Goal: Task Accomplishment & Management: Manage account settings

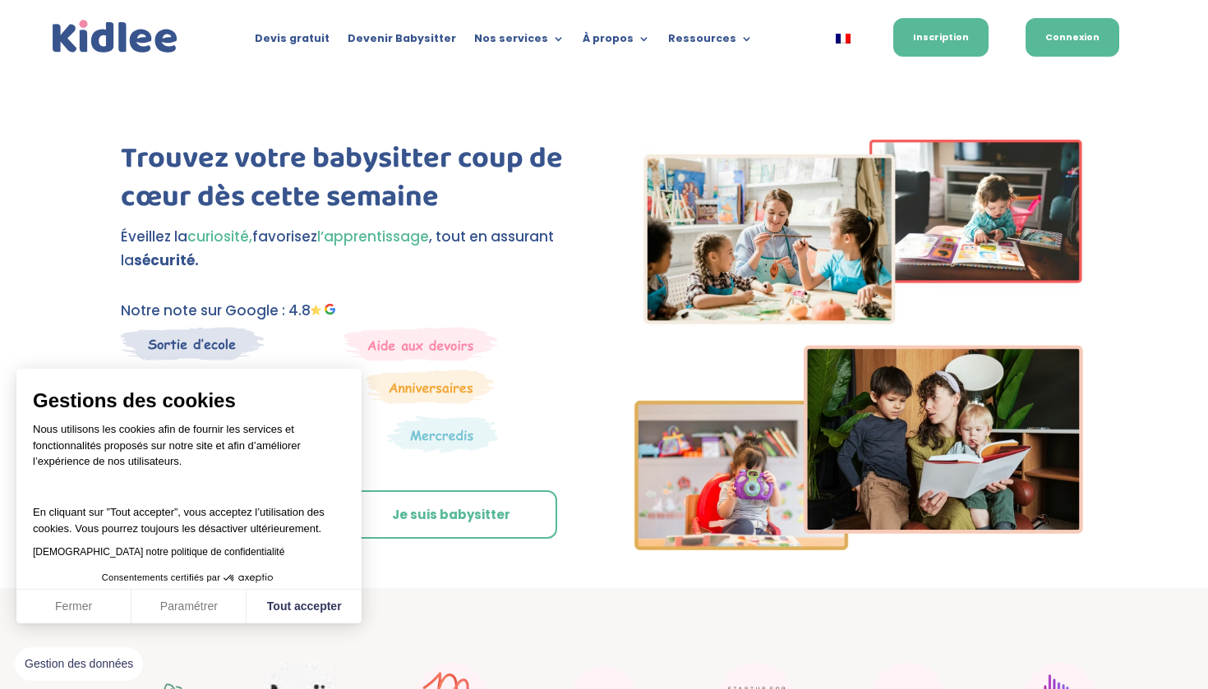
click at [1052, 43] on link "Connexion" at bounding box center [1072, 37] width 94 height 39
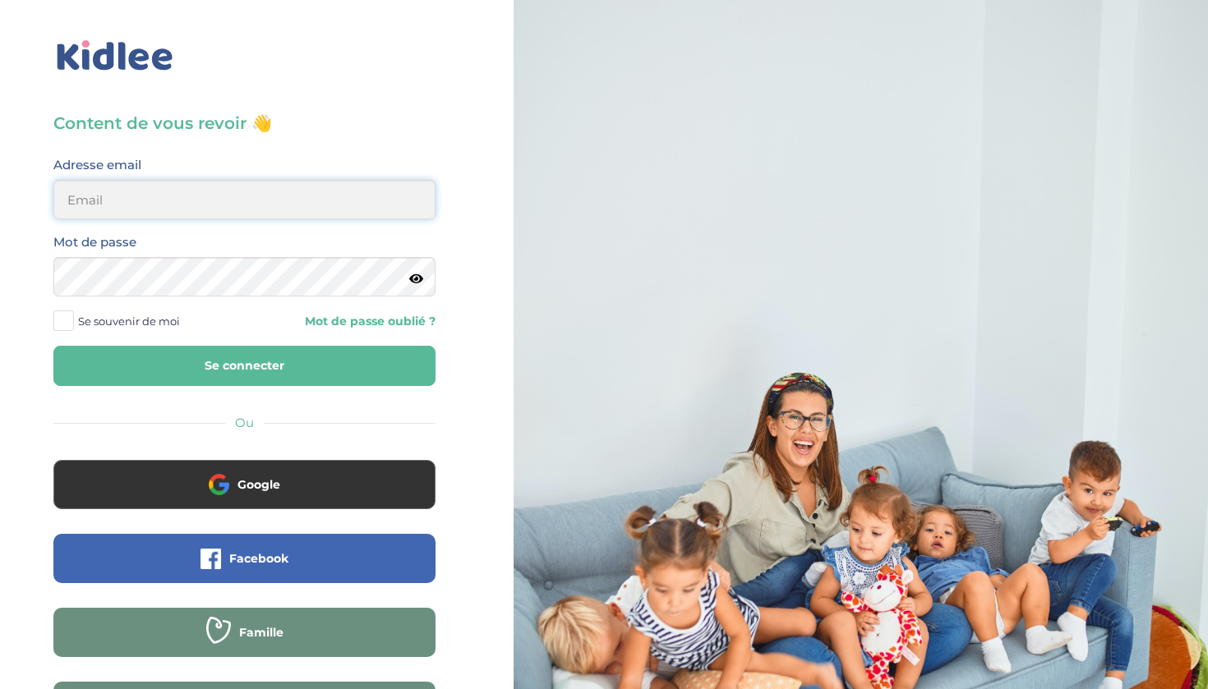
type input "32mirabellagabriel@gmail.com"
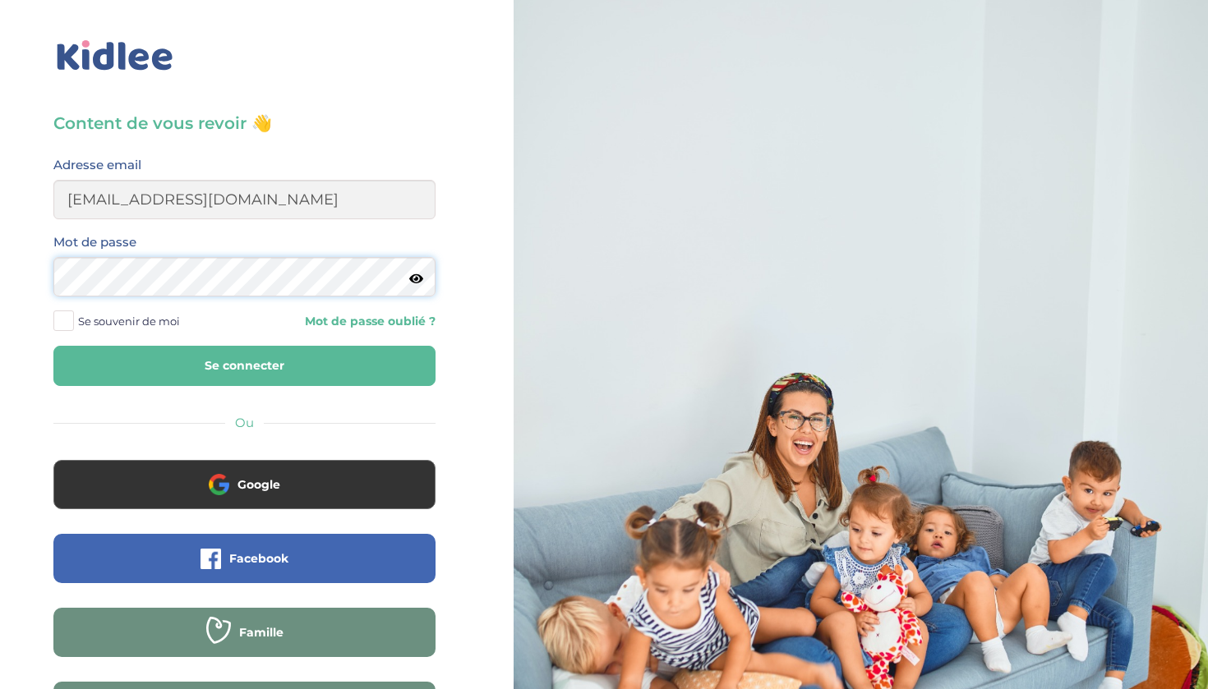
click at [244, 366] on button "Se connecter" at bounding box center [244, 366] width 382 height 40
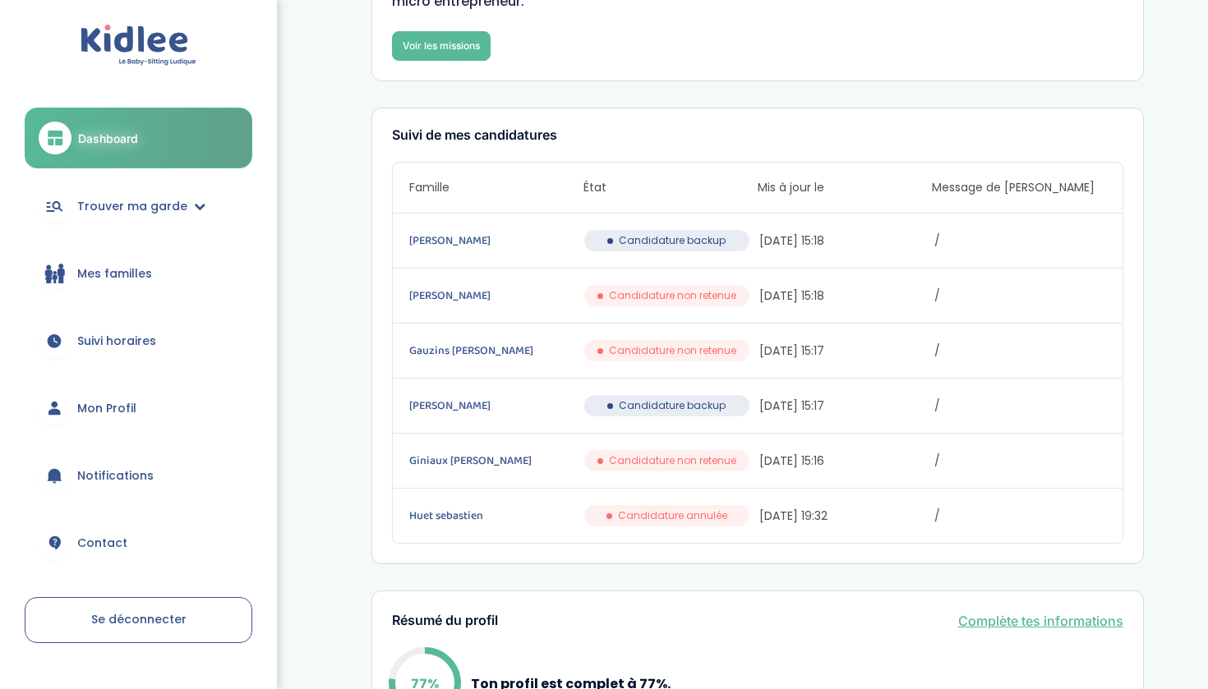
scroll to position [162, 0]
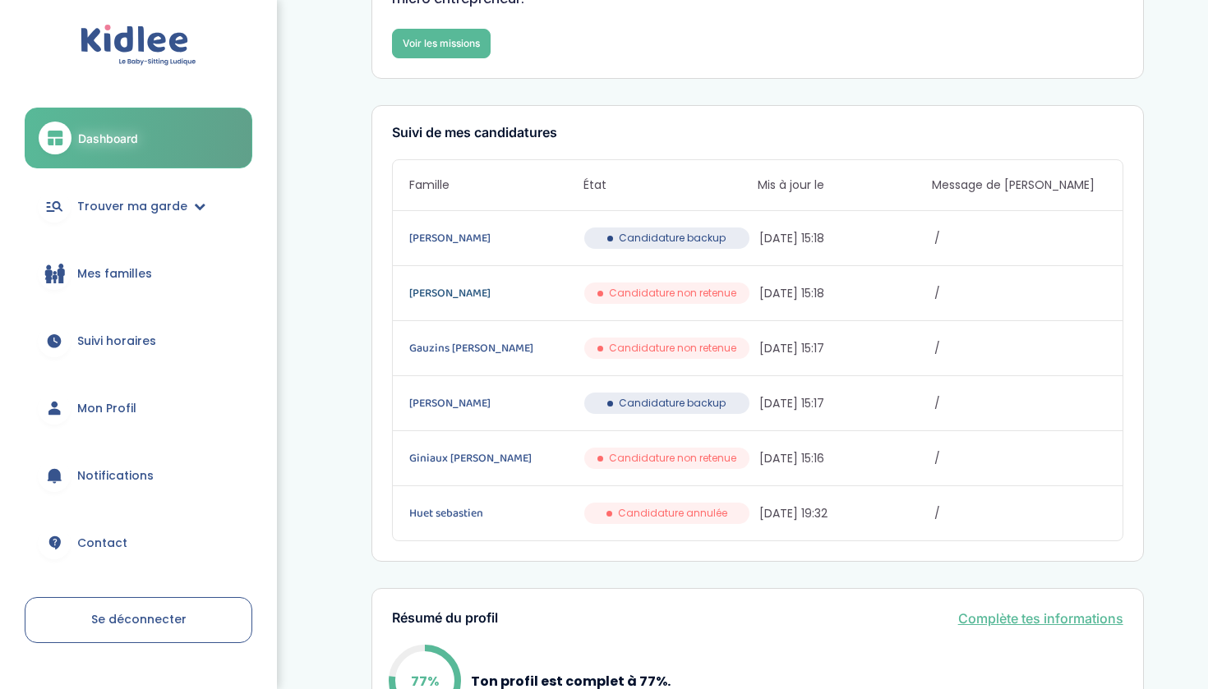
click at [566, 300] on link "Jacquet Mélanie" at bounding box center [495, 293] width 172 height 18
click at [559, 233] on link "Dornic Benjamin" at bounding box center [495, 238] width 172 height 18
click at [525, 284] on link "Jacquet Mélanie" at bounding box center [495, 293] width 172 height 18
click at [498, 407] on link "Ali Martino Liza" at bounding box center [495, 403] width 172 height 18
click at [484, 503] on div "Huet sebastien Candidature annulée 19/09/2025 19:32 /" at bounding box center [758, 513] width 730 height 54
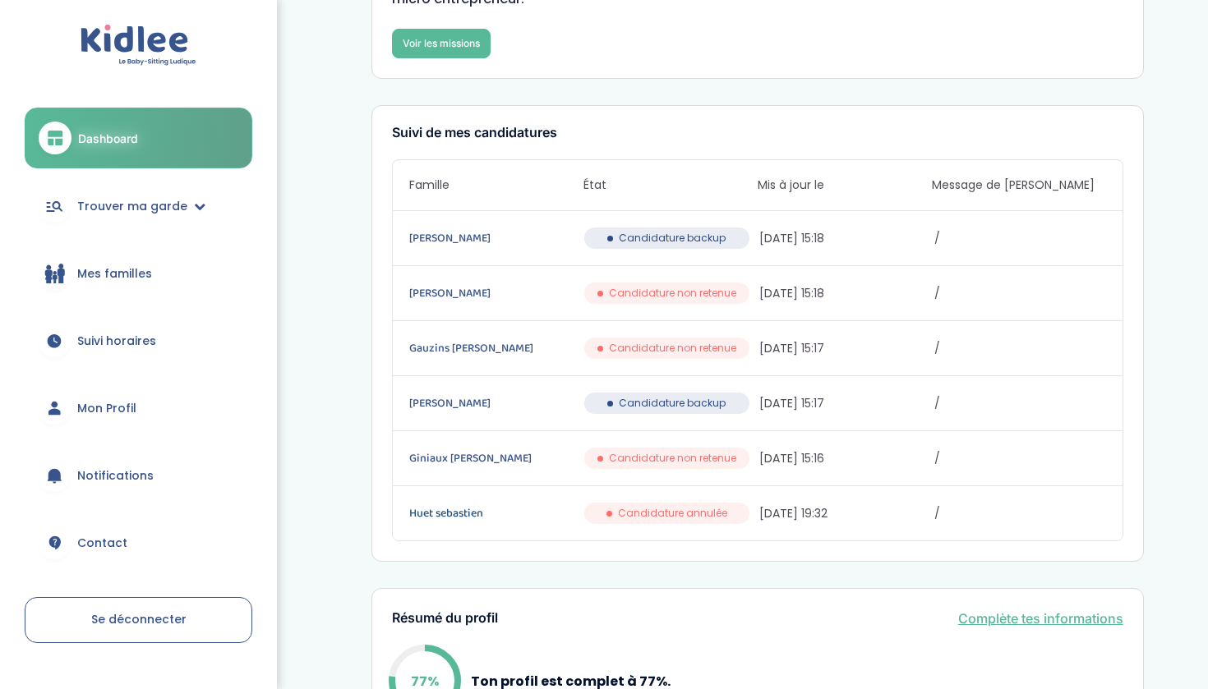
click at [511, 520] on link "Huet sebastien" at bounding box center [495, 513] width 172 height 18
click at [480, 448] on div "Giniaux Payet Audrey Candidature non retenue 20/09/2025 15:16 /" at bounding box center [758, 458] width 730 height 55
click at [487, 454] on link "Giniaux Payet Audrey" at bounding box center [495, 458] width 172 height 18
click at [158, 202] on span "Trouver ma garde" at bounding box center [132, 206] width 110 height 17
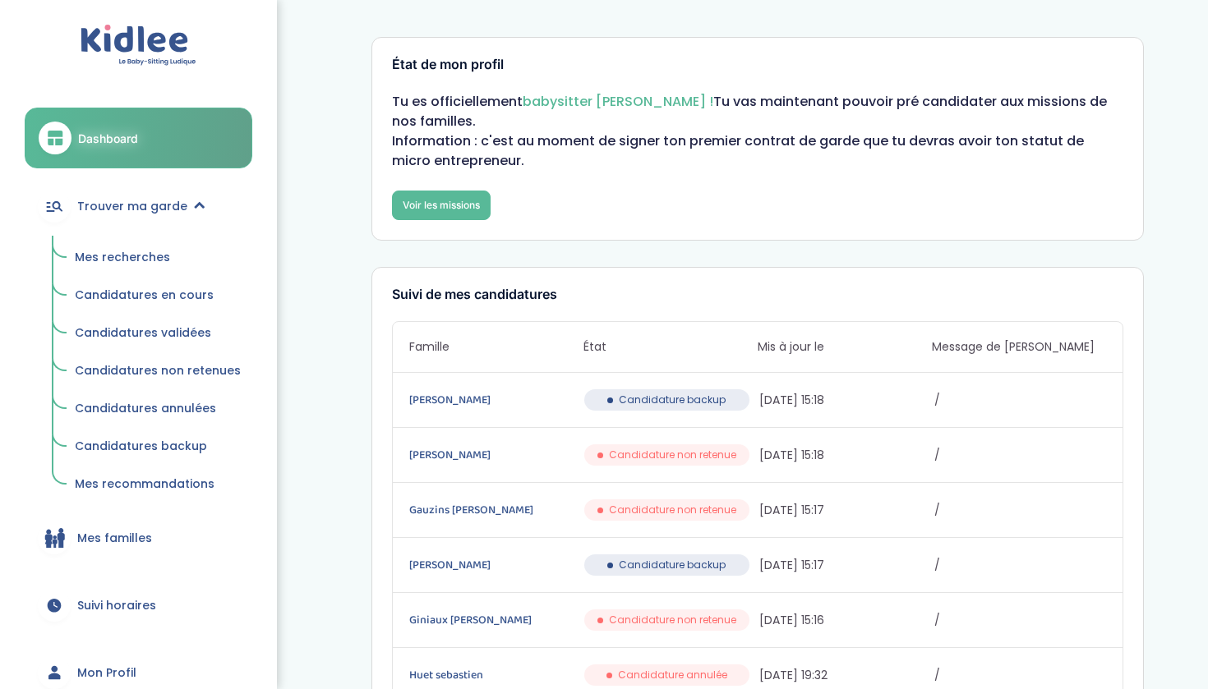
click at [156, 294] on span "Candidatures en cours" at bounding box center [144, 295] width 139 height 16
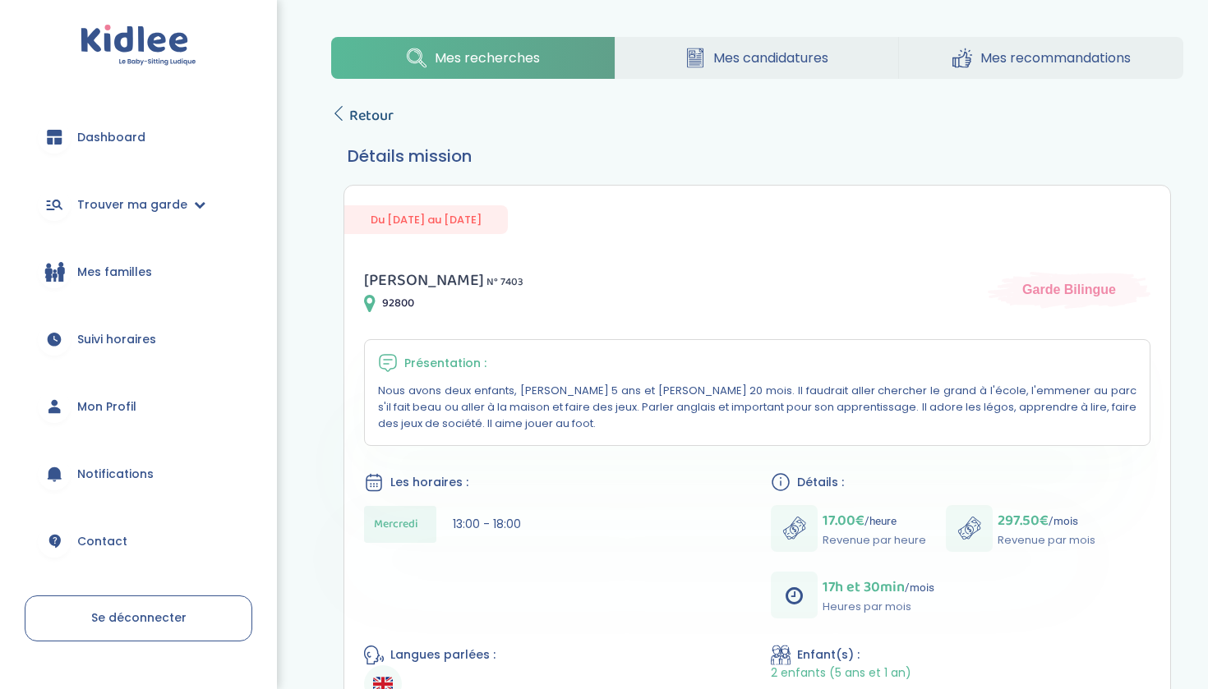
click at [378, 109] on span "Retour" at bounding box center [371, 115] width 44 height 23
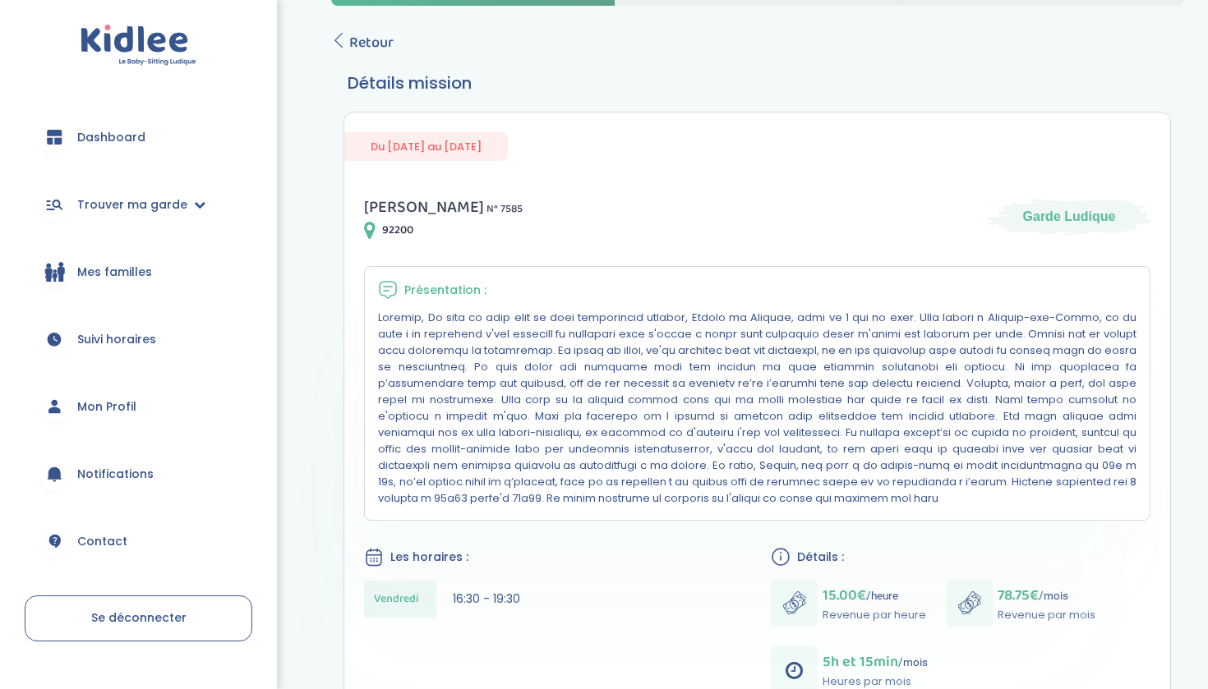
scroll to position [72, 0]
click at [372, 44] on span "Retour" at bounding box center [371, 43] width 44 height 23
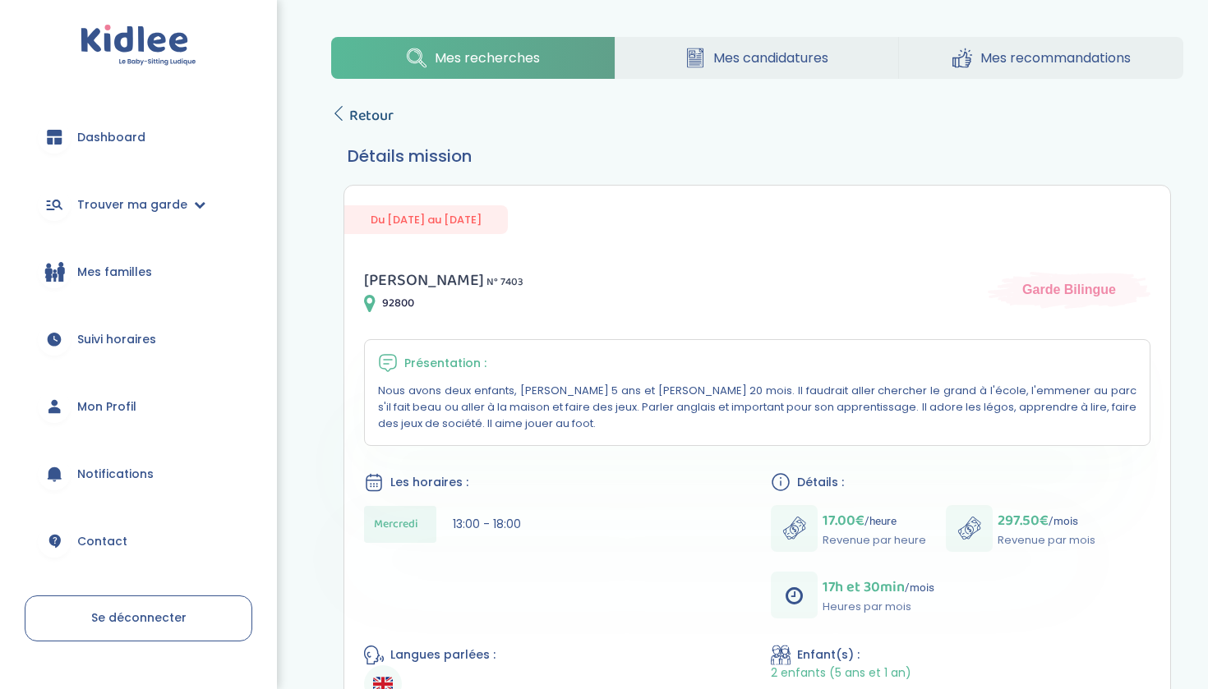
click at [372, 115] on span "Retour" at bounding box center [371, 115] width 44 height 23
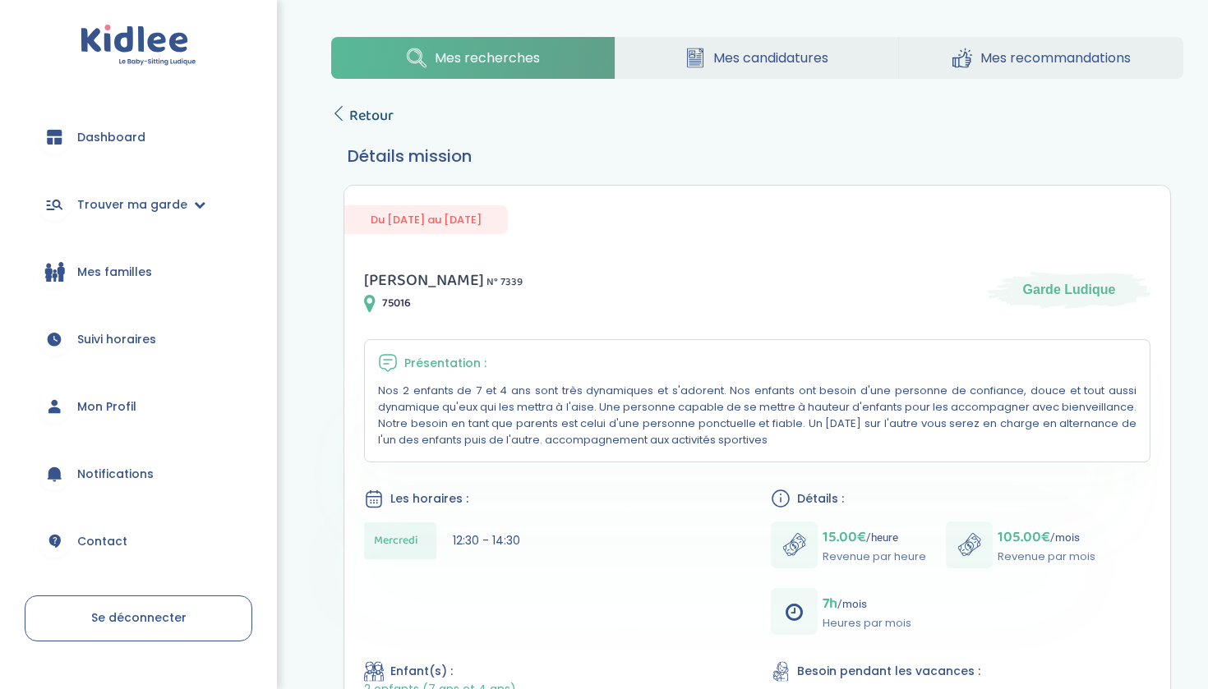
click at [383, 120] on span "Retour" at bounding box center [371, 115] width 44 height 23
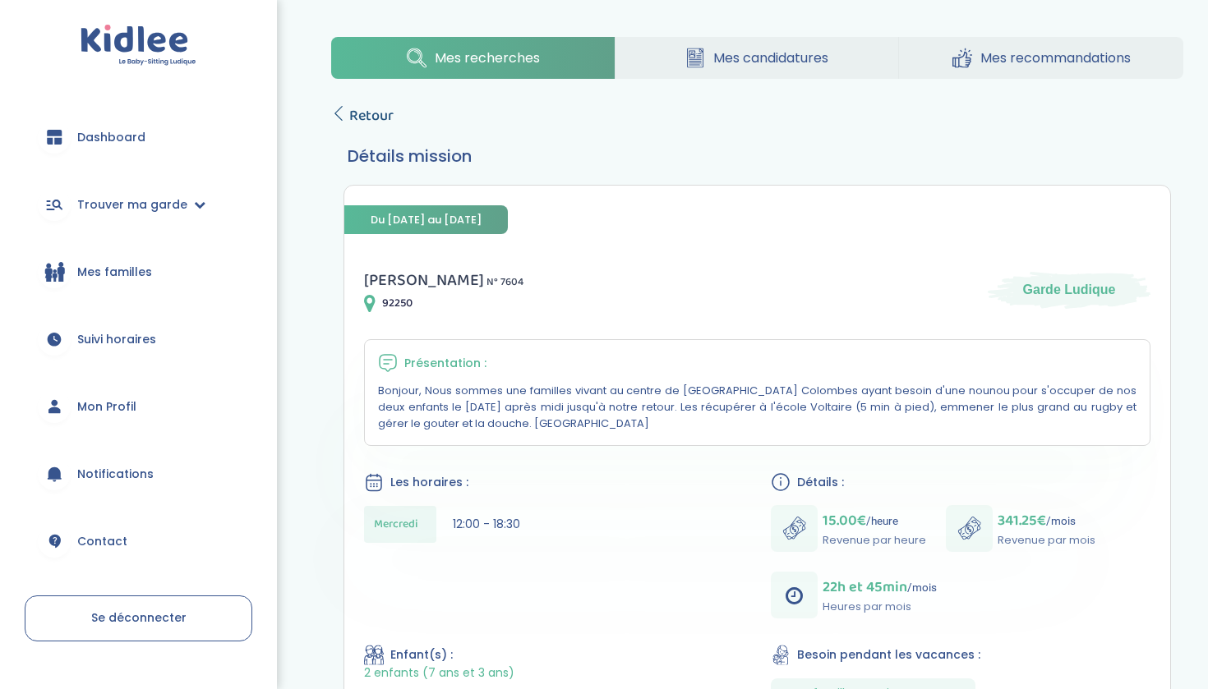
click at [371, 119] on span "Retour" at bounding box center [371, 115] width 44 height 23
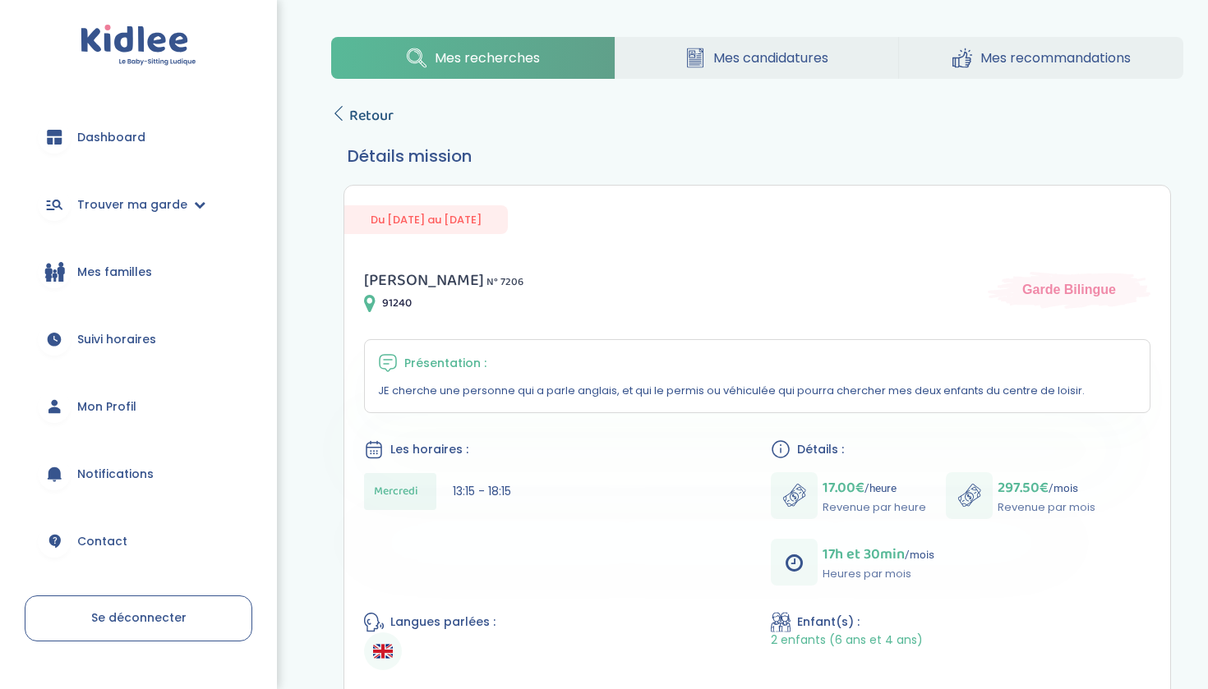
click at [378, 117] on span "Retour" at bounding box center [371, 115] width 44 height 23
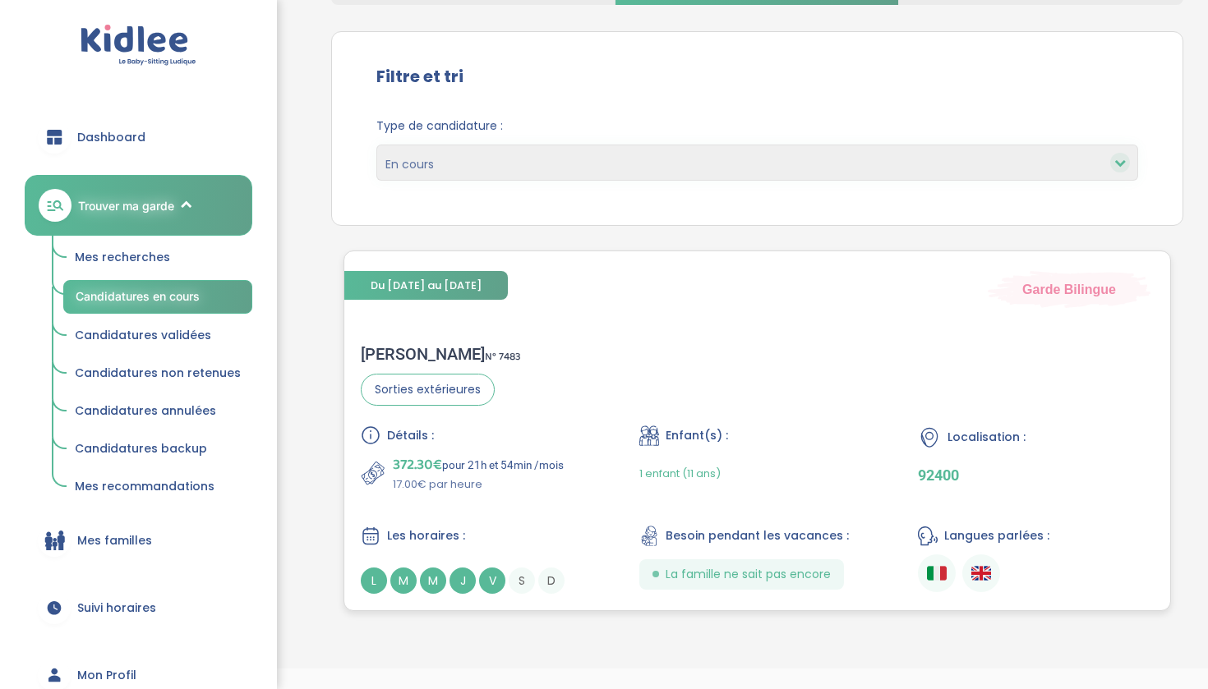
scroll to position [127, 0]
click at [490, 452] on p "372.30€ pour 21h et 54min /mois" at bounding box center [478, 463] width 171 height 23
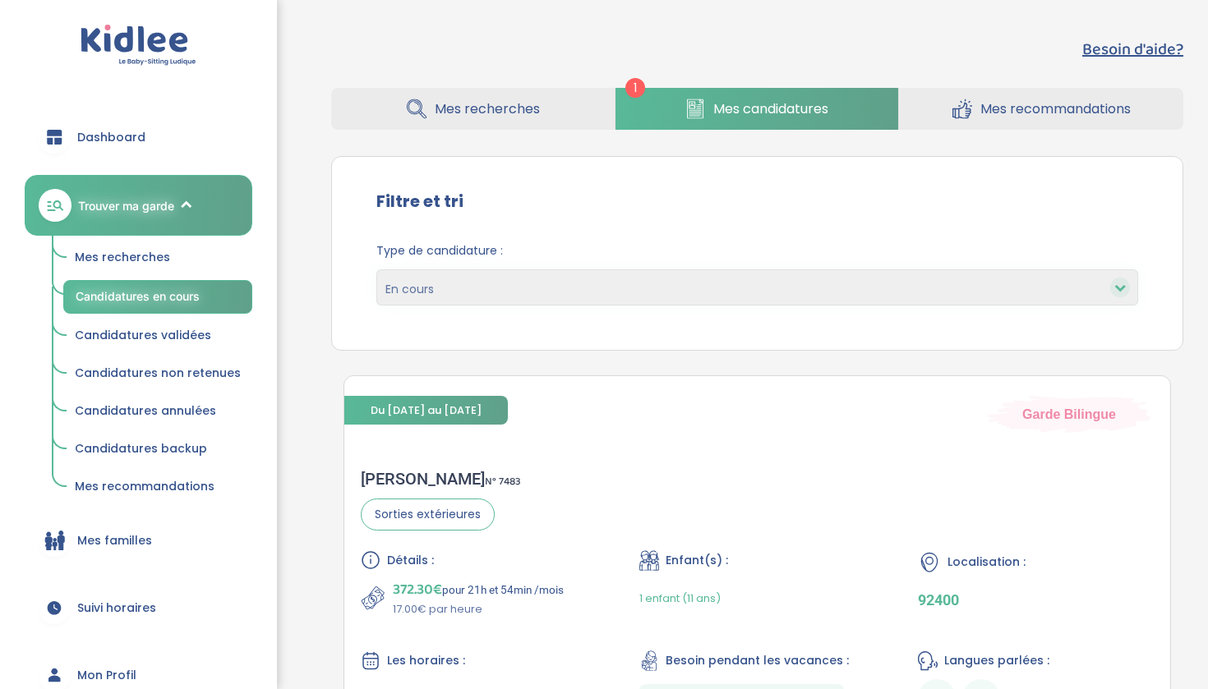
scroll to position [0, 0]
click at [205, 329] on span "Candidatures validées" at bounding box center [143, 335] width 136 height 16
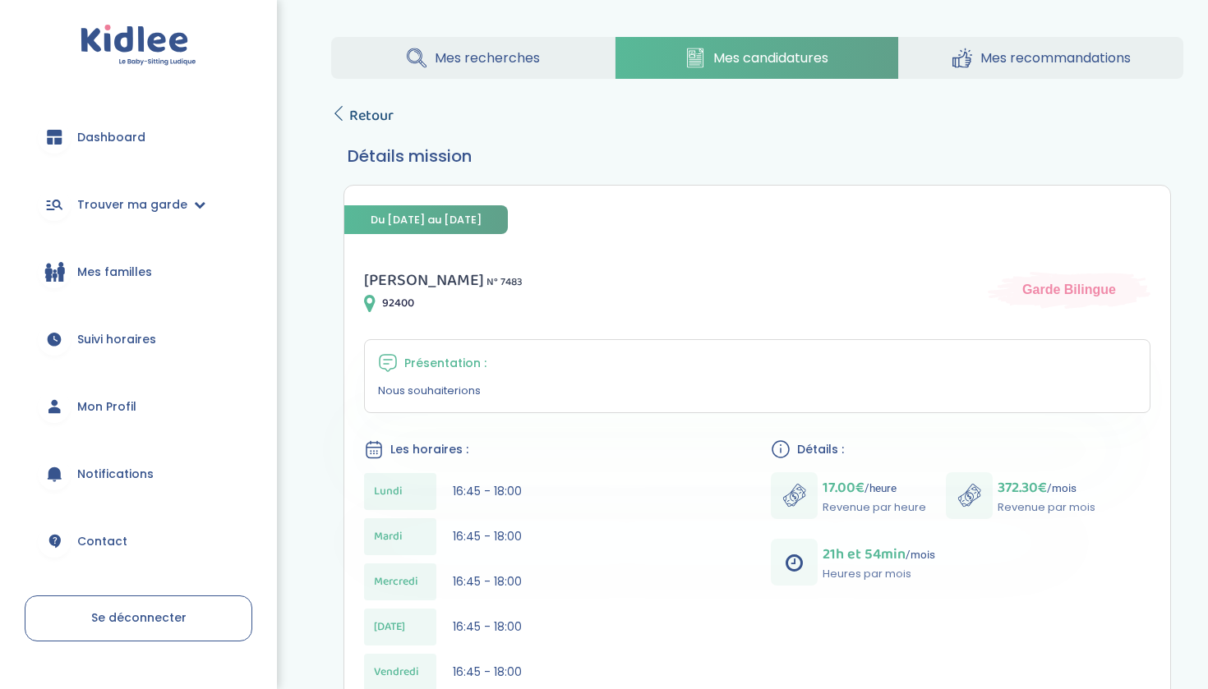
click at [381, 118] on span "Retour" at bounding box center [371, 115] width 44 height 23
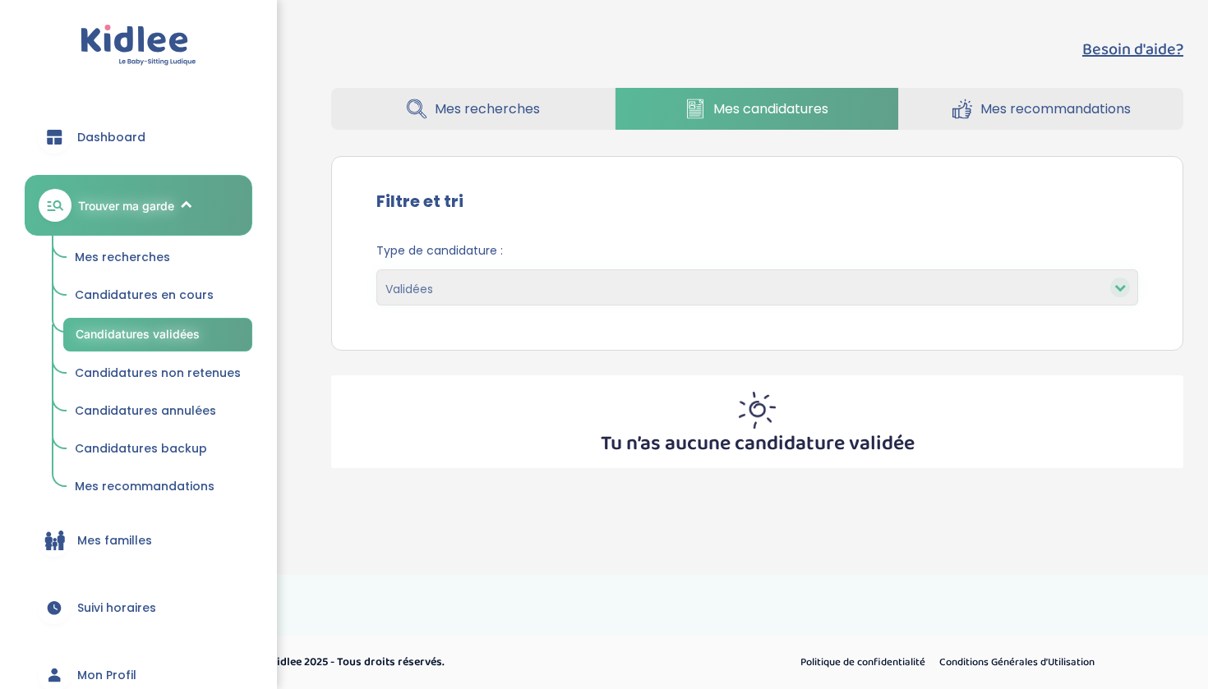
select select "accepted"
click at [179, 372] on span "Candidatures non retenues" at bounding box center [158, 373] width 166 height 16
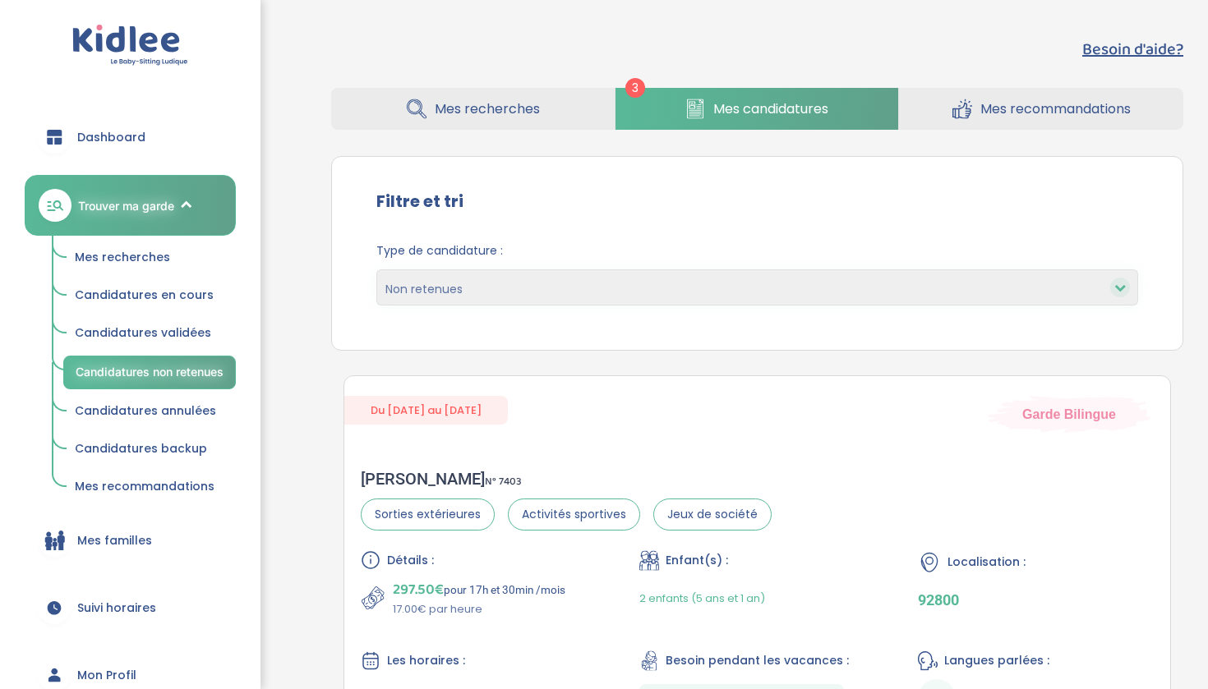
select select "declined"
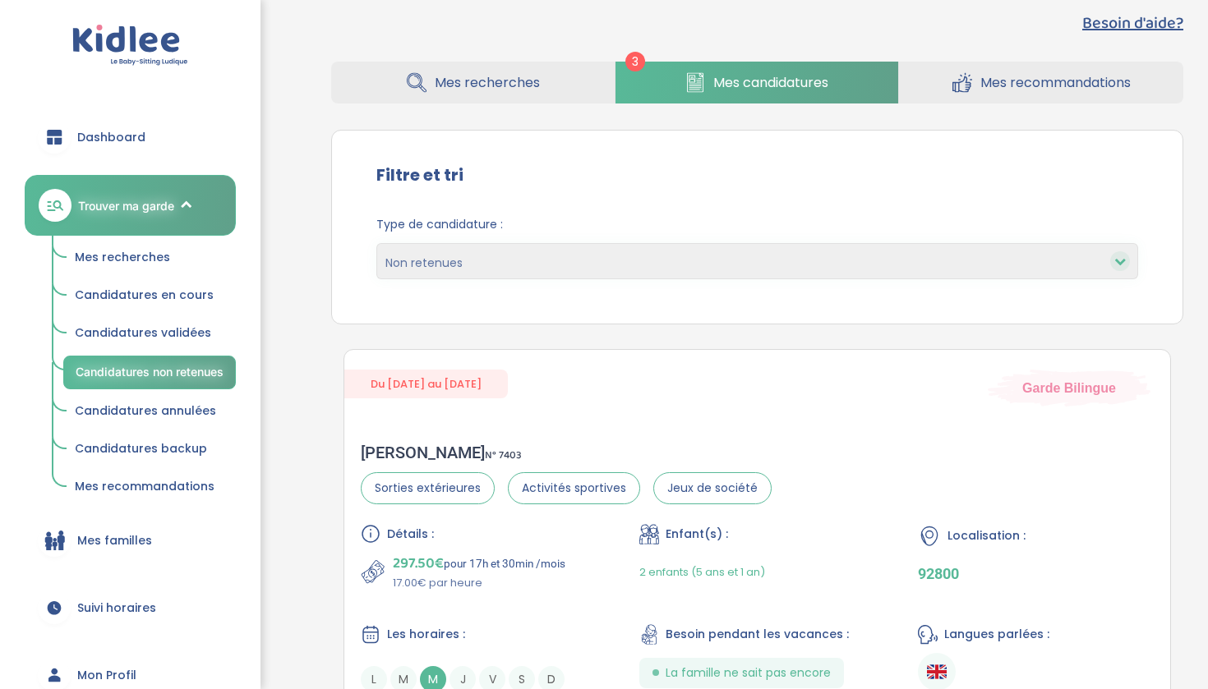
click at [208, 407] on span "Candidatures annulées" at bounding box center [145, 411] width 141 height 16
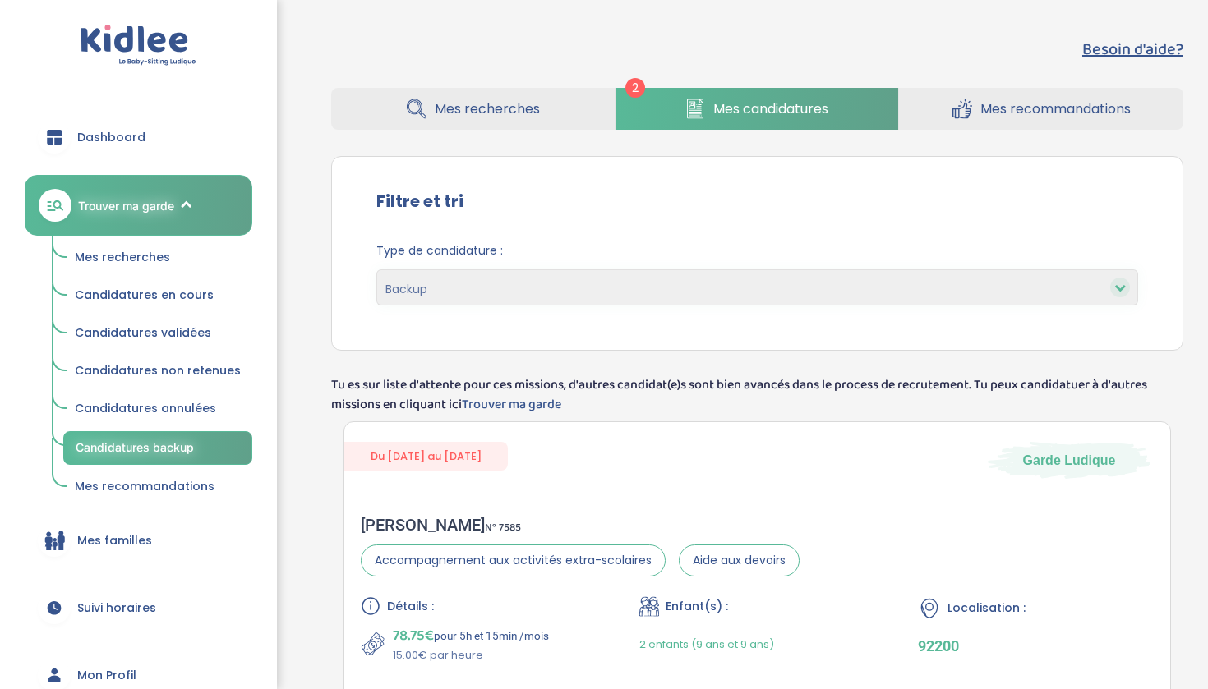
select select "backup"
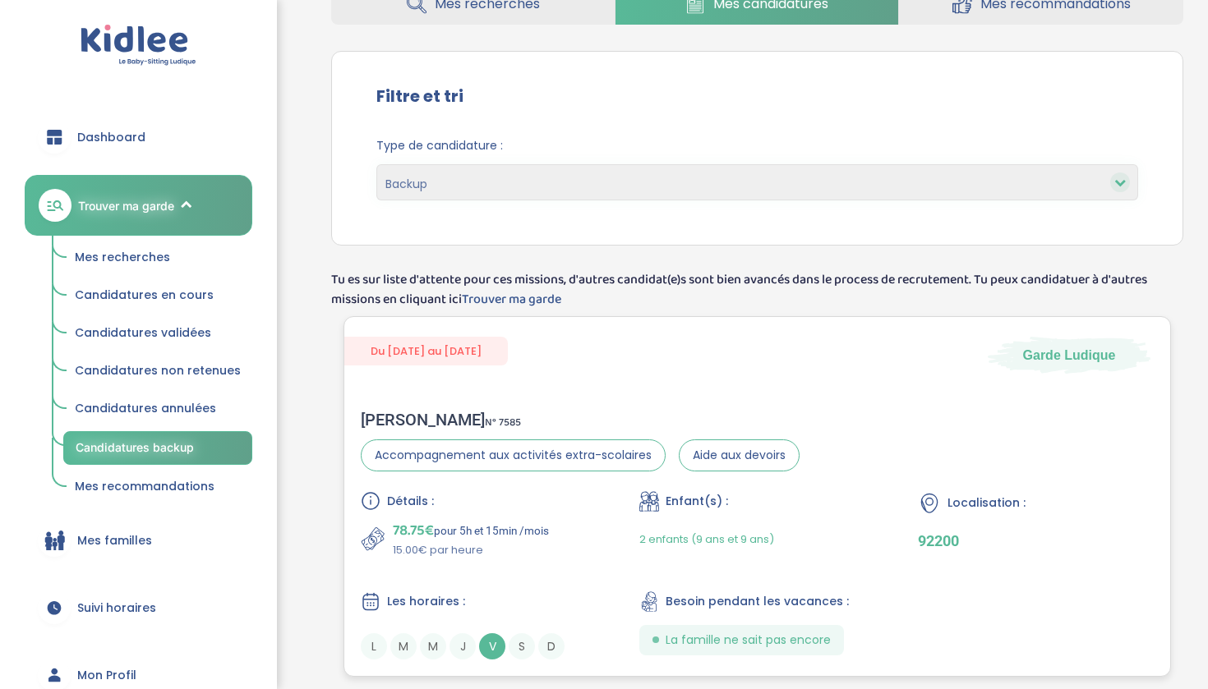
scroll to position [114, 0]
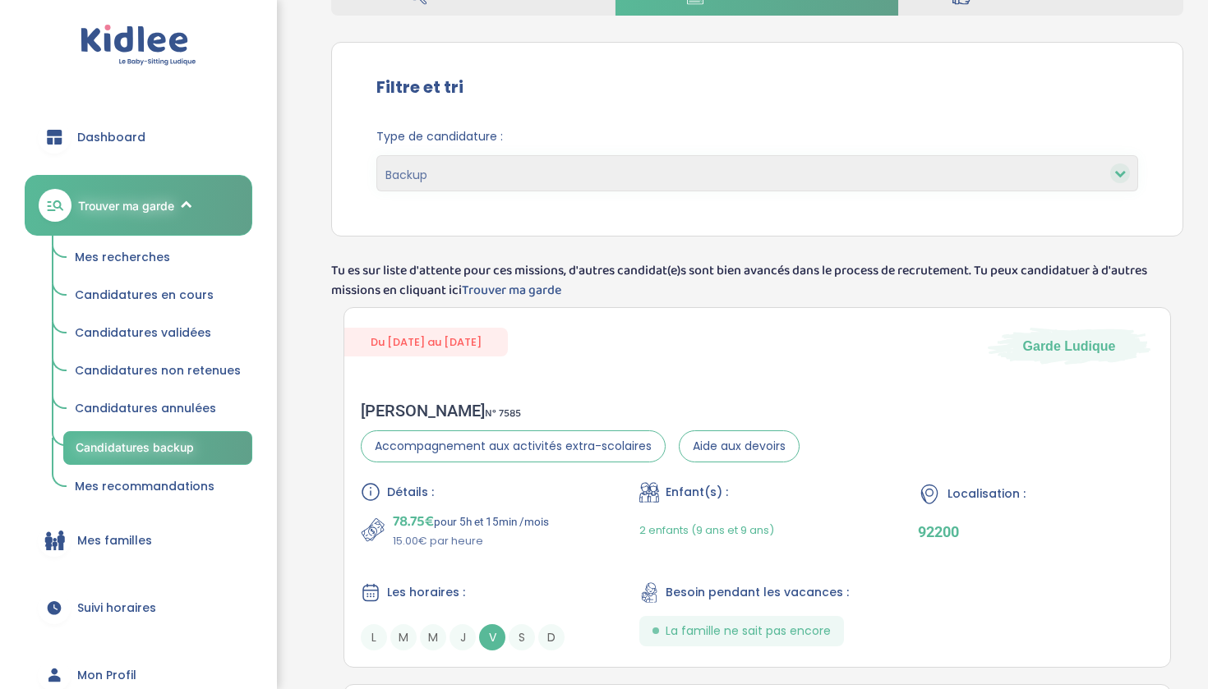
click at [147, 252] on span "Mes recherches" at bounding box center [122, 257] width 95 height 16
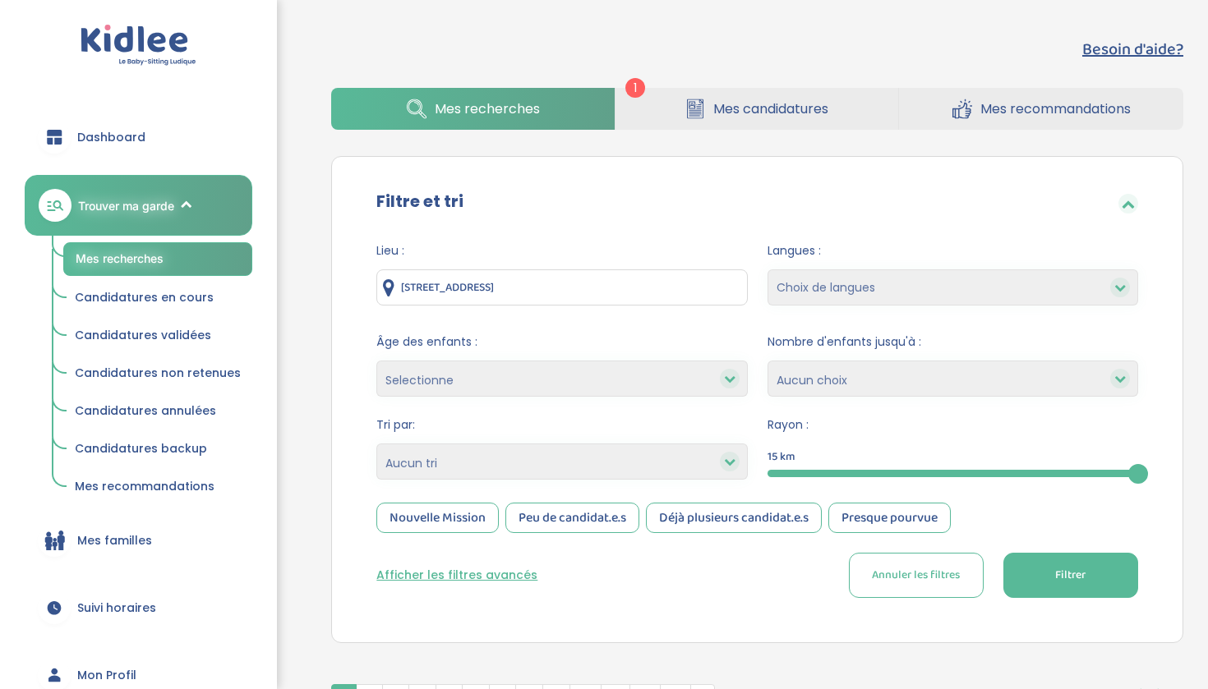
select select "7"
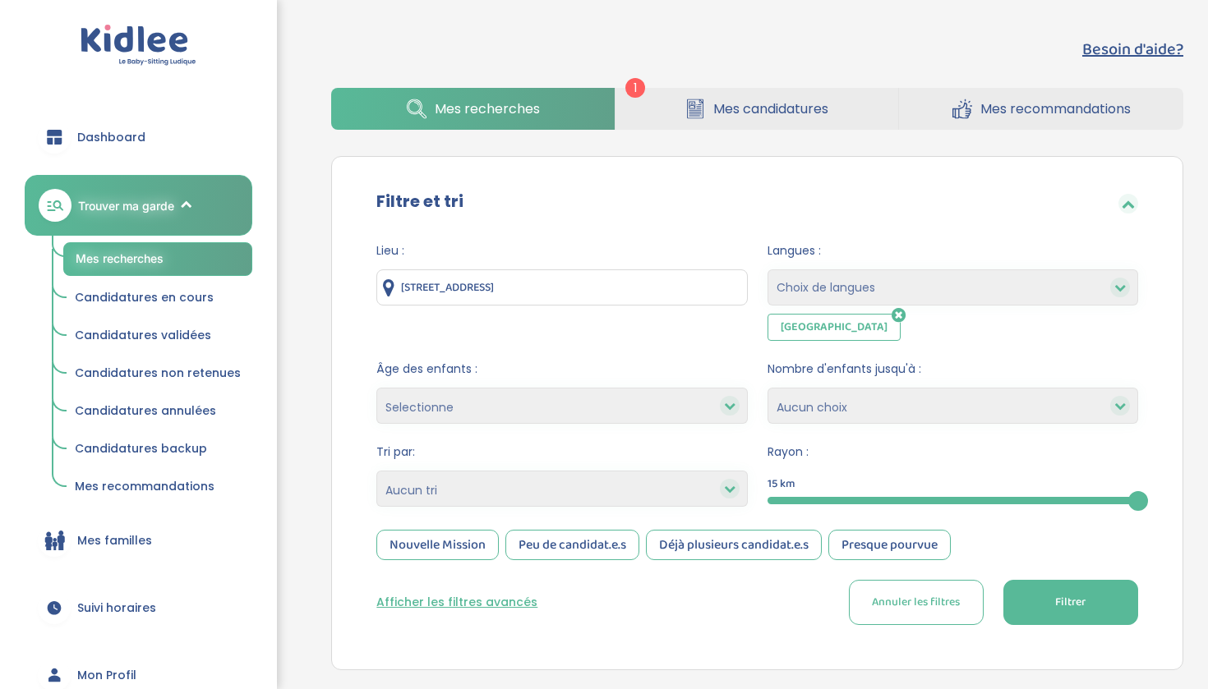
select select "12"
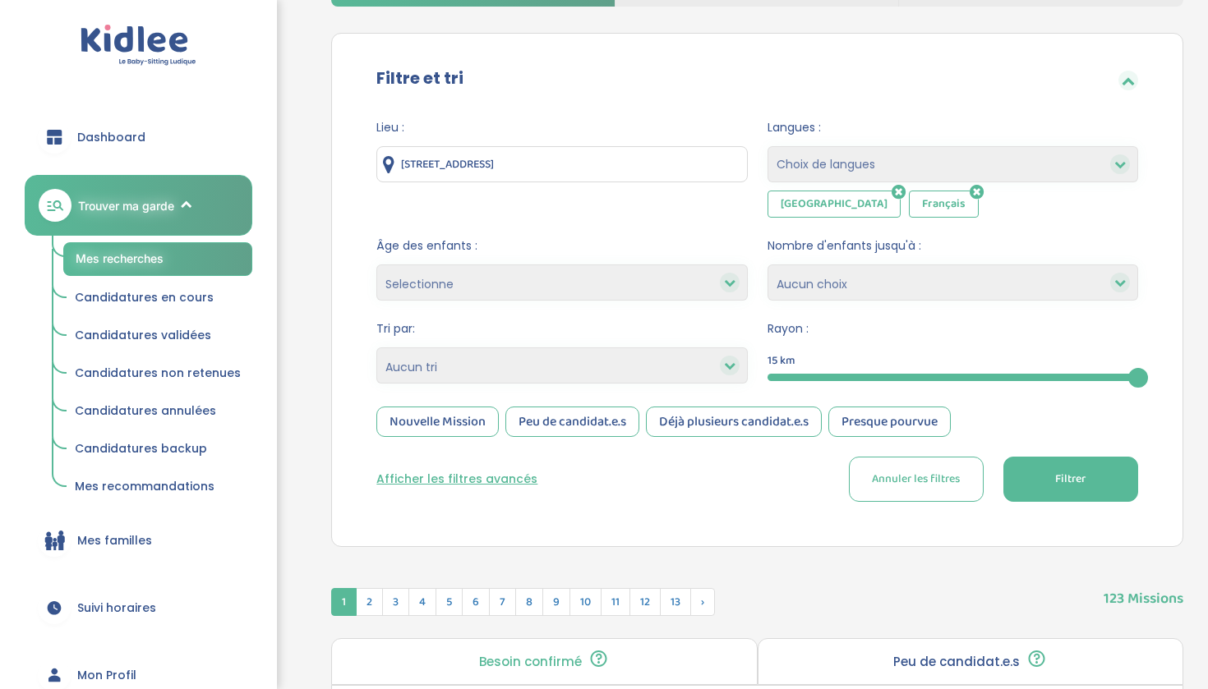
scroll to position [168, 0]
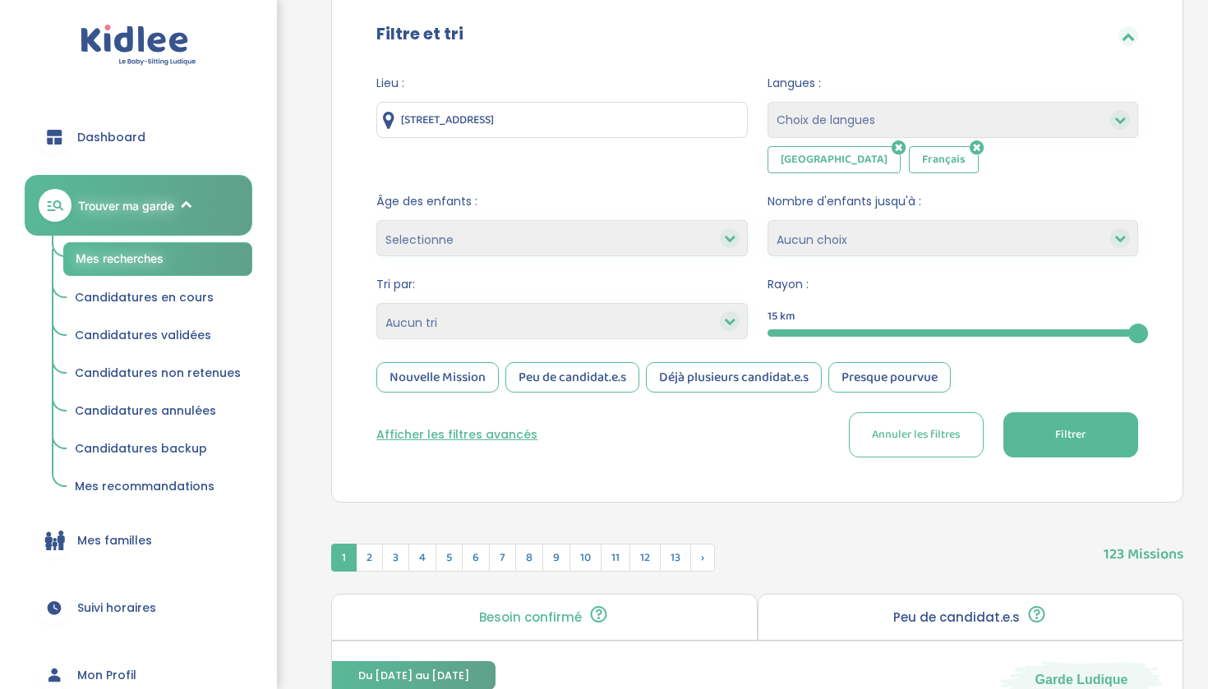
click at [1029, 448] on button "Filtrer" at bounding box center [1070, 434] width 135 height 45
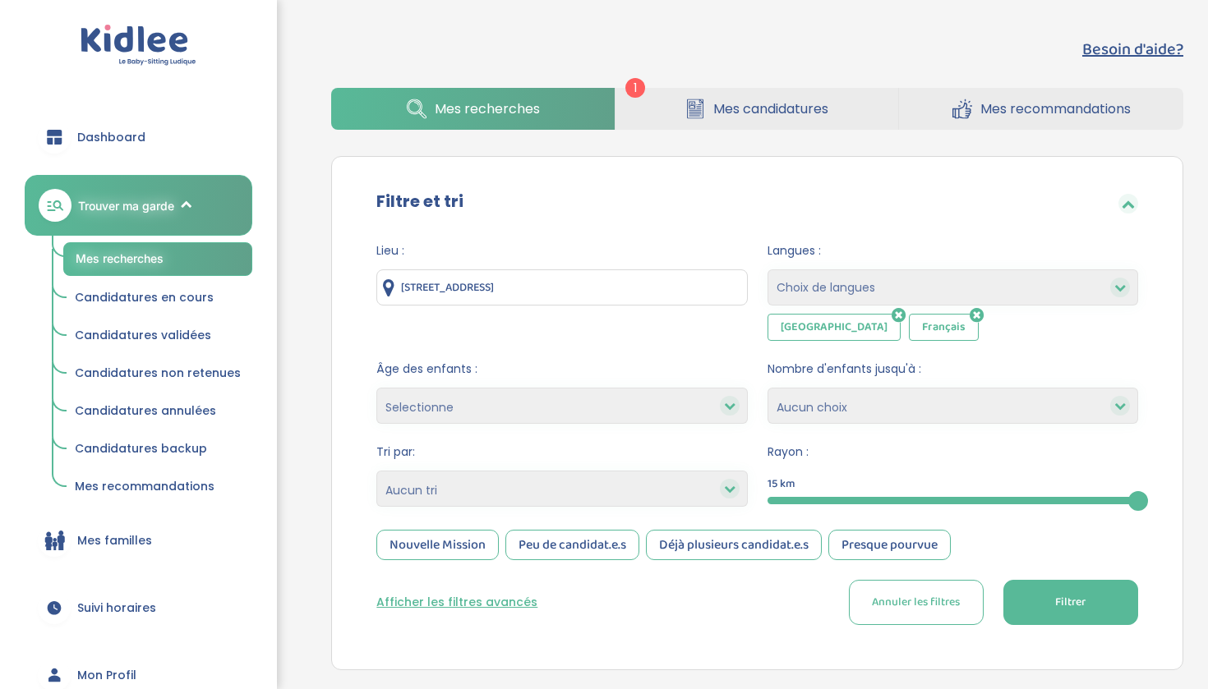
scroll to position [0, 0]
click at [969, 316] on icon at bounding box center [976, 315] width 14 height 16
click at [1034, 609] on button "Filtrer" at bounding box center [1070, 602] width 135 height 45
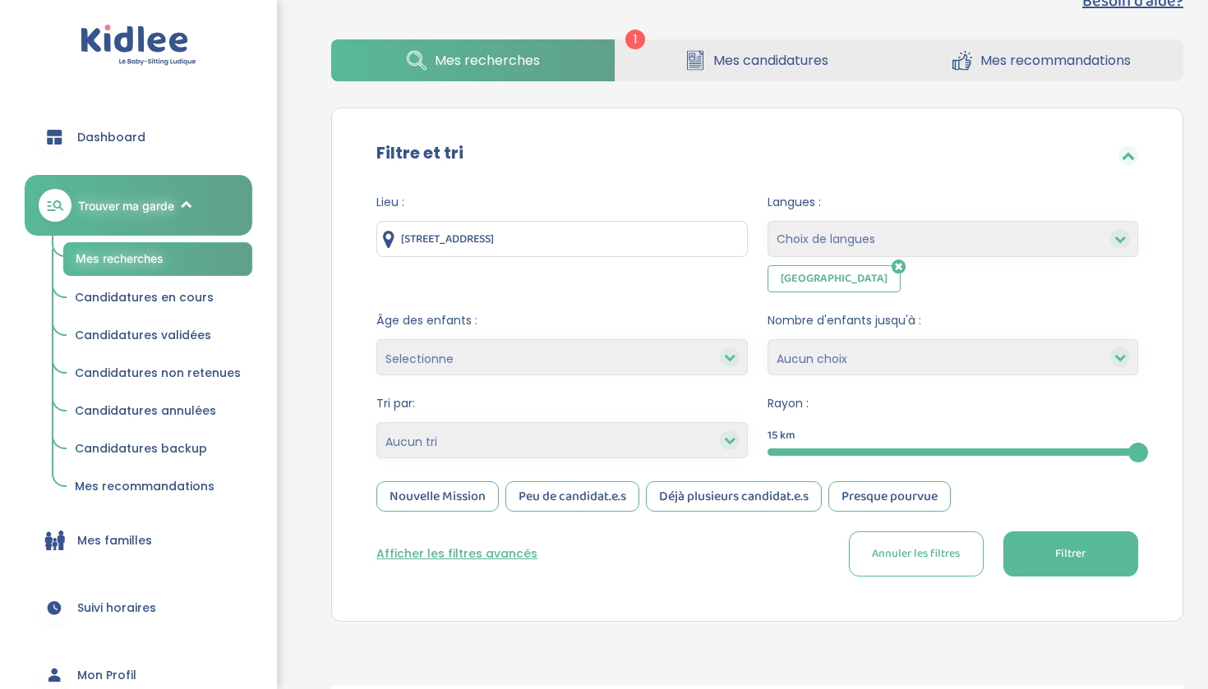
scroll to position [35, 0]
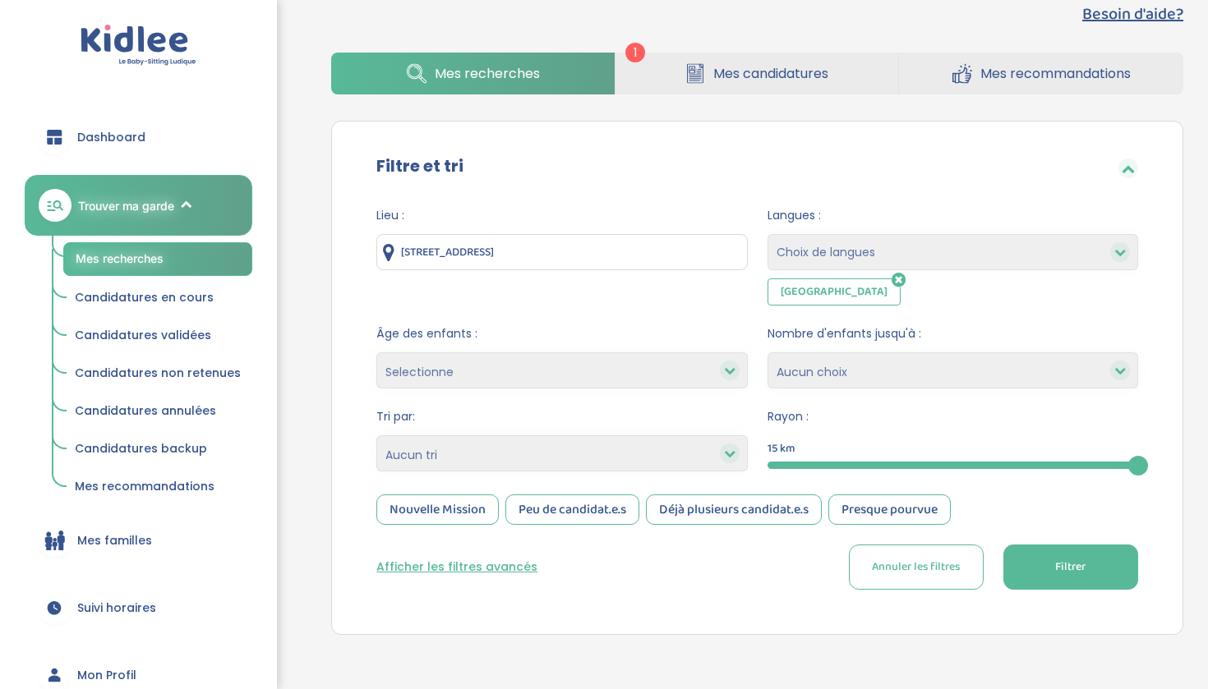
click at [891, 279] on icon at bounding box center [898, 280] width 14 height 16
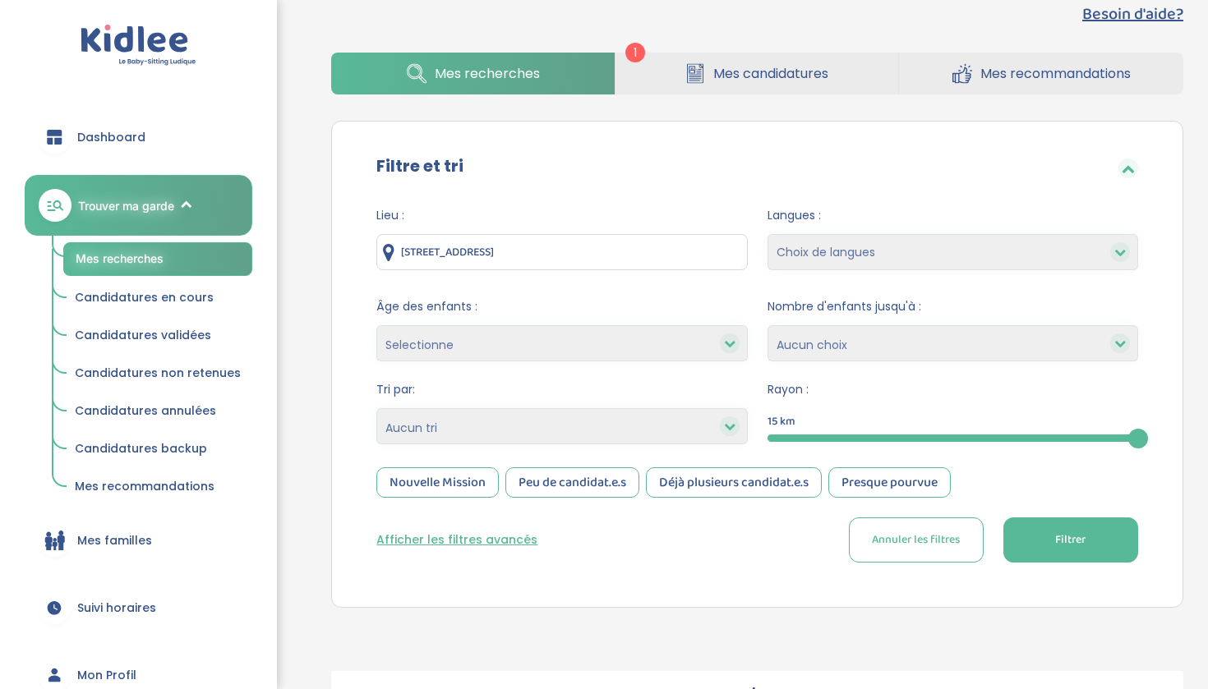
select select "7"
select select
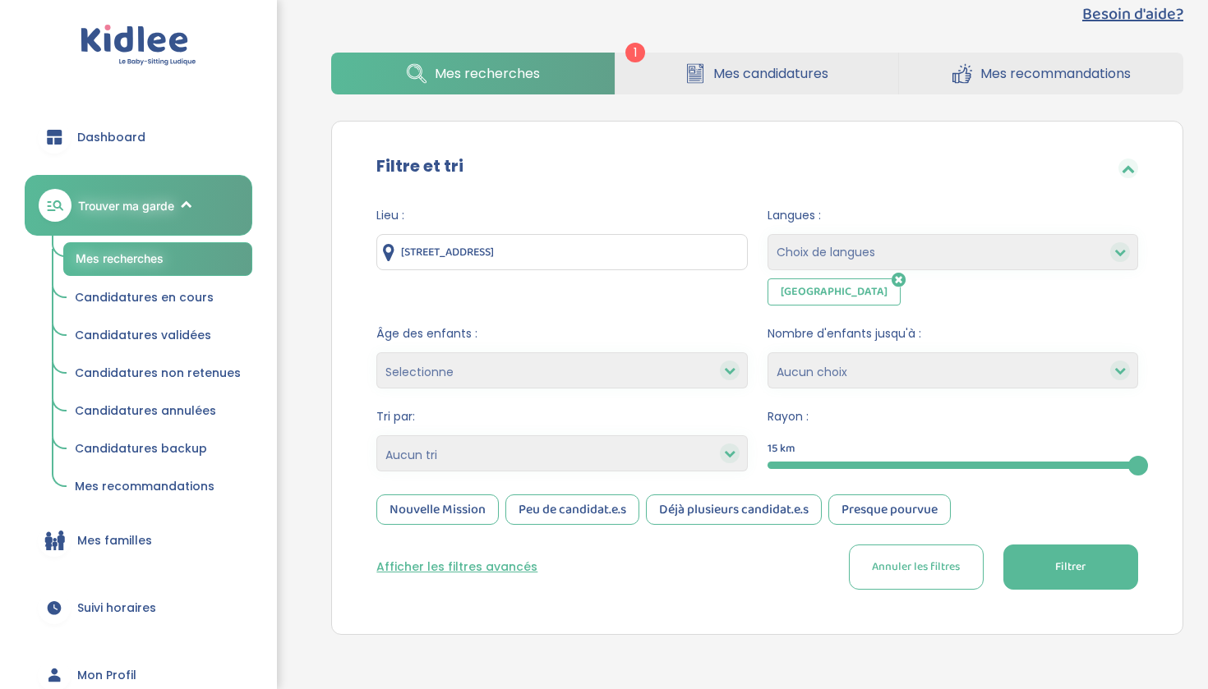
click at [1033, 589] on button "Filtrer" at bounding box center [1070, 567] width 135 height 45
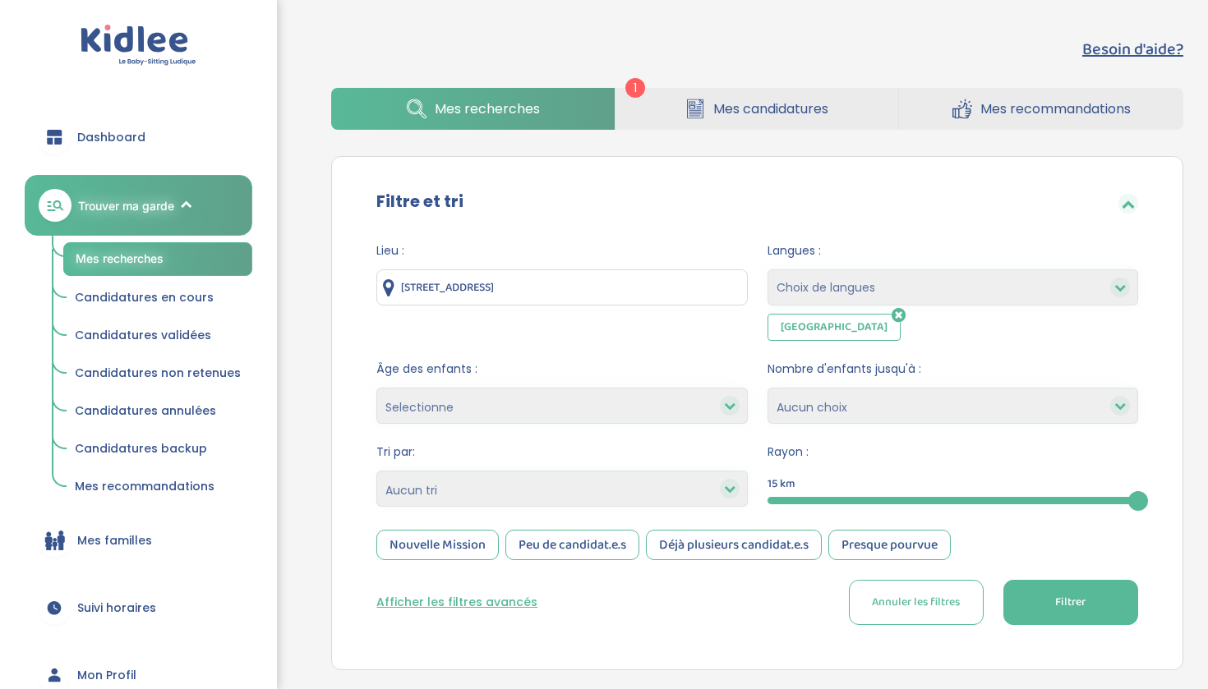
scroll to position [0, 0]
click at [891, 315] on icon at bounding box center [898, 315] width 14 height 16
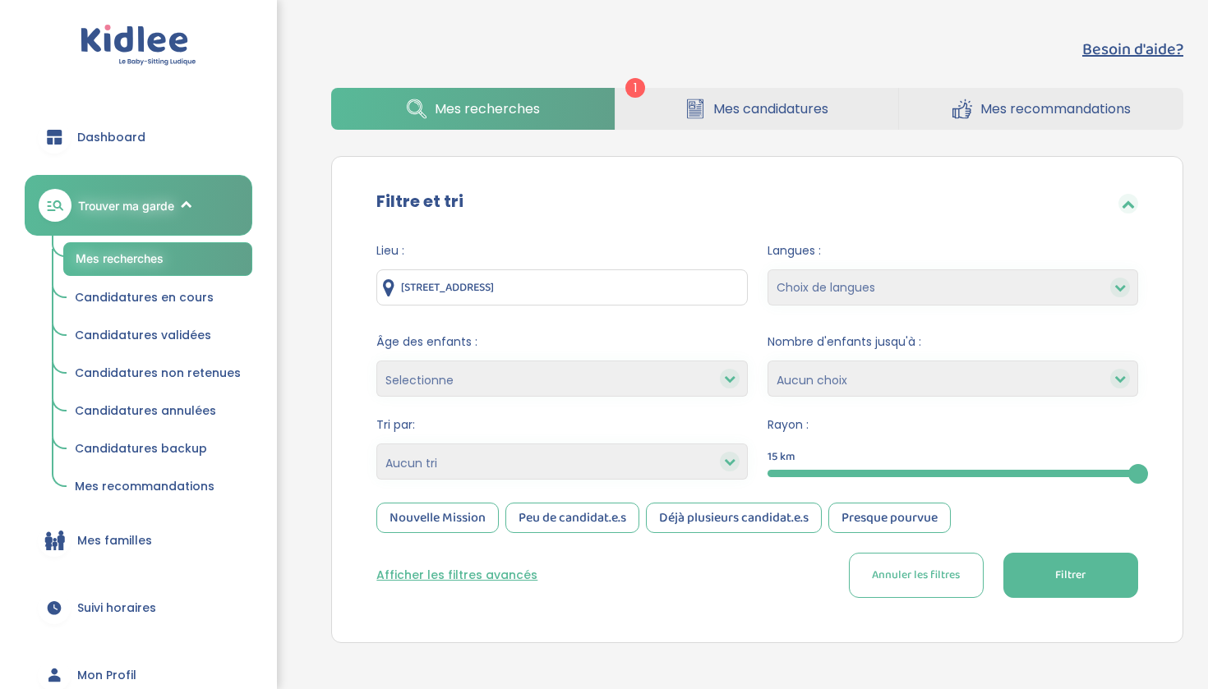
click at [1068, 572] on span "Filtrer" at bounding box center [1070, 575] width 30 height 17
click at [472, 523] on div "Nouvelle Mission" at bounding box center [437, 518] width 122 height 30
click at [1046, 589] on button "Filtrer" at bounding box center [1070, 575] width 135 height 45
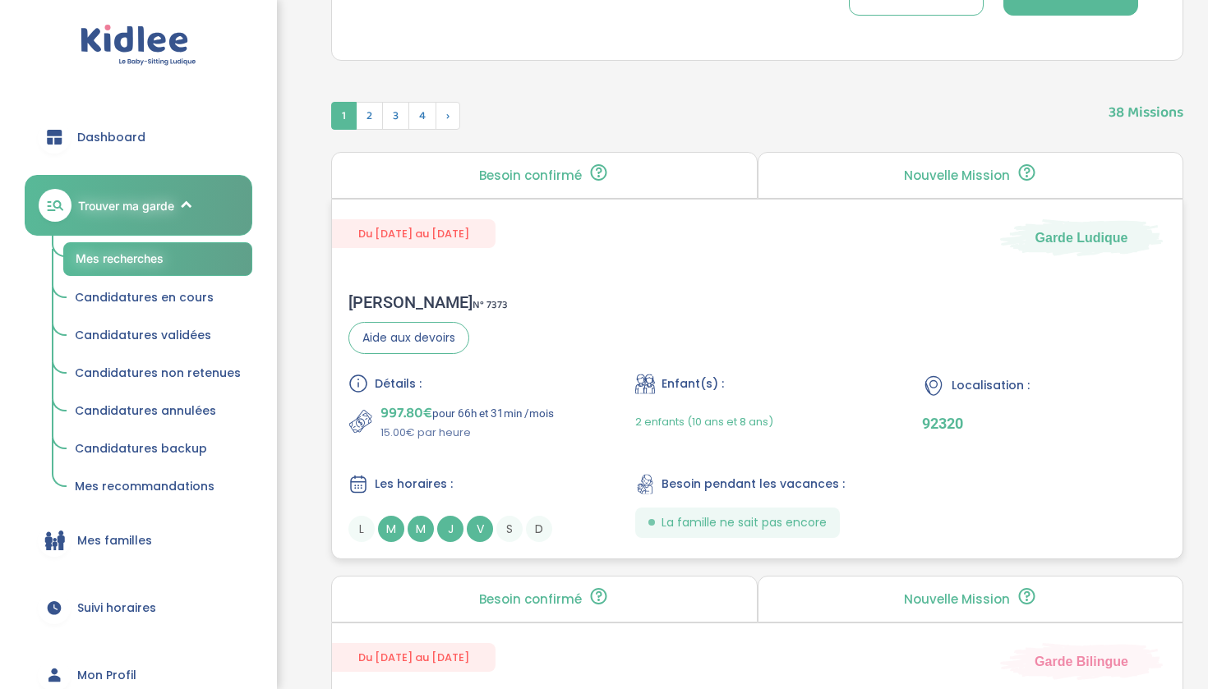
scroll to position [586, 0]
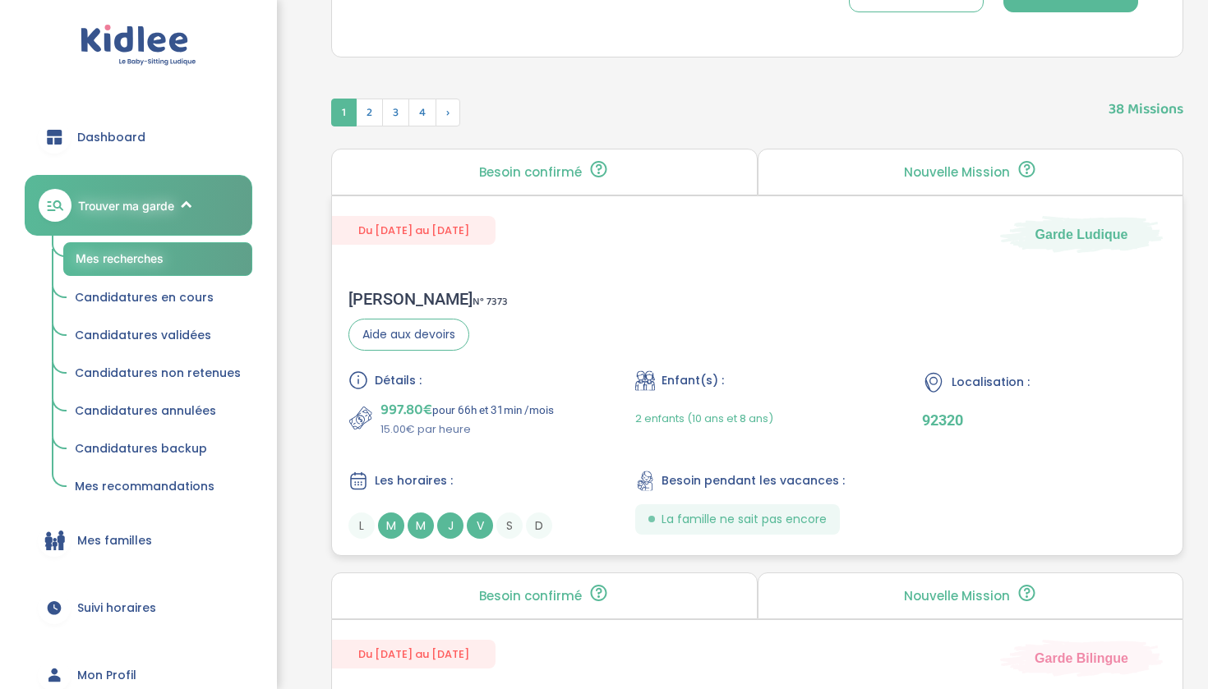
click at [555, 386] on div "Détails :" at bounding box center [470, 381] width 244 height 20
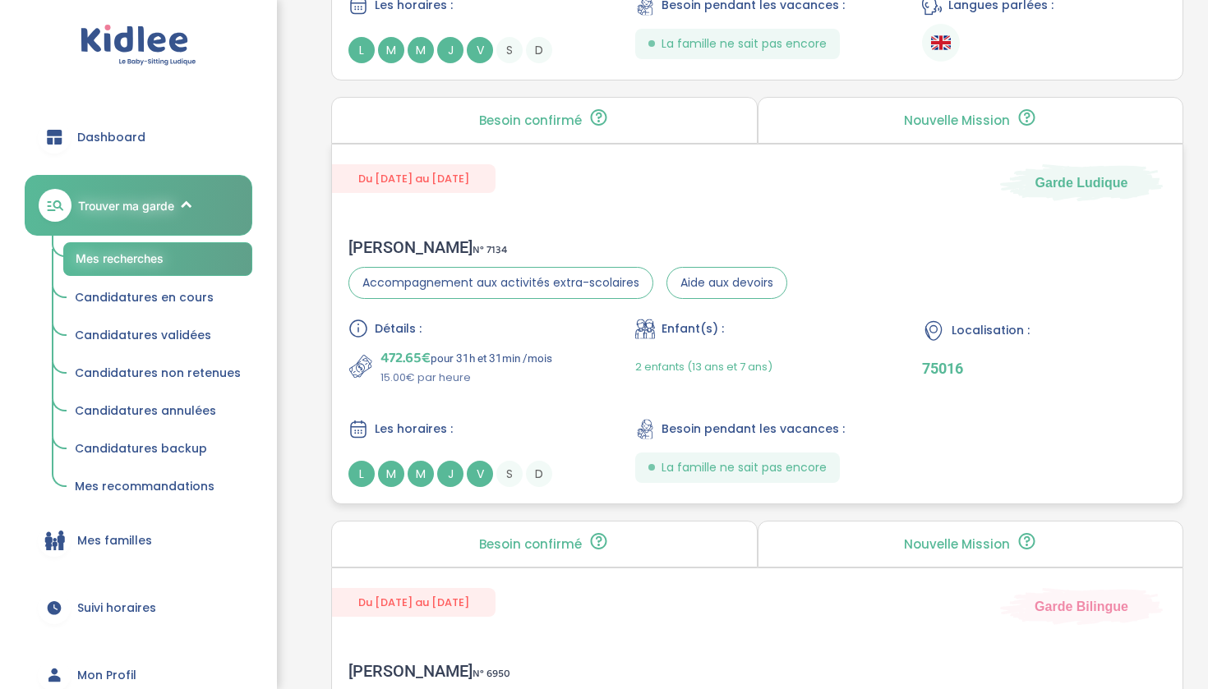
scroll to position [2335, 0]
click at [532, 351] on p "472.65€ pour 31h et 31min /mois" at bounding box center [466, 356] width 172 height 23
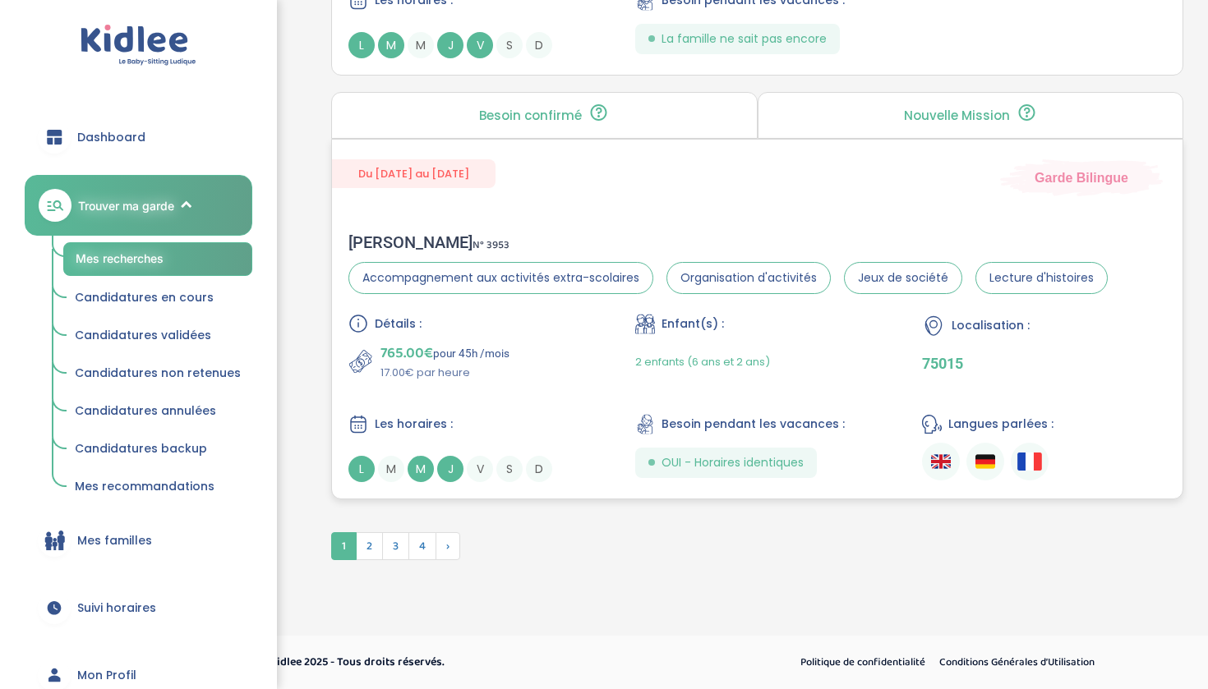
scroll to position [4503, 0]
click at [371, 545] on span "2" at bounding box center [369, 546] width 27 height 28
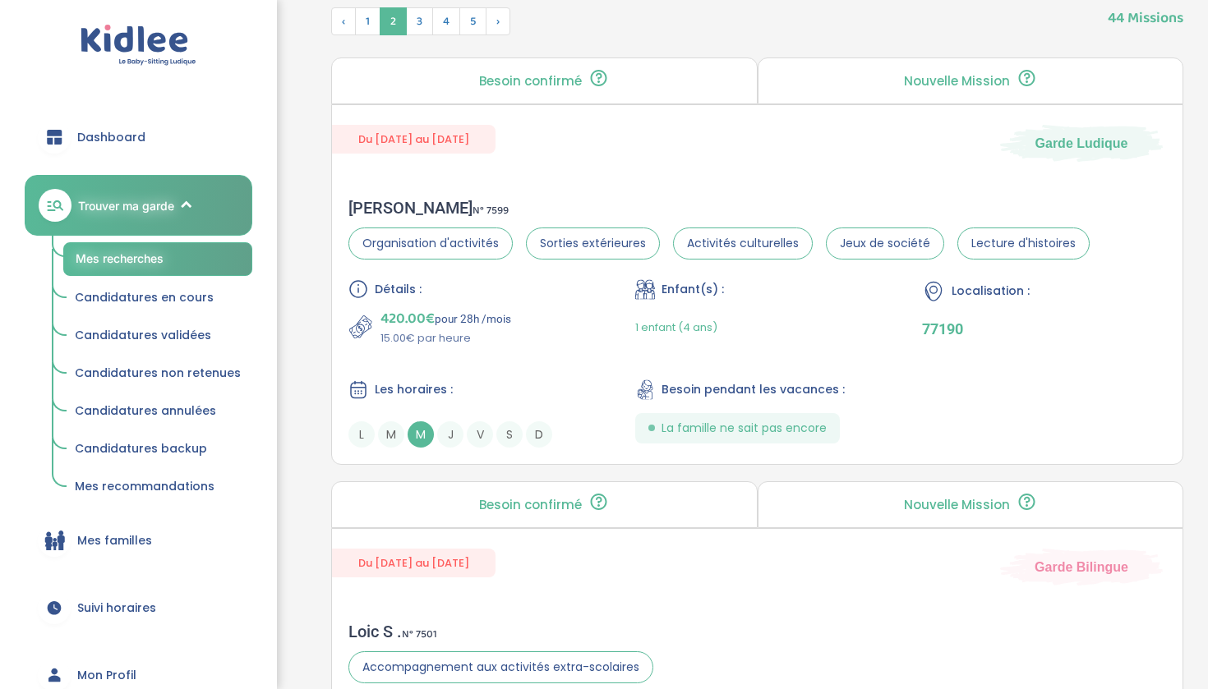
scroll to position [675, 0]
click at [504, 307] on div "Détails : 420.00€ pour 28h /mois 15.00€ par heure" at bounding box center [470, 314] width 244 height 67
click at [420, 13] on span "3" at bounding box center [419, 23] width 27 height 28
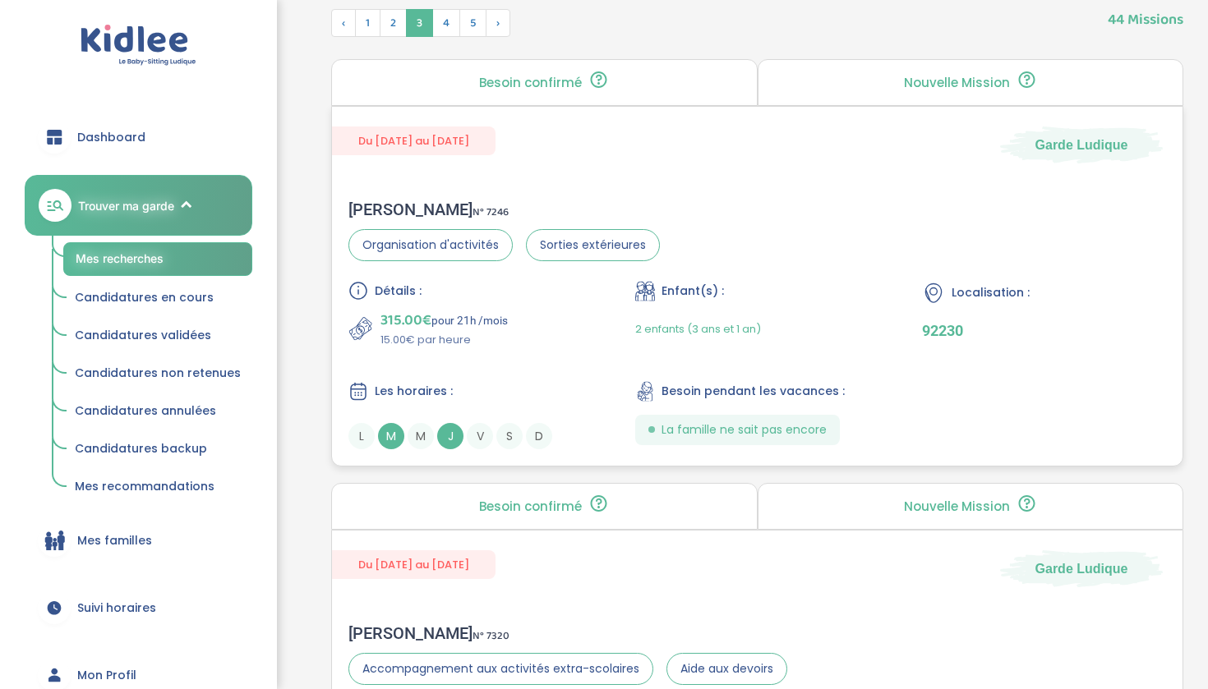
click at [551, 300] on div "Détails :" at bounding box center [470, 291] width 244 height 20
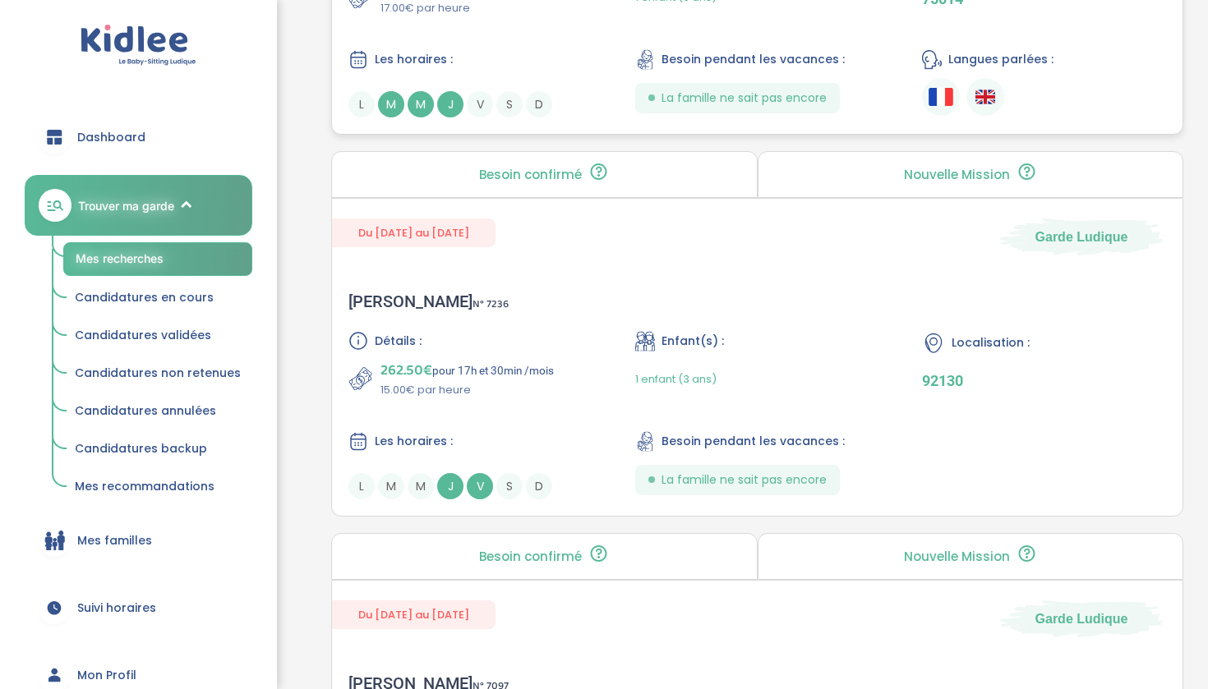
scroll to position [1856, 0]
click at [500, 357] on div "Détails : 262.50€ pour 17h et 30min /mois 15.00€ par heure" at bounding box center [470, 363] width 244 height 67
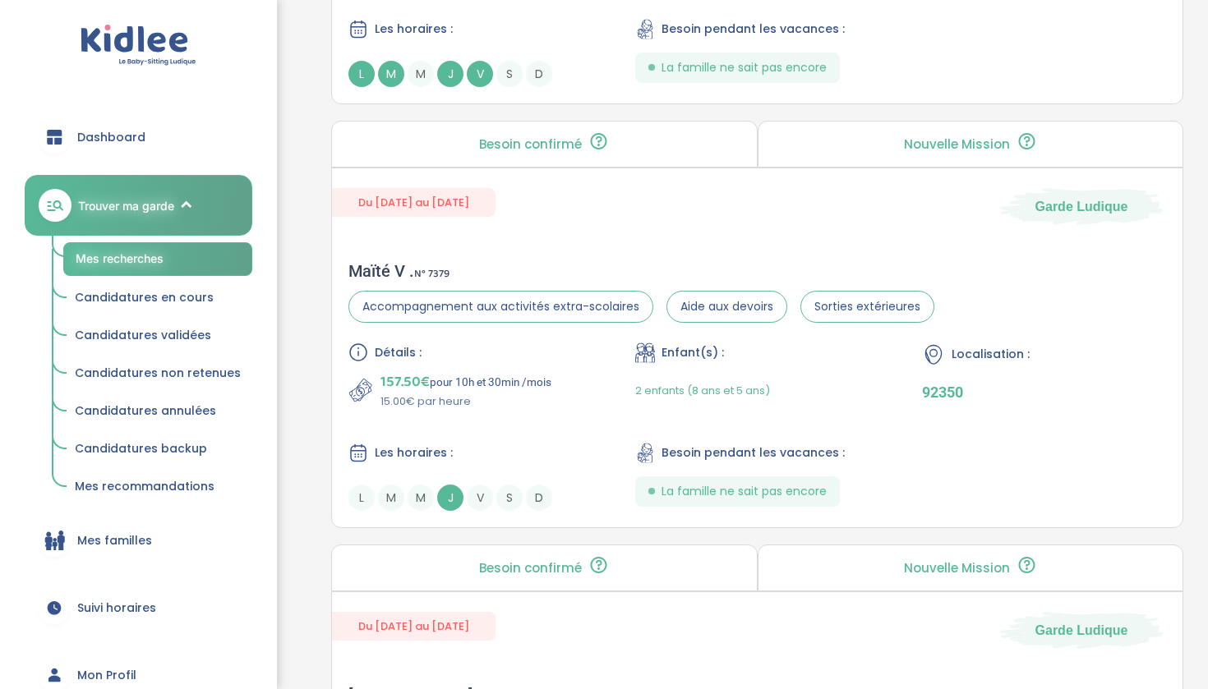
scroll to position [4014, 0]
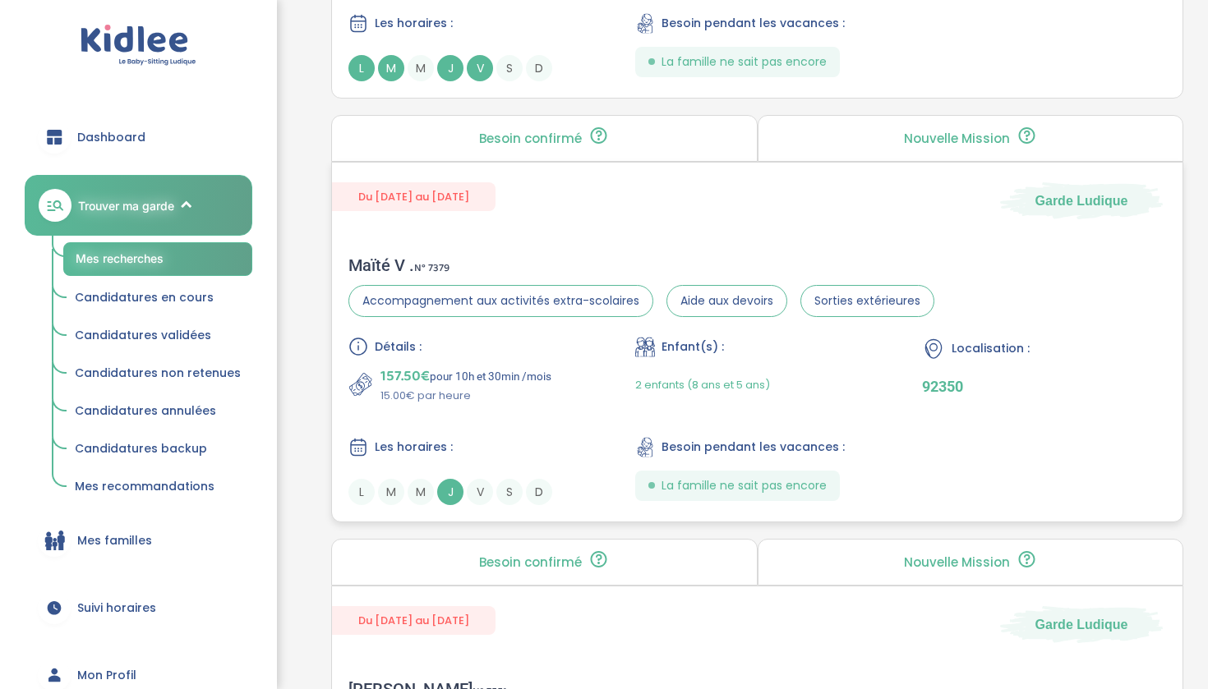
click at [480, 324] on div "Maïté V . N° 7379 Accompagnement aux activités extra-scolaires Aide aux devoirs…" at bounding box center [757, 380] width 850 height 283
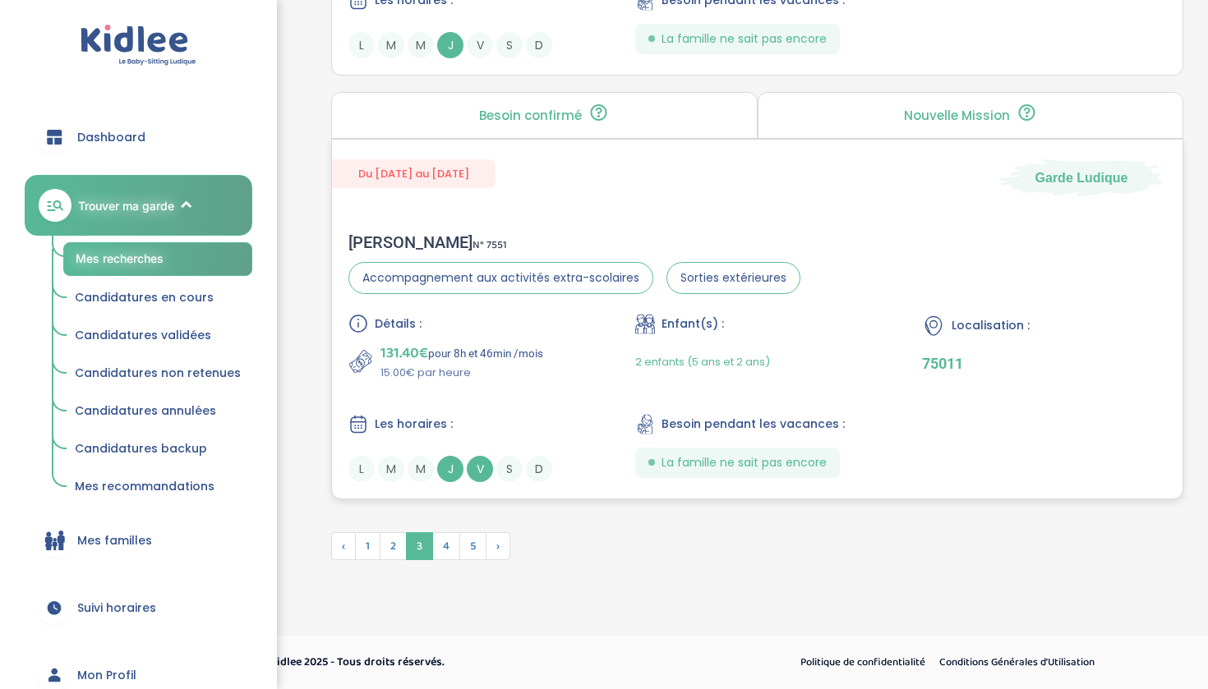
scroll to position [4461, 0]
click at [502, 325] on div "Détails :" at bounding box center [470, 324] width 244 height 20
click at [444, 546] on span "4" at bounding box center [446, 546] width 28 height 28
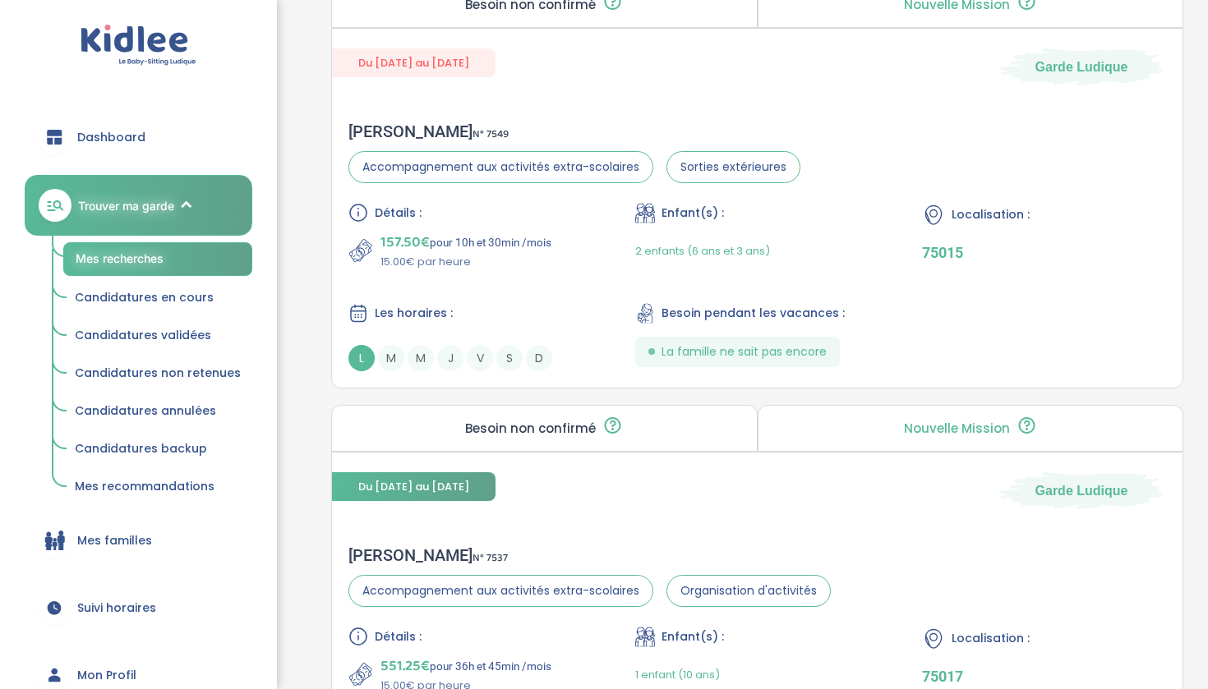
scroll to position [3719, 0]
click at [477, 279] on div "Détails : 157.50€ pour 10h et 30min /mois 15.00€ par heure Enfant(s) : 2 enfant…" at bounding box center [756, 289] width 817 height 168
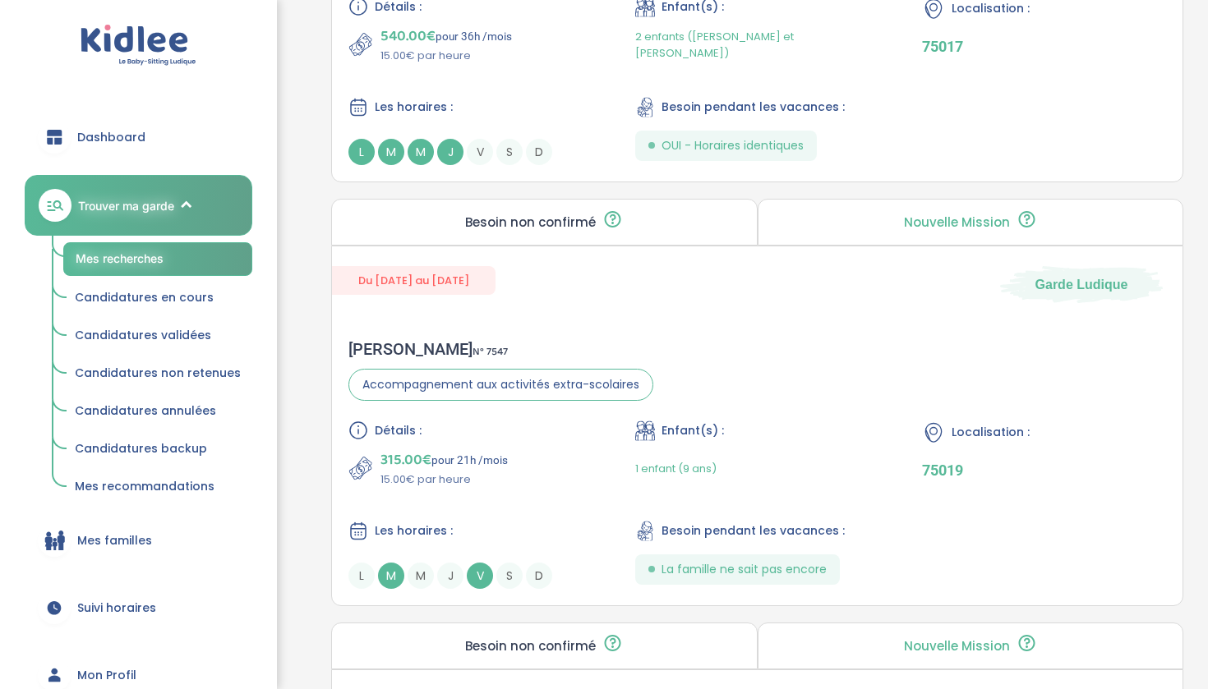
scroll to position [1809, 0]
click at [428, 421] on div "Détails :" at bounding box center [470, 429] width 244 height 20
click at [447, 430] on div "Détails :" at bounding box center [470, 429] width 244 height 20
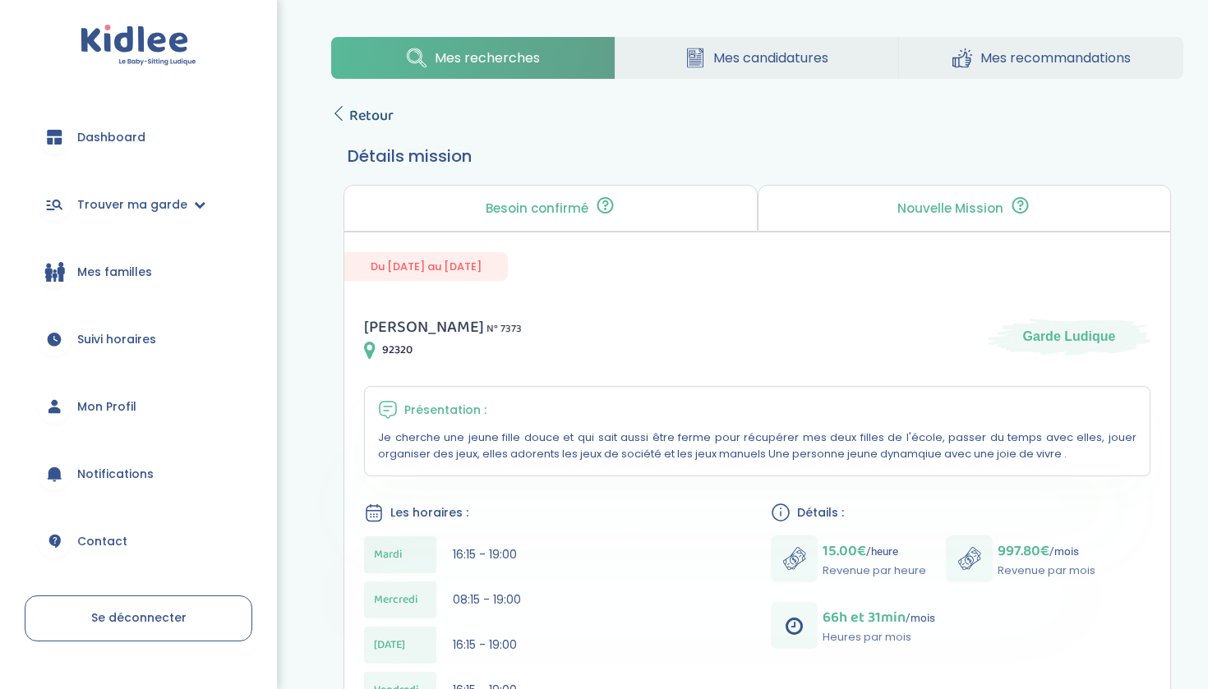
click at [373, 119] on span "Retour" at bounding box center [371, 115] width 44 height 23
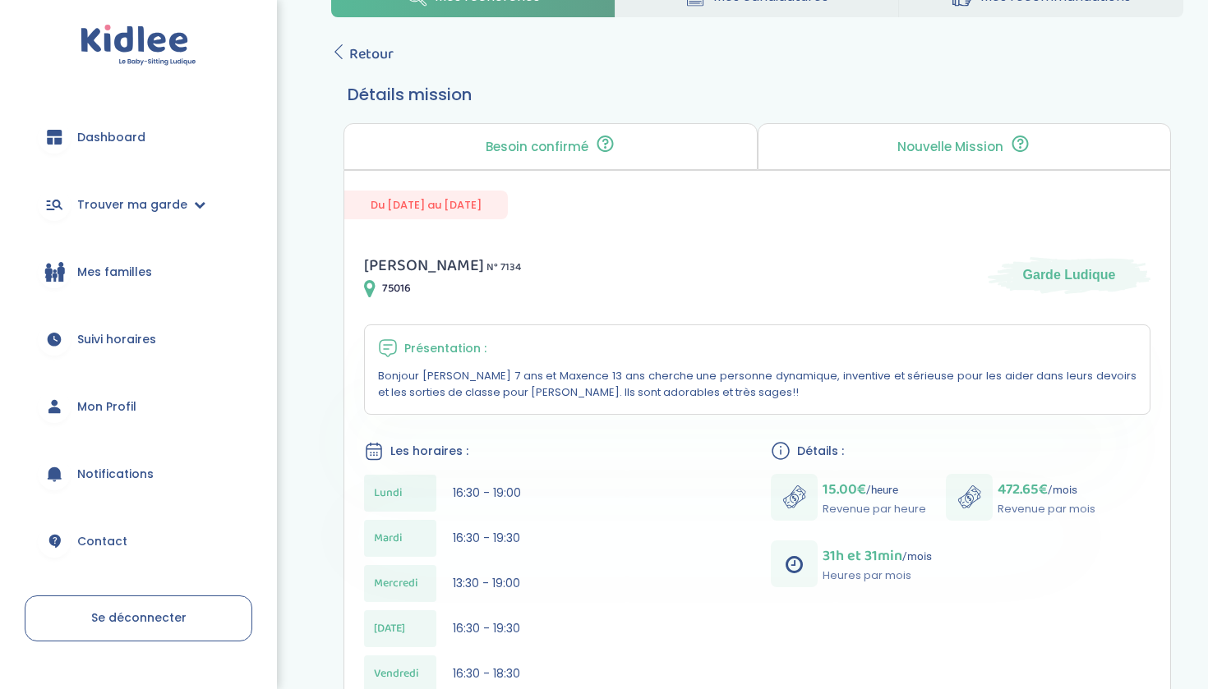
scroll to position [53, 0]
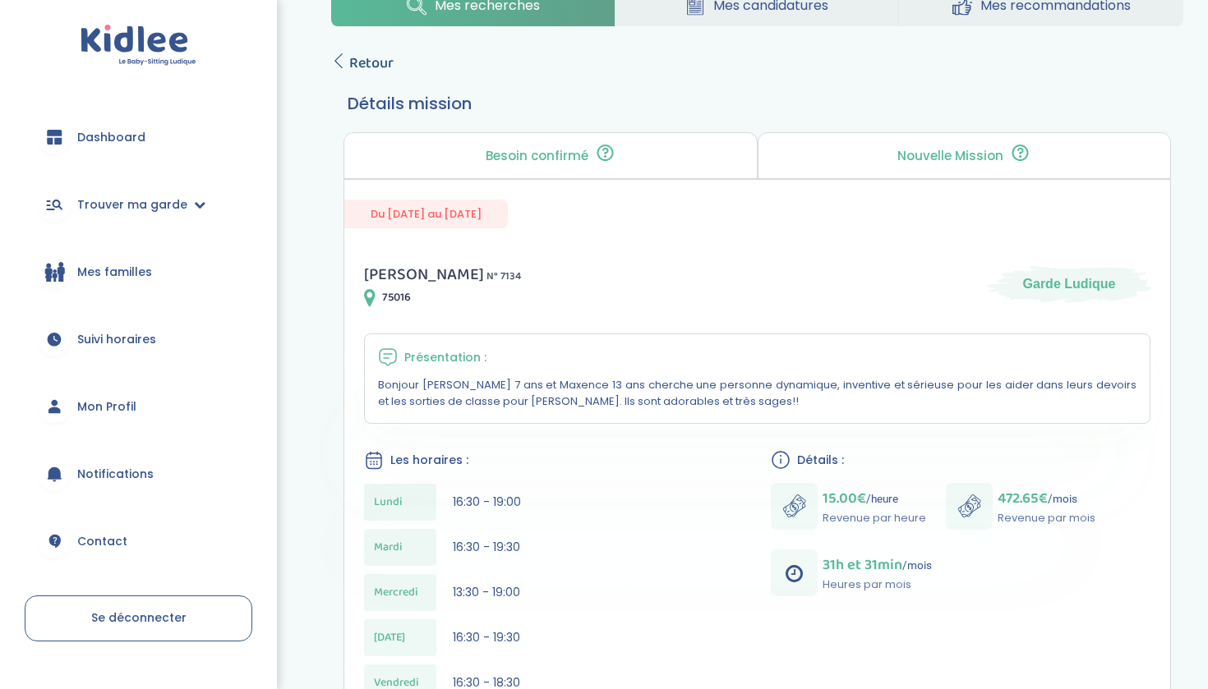
click at [380, 64] on span "Retour" at bounding box center [371, 63] width 44 height 23
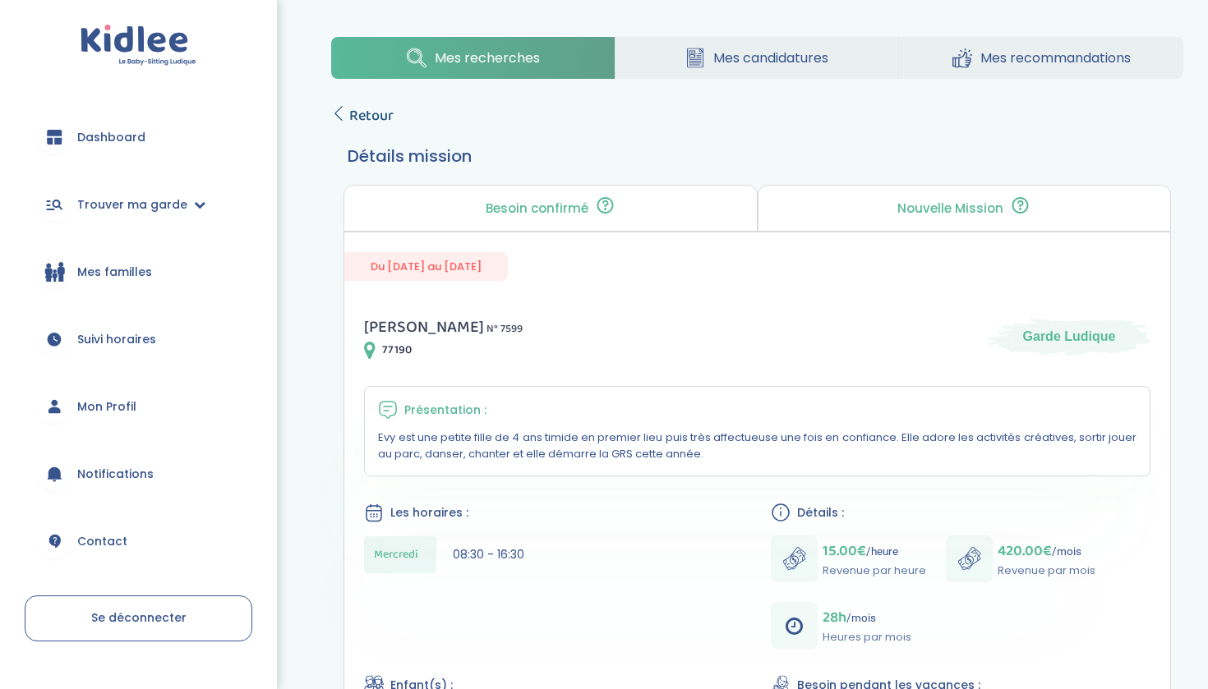
click at [371, 113] on span "Retour" at bounding box center [371, 115] width 44 height 23
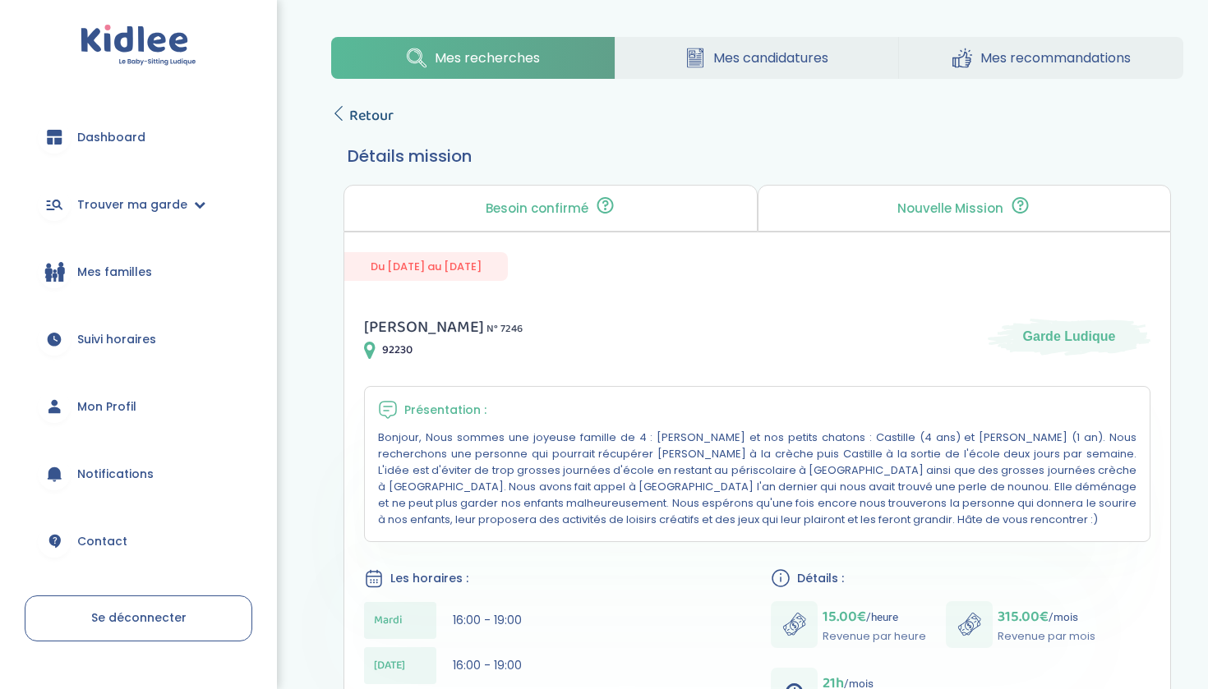
click at [350, 113] on span "Retour" at bounding box center [371, 115] width 44 height 23
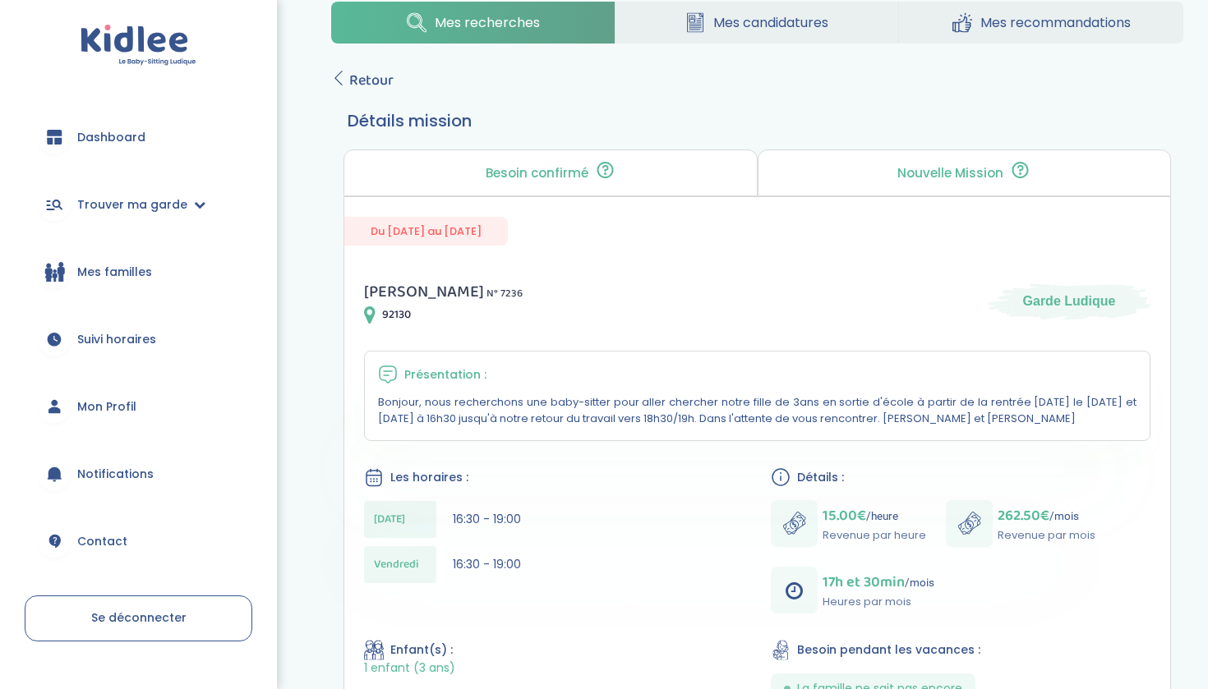
scroll to position [35, 0]
click at [374, 83] on span "Retour" at bounding box center [371, 81] width 44 height 23
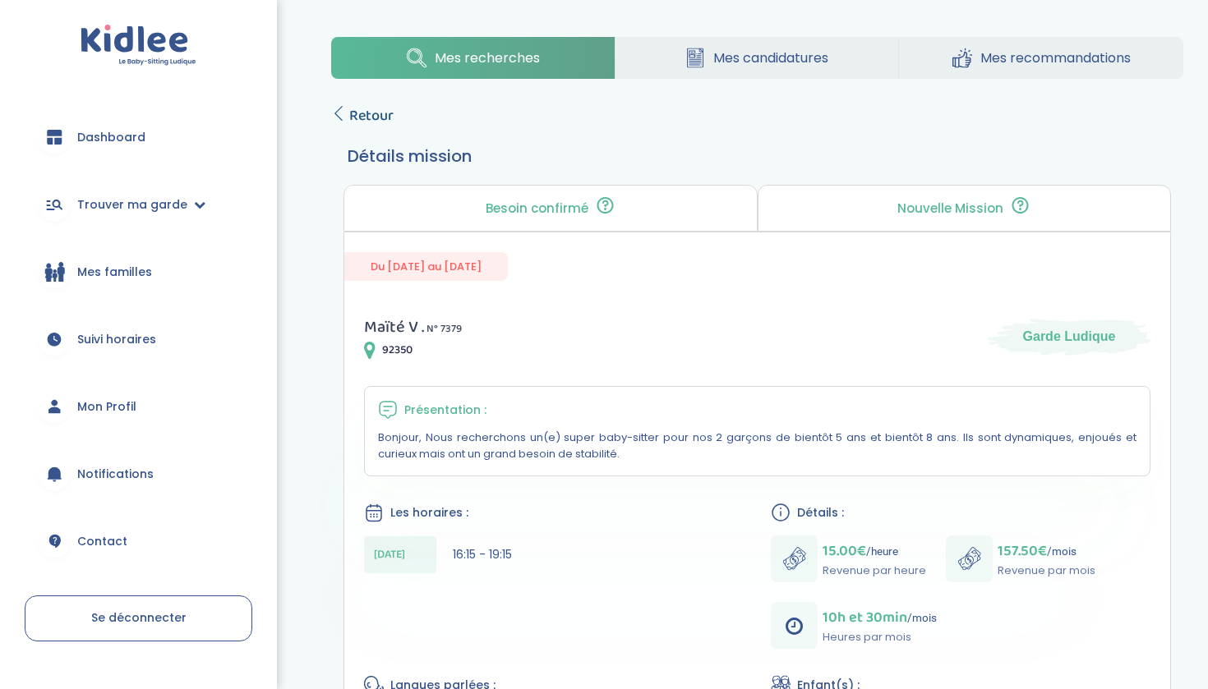
click at [379, 116] on span "Retour" at bounding box center [371, 115] width 44 height 23
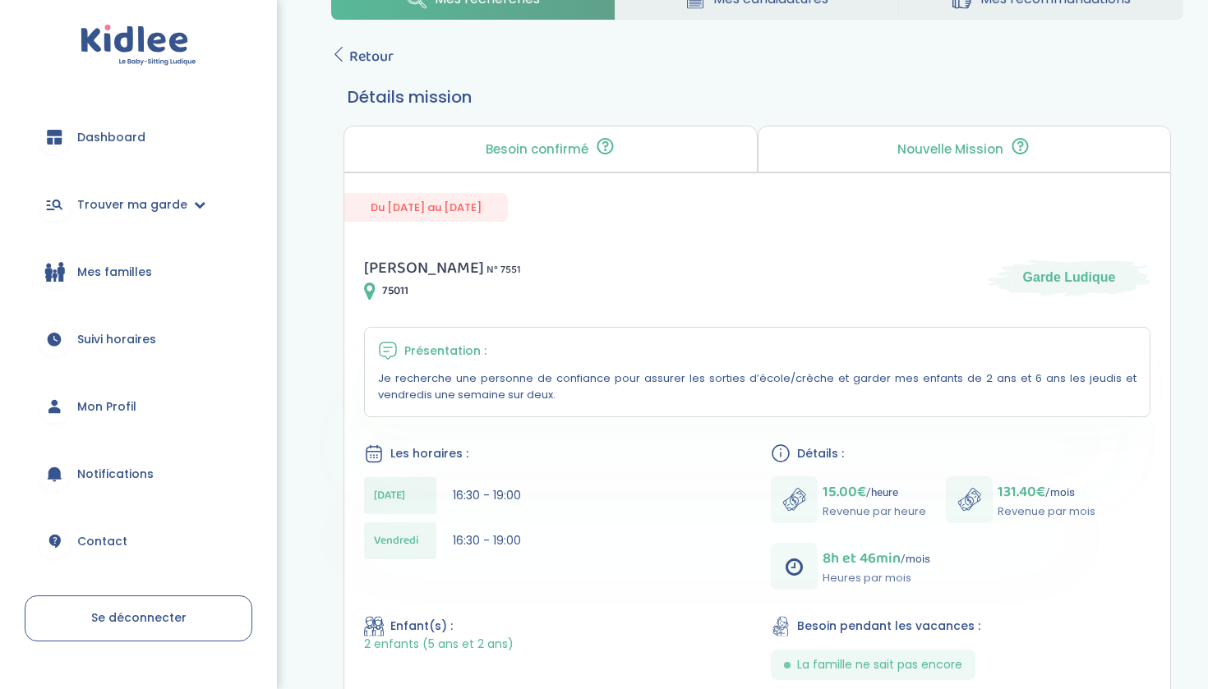
scroll to position [60, 0]
click at [370, 53] on span "Retour" at bounding box center [371, 55] width 44 height 23
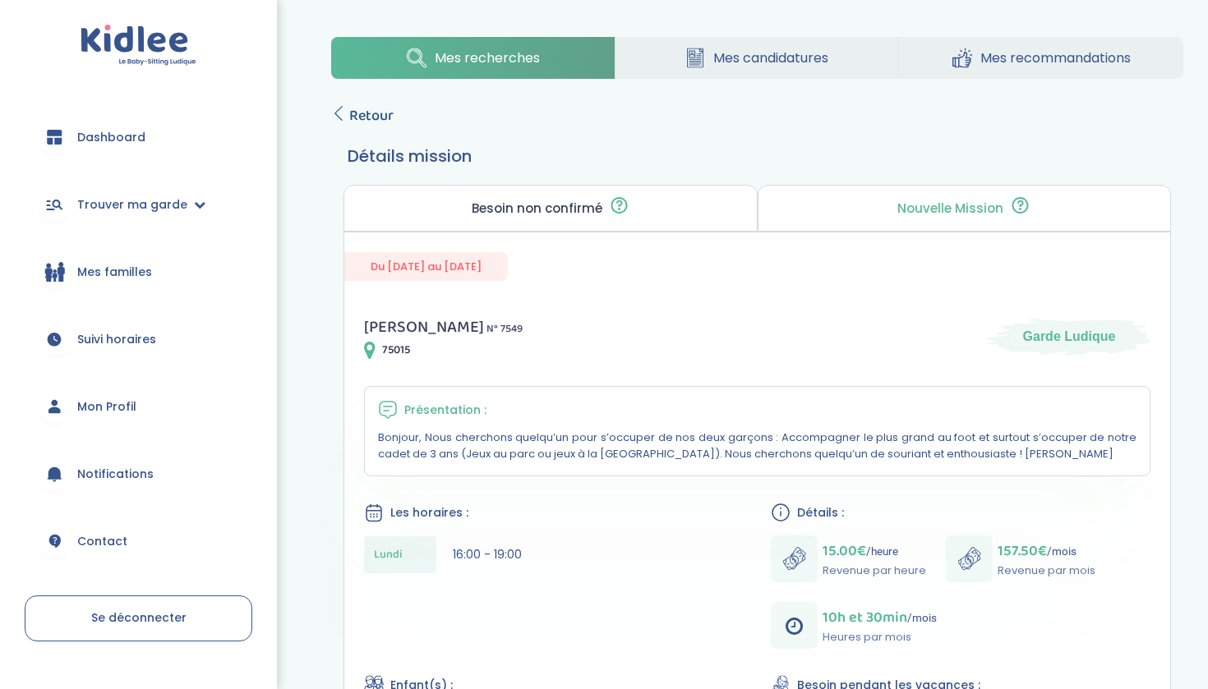
click at [380, 113] on span "Retour" at bounding box center [371, 115] width 44 height 23
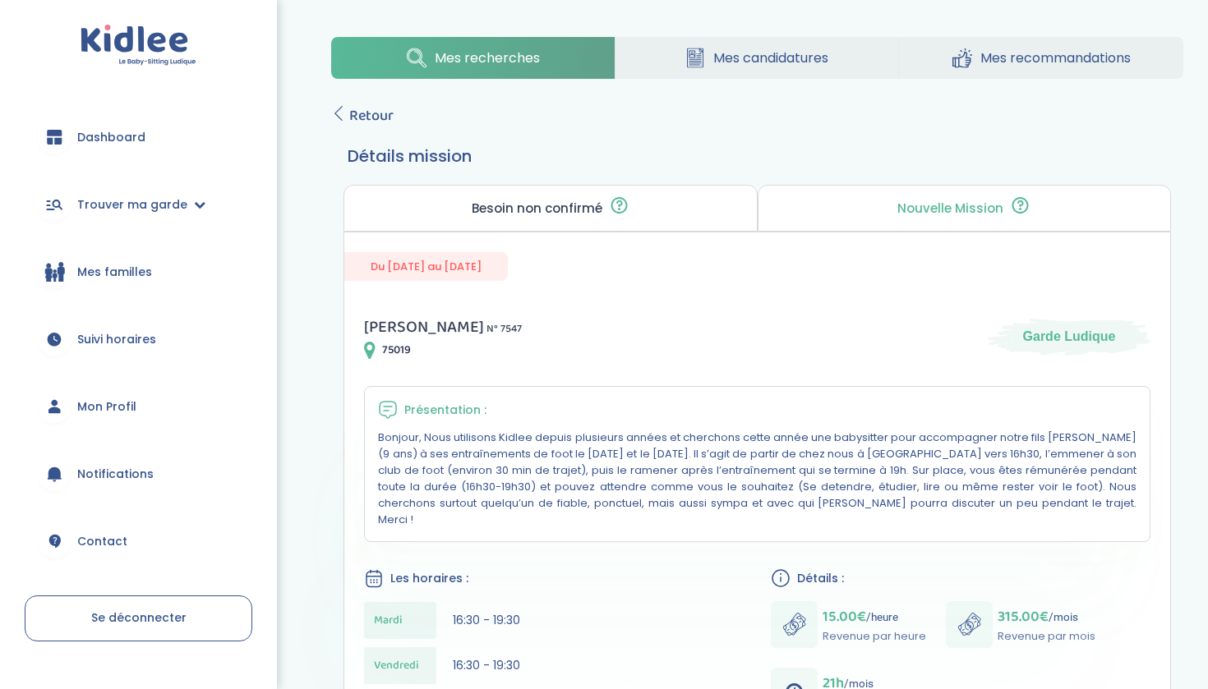
scroll to position [4, 0]
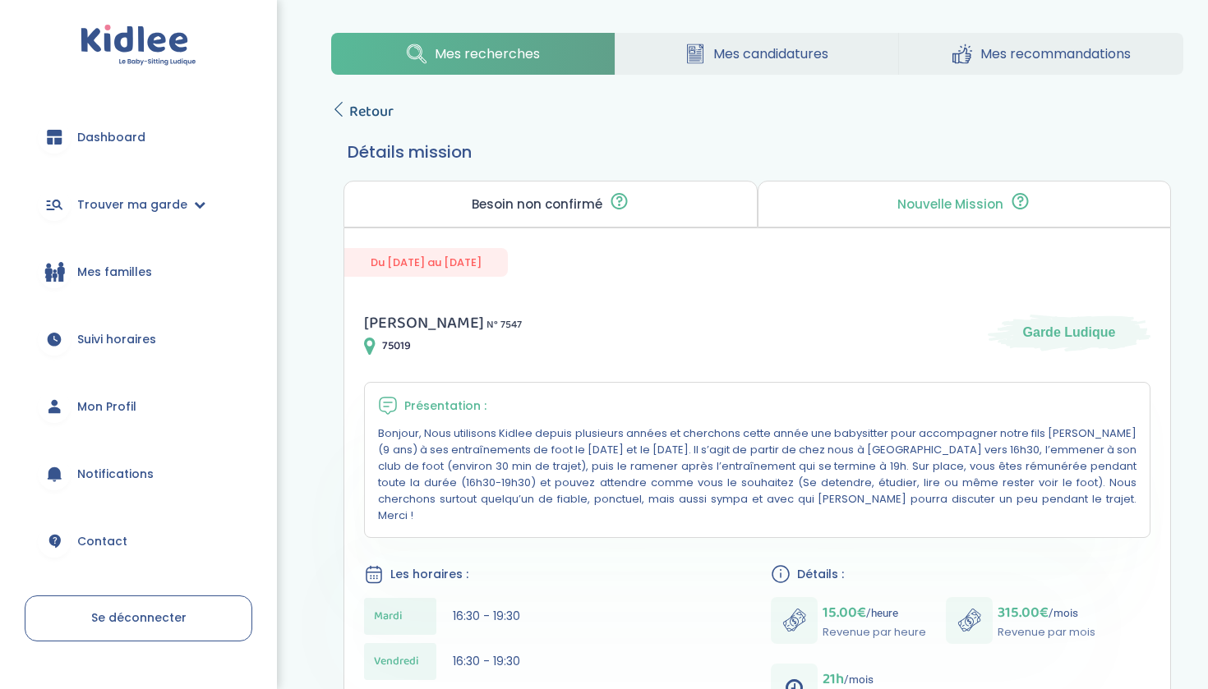
click at [358, 105] on span "Retour" at bounding box center [371, 111] width 44 height 23
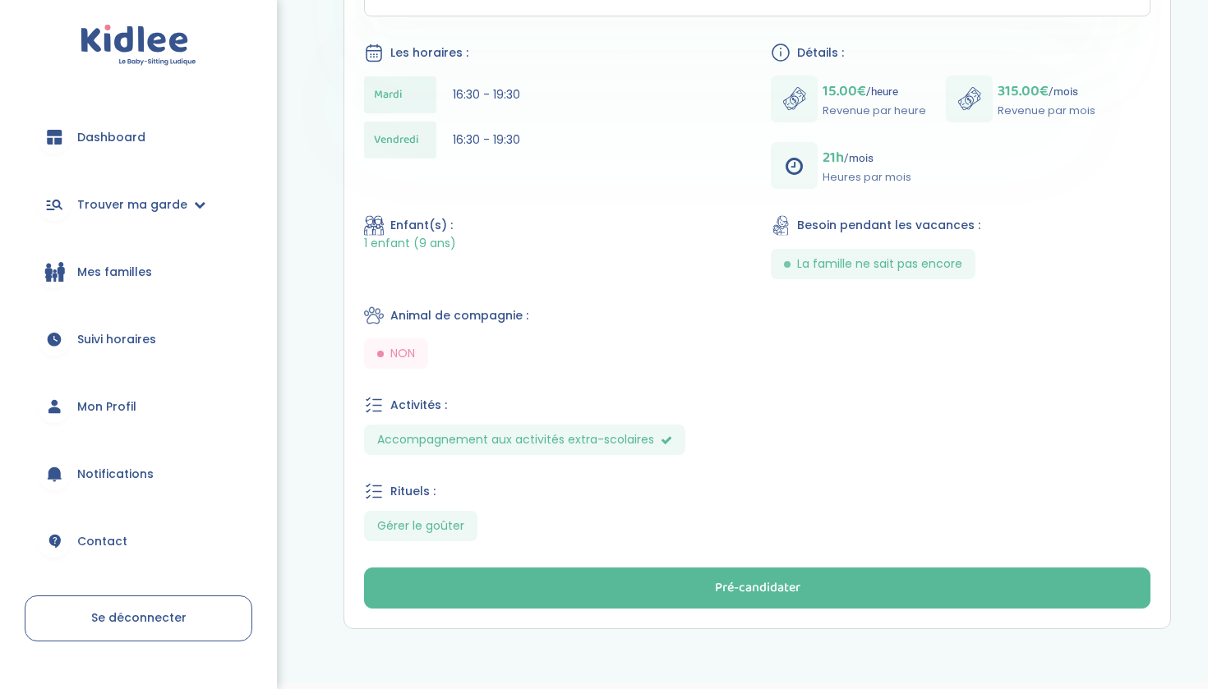
scroll to position [527, 0]
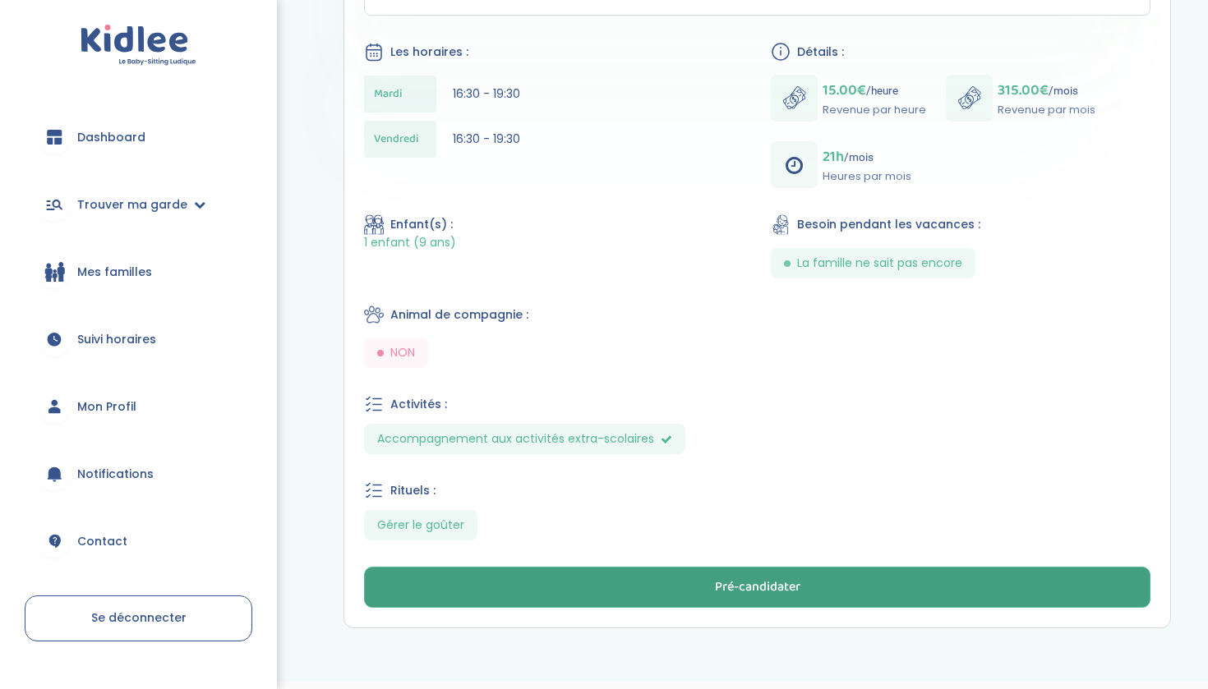
click at [544, 573] on button "Pré-candidater" at bounding box center [757, 587] width 786 height 41
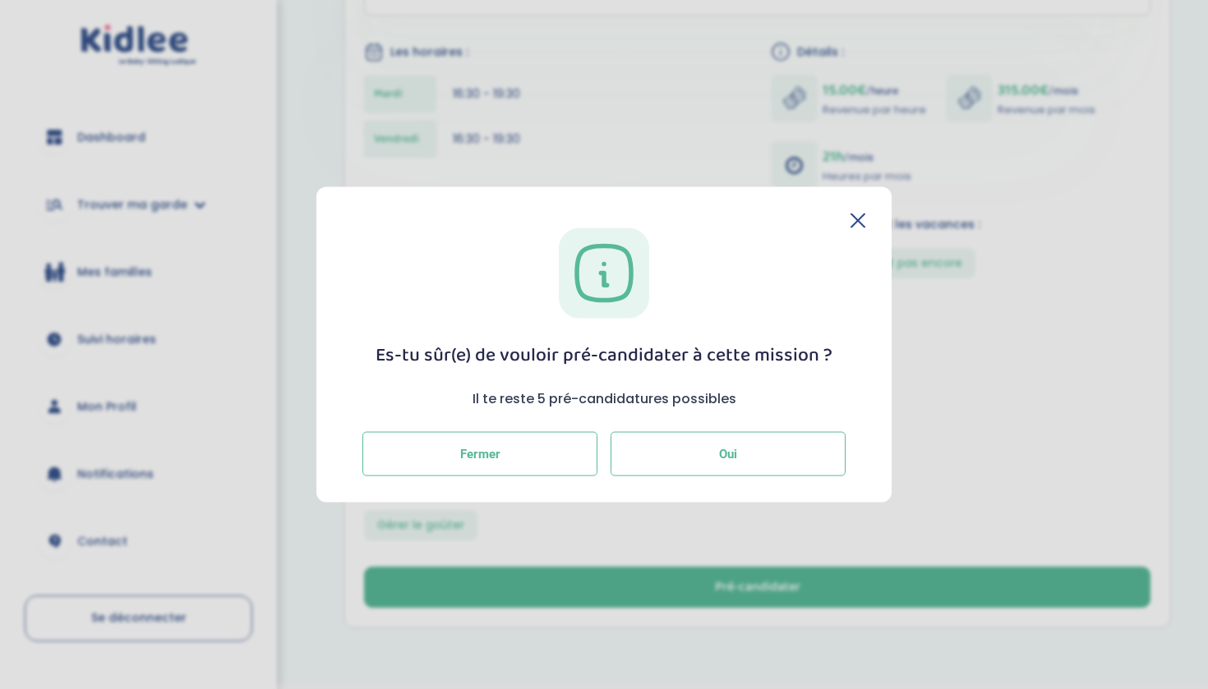
click at [685, 459] on button "Oui" at bounding box center [727, 454] width 235 height 44
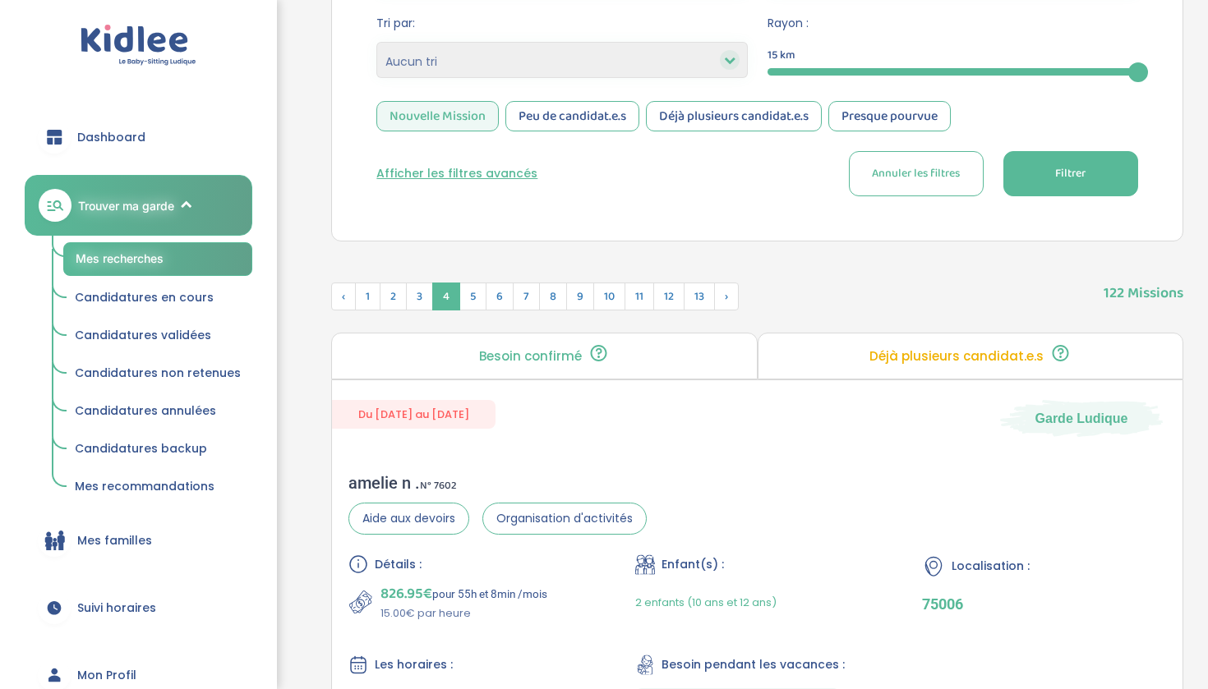
scroll to position [480, 0]
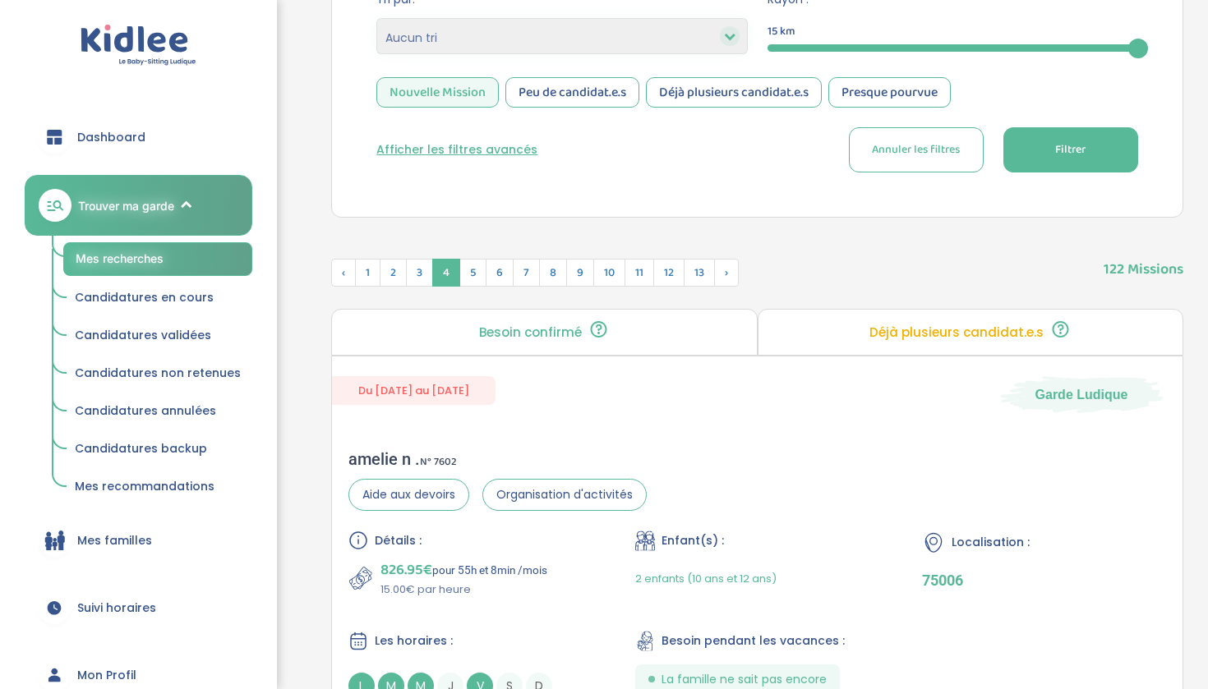
click at [1050, 140] on button "Filtrer" at bounding box center [1070, 149] width 135 height 45
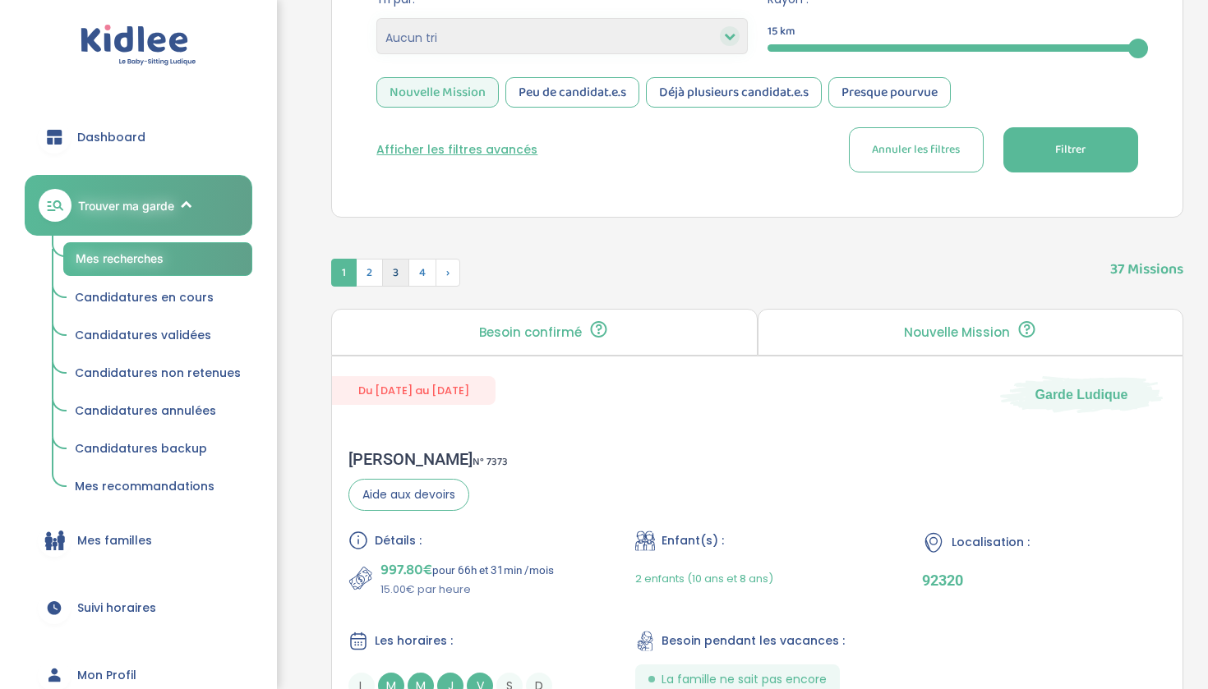
click at [394, 274] on span "3" at bounding box center [395, 273] width 27 height 28
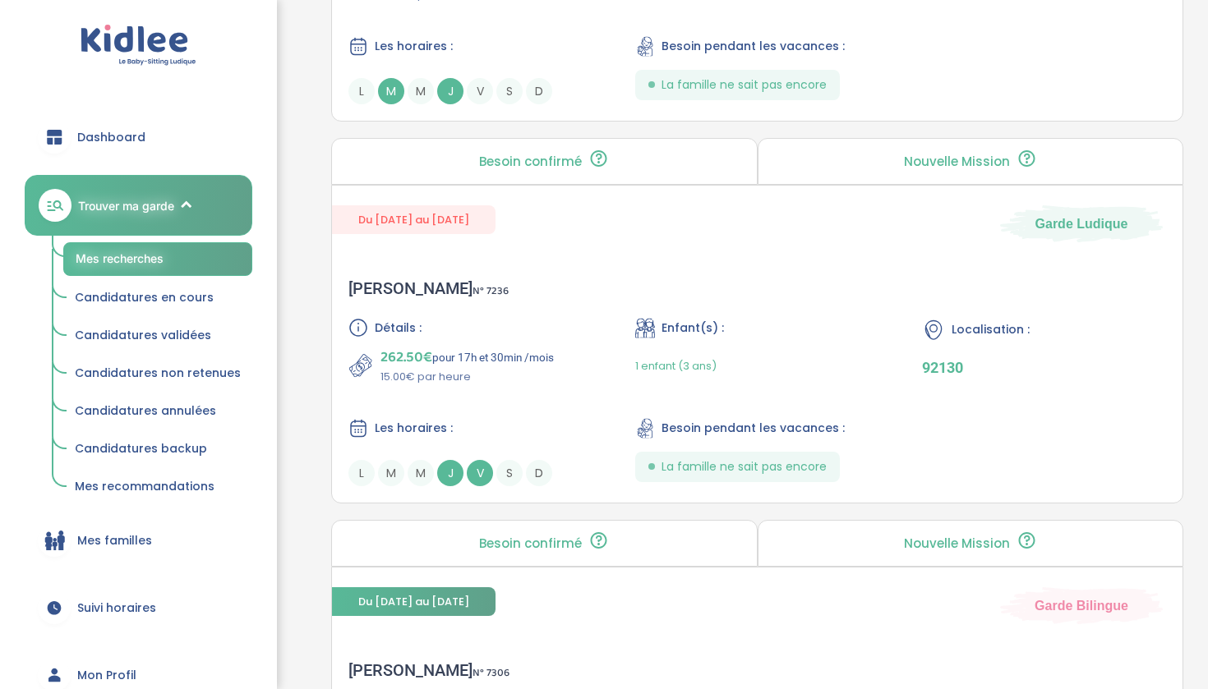
scroll to position [1060, 0]
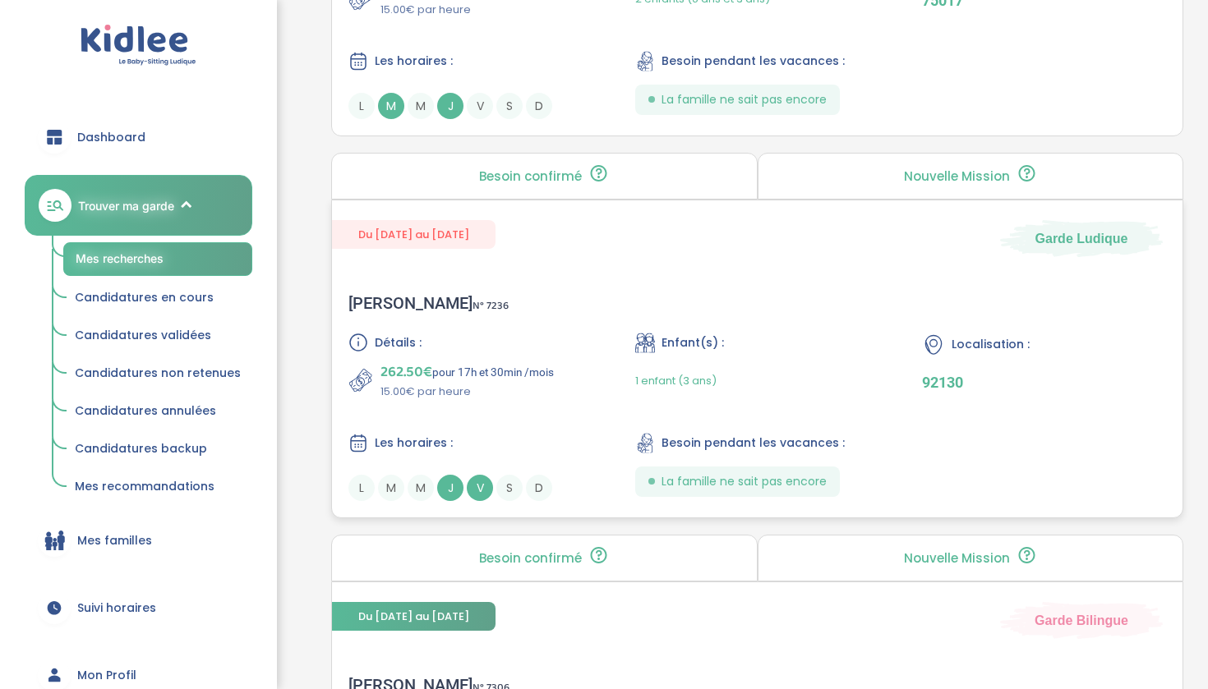
click at [495, 435] on div "Les horaires :" at bounding box center [470, 443] width 244 height 21
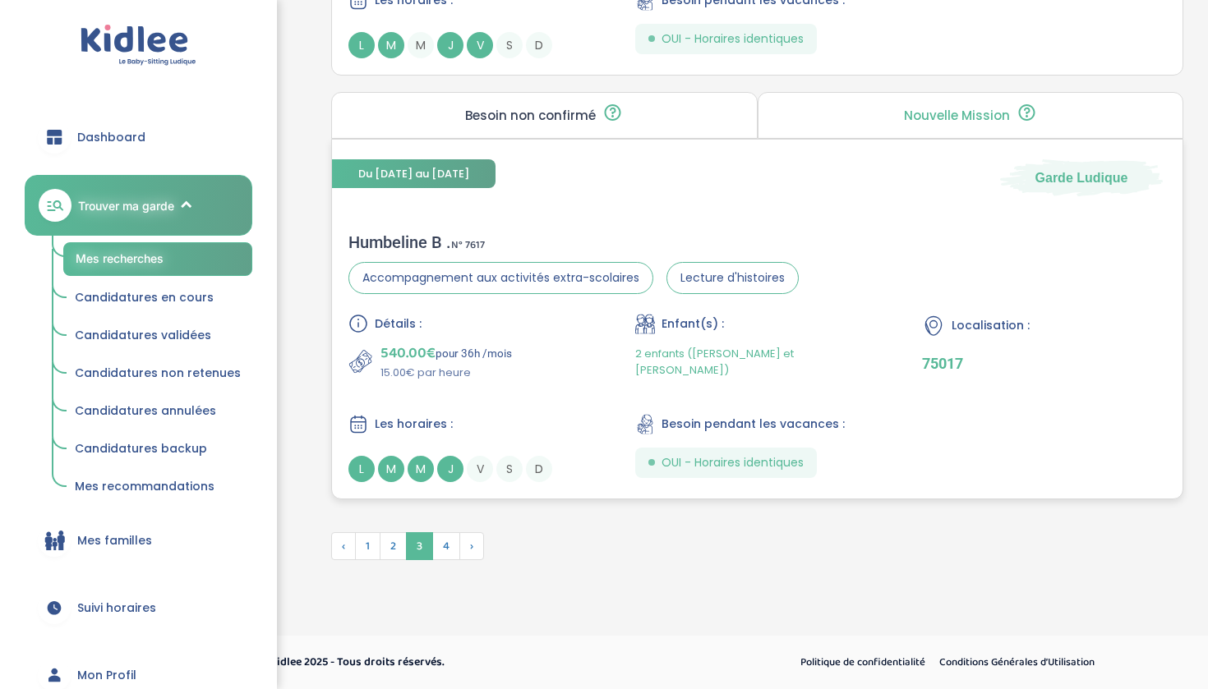
scroll to position [4515, 0]
click at [449, 544] on span "4" at bounding box center [446, 546] width 28 height 28
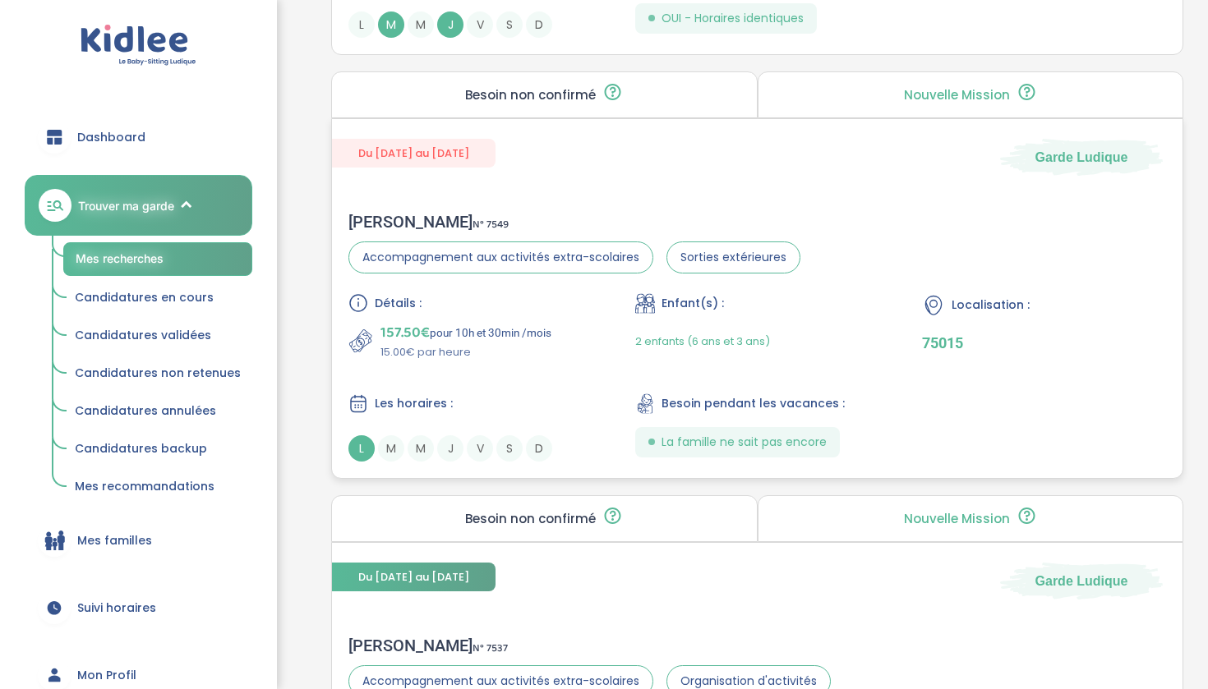
scroll to position [3257, 0]
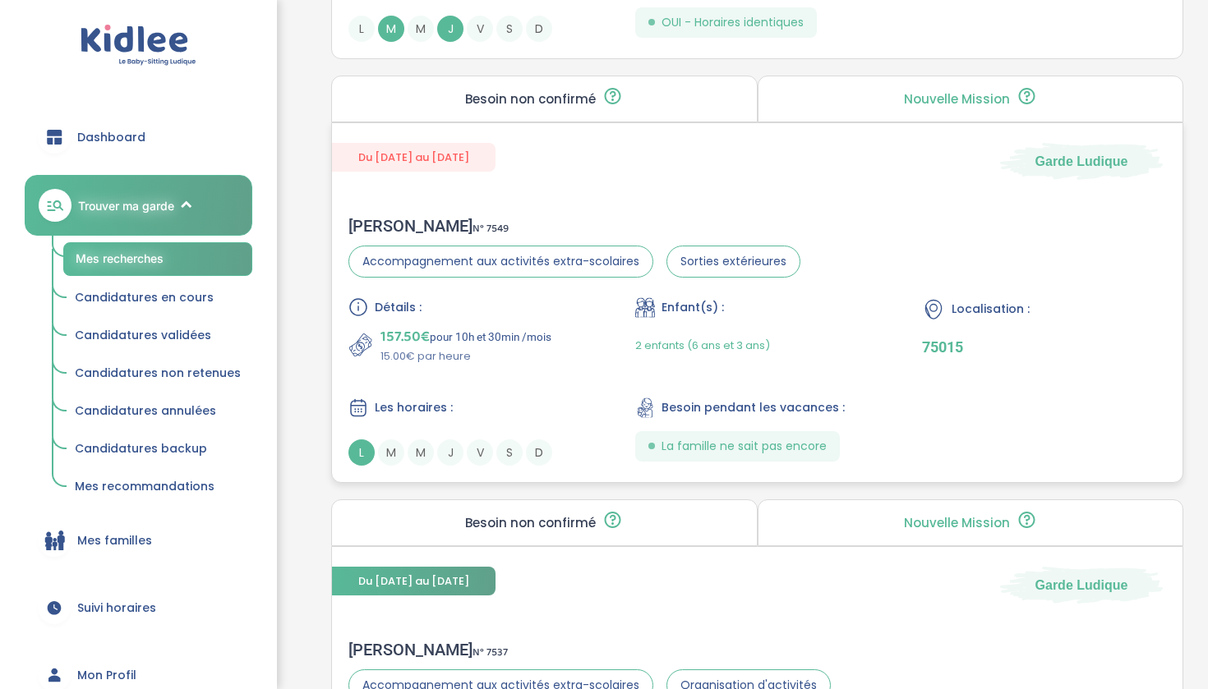
click at [446, 346] on p "157.50€ pour 10h et 30min /mois" at bounding box center [465, 336] width 171 height 23
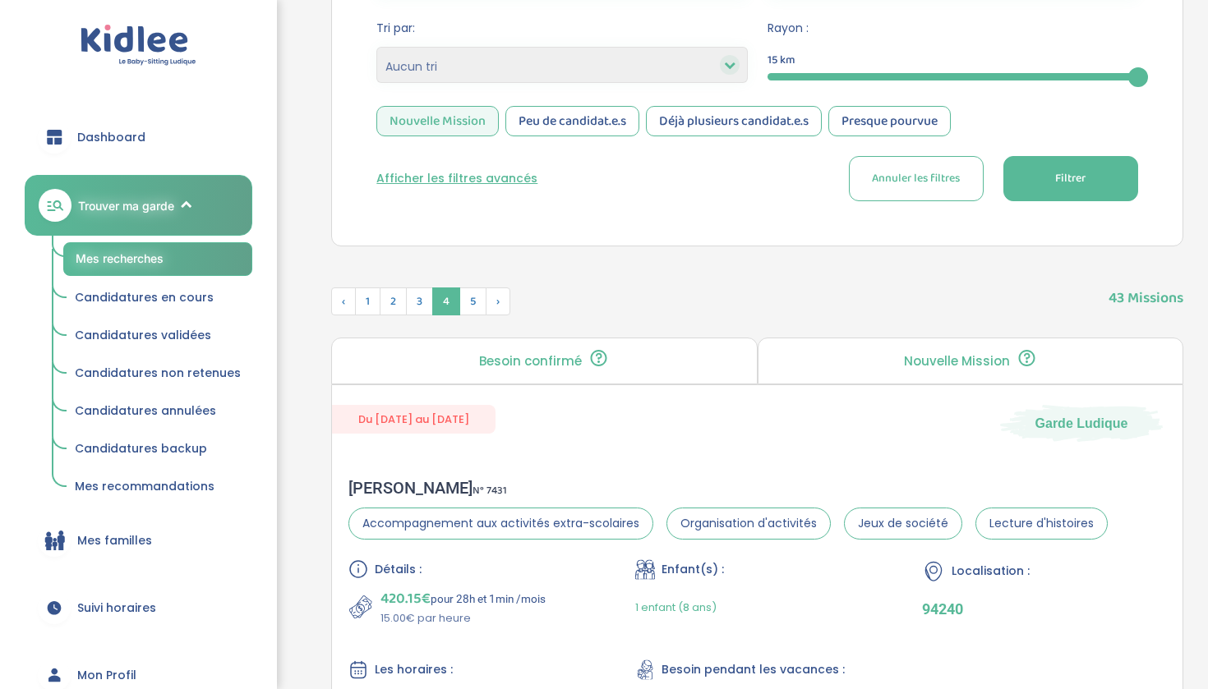
scroll to position [456, 0]
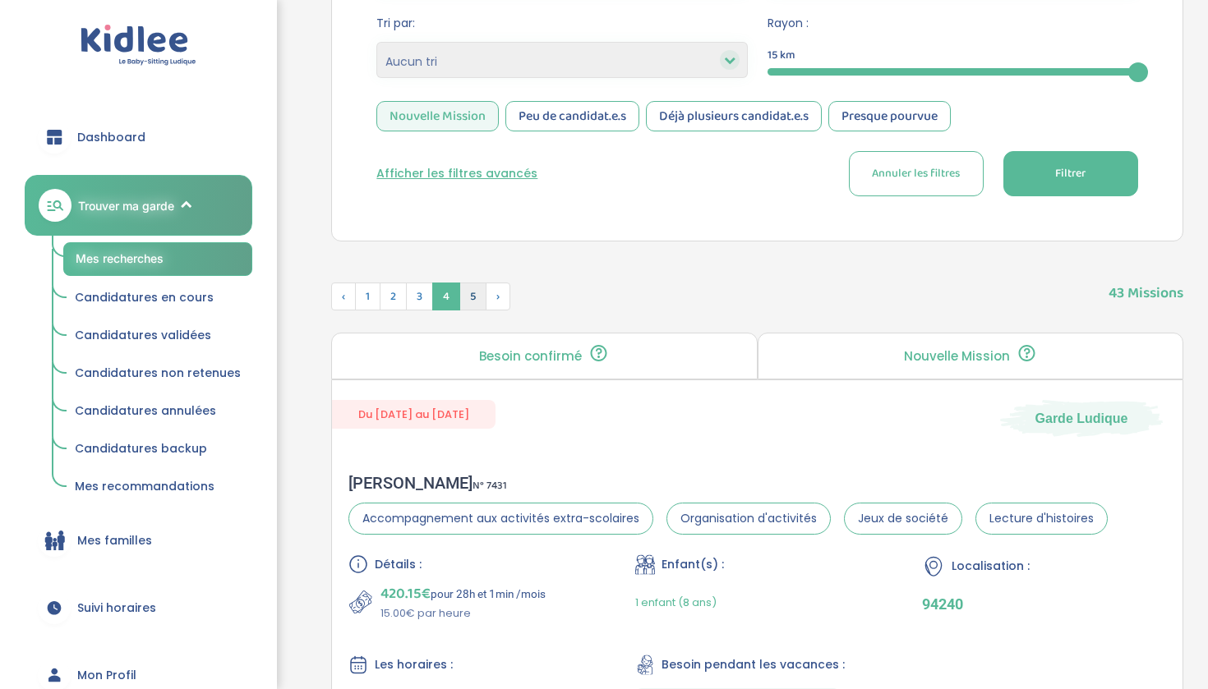
click at [469, 292] on span "5" at bounding box center [472, 297] width 27 height 28
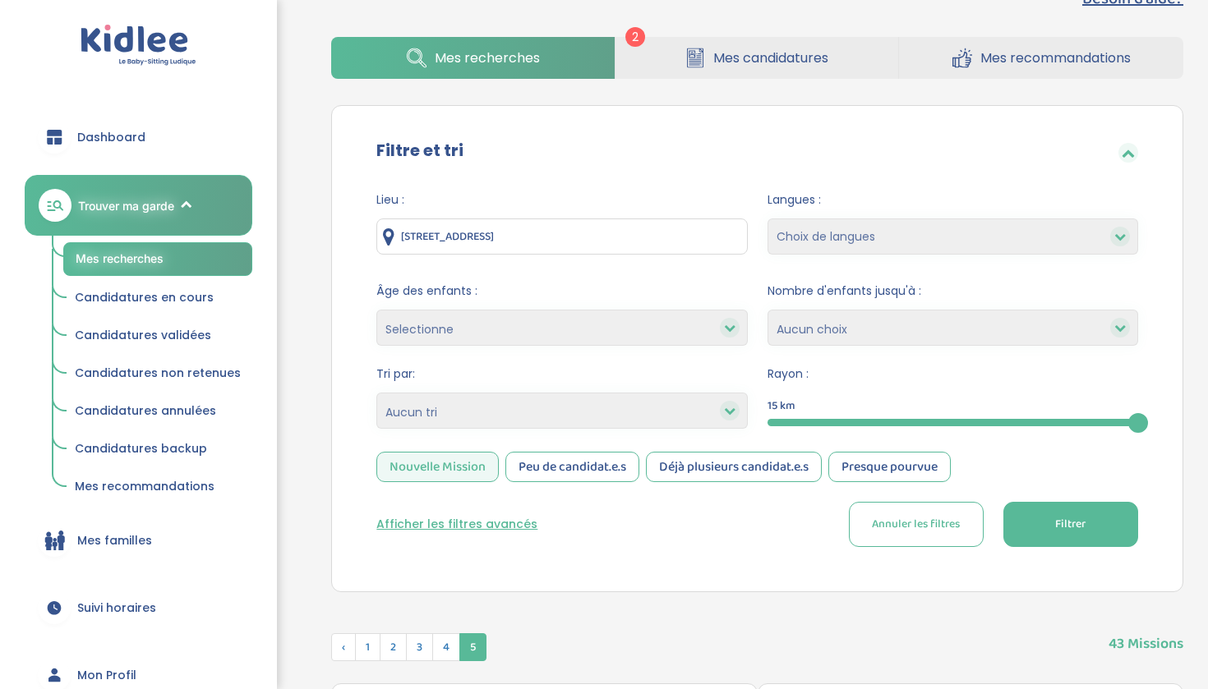
scroll to position [104, 0]
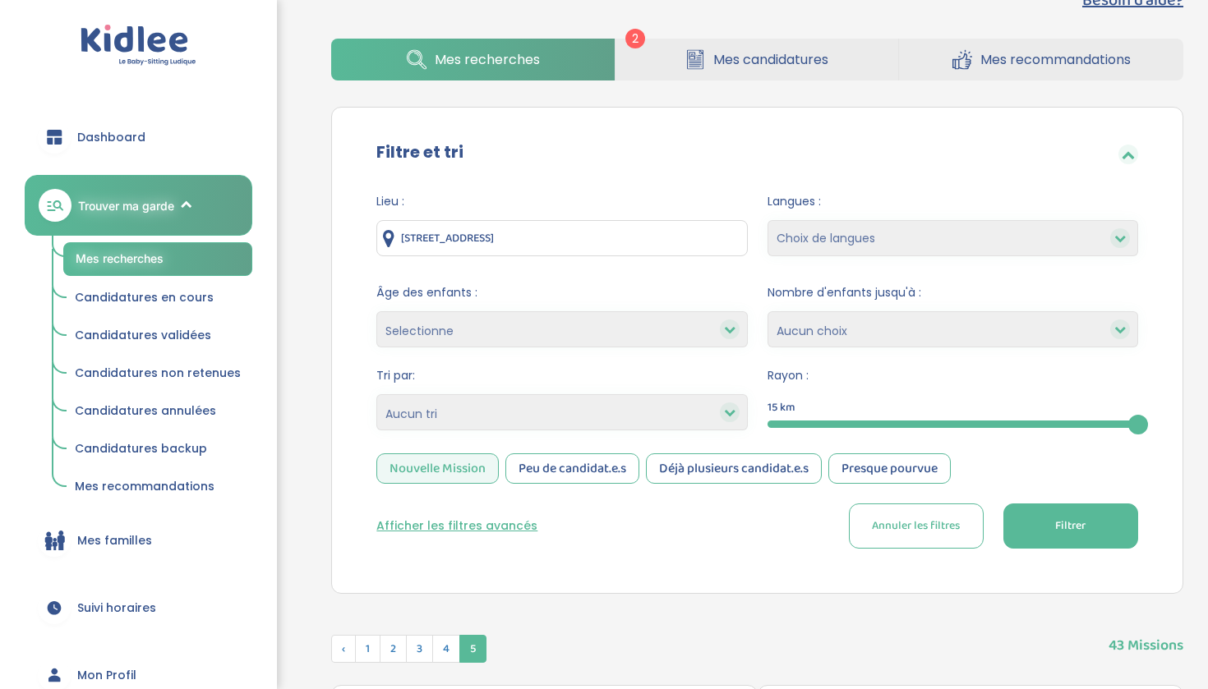
click at [554, 461] on div "Peu de candidat.e.s" at bounding box center [572, 469] width 134 height 30
click at [1026, 536] on button "Filtrer" at bounding box center [1070, 526] width 135 height 45
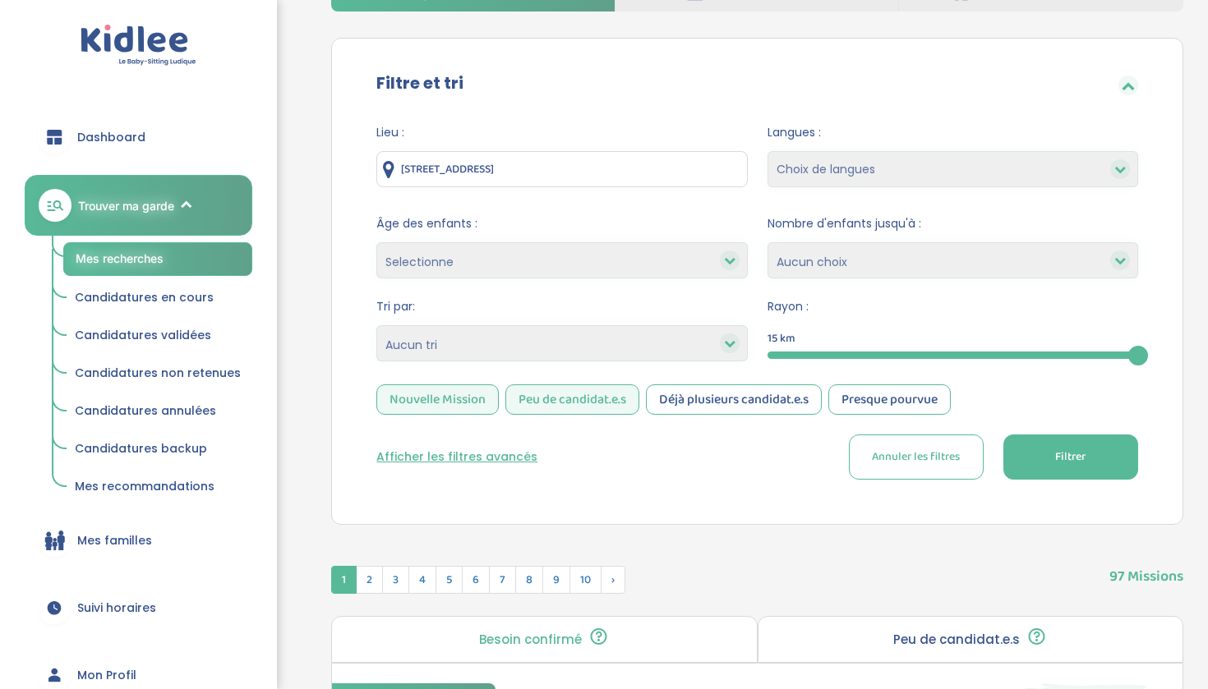
scroll to position [100, 0]
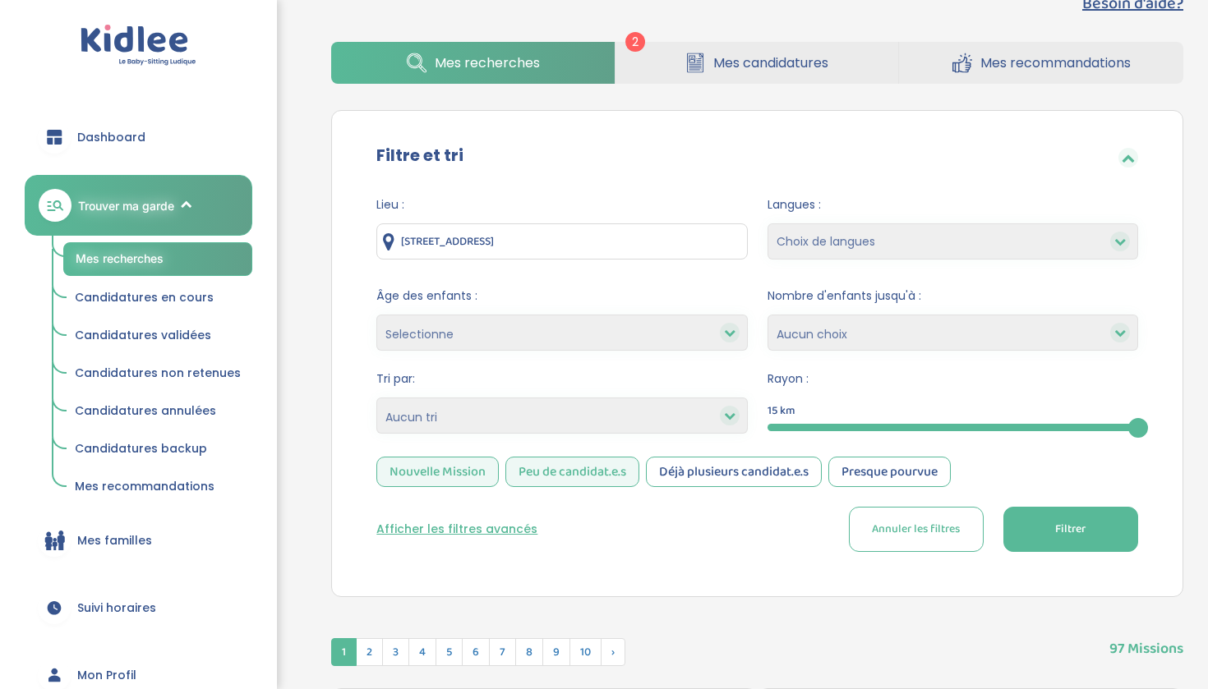
select select "hours_asc"
click at [1024, 537] on button "Filtrer" at bounding box center [1070, 529] width 135 height 45
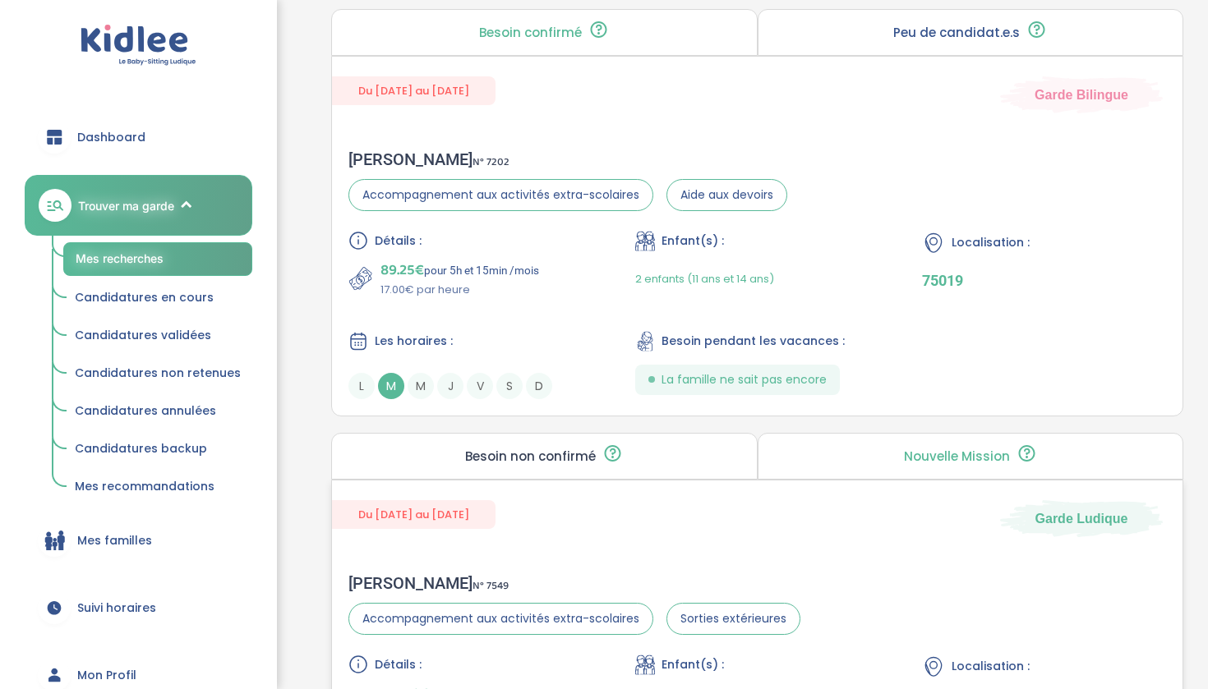
scroll to position [1205, 0]
click at [537, 311] on div "Détails : 89.25€ pour 5h et 15min /mois 17.00€ par heure Enfant(s) : 2 enfants …" at bounding box center [756, 313] width 817 height 168
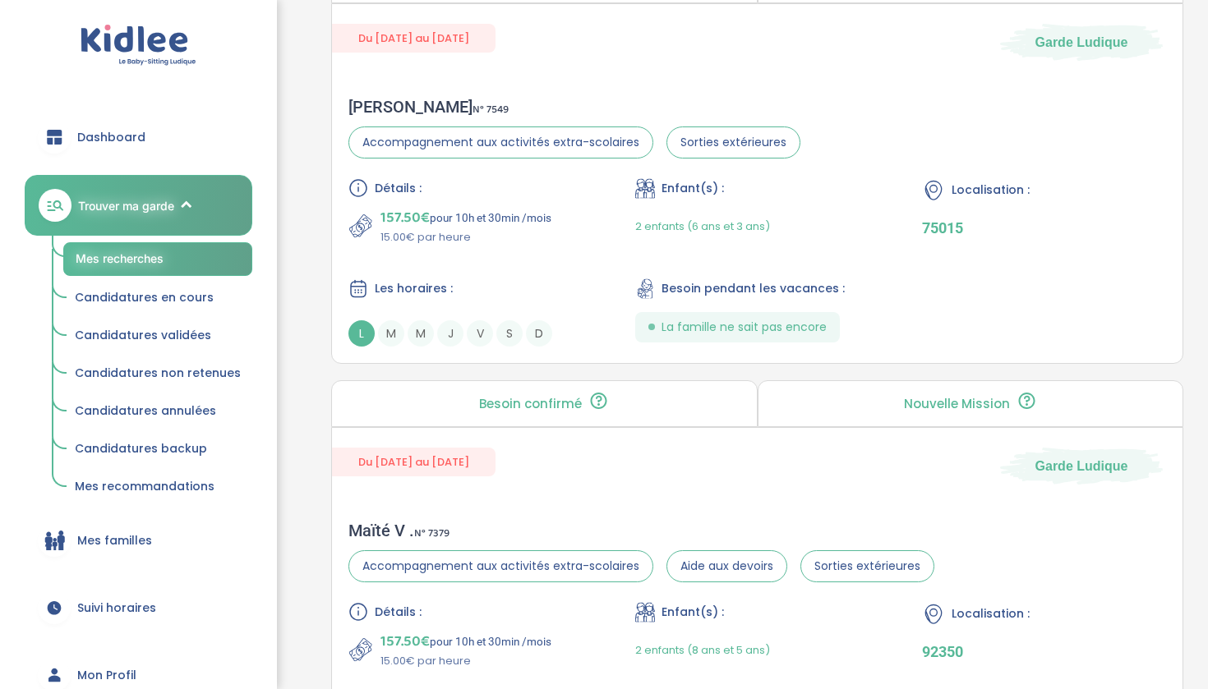
scroll to position [1682, 0]
click at [460, 246] on div "Détails : 157.50€ pour 10h et 30min /mois 15.00€ par heure Enfant(s) : 2 enfant…" at bounding box center [756, 261] width 817 height 168
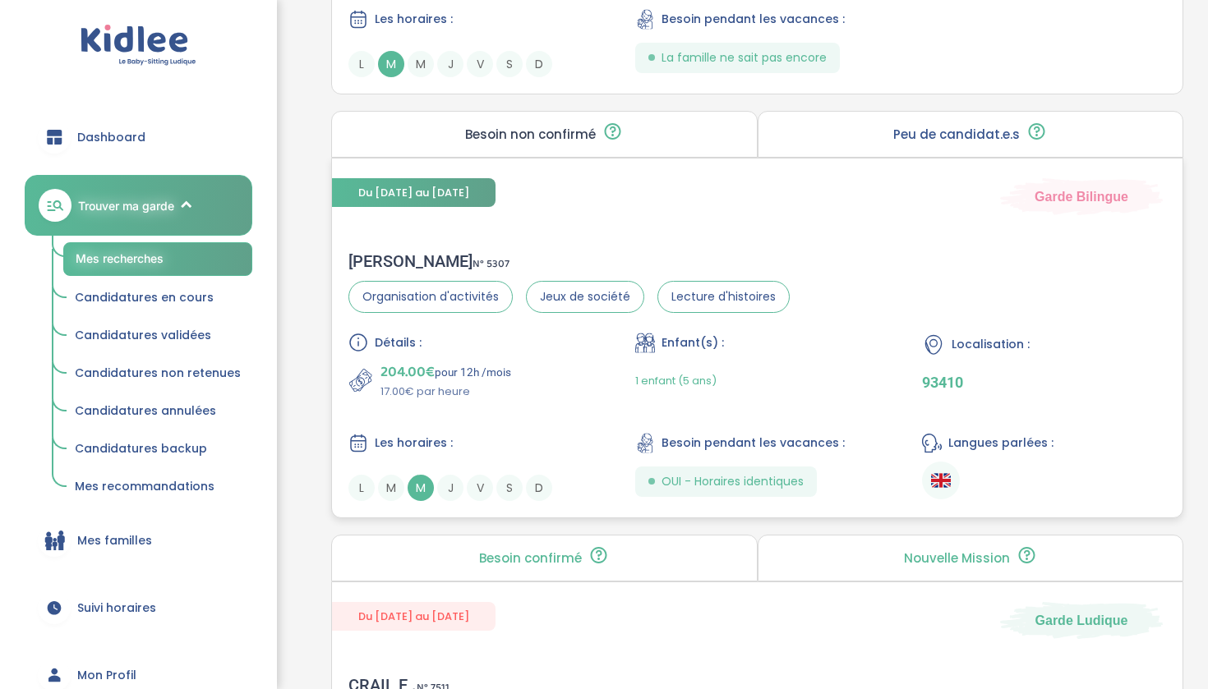
scroll to position [2800, 0]
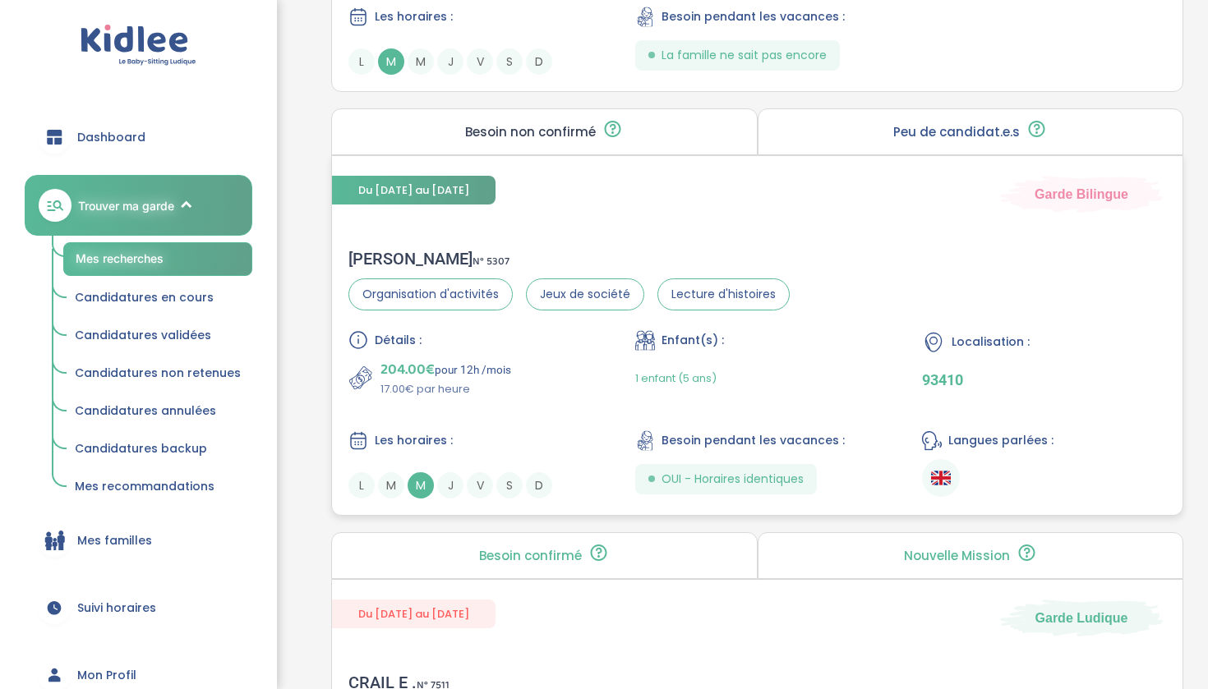
click at [426, 385] on p "17.00€ par heure" at bounding box center [445, 389] width 131 height 16
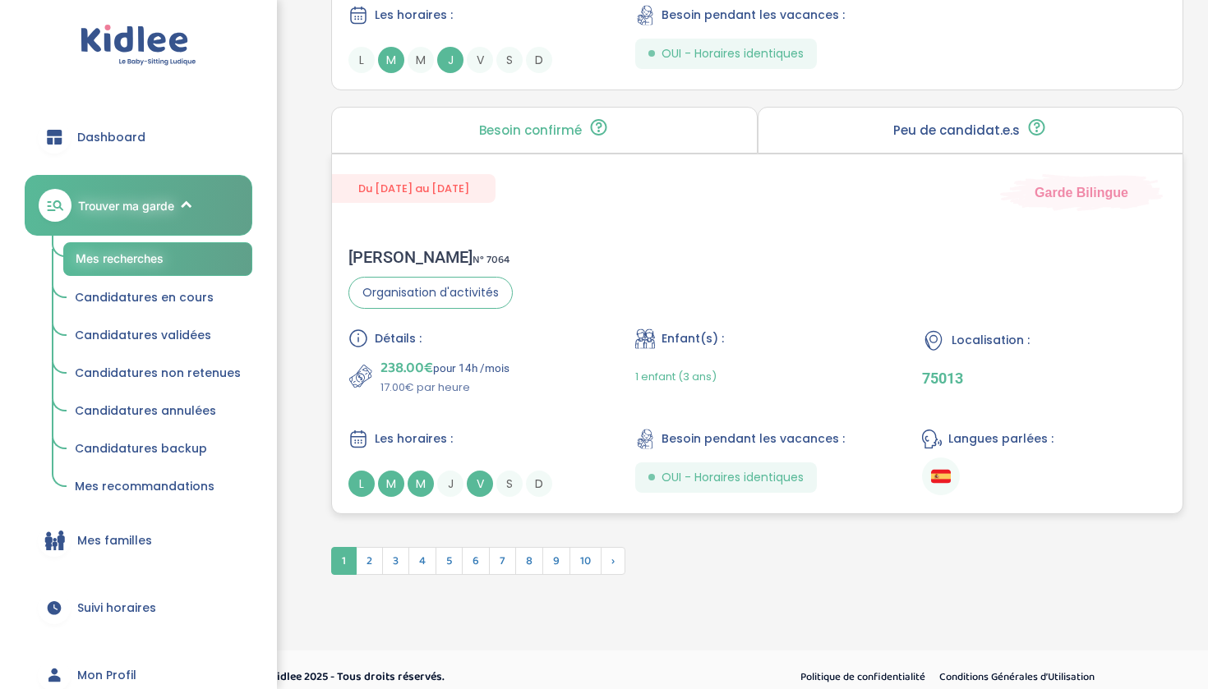
scroll to position [4551, 0]
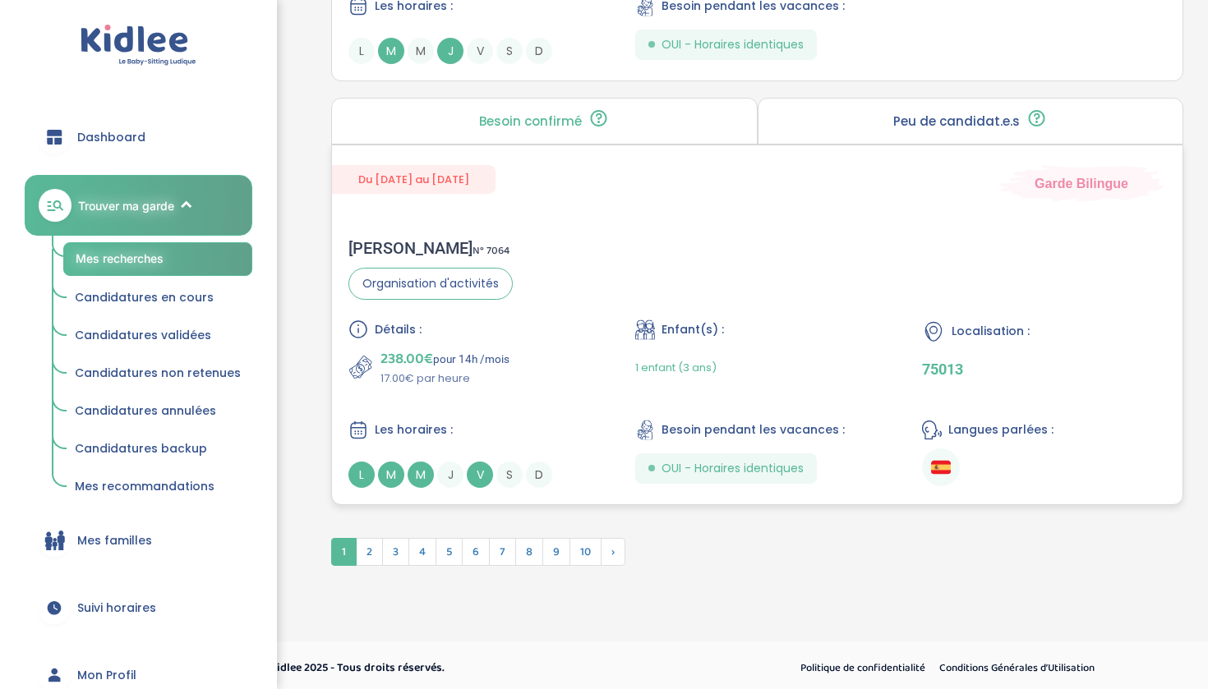
click at [461, 370] on p "238.00€ pour 14h /mois" at bounding box center [444, 359] width 129 height 23
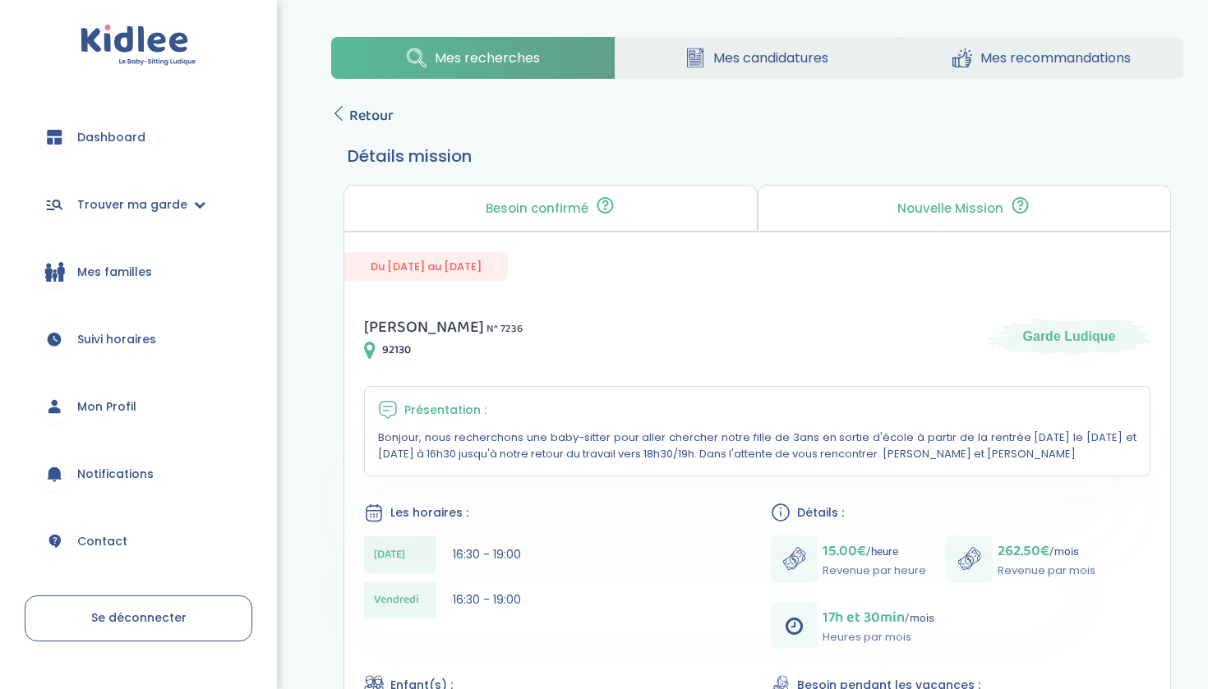
click at [387, 113] on span "Retour" at bounding box center [371, 115] width 44 height 23
click at [357, 118] on span "Retour" at bounding box center [371, 115] width 44 height 23
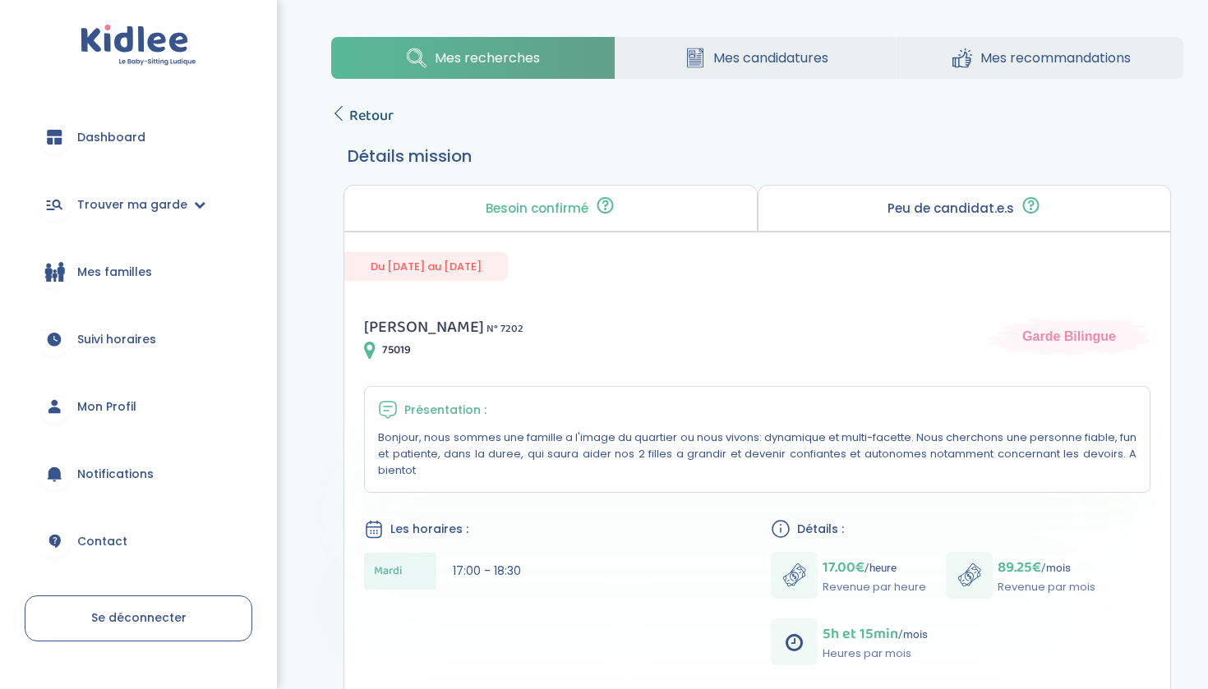
click at [370, 120] on span "Retour" at bounding box center [371, 115] width 44 height 23
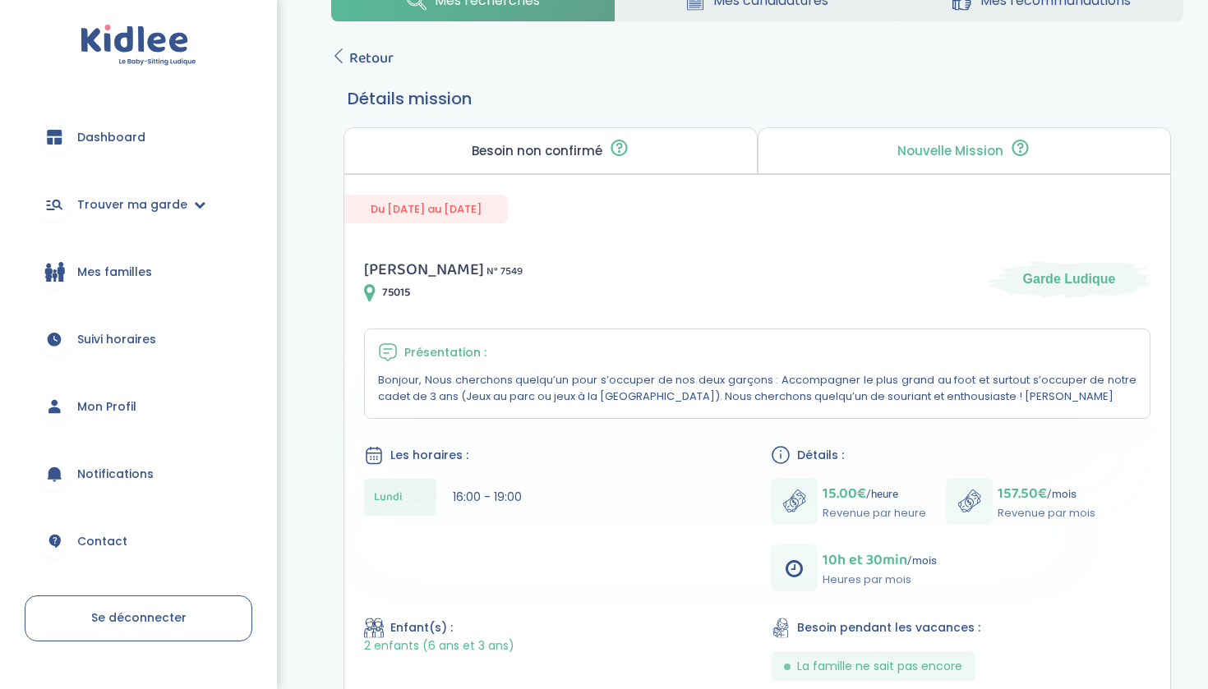
scroll to position [61, 0]
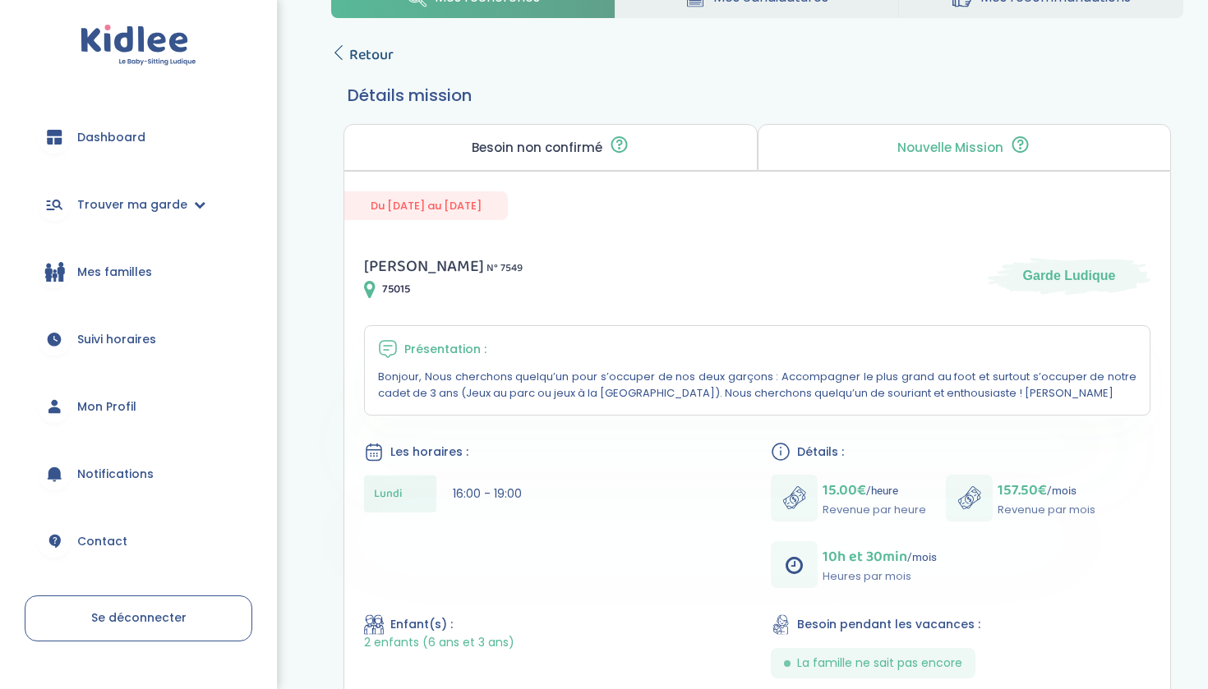
click at [378, 52] on span "Retour" at bounding box center [371, 55] width 44 height 23
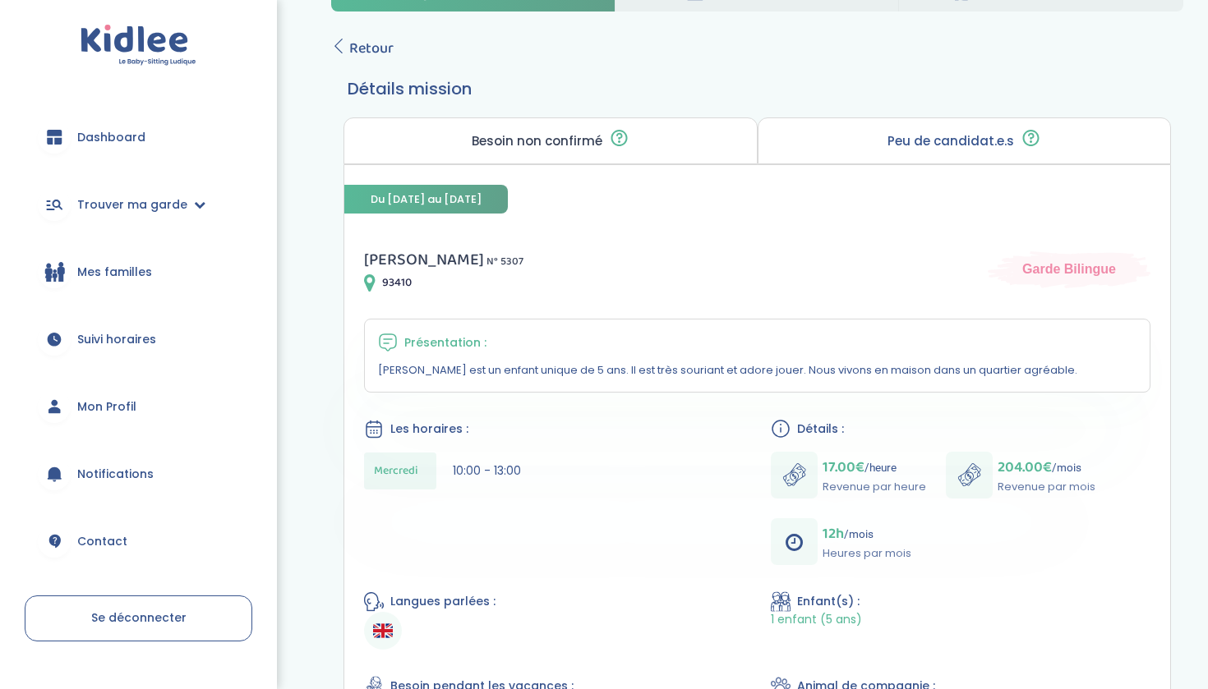
scroll to position [35, 0]
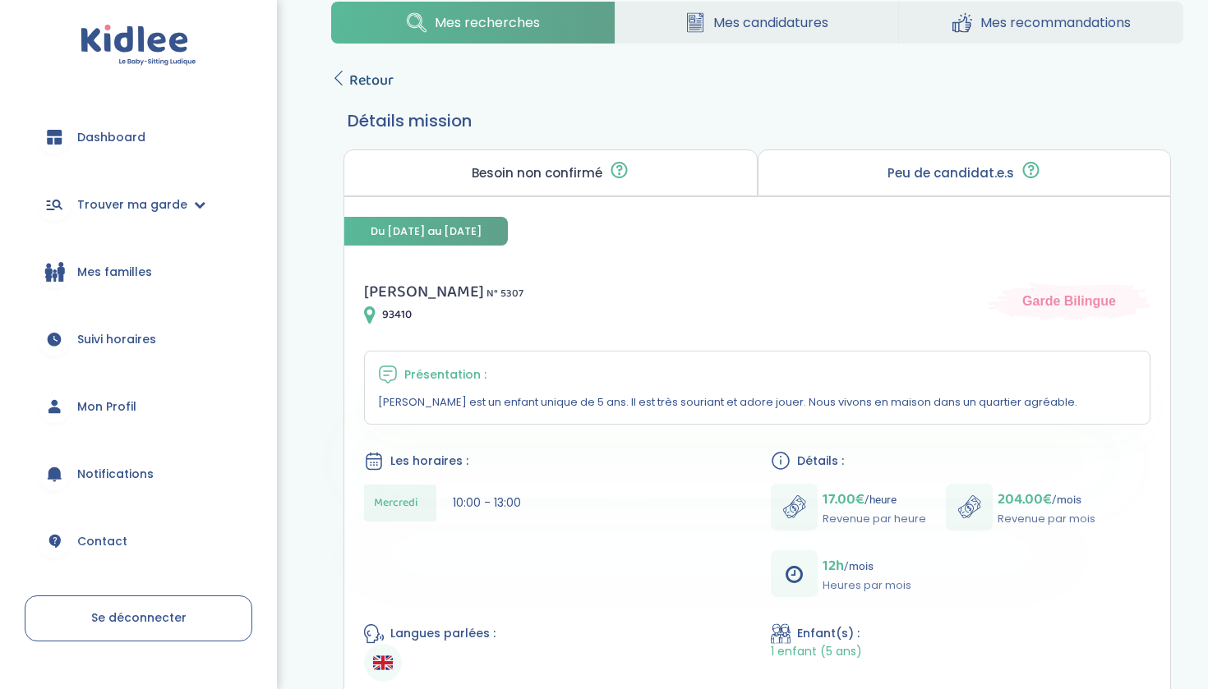
click at [372, 81] on span "Retour" at bounding box center [371, 80] width 44 height 23
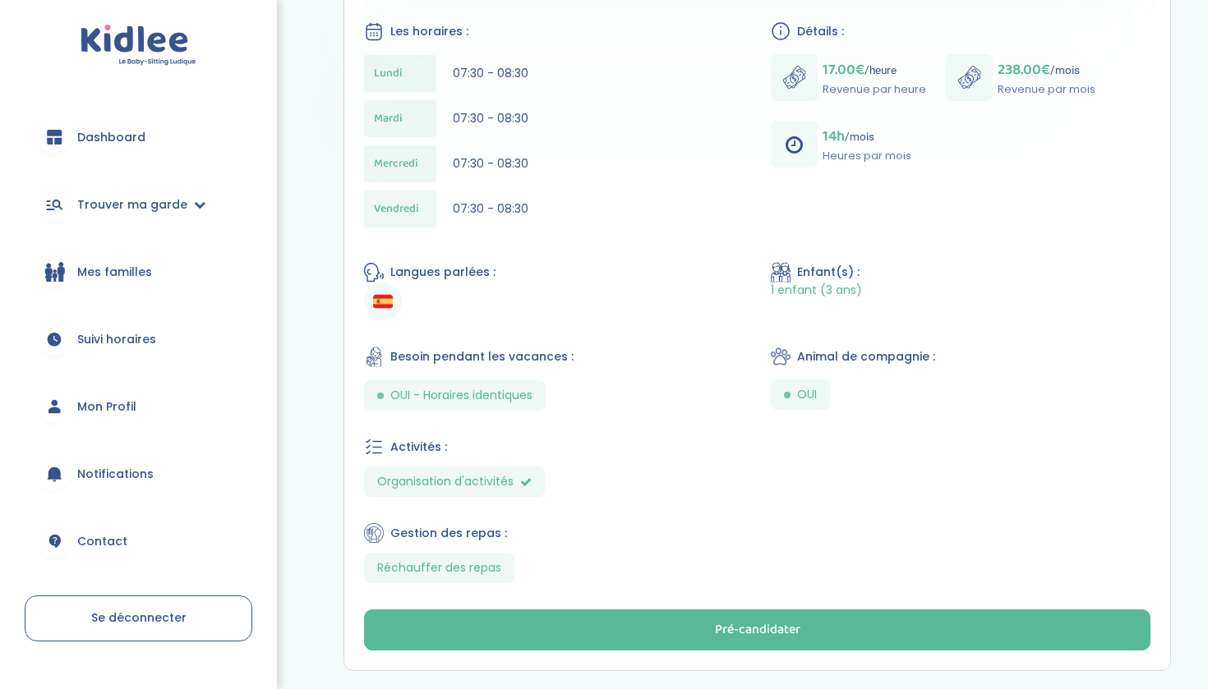
scroll to position [499, 0]
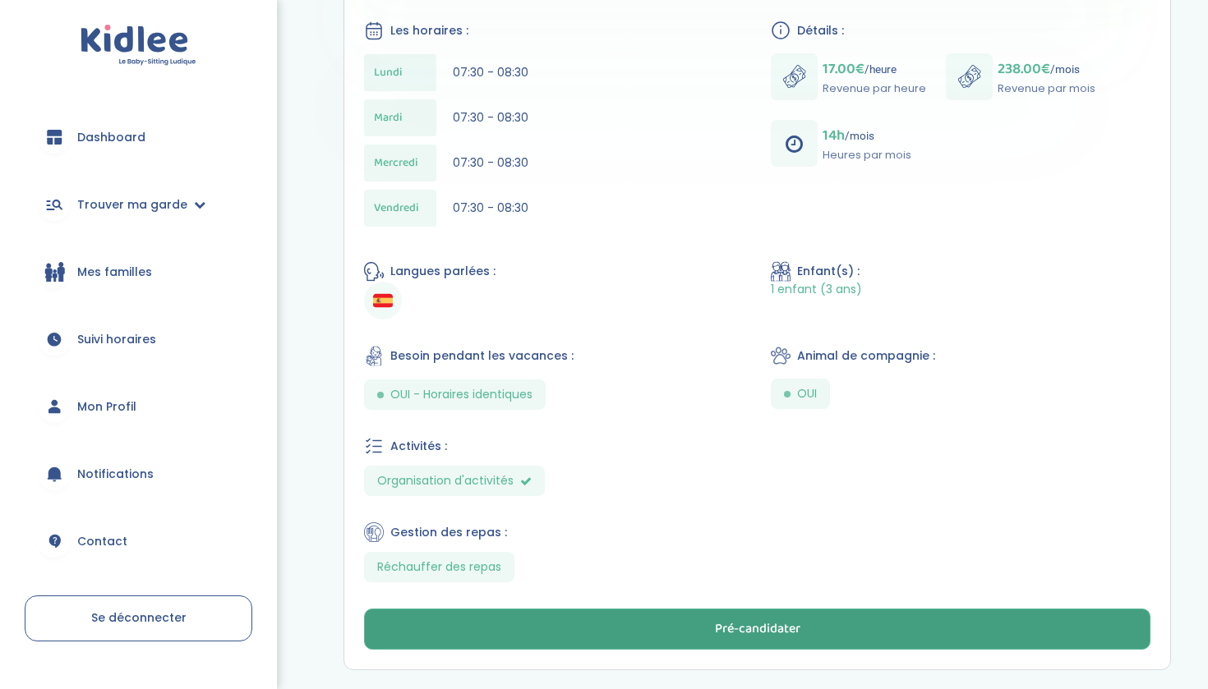
click at [545, 609] on button "Pré-candidater" at bounding box center [757, 629] width 786 height 41
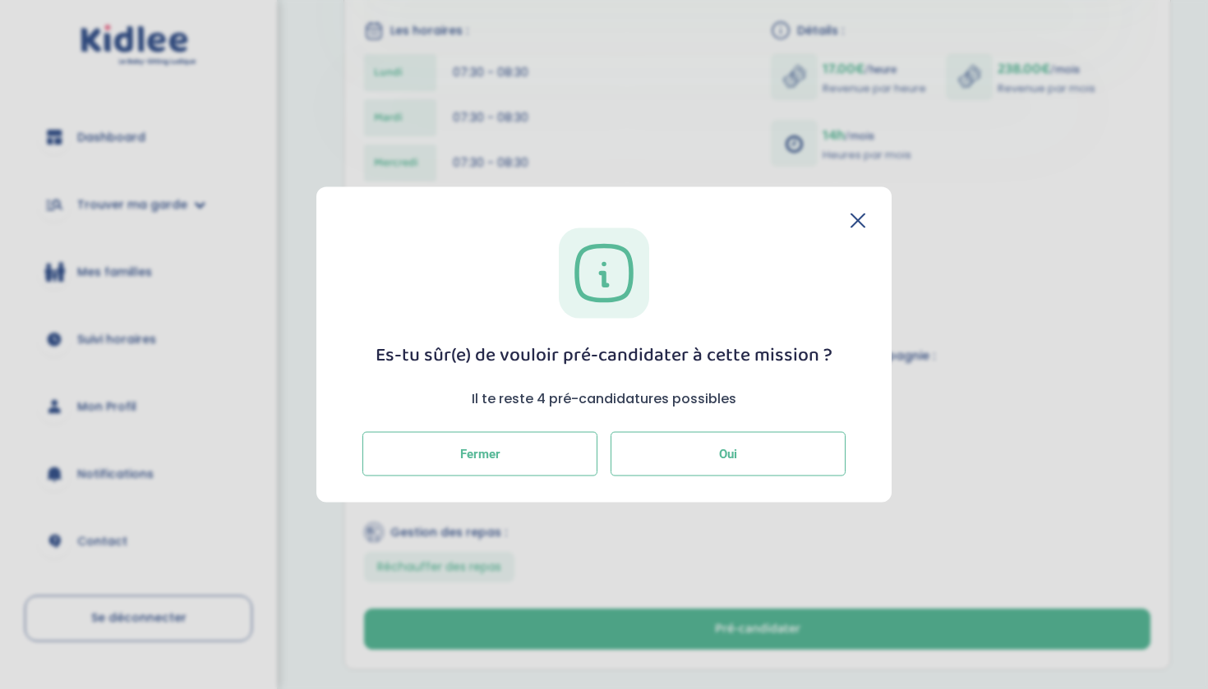
click at [742, 453] on button "Oui" at bounding box center [727, 454] width 235 height 44
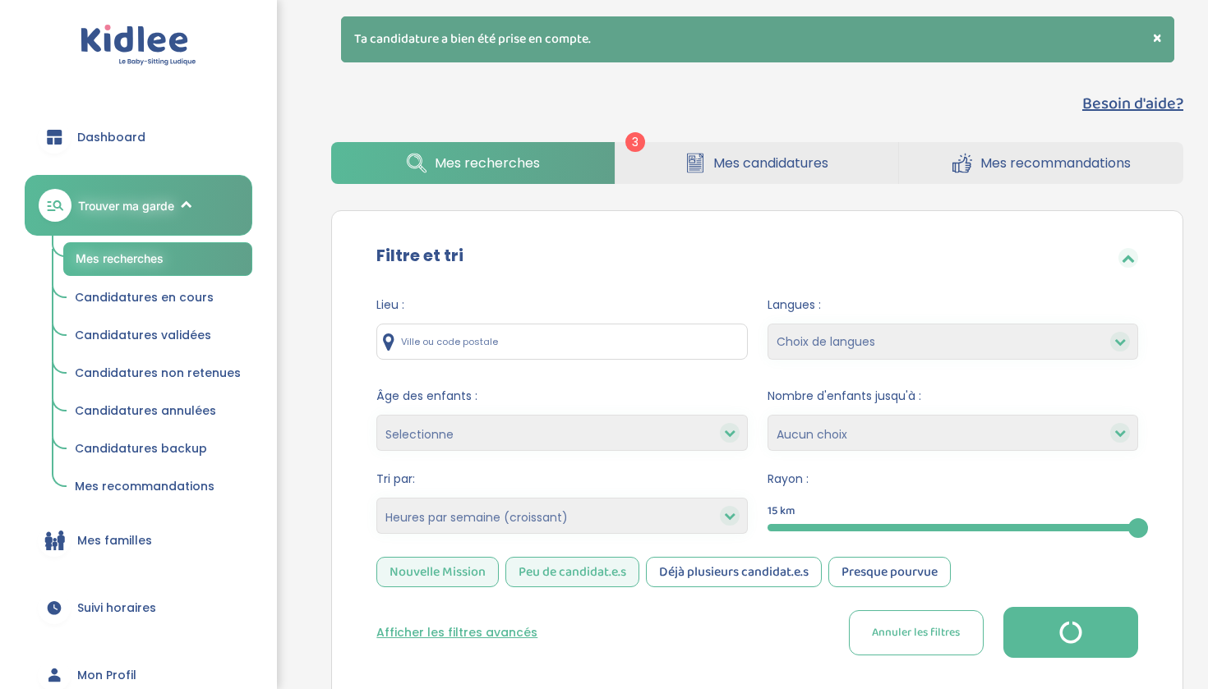
select select "hours_asc"
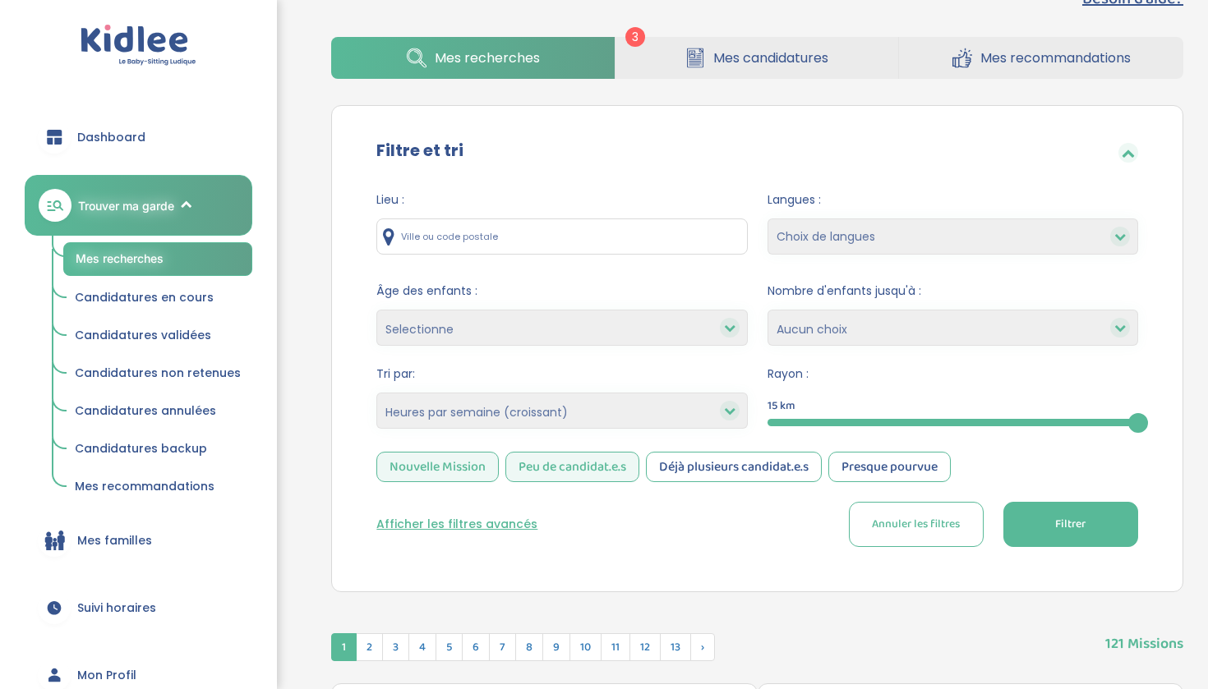
scroll to position [71, 0]
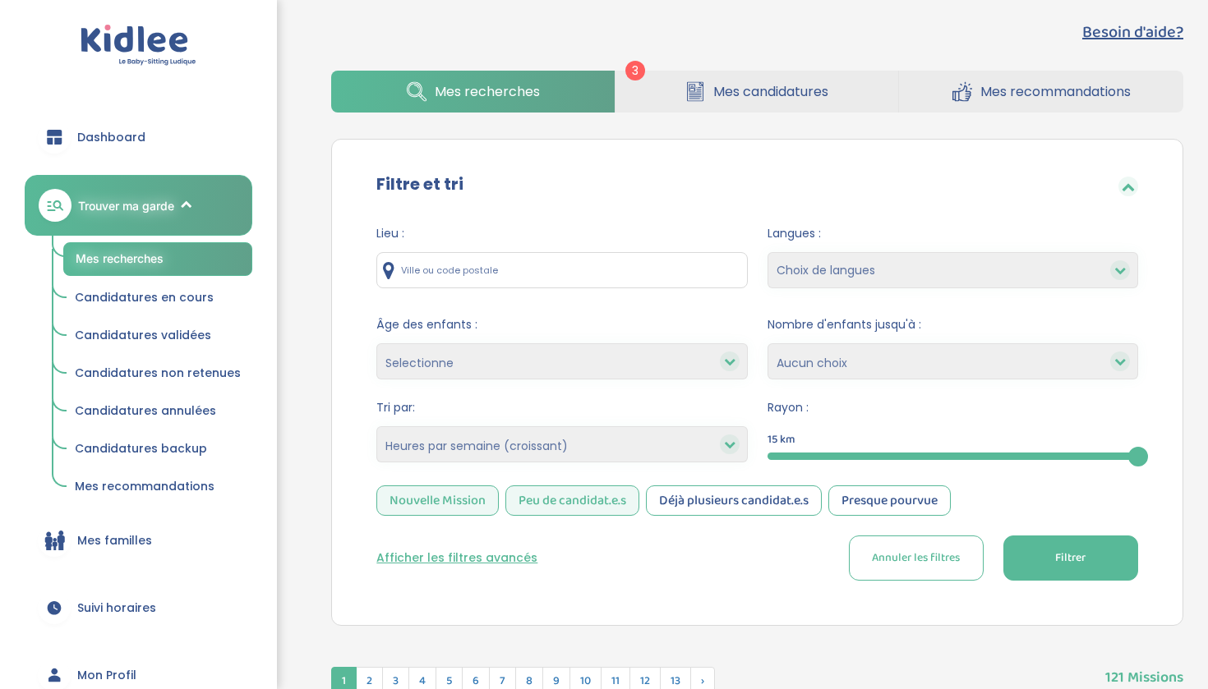
click at [1045, 552] on button "Filtrer" at bounding box center [1070, 558] width 135 height 45
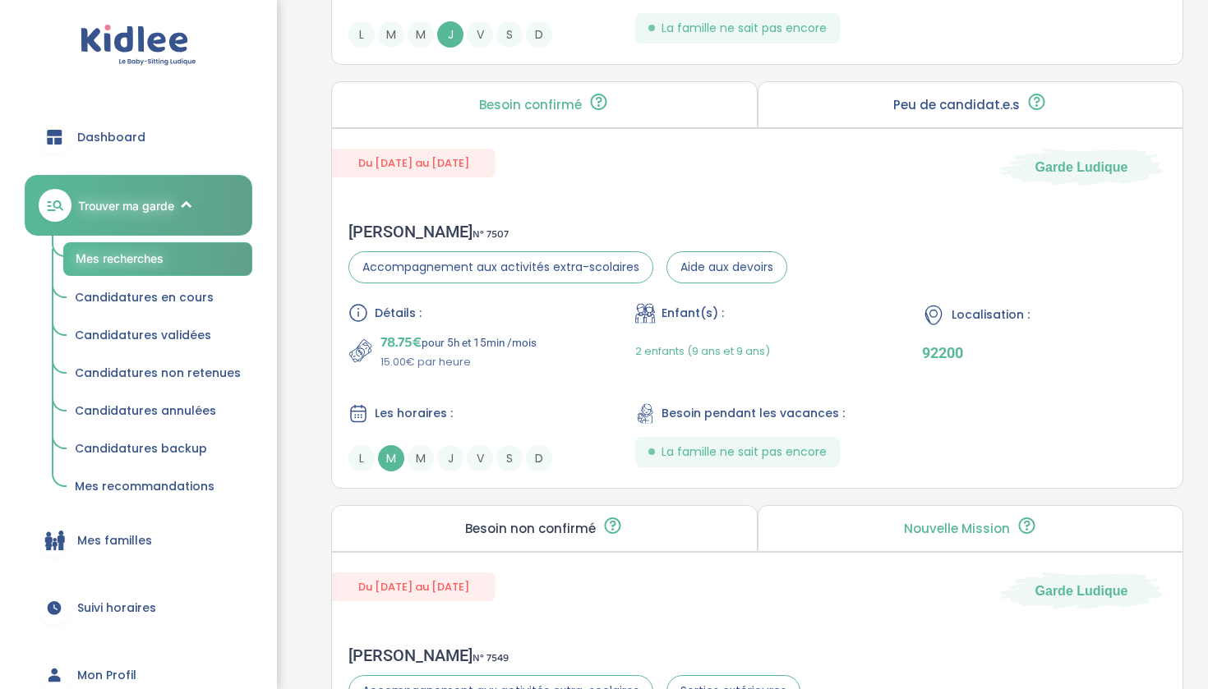
scroll to position [2406, 0]
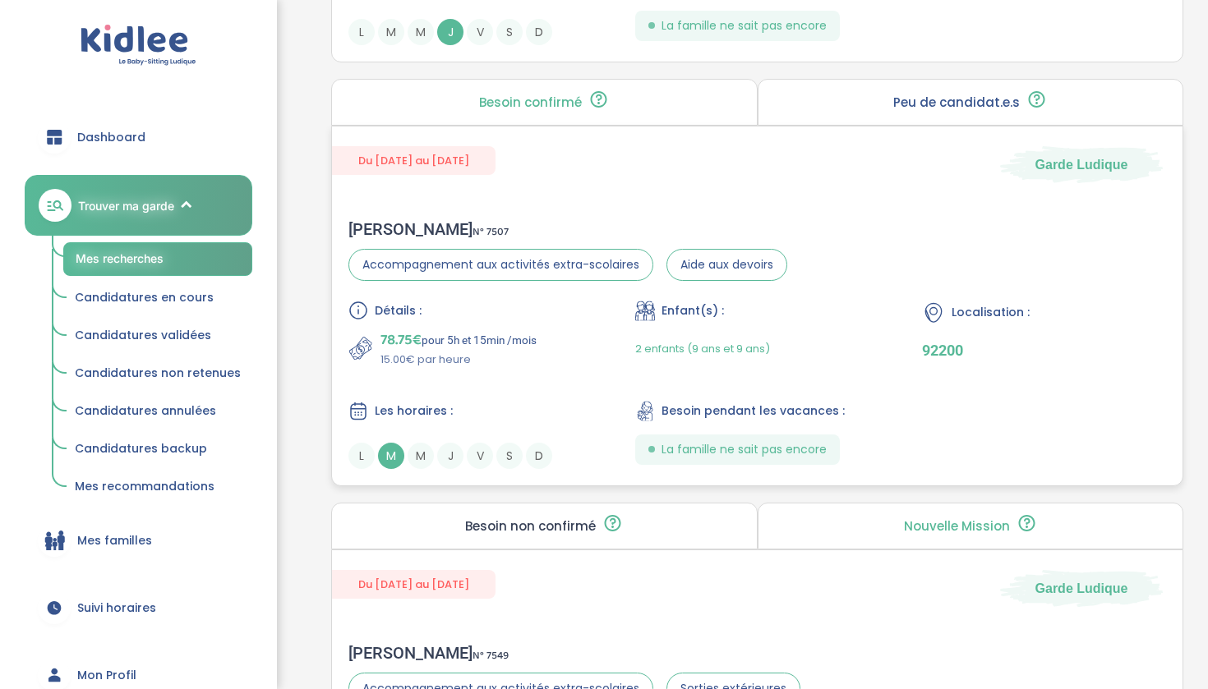
click at [654, 339] on div "2 enfants (9 ans et 9 ans)" at bounding box center [702, 348] width 135 height 39
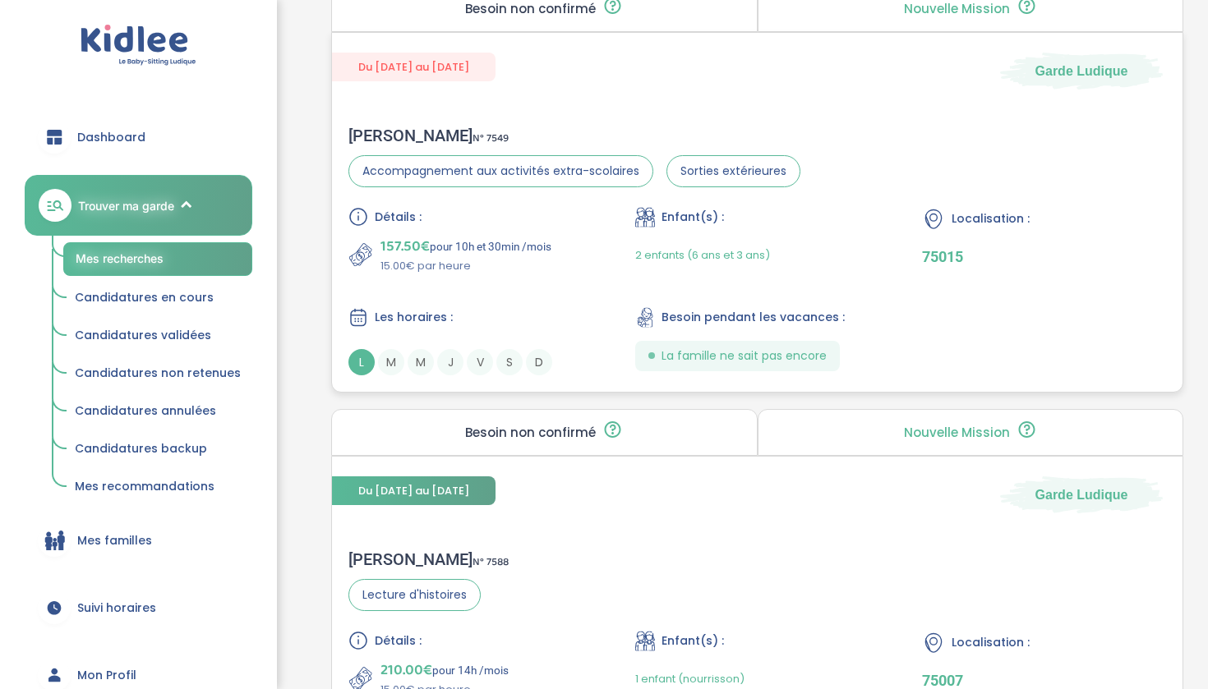
scroll to position [2931, 0]
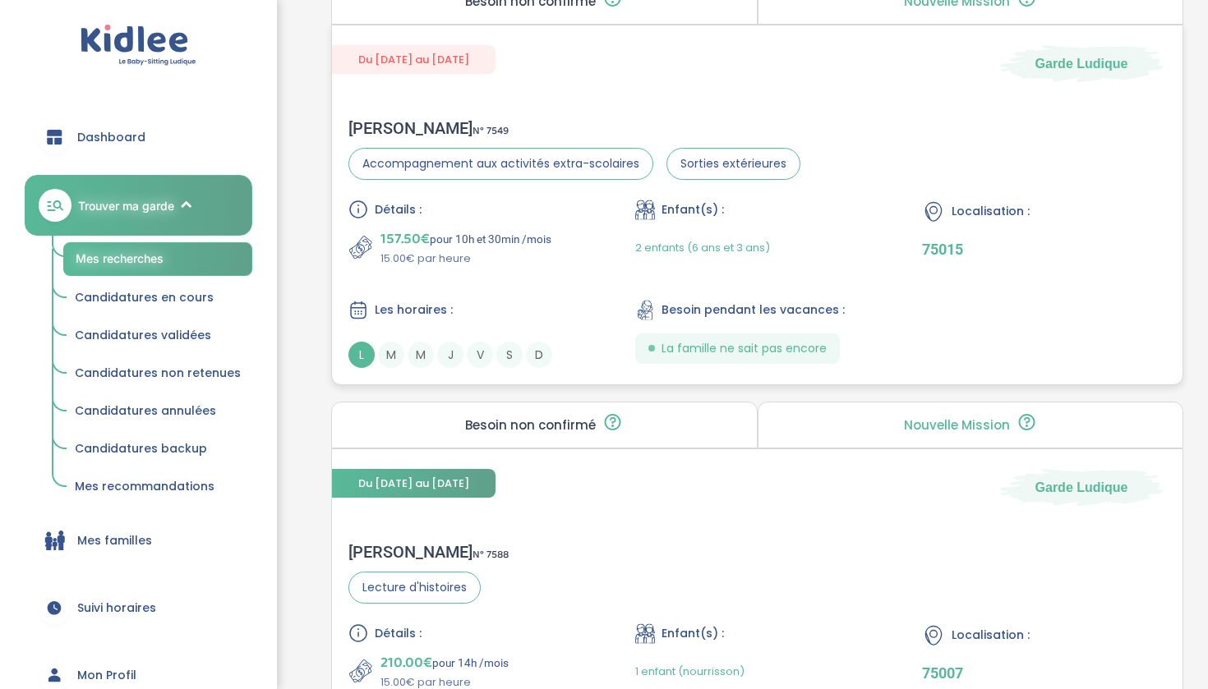
click at [510, 270] on div "Détails : 157.50€ pour 10h et 30min /mois 15.00€ par heure Enfant(s) : 2 enfant…" at bounding box center [756, 284] width 817 height 168
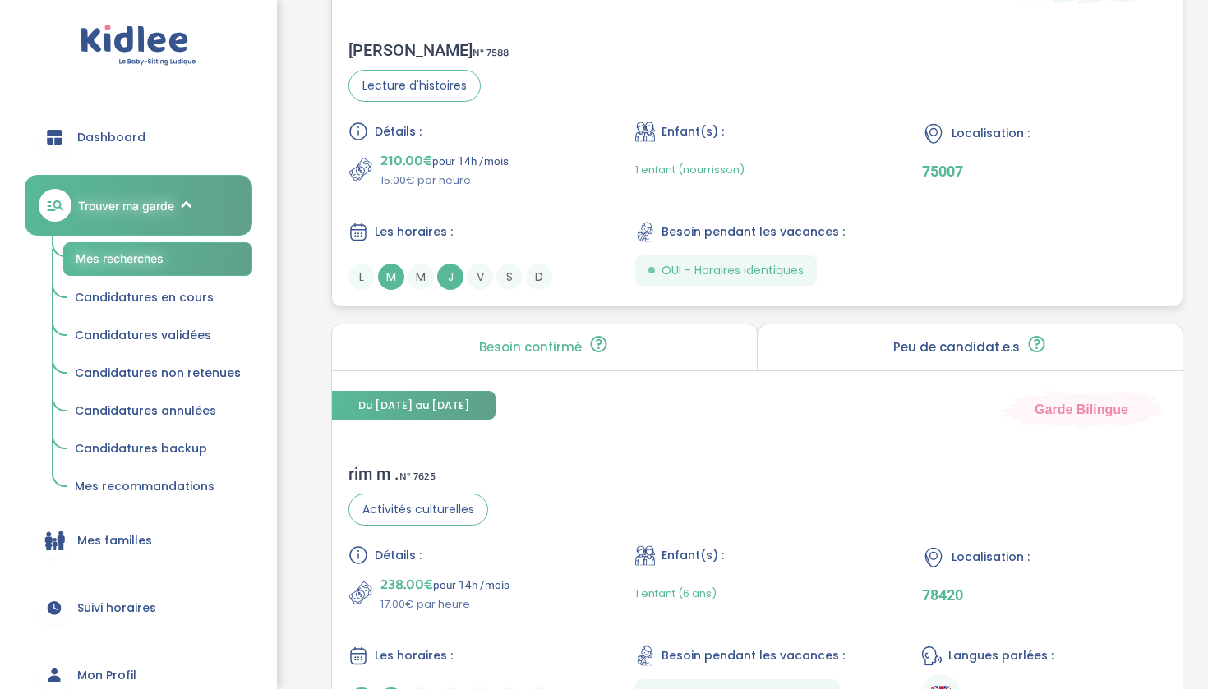
scroll to position [3435, 0]
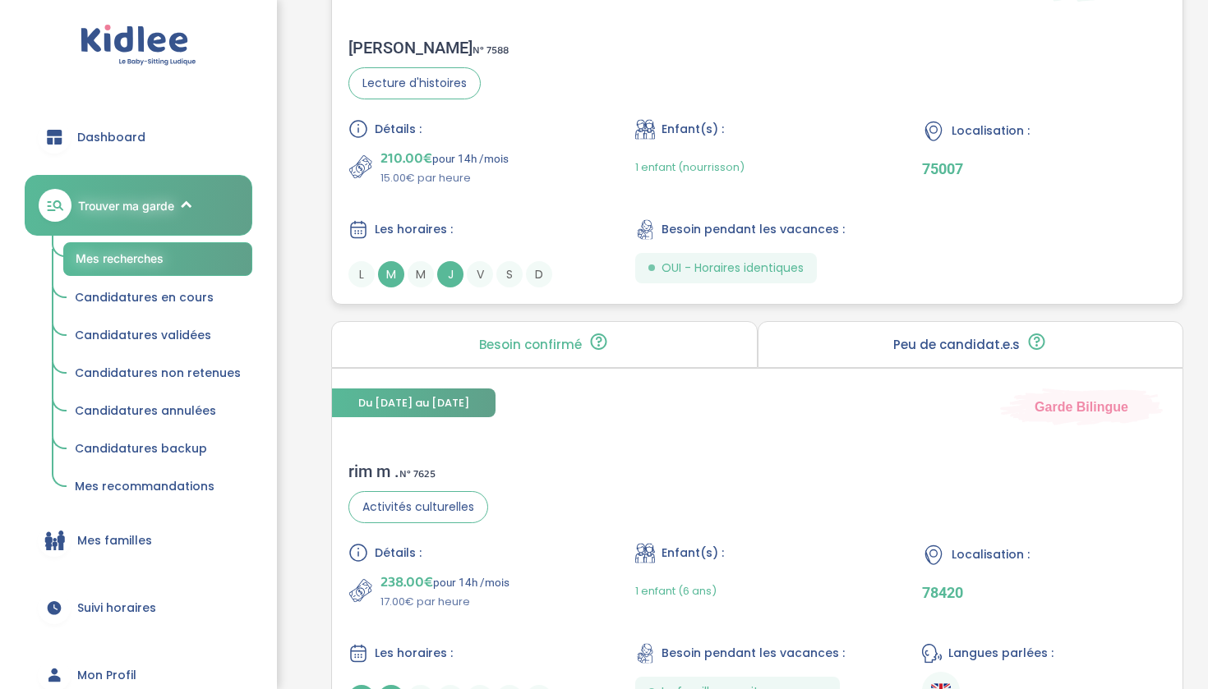
click at [449, 140] on div "Détails : 210.00€ pour 14h /mois 15.00€ par heure" at bounding box center [470, 152] width 244 height 67
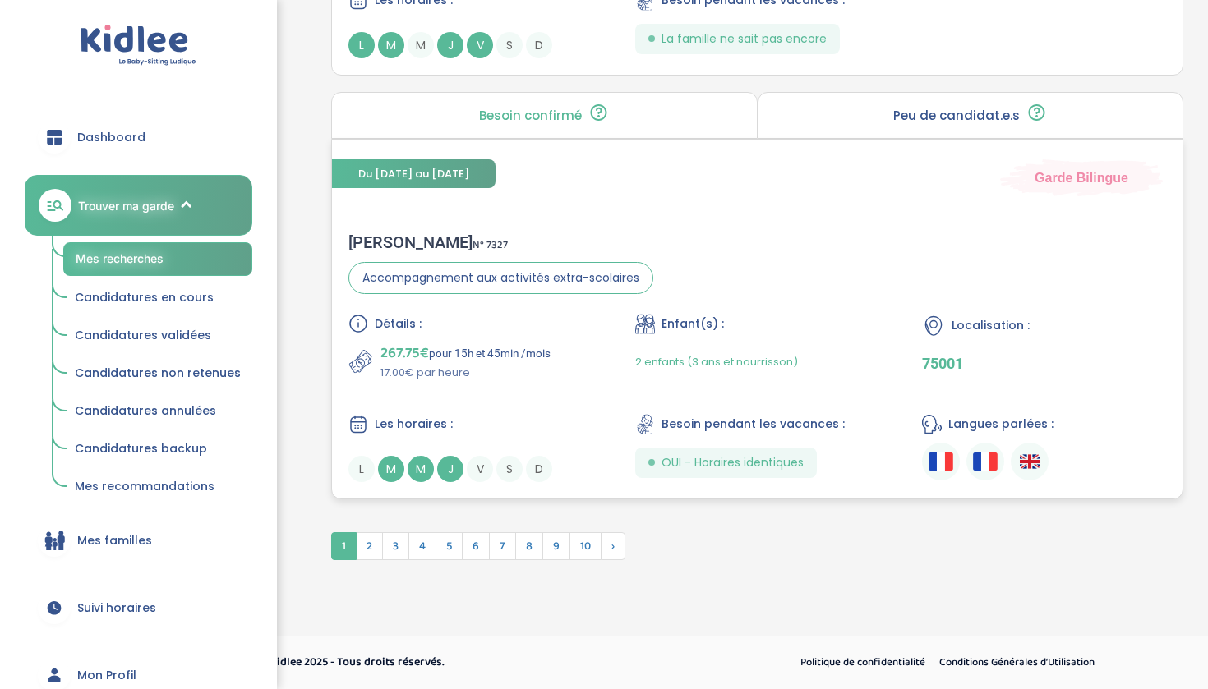
scroll to position [4557, 0]
click at [366, 545] on span "2" at bounding box center [369, 546] width 27 height 28
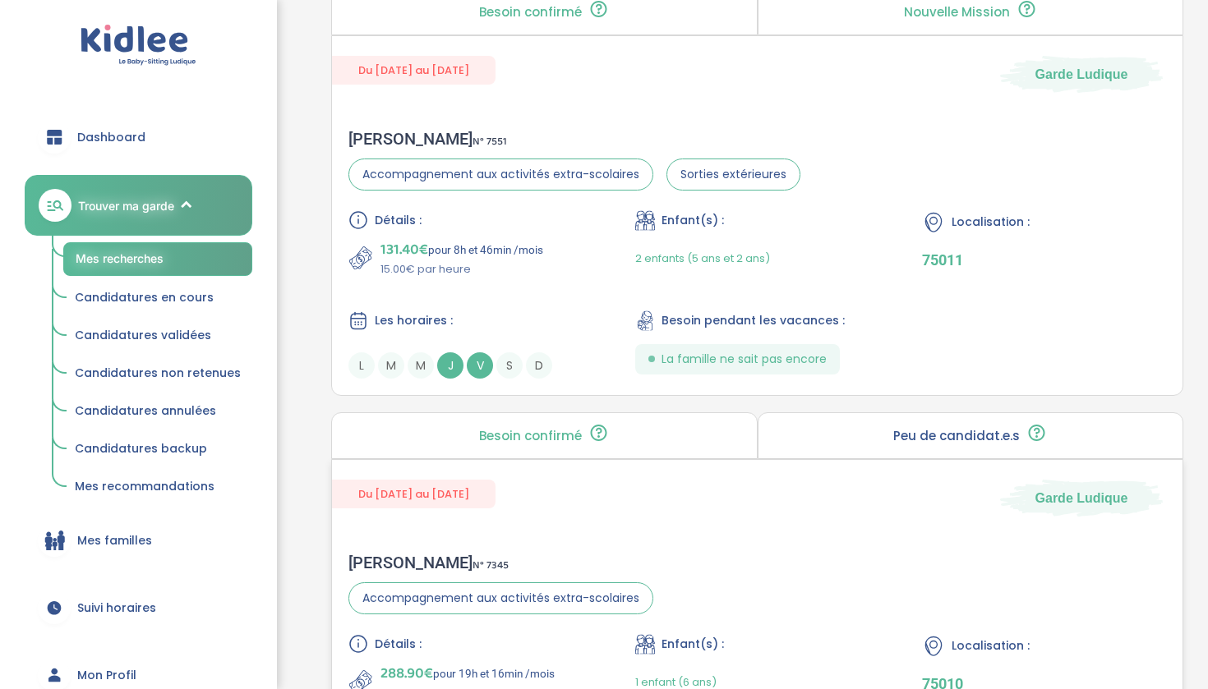
scroll to position [2425, 0]
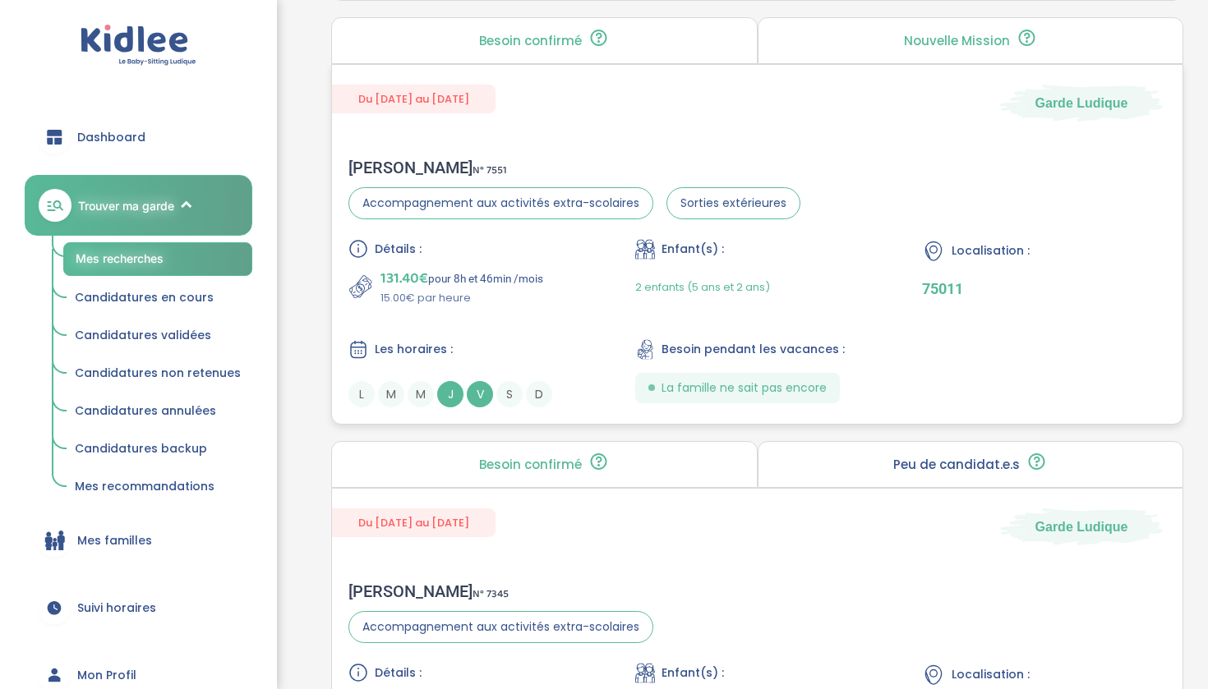
click at [432, 307] on div "Détails : 131.40€ pour 8h et 46min /mois 15.00€ par heure Enfant(s) : 2 enfants…" at bounding box center [756, 323] width 817 height 168
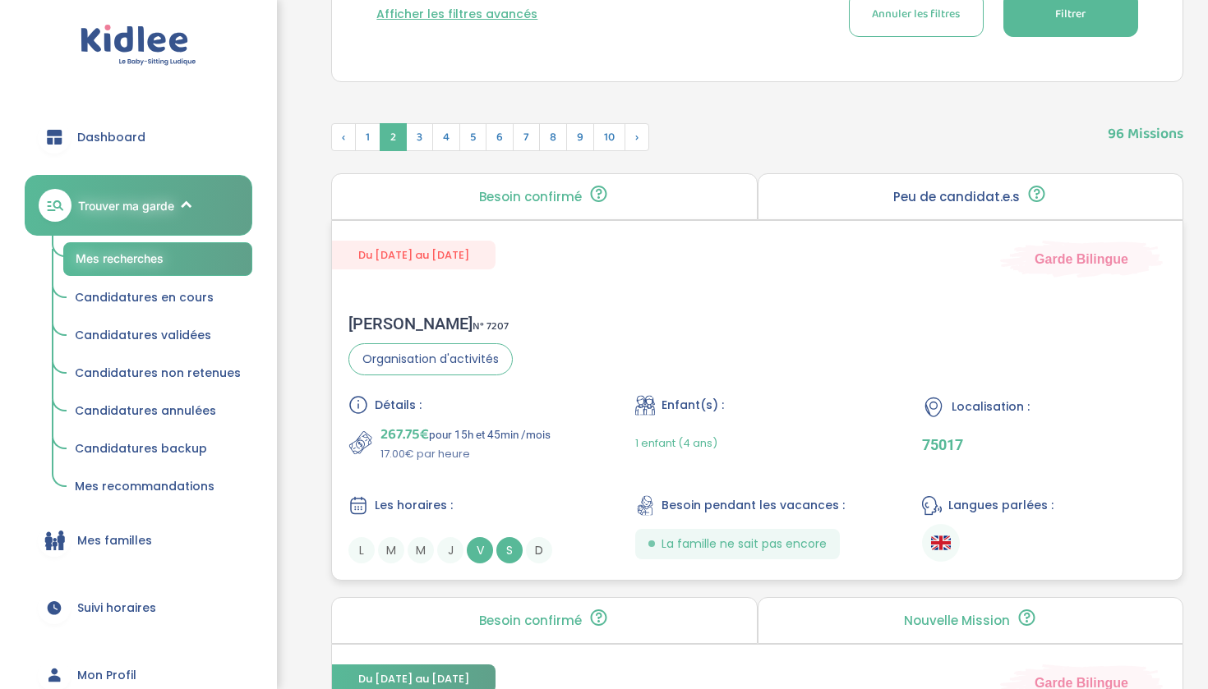
scroll to position [652, 0]
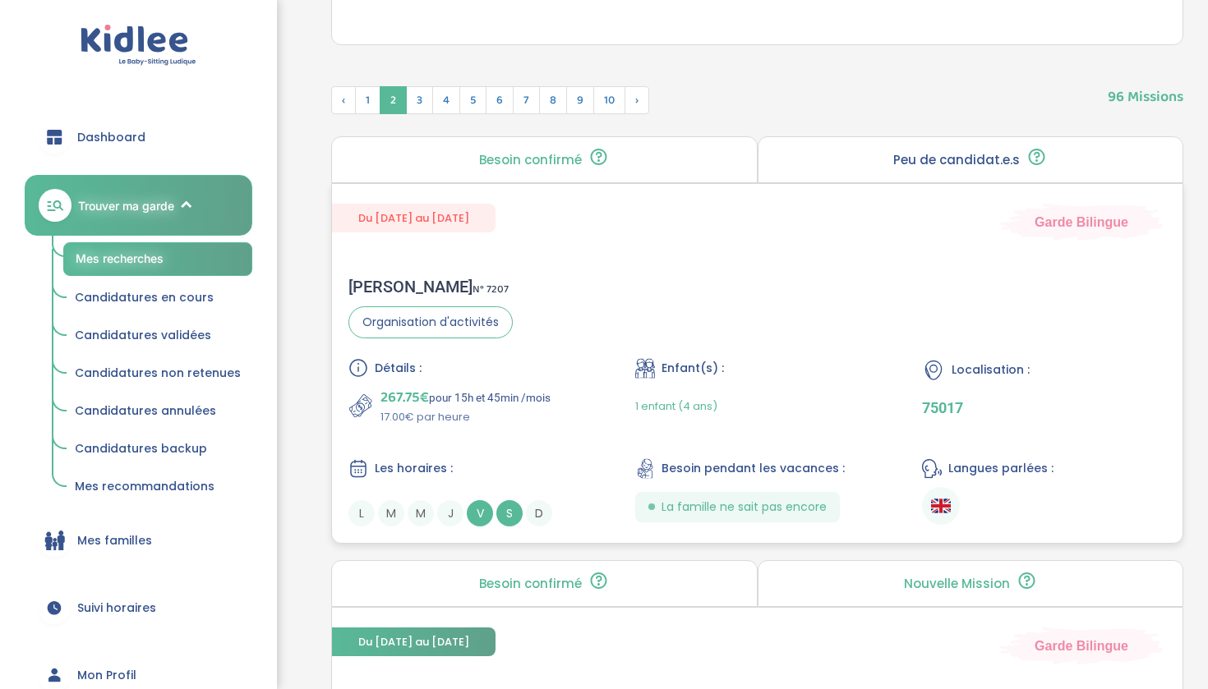
click at [476, 380] on div "Détails : 267.75€ pour 15h et 45min /mois 17.00€ par heure" at bounding box center [470, 391] width 244 height 67
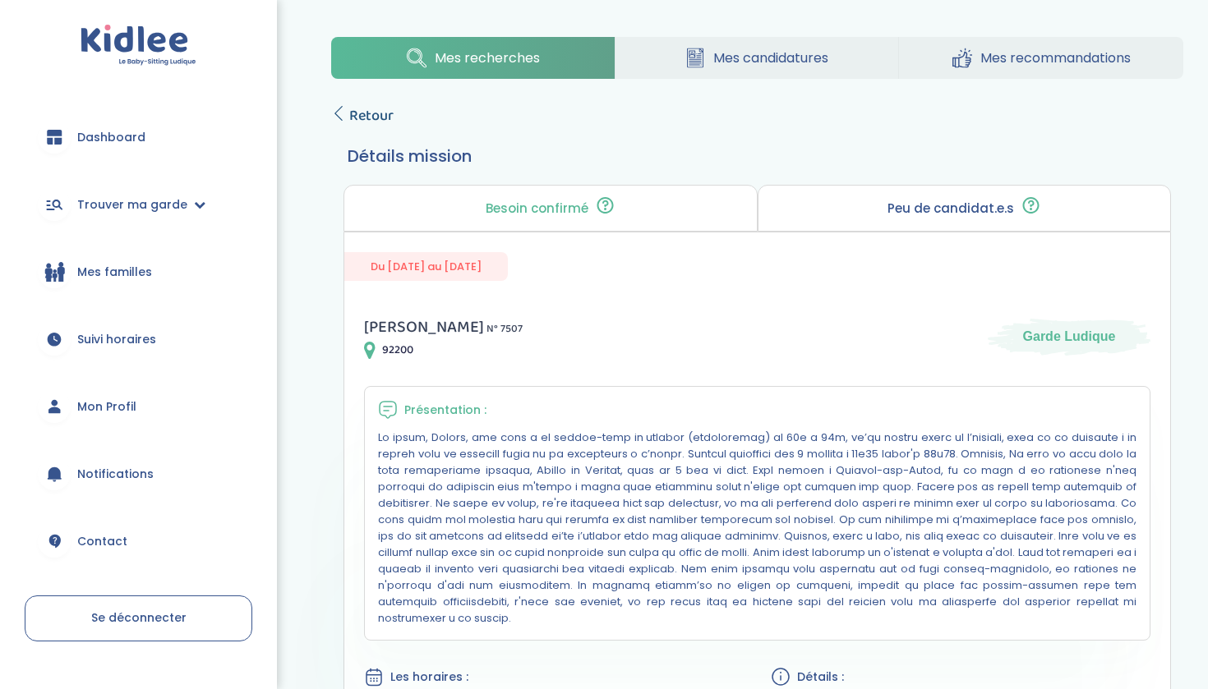
click at [384, 113] on span "Retour" at bounding box center [371, 115] width 44 height 23
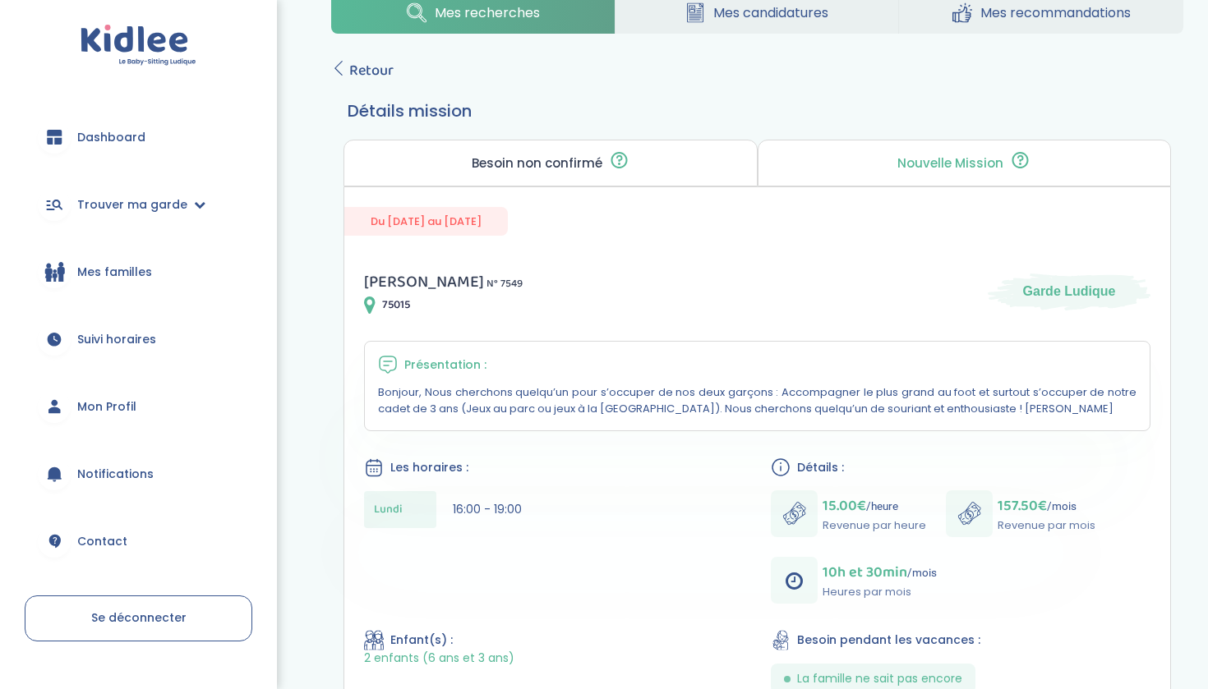
scroll to position [48, 0]
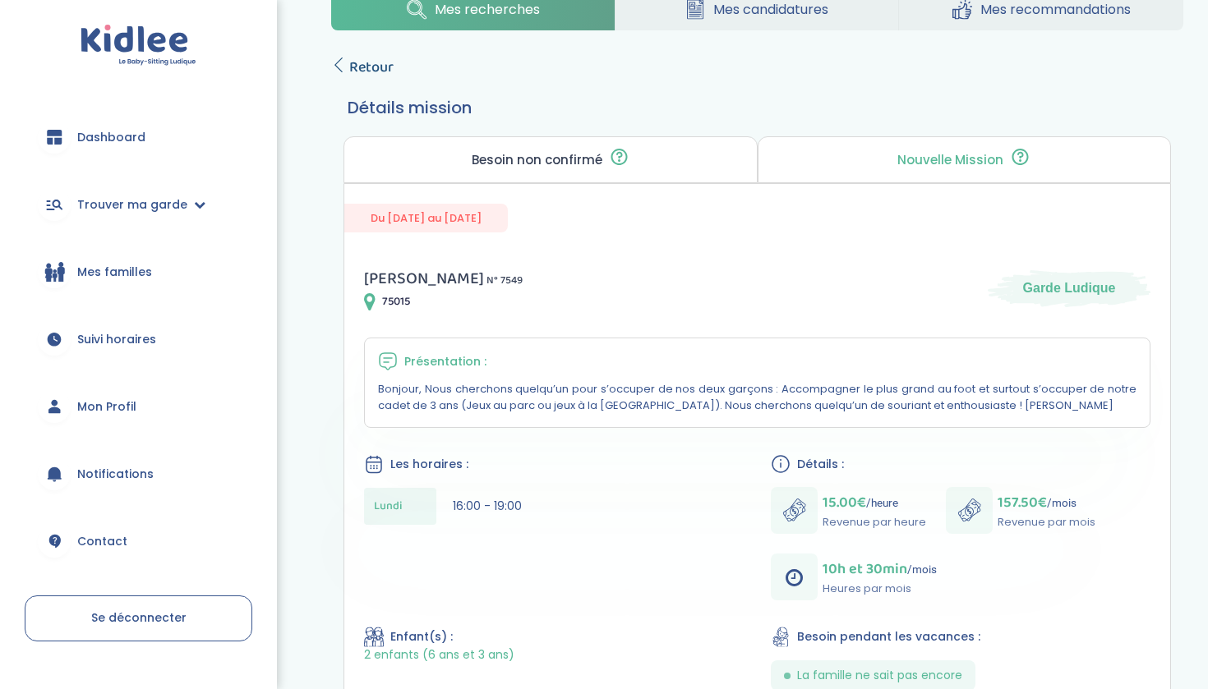
click at [373, 69] on span "Retour" at bounding box center [371, 67] width 44 height 23
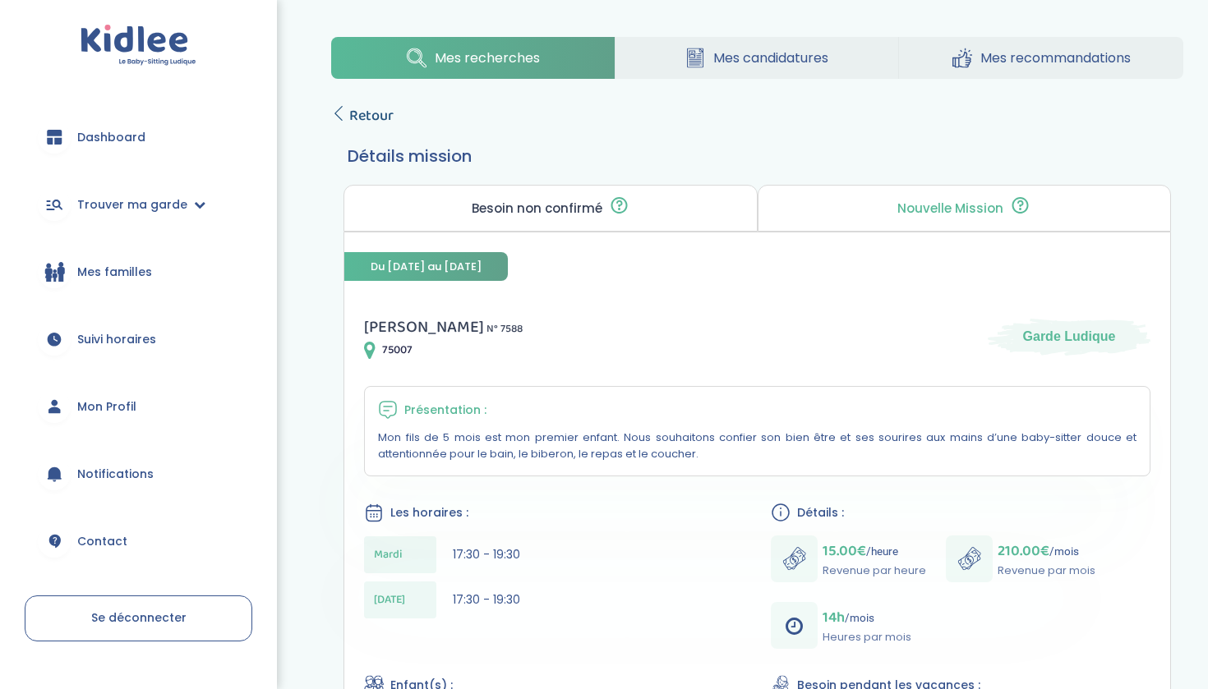
click at [354, 108] on span "Retour" at bounding box center [371, 115] width 44 height 23
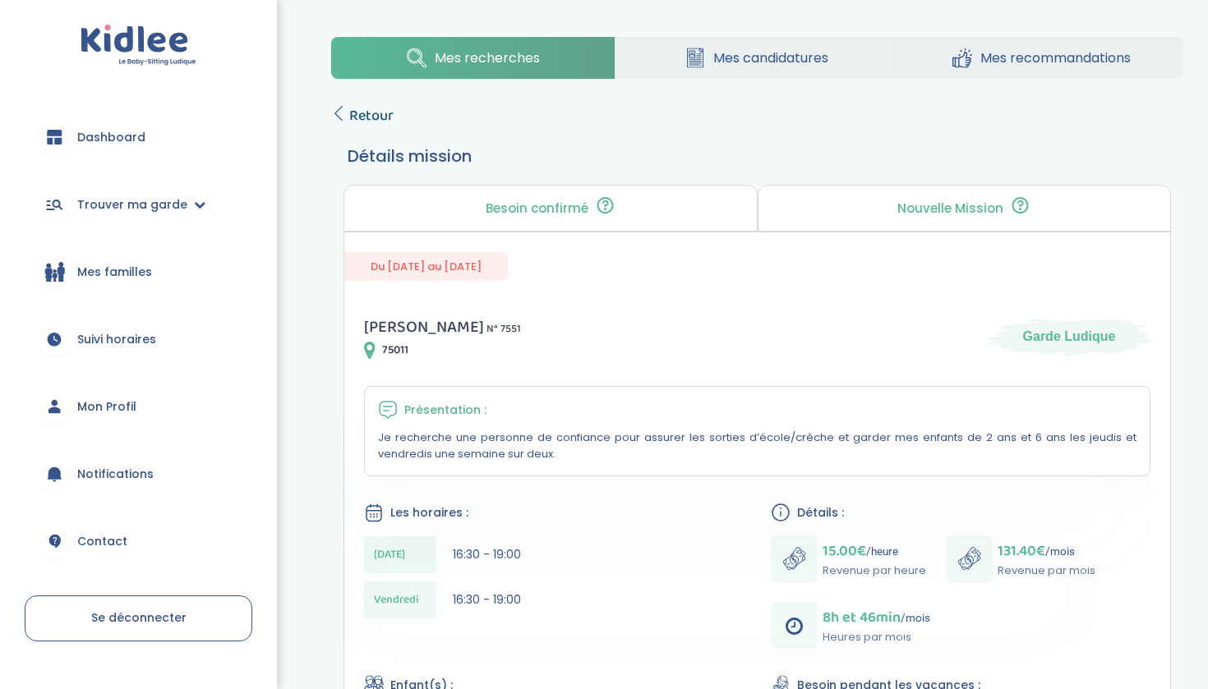
click at [367, 118] on span "Retour" at bounding box center [371, 115] width 44 height 23
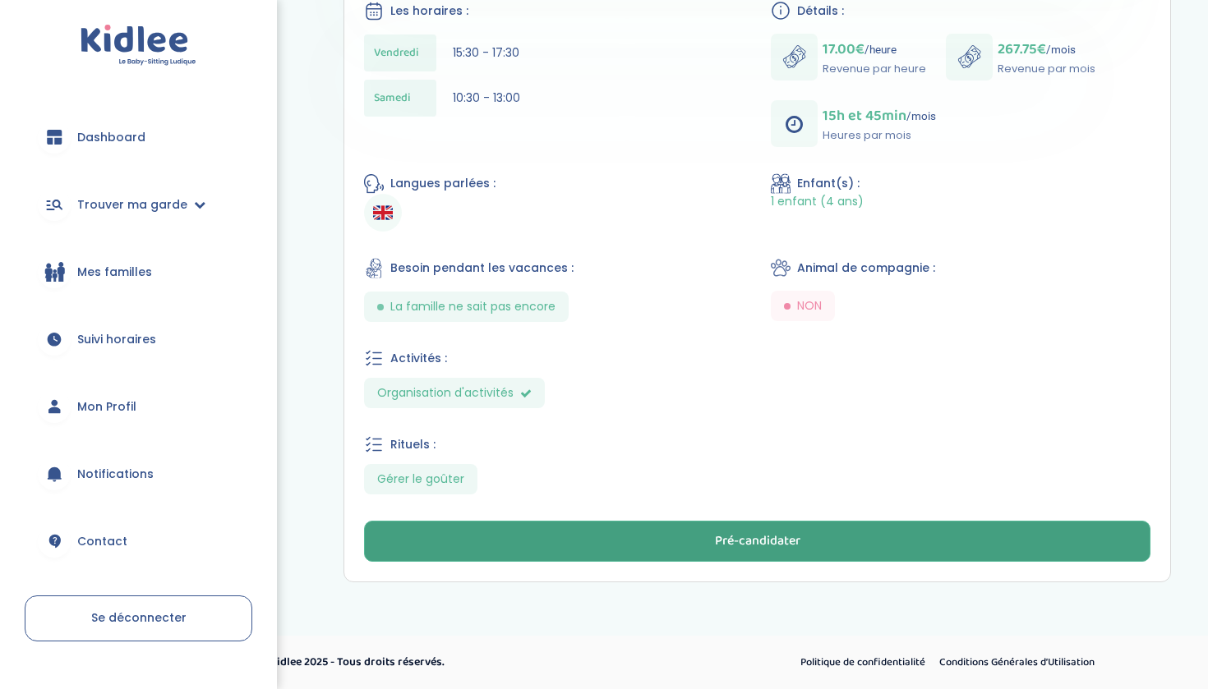
scroll to position [534, 0]
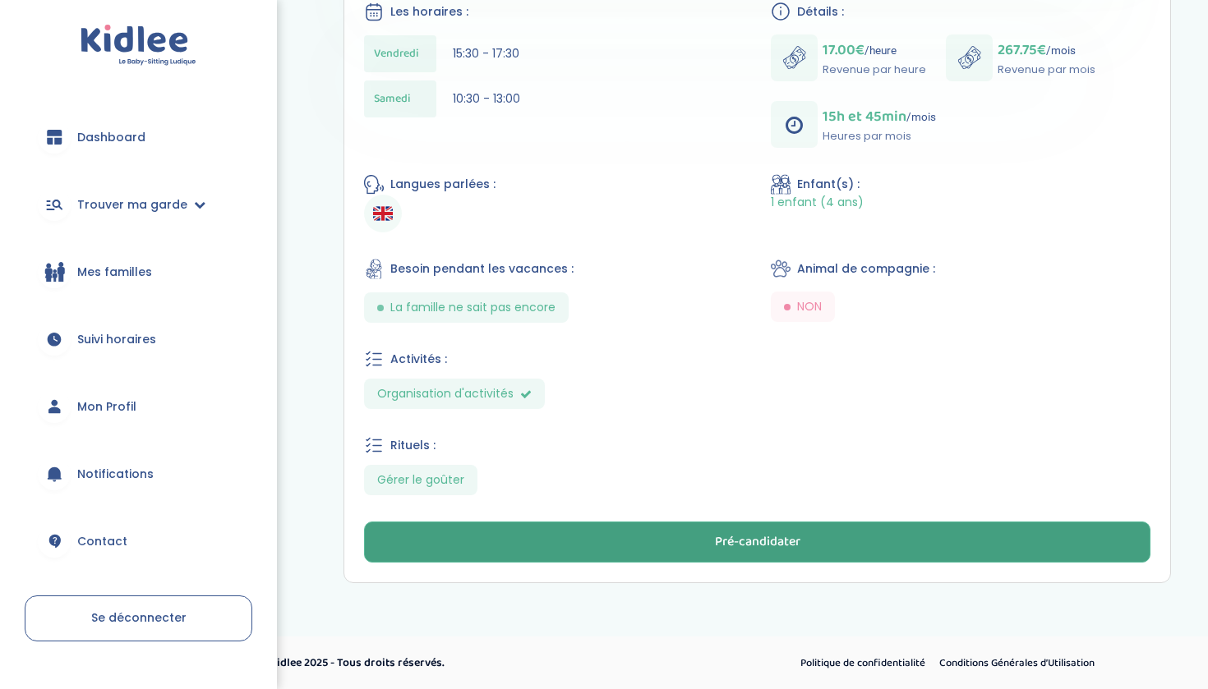
click at [509, 535] on button "Pré-candidater" at bounding box center [757, 542] width 786 height 41
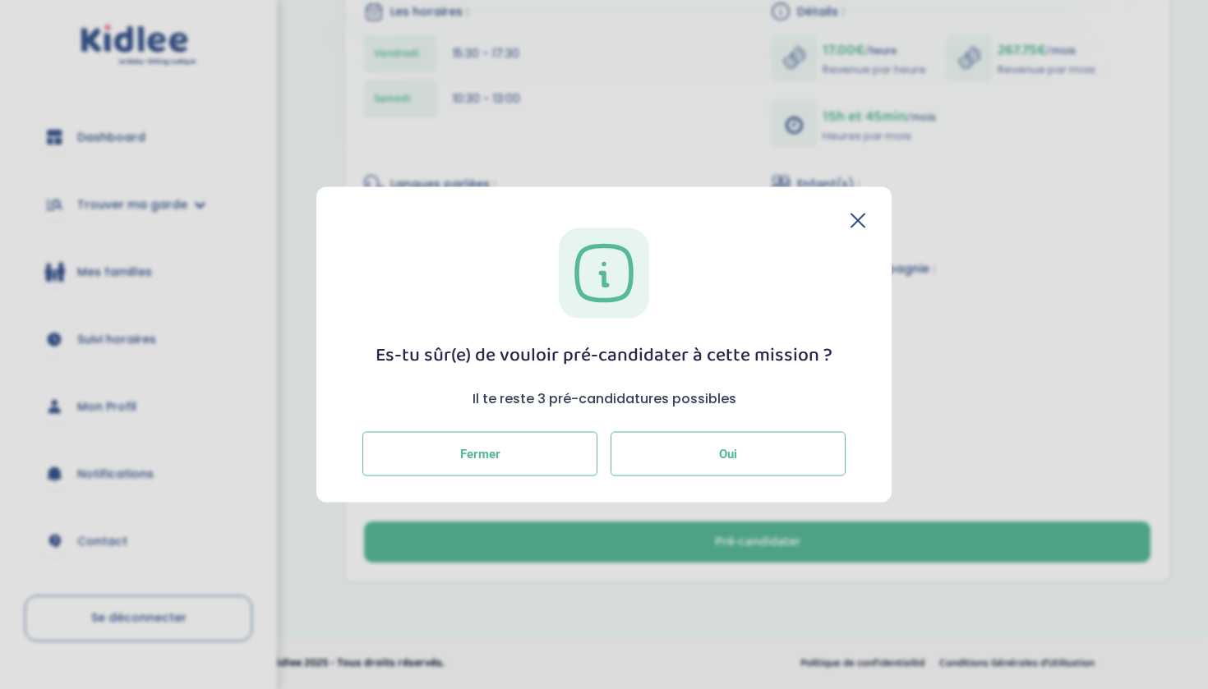
click at [669, 469] on button "Oui" at bounding box center [727, 454] width 235 height 44
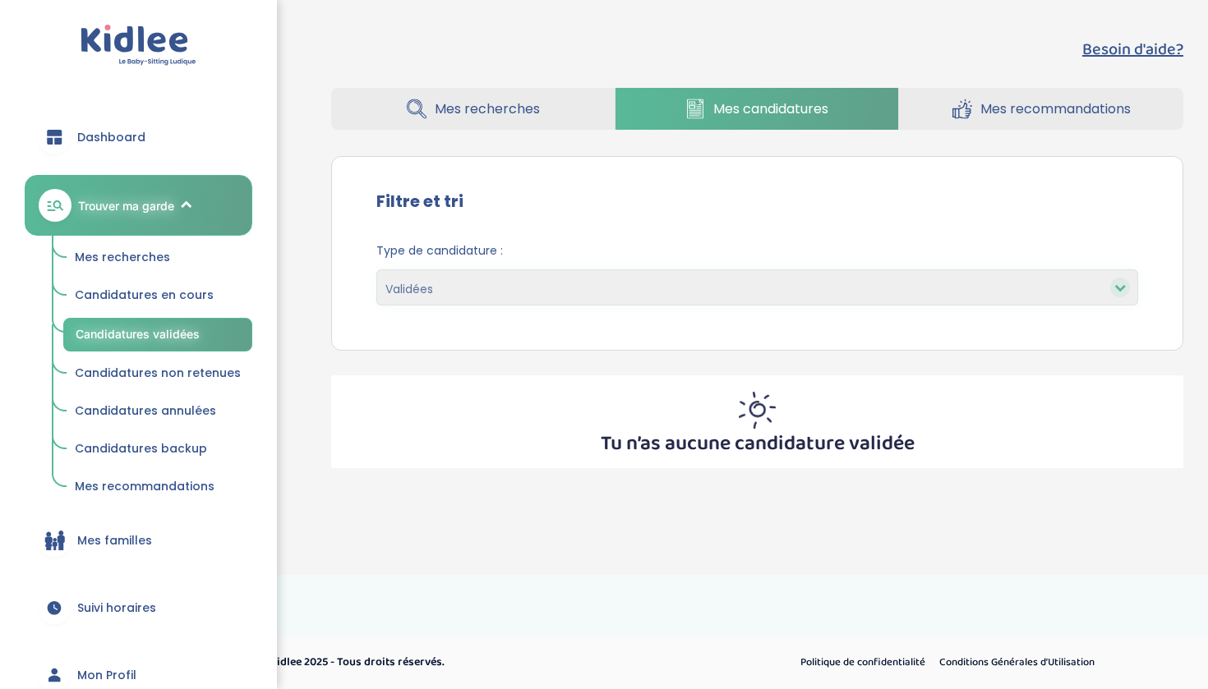
select select "accepted"
click at [182, 294] on span "Candidatures en cours" at bounding box center [144, 295] width 139 height 16
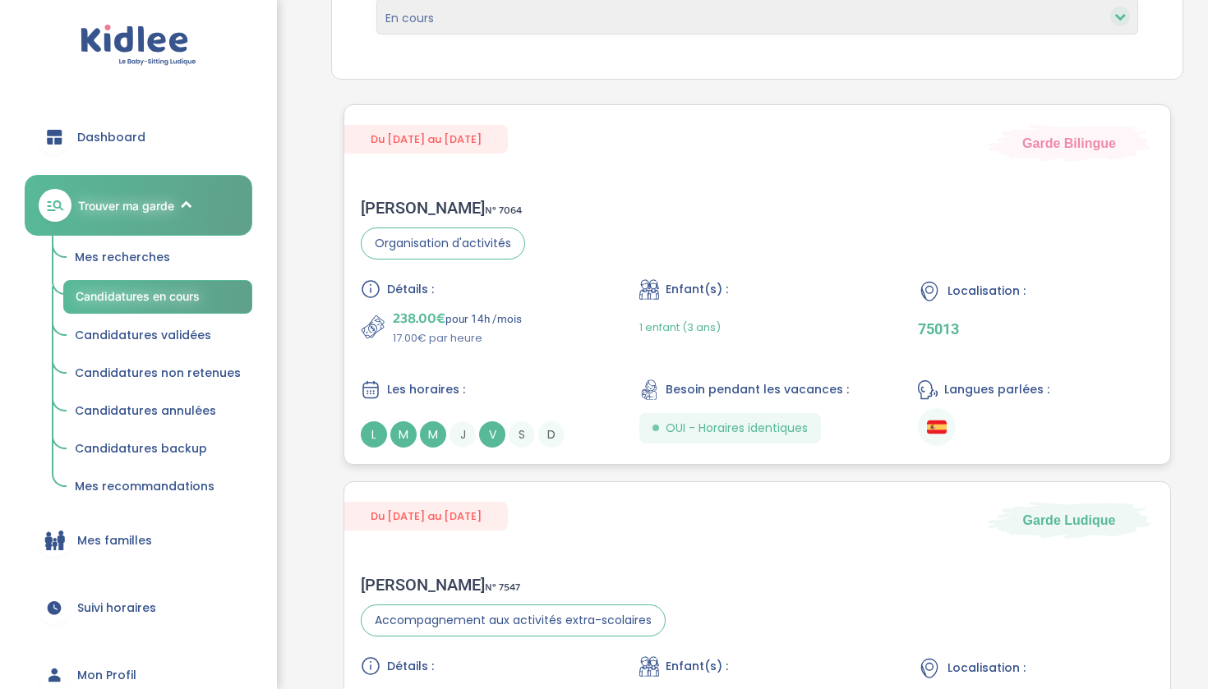
scroll to position [310, 0]
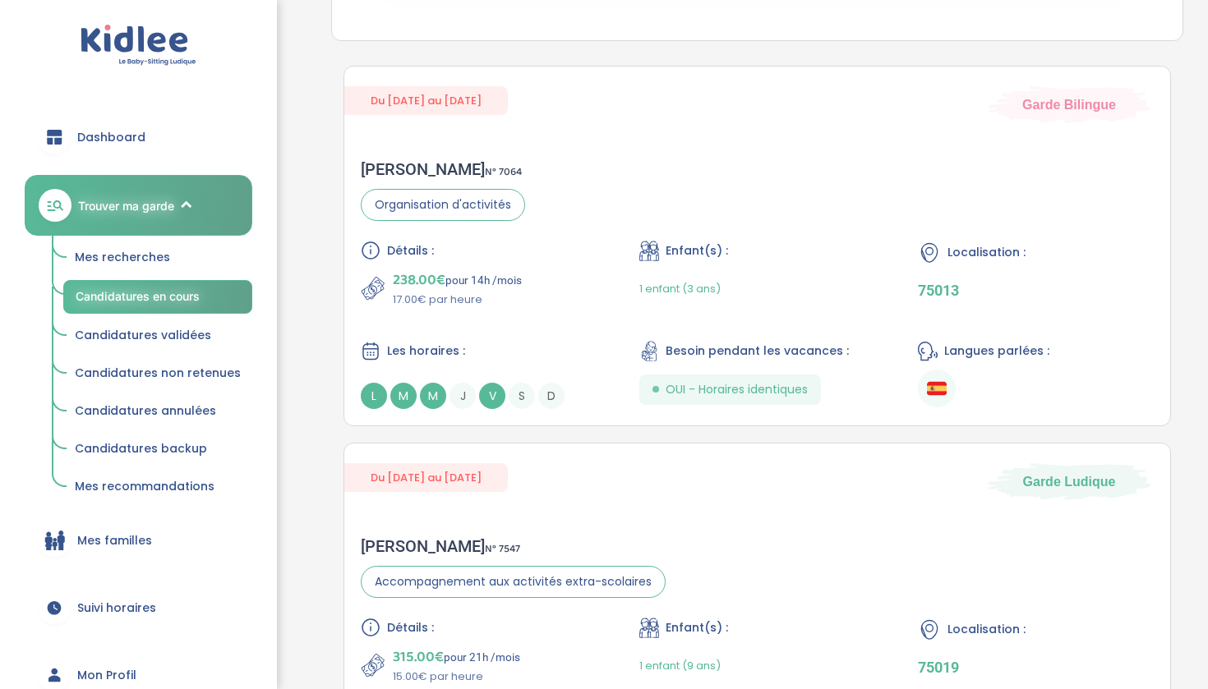
click at [183, 336] on span "Candidatures validées" at bounding box center [143, 335] width 136 height 16
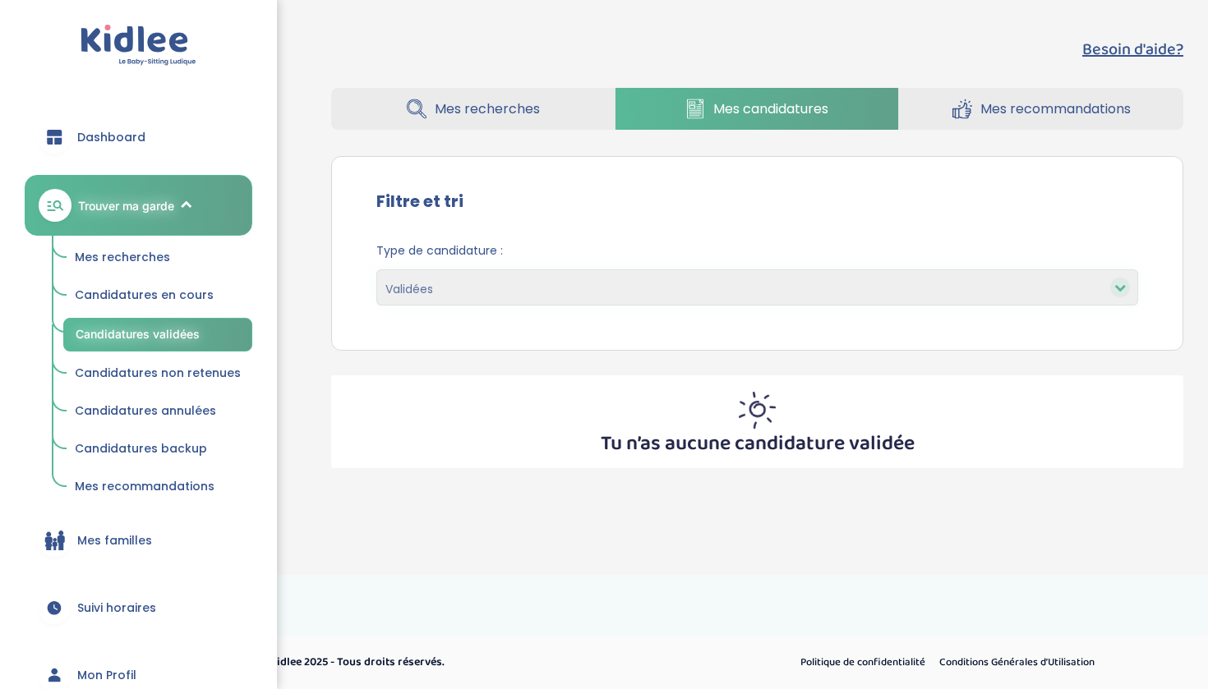
select select "accepted"
click at [178, 367] on span "Candidatures non retenues" at bounding box center [158, 373] width 166 height 16
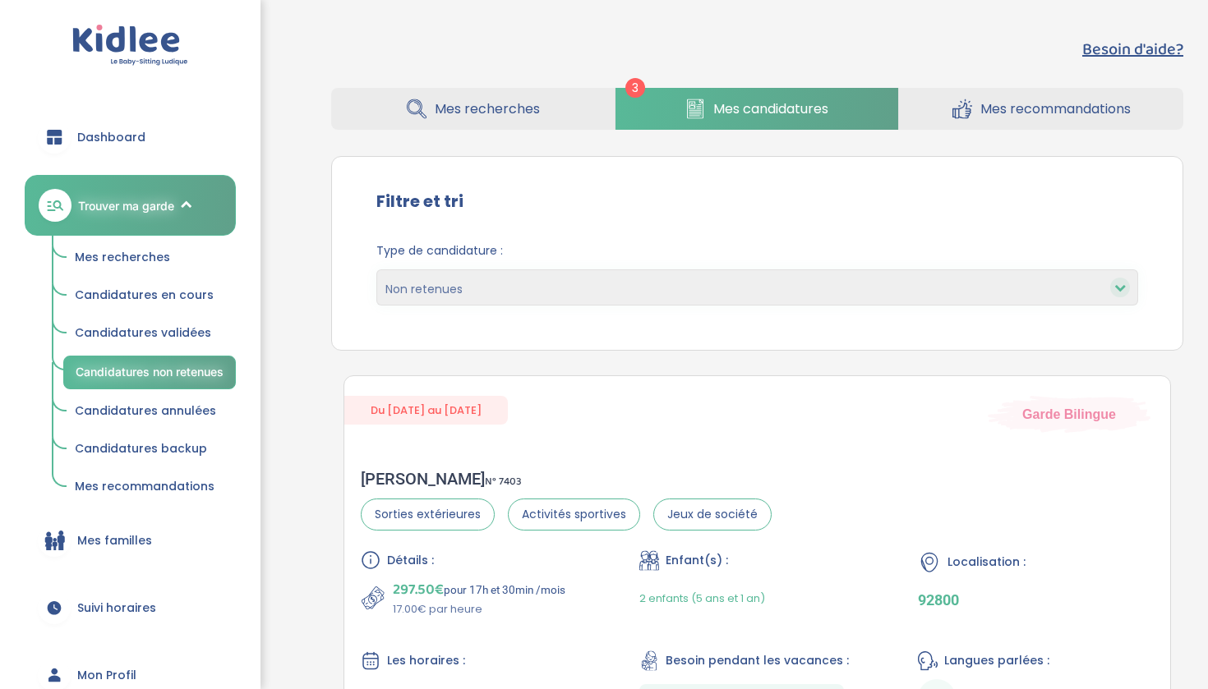
select select "declined"
click at [183, 440] on span "Candidatures backup" at bounding box center [141, 448] width 132 height 16
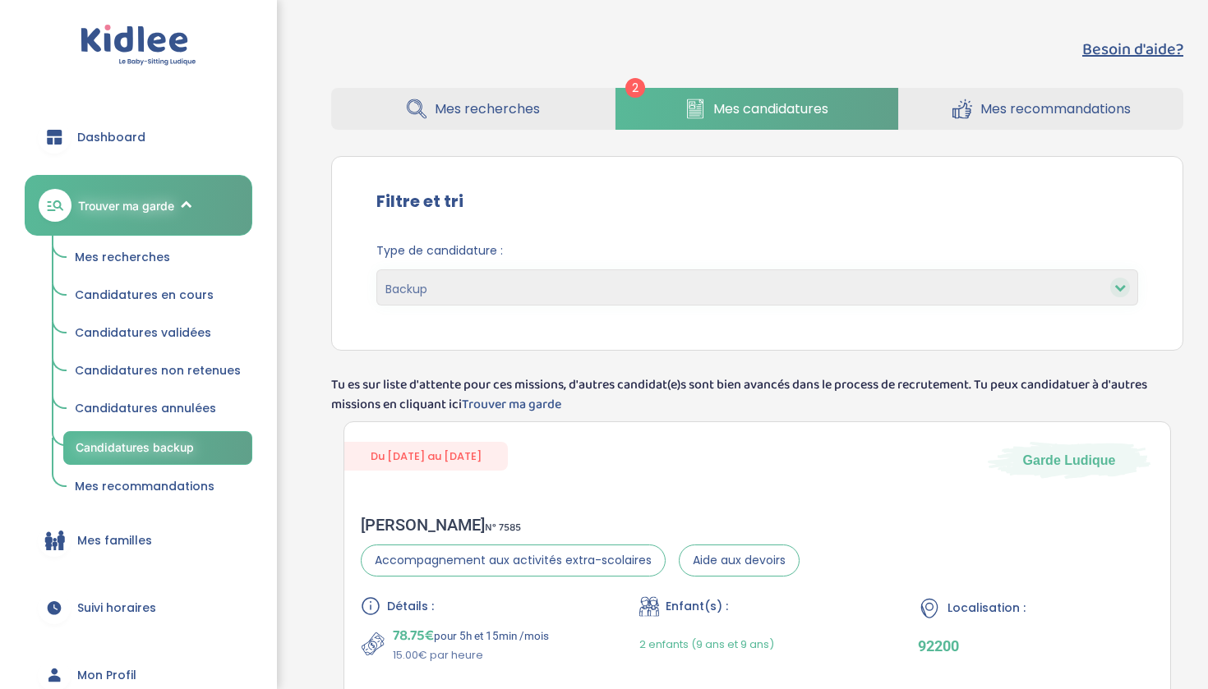
select select "backup"
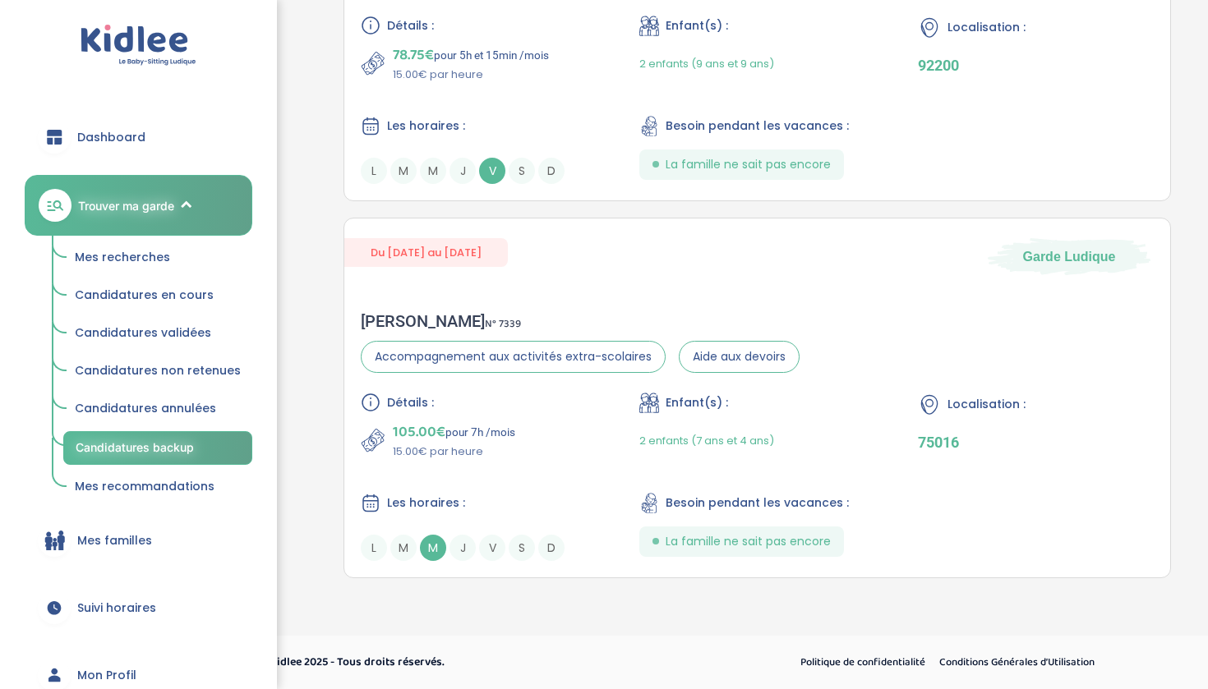
scroll to position [581, 0]
click at [476, 401] on div "Détails :" at bounding box center [479, 403] width 236 height 20
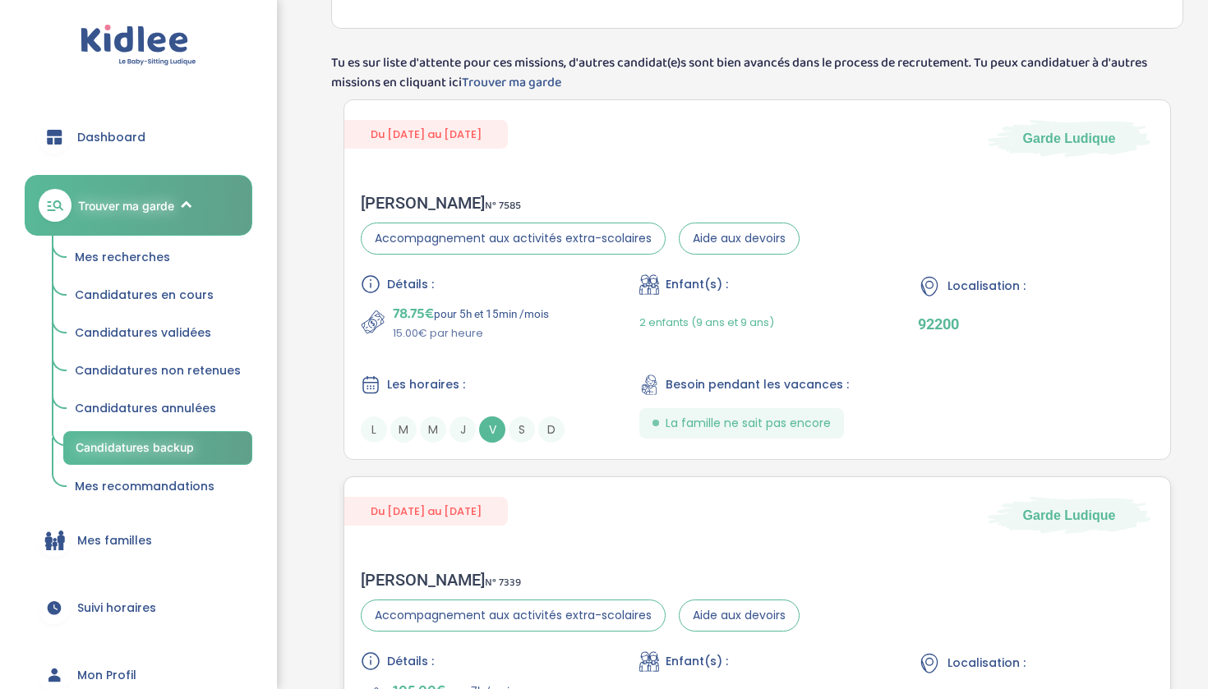
scroll to position [308, 0]
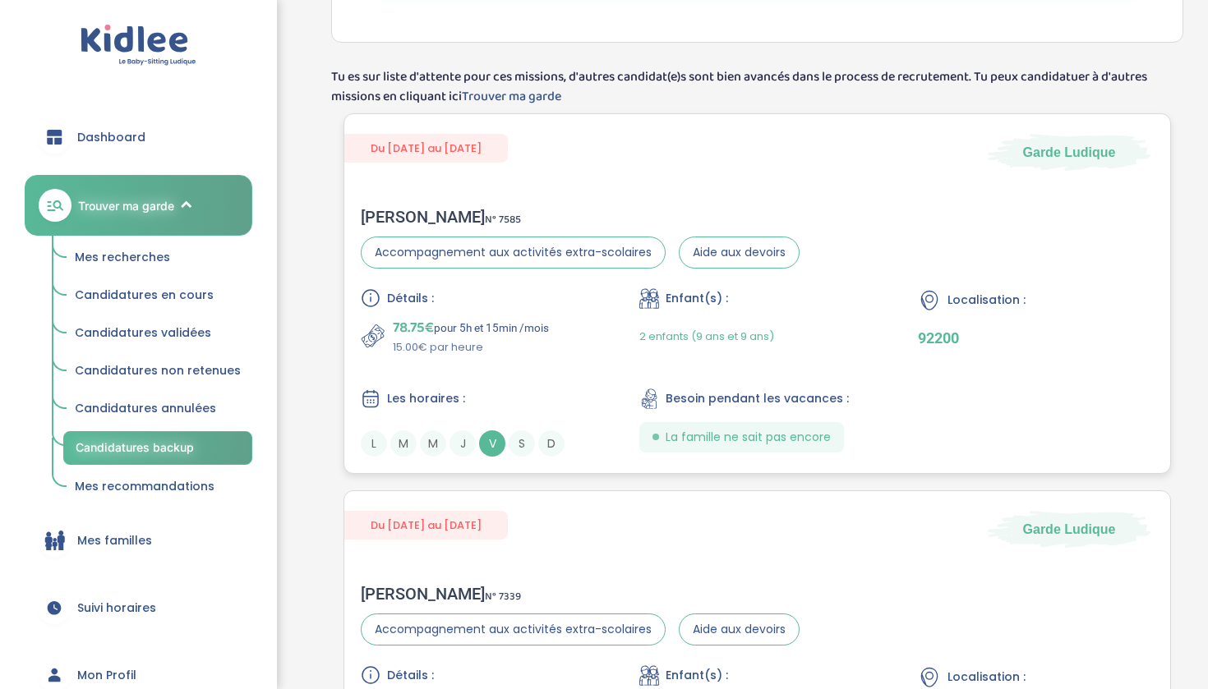
click at [472, 335] on p "78.75€ pour 5h et 15min /mois" at bounding box center [471, 327] width 156 height 23
click at [166, 484] on span "Mes recommandations" at bounding box center [145, 486] width 140 height 16
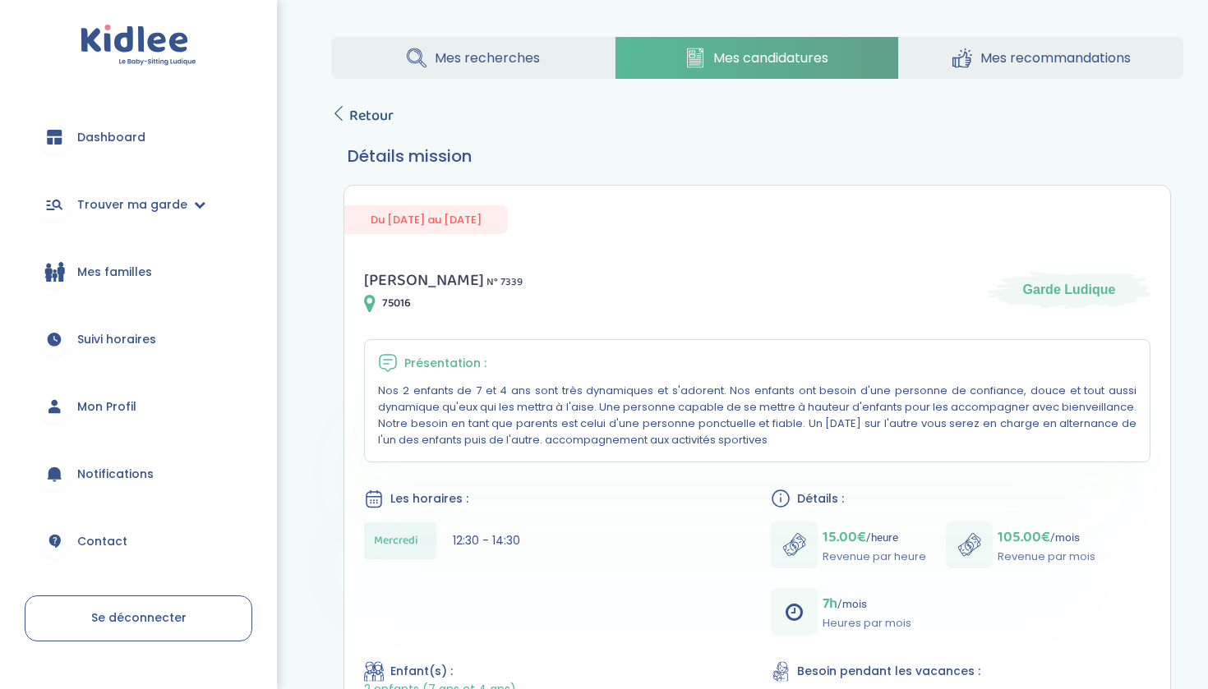
click at [364, 121] on span "Retour" at bounding box center [371, 115] width 44 height 23
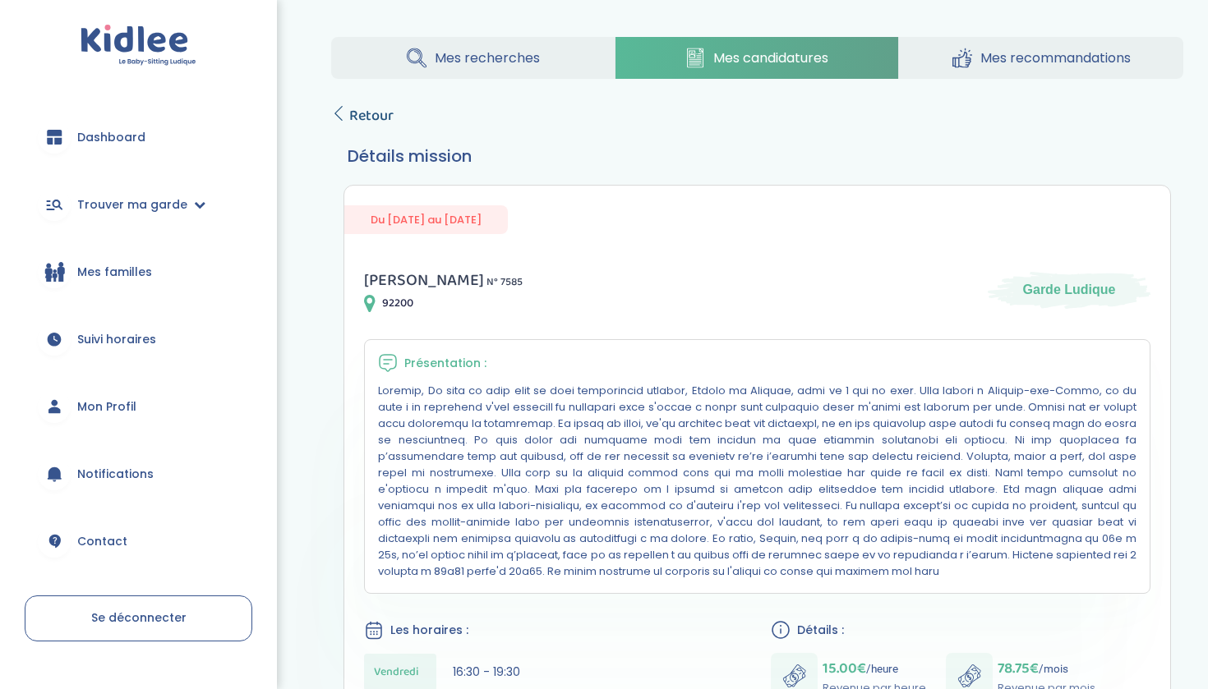
click at [365, 111] on span "Retour" at bounding box center [371, 115] width 44 height 23
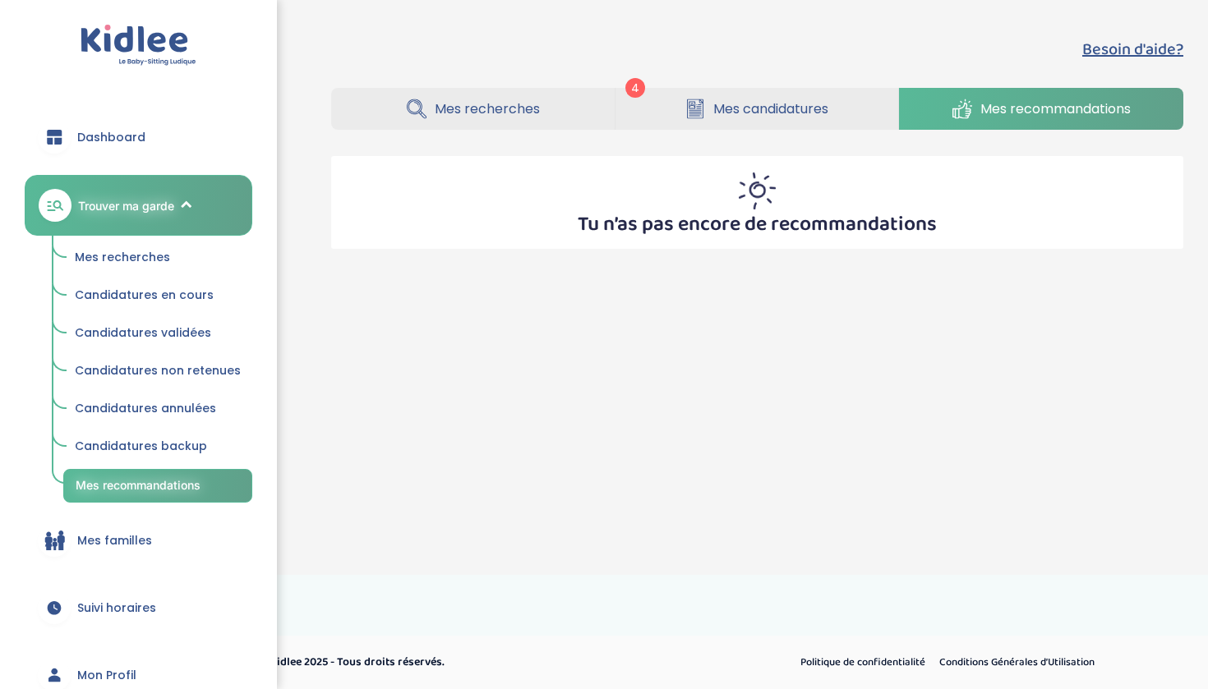
click at [199, 444] on span "Candidatures backup" at bounding box center [141, 446] width 132 height 16
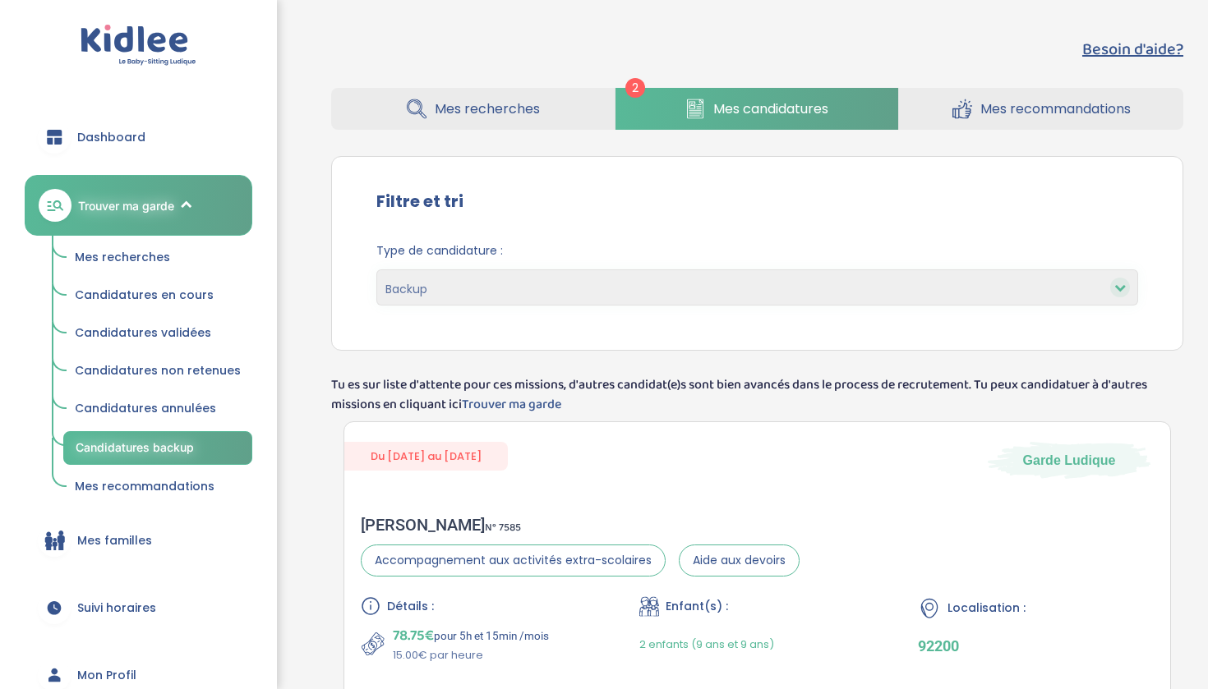
select select "backup"
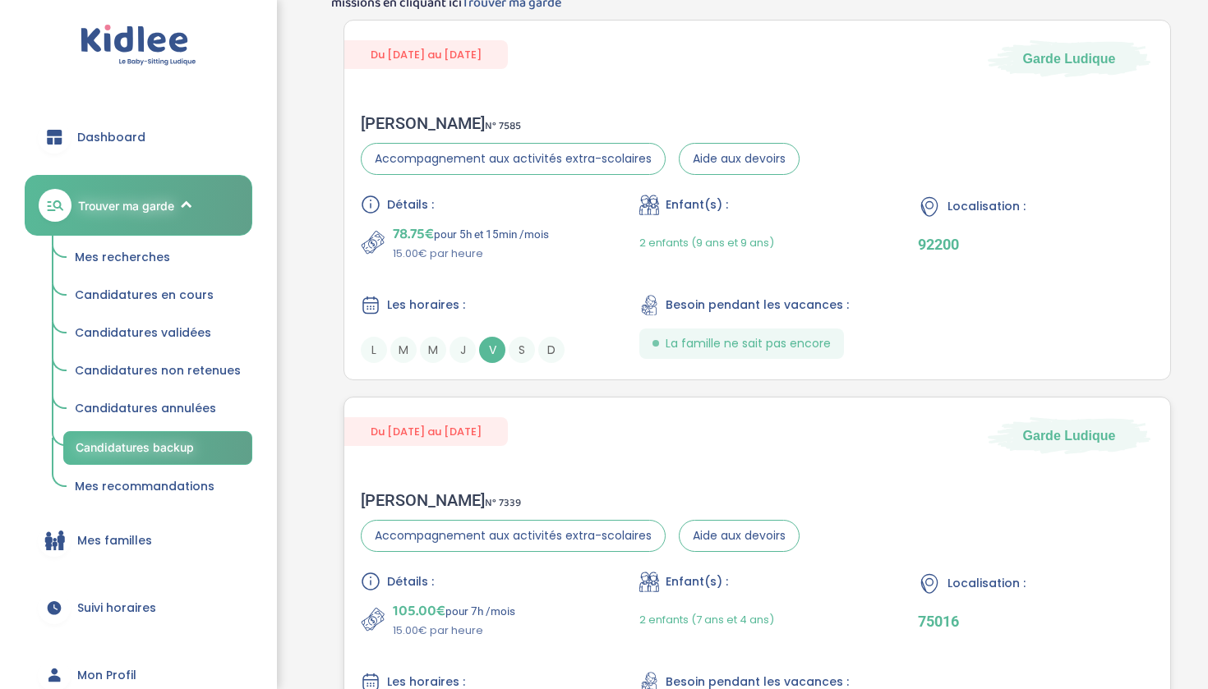
scroll to position [383, 0]
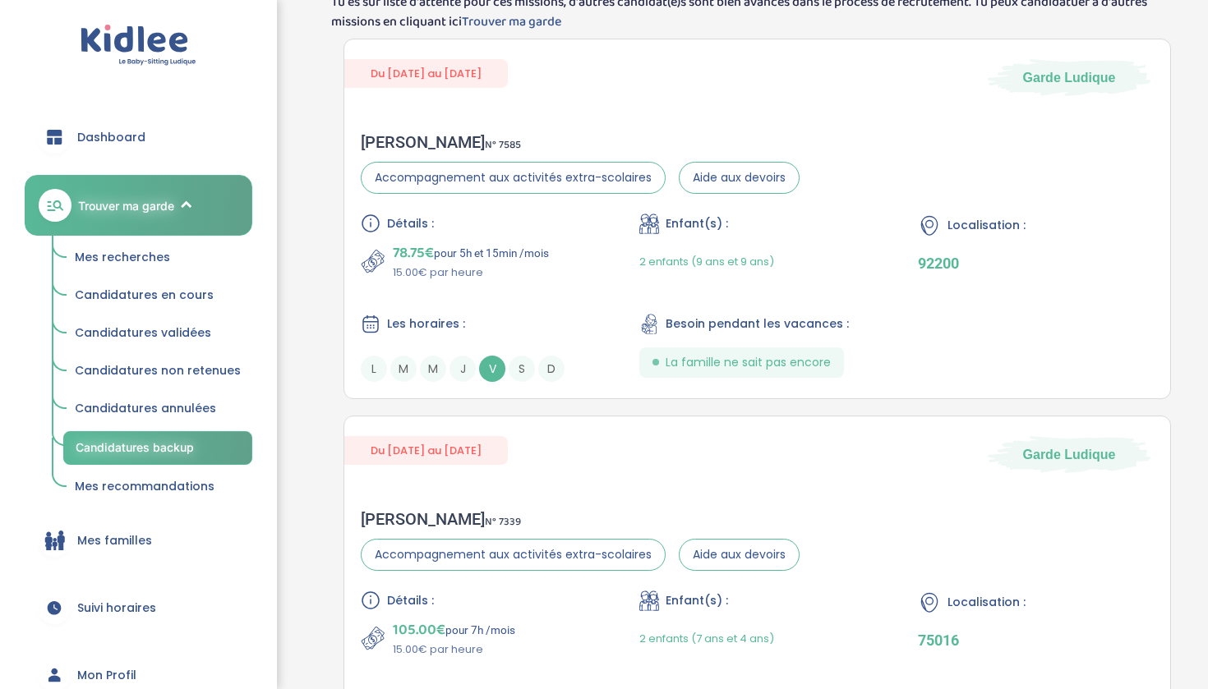
click at [182, 401] on span "Candidatures annulées" at bounding box center [145, 408] width 141 height 16
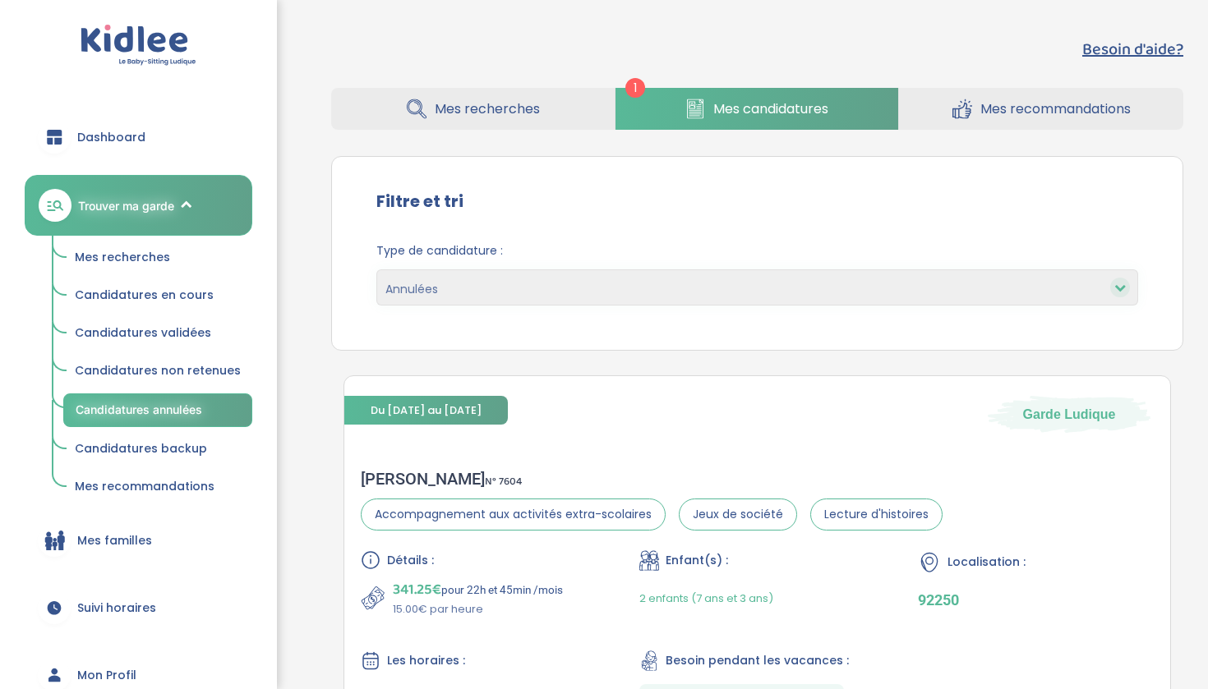
select select "canceled"
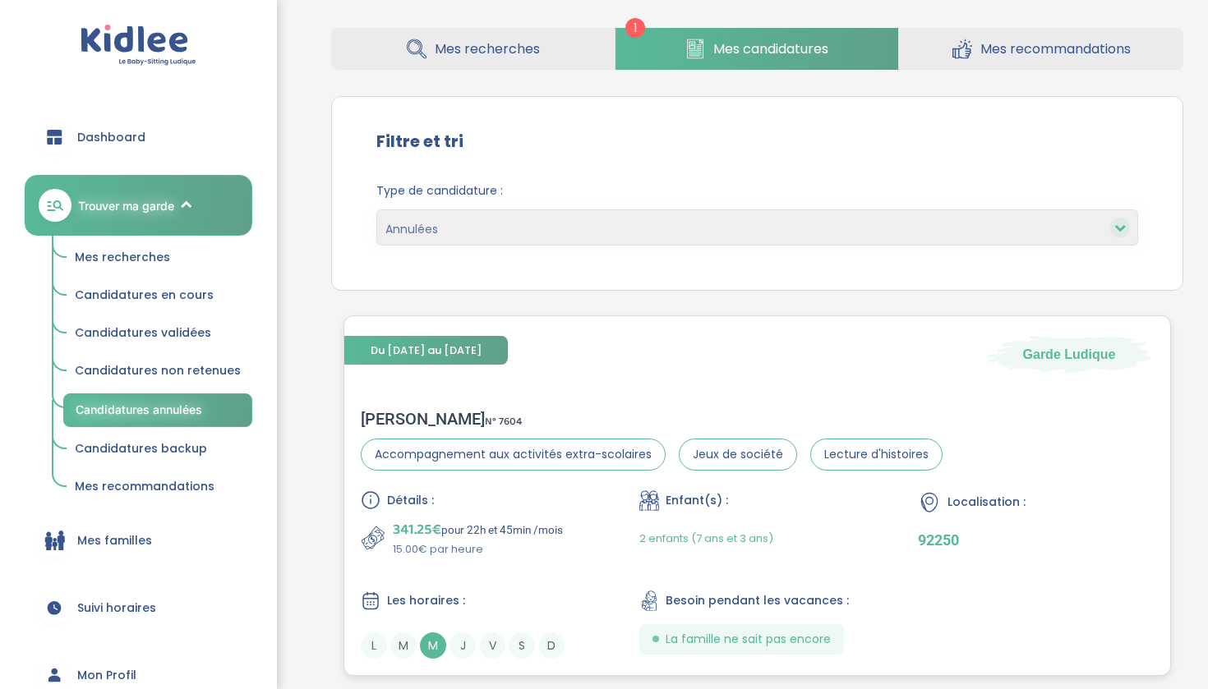
scroll to position [66, 0]
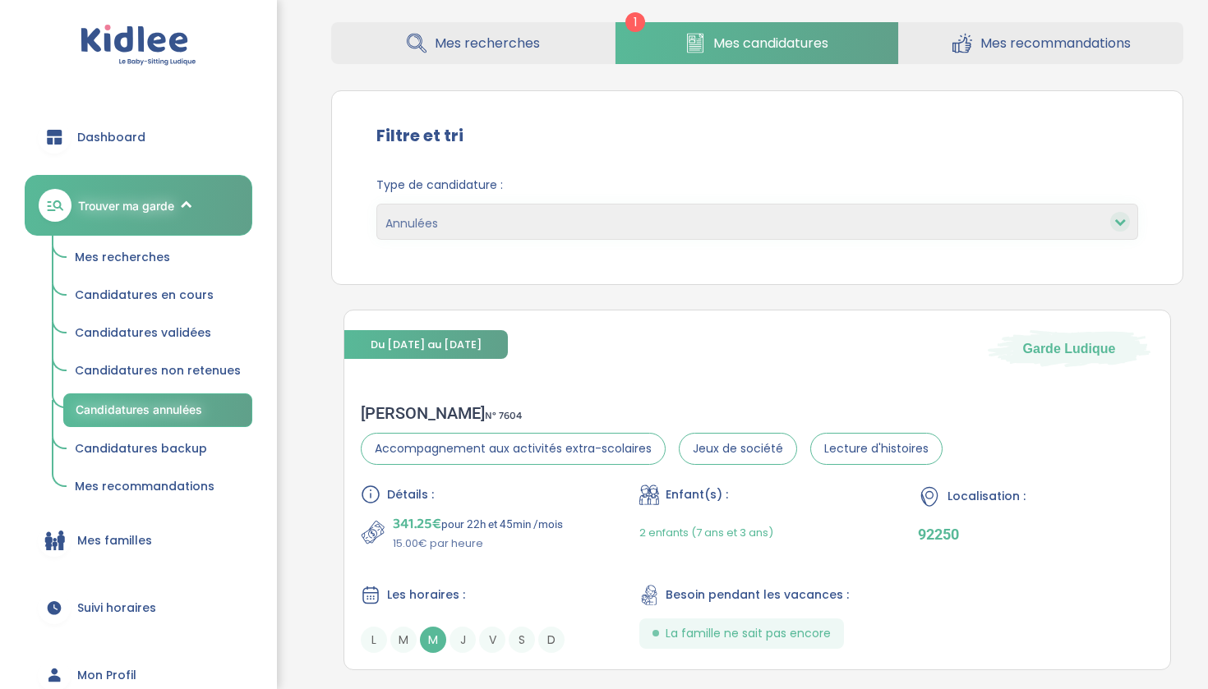
click at [218, 374] on span "Candidatures non retenues" at bounding box center [158, 370] width 166 height 16
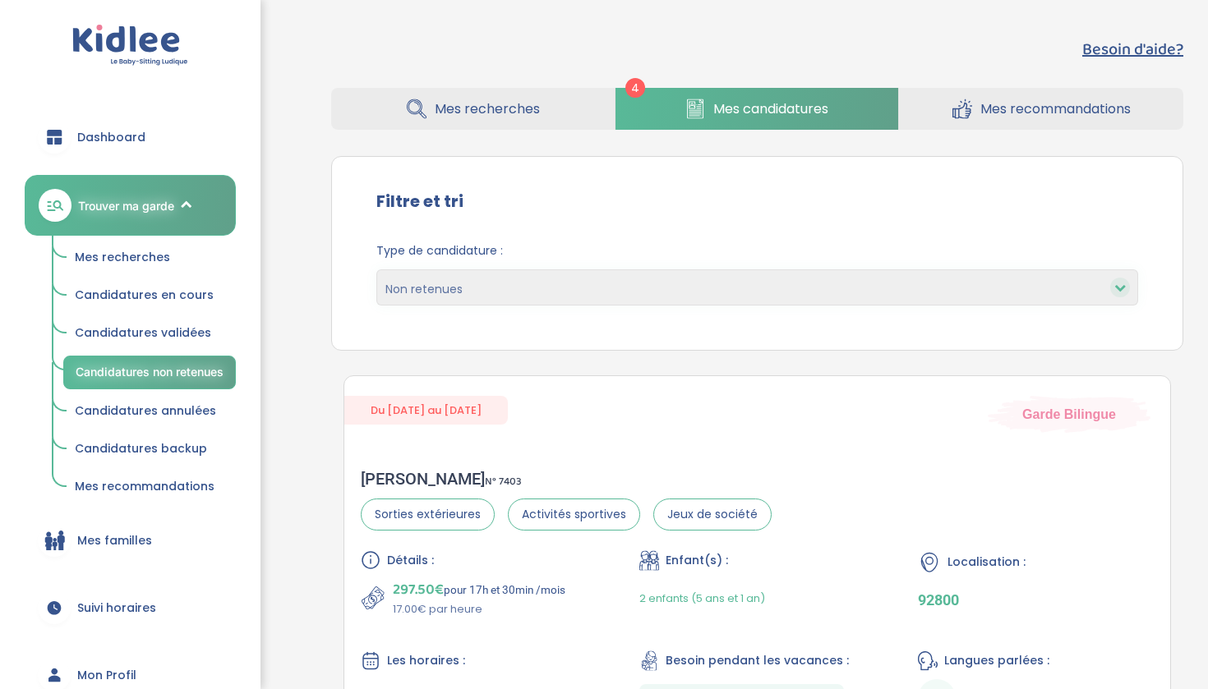
select select "declined"
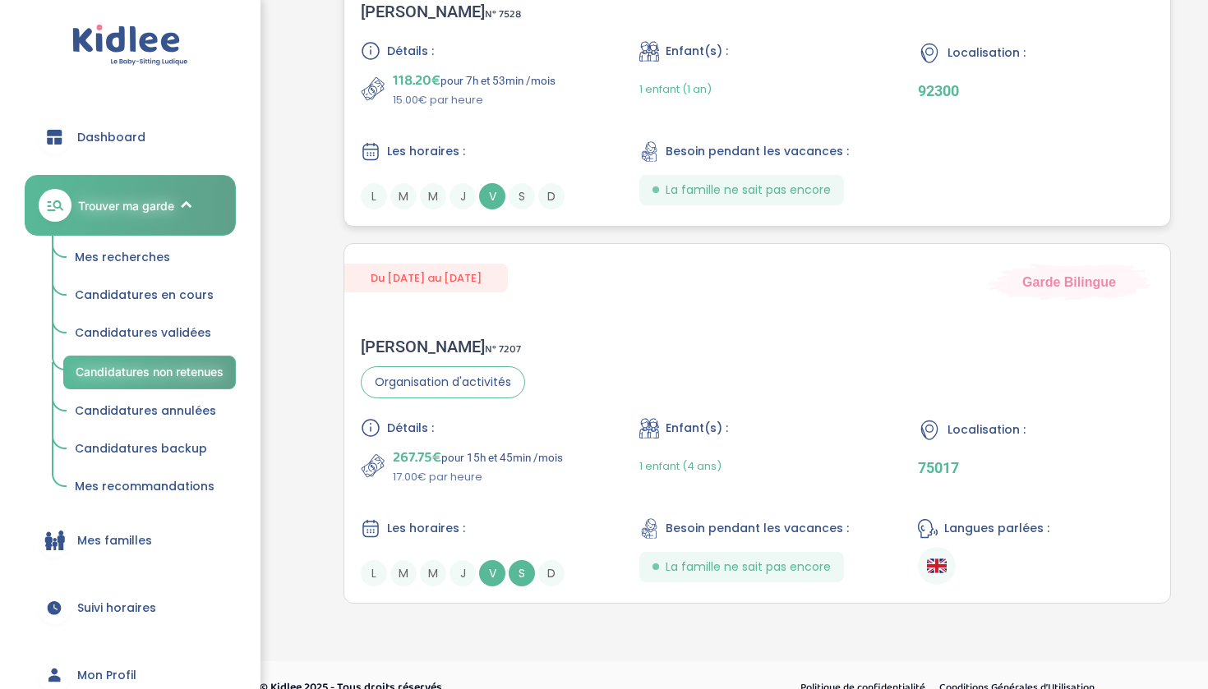
scroll to position [1222, 0]
click at [191, 333] on span "Candidatures validées" at bounding box center [143, 333] width 136 height 16
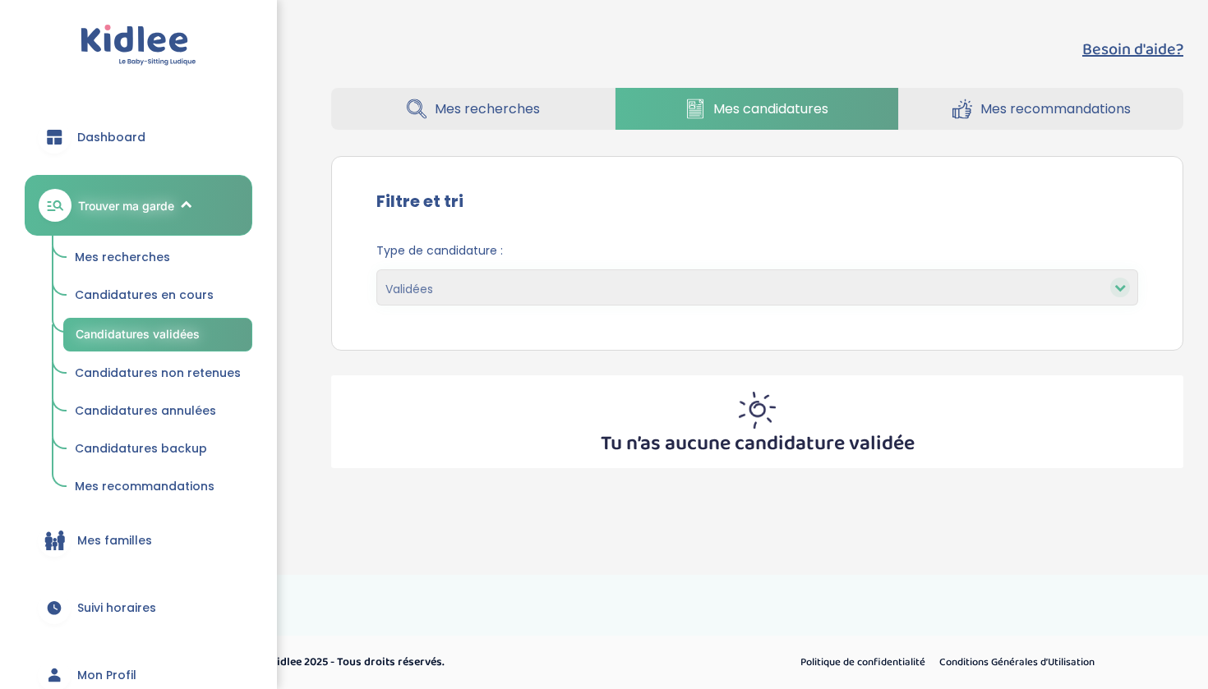
select select "accepted"
click at [180, 300] on span "Candidatures en cours" at bounding box center [144, 295] width 139 height 16
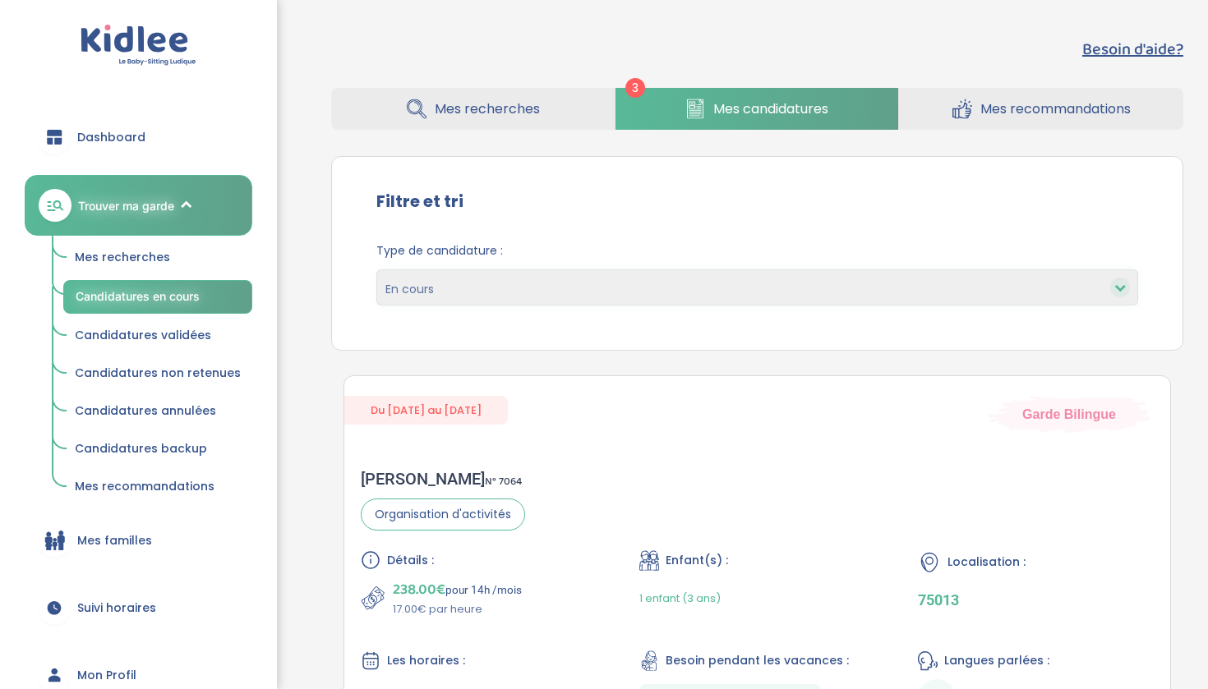
click at [148, 251] on span "Mes recherches" at bounding box center [122, 257] width 95 height 16
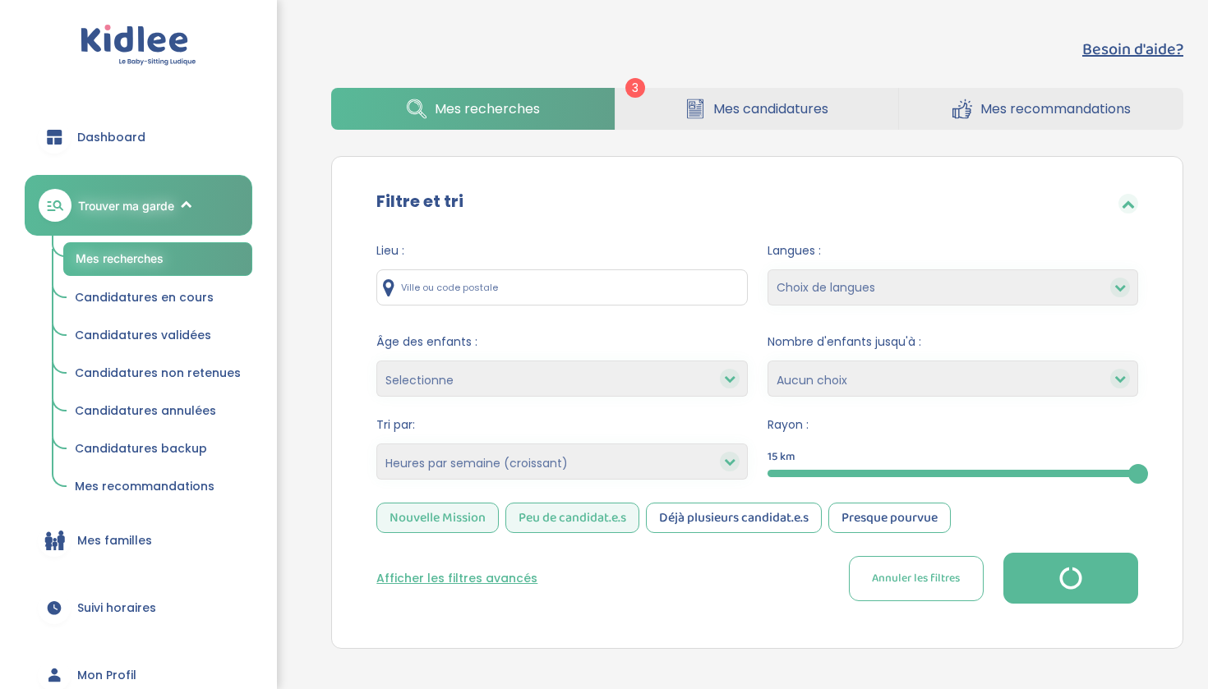
select select "hours_asc"
click at [688, 99] on icon at bounding box center [695, 109] width 16 height 20
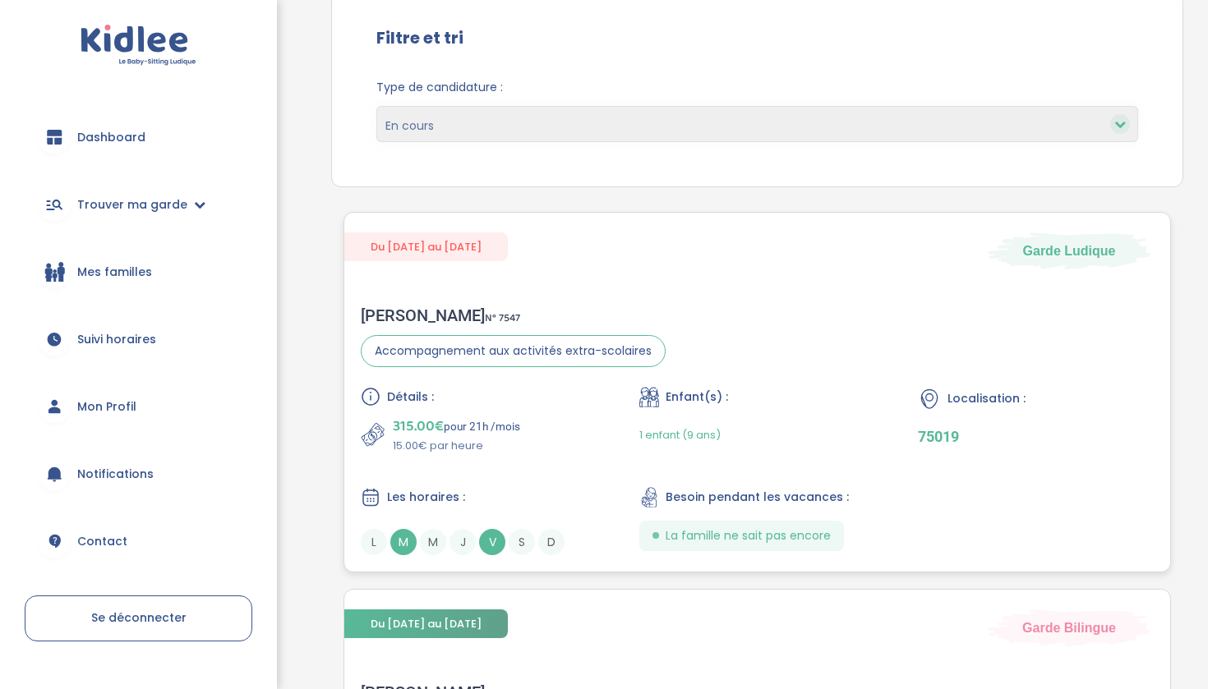
scroll to position [155, 0]
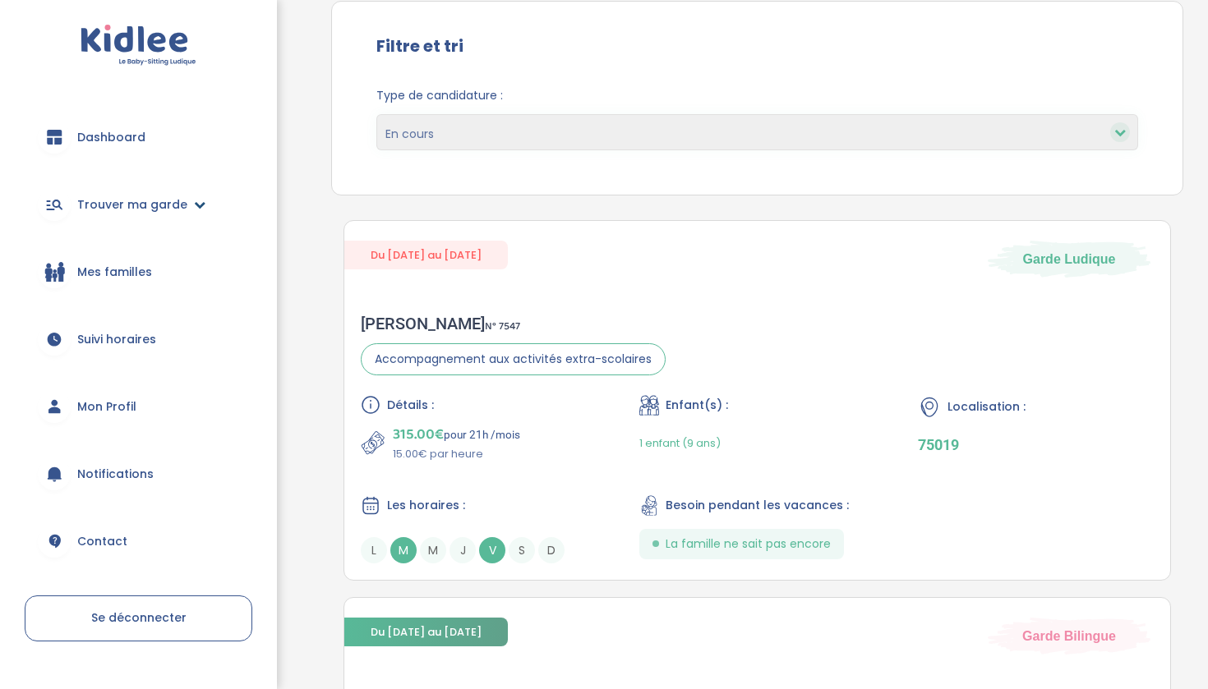
click at [168, 205] on span "Trouver ma garde" at bounding box center [132, 204] width 110 height 17
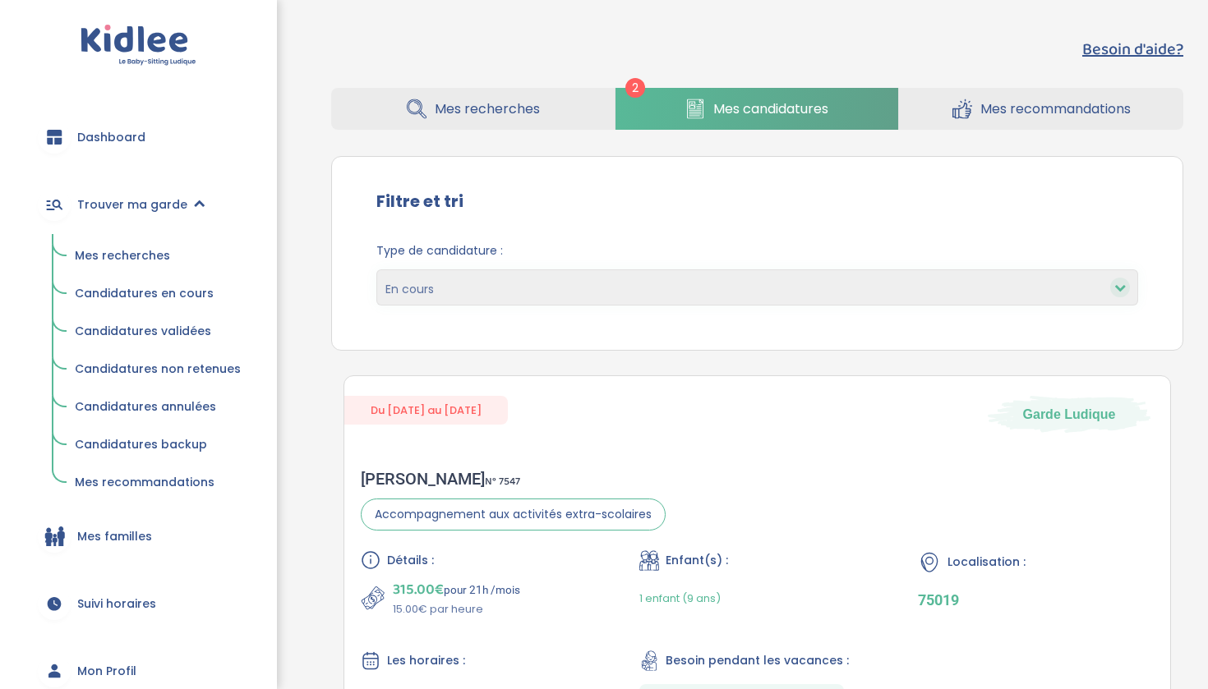
click at [154, 436] on span "Candidatures backup" at bounding box center [141, 444] width 132 height 16
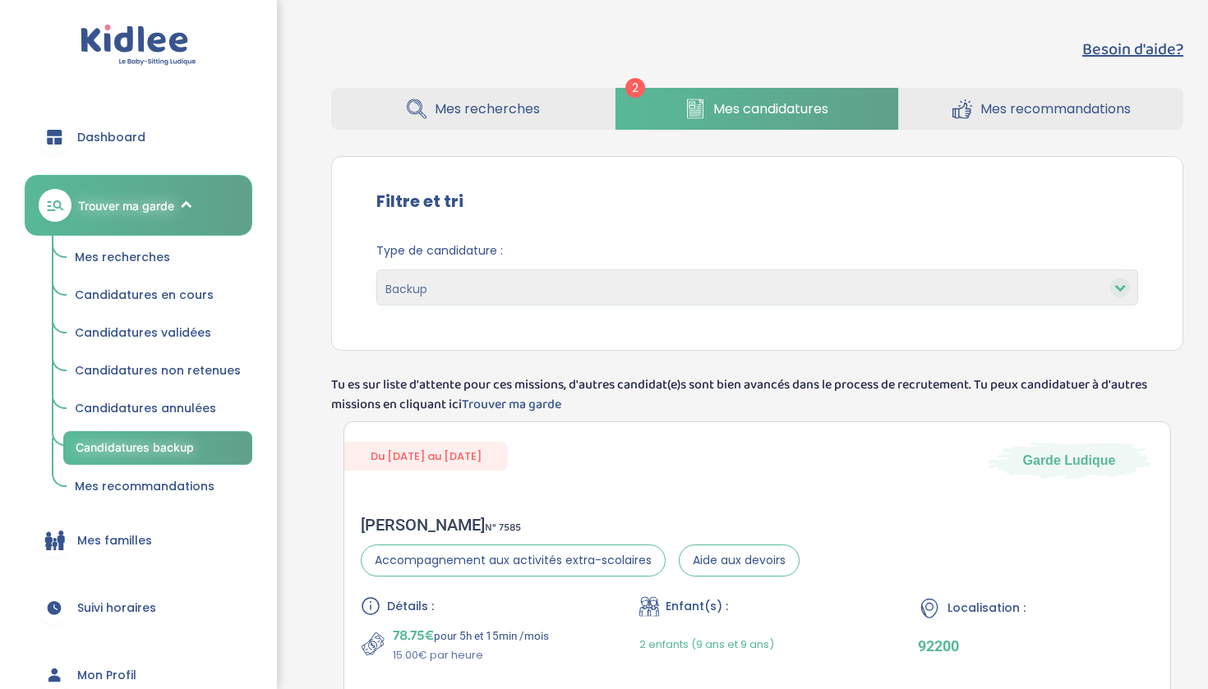
select select "backup"
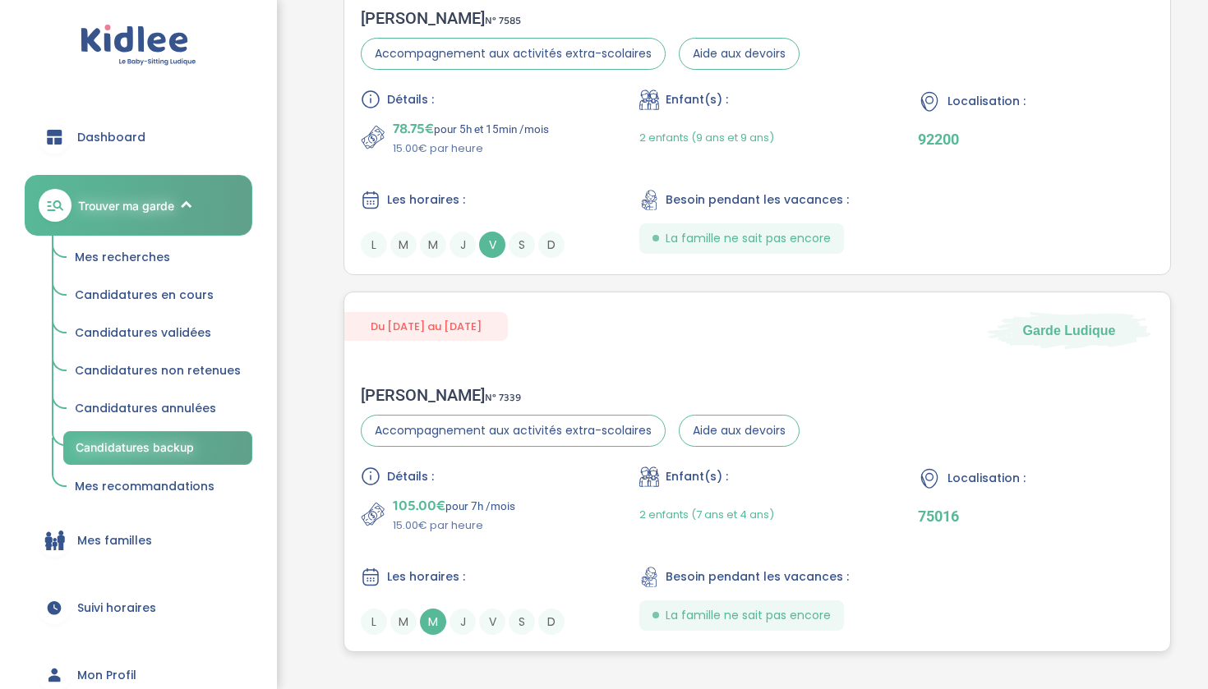
scroll to position [500, 0]
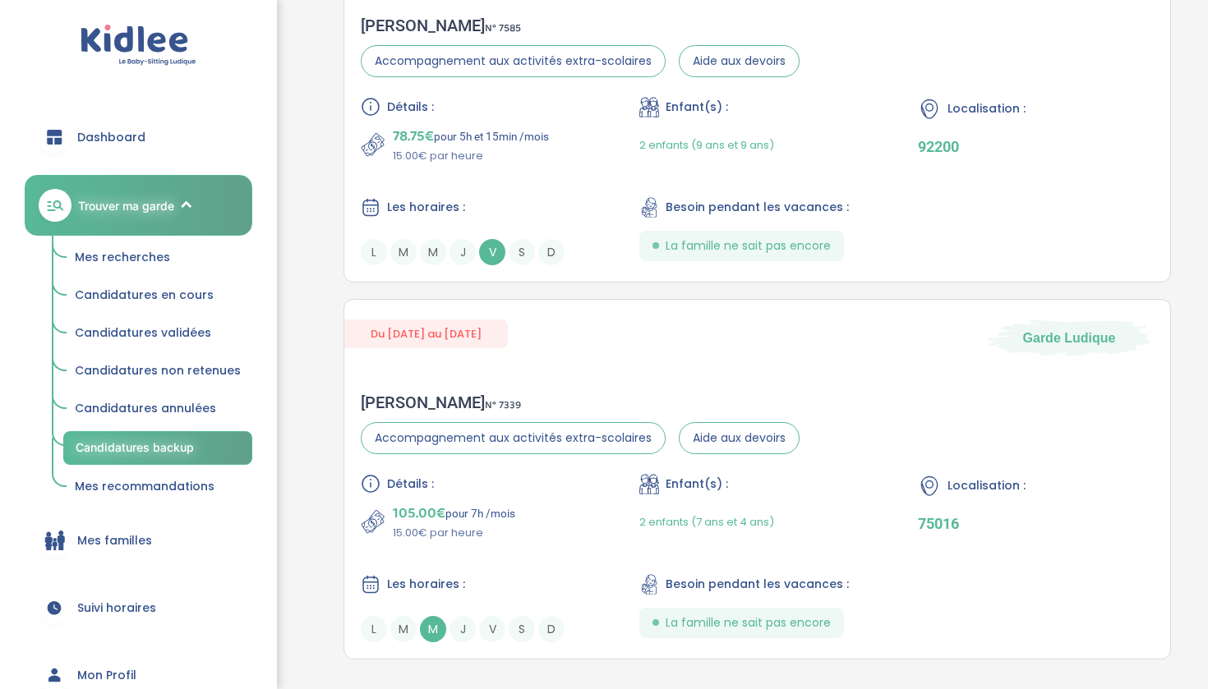
click at [226, 366] on span "Candidatures non retenues" at bounding box center [158, 370] width 166 height 16
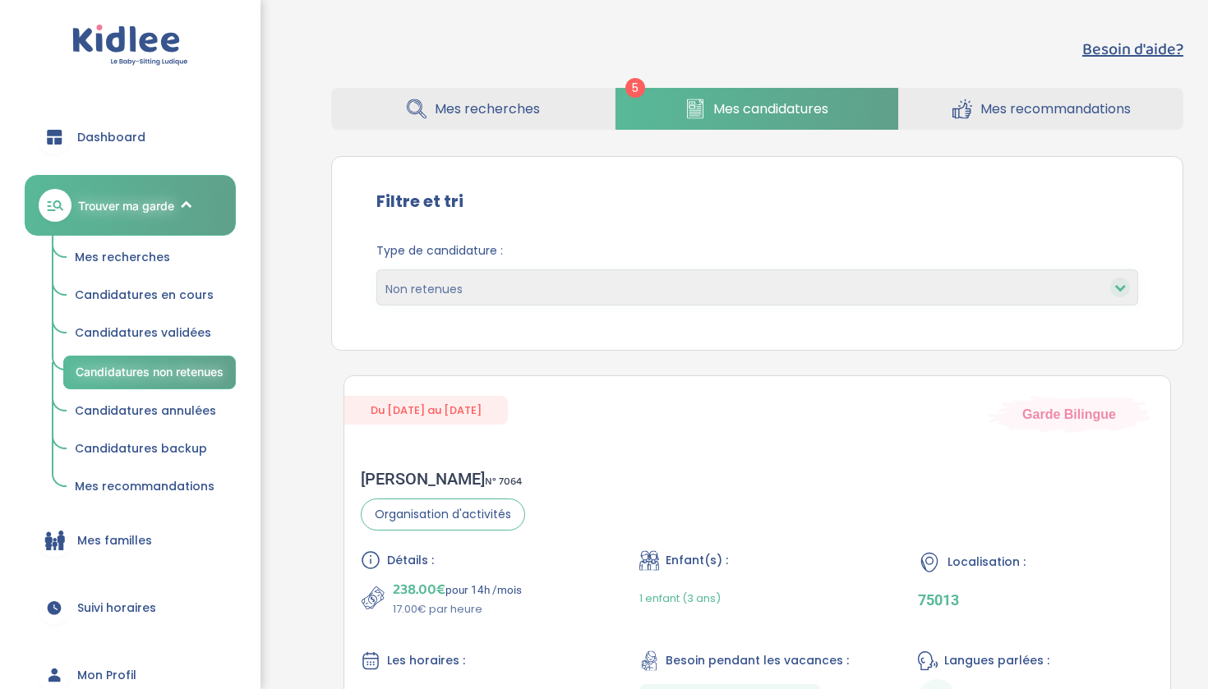
select select "declined"
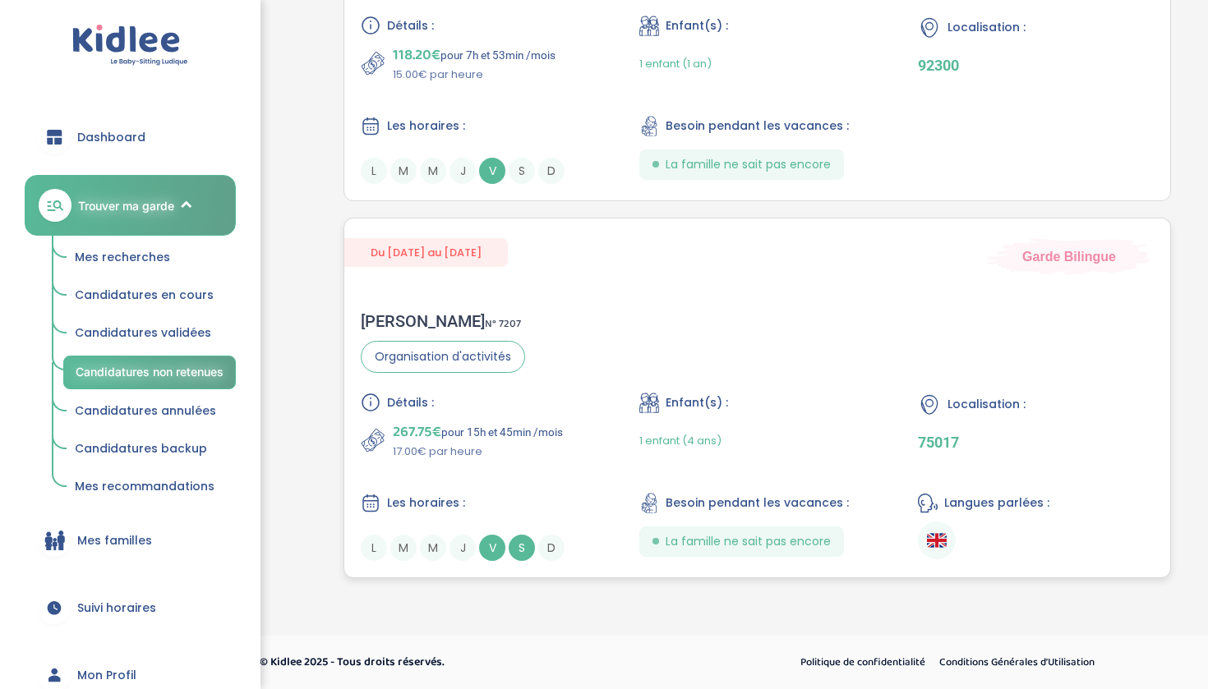
scroll to position [1624, 0]
click at [152, 256] on span "Mes recherches" at bounding box center [122, 257] width 95 height 16
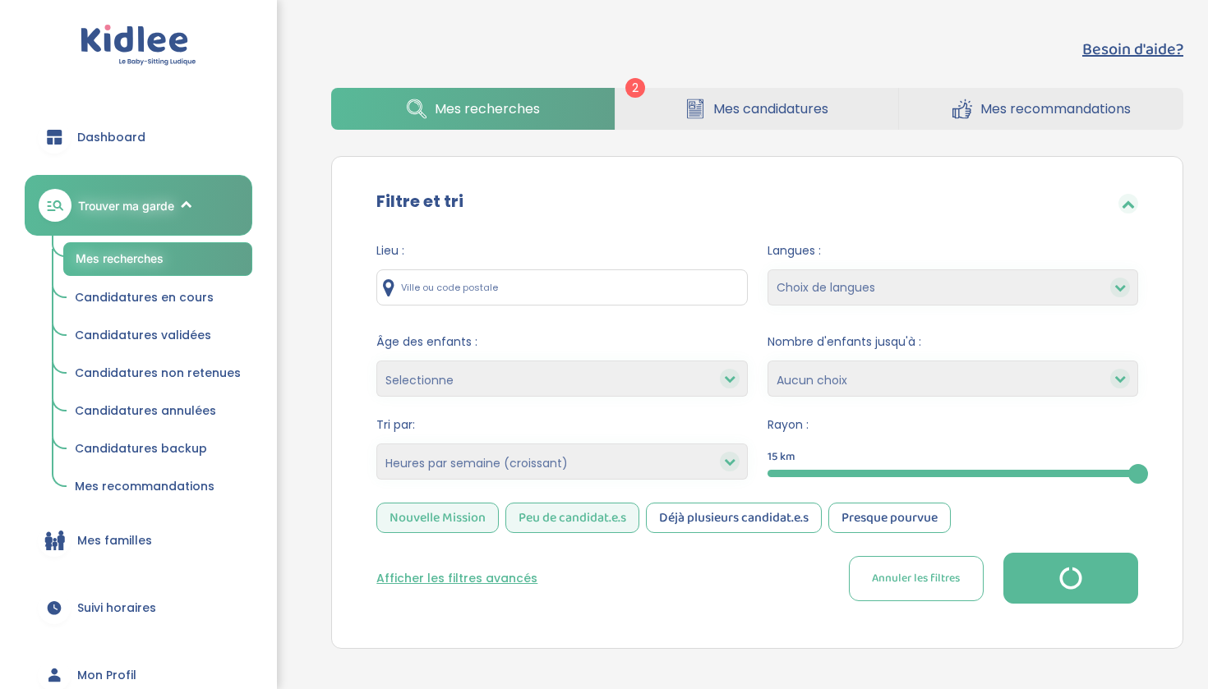
select select "hours_asc"
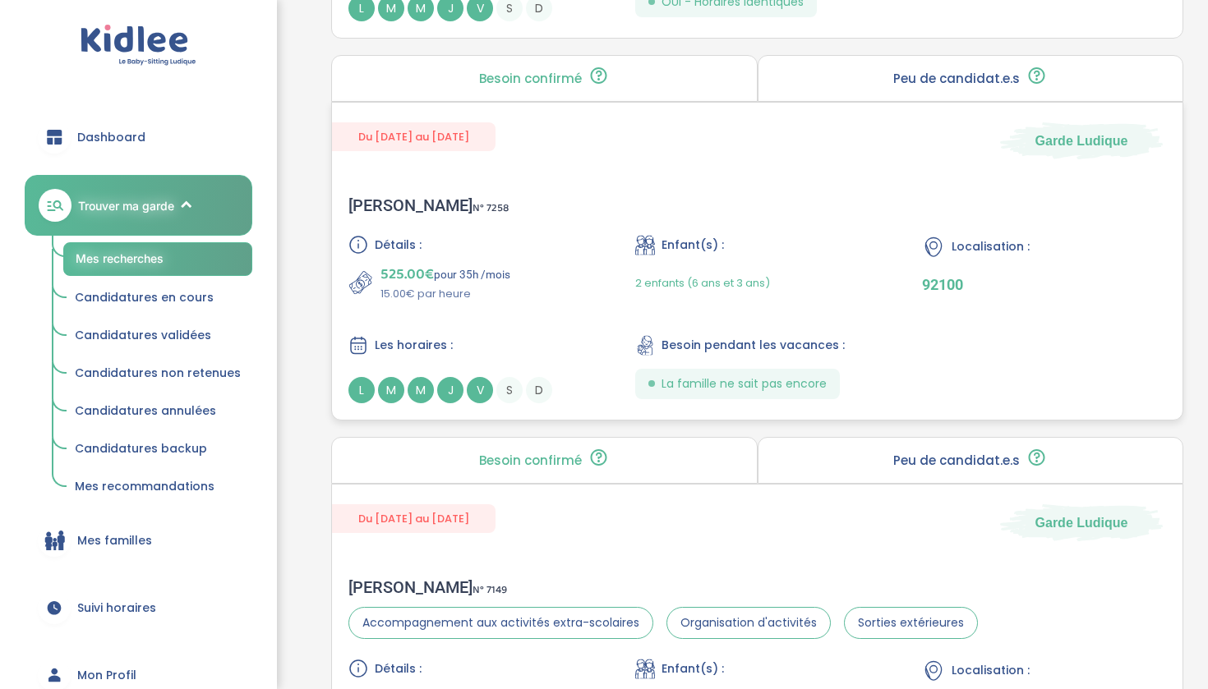
scroll to position [1956, 0]
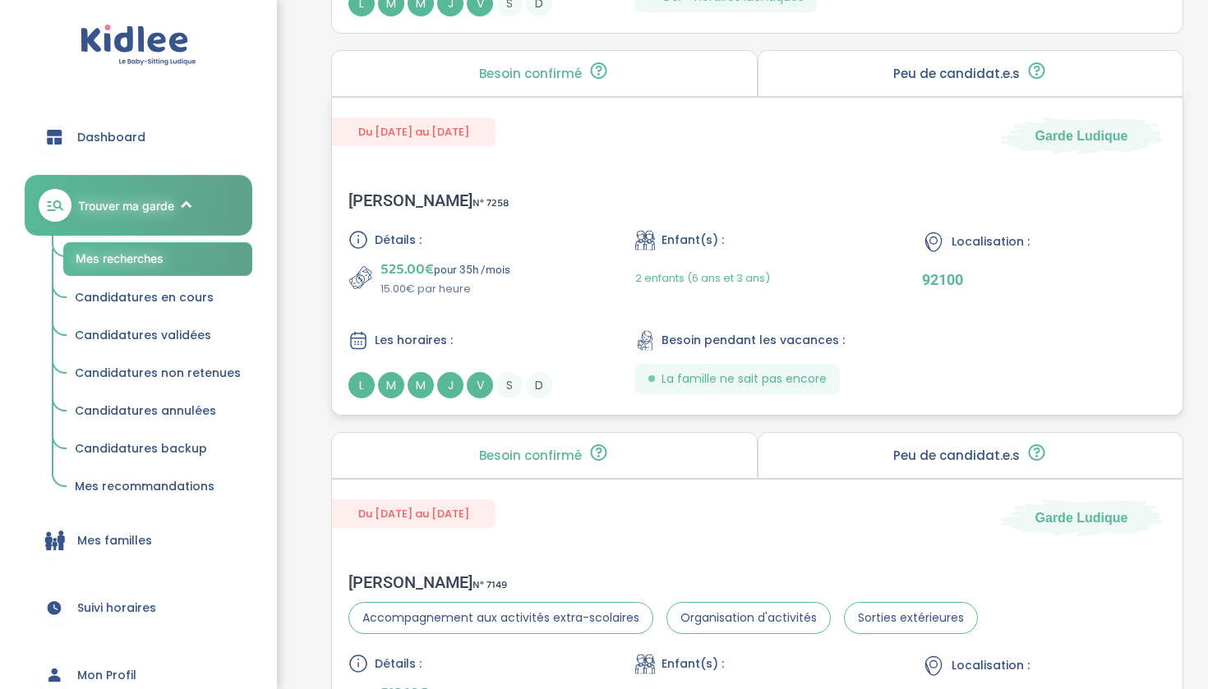
click at [527, 311] on div "Détails : 525.00€ pour 35h /mois 15.00€ par heure Enfant(s) : 2 enfants (6 ans …" at bounding box center [756, 314] width 817 height 168
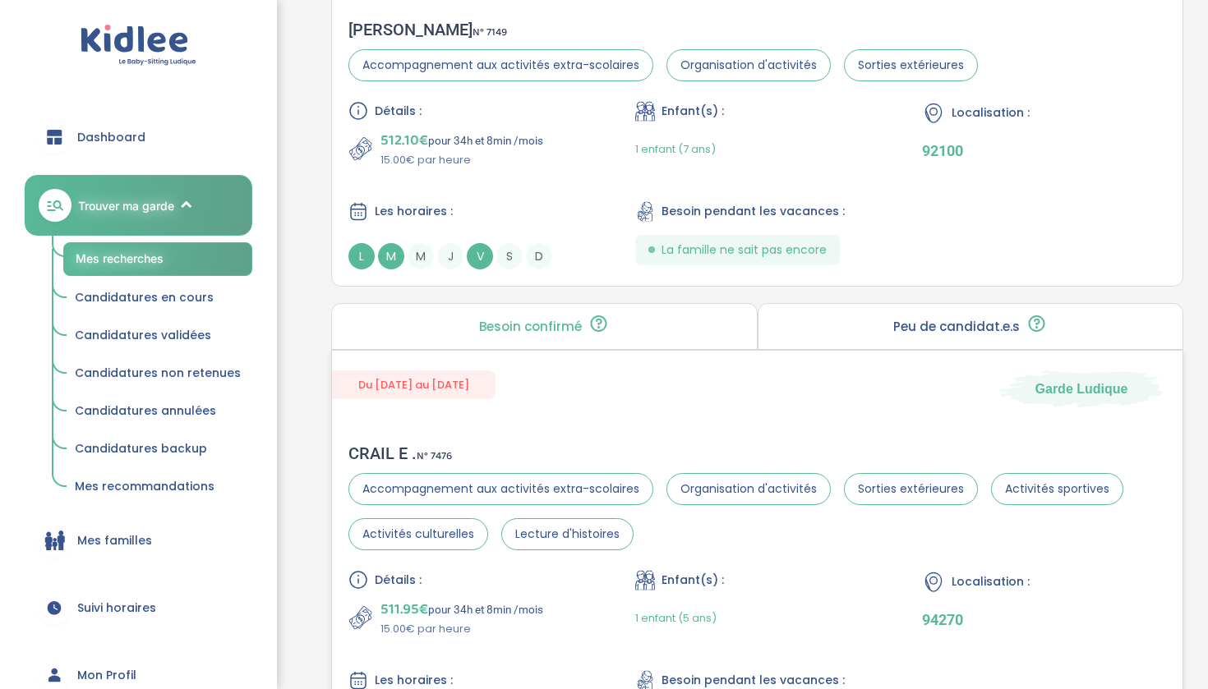
scroll to position [2508, 0]
click at [500, 186] on div "Détails : 512.10€ pour 34h et 8min /mois 15.00€ par heure Enfant(s) : 1 enfant …" at bounding box center [756, 186] width 817 height 168
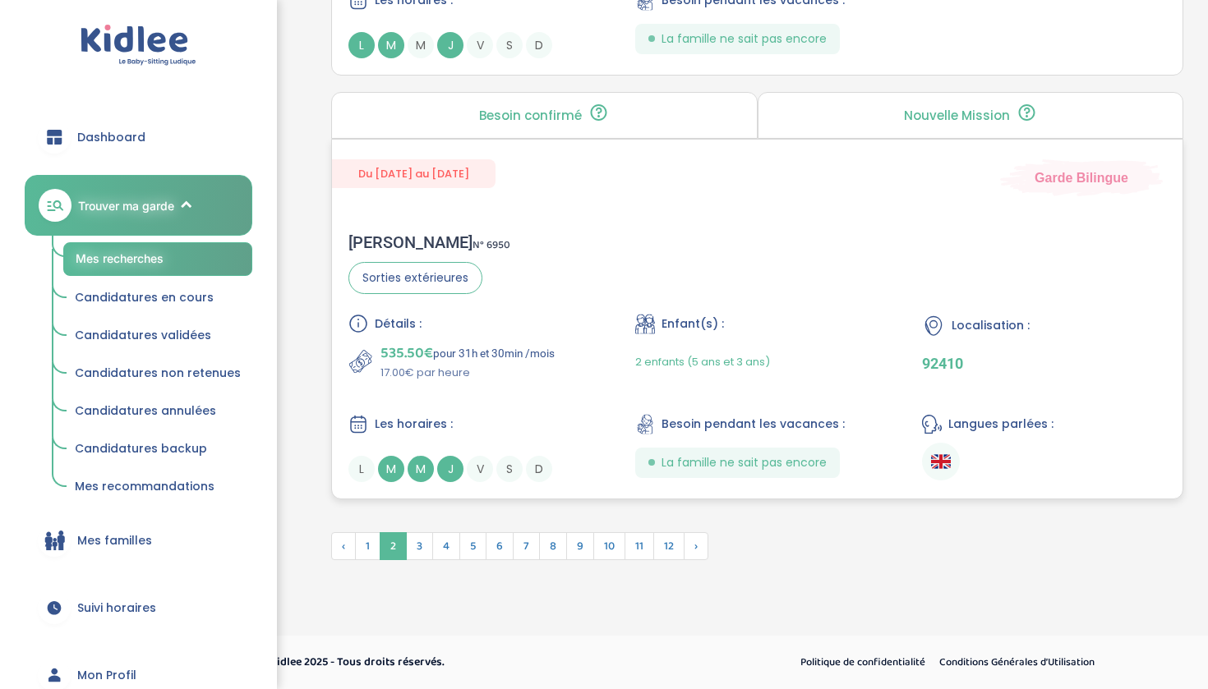
scroll to position [4461, 0]
click at [428, 542] on span "3" at bounding box center [419, 546] width 27 height 28
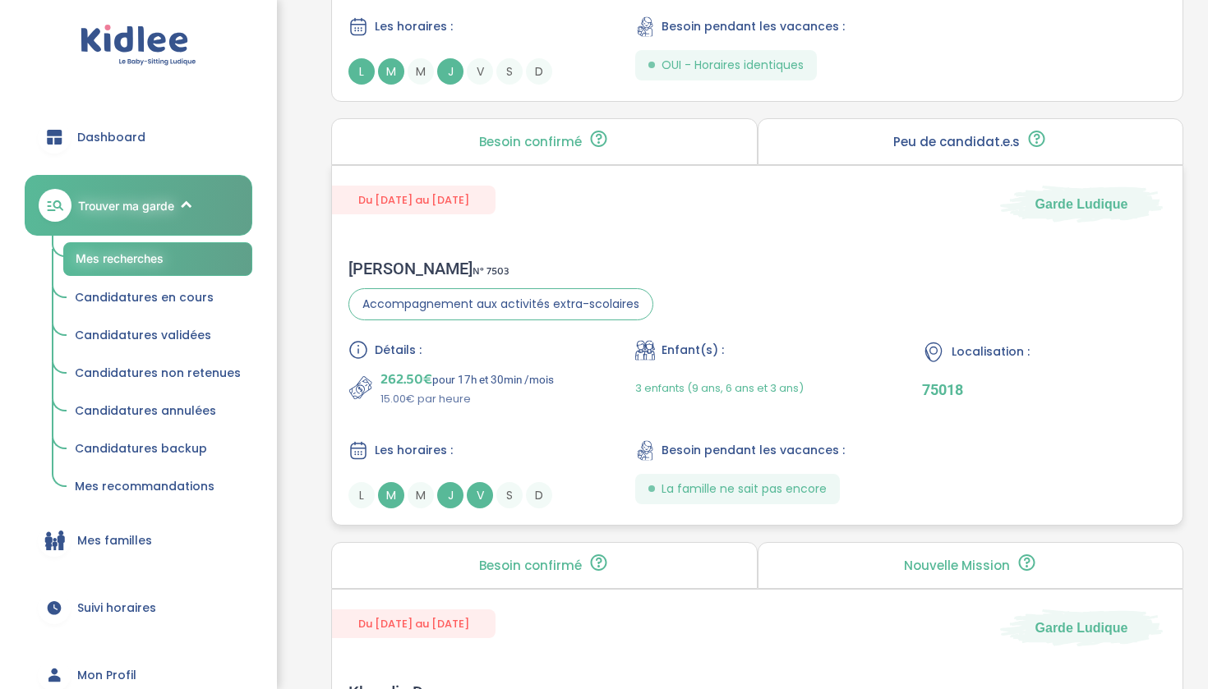
scroll to position [4002, 0]
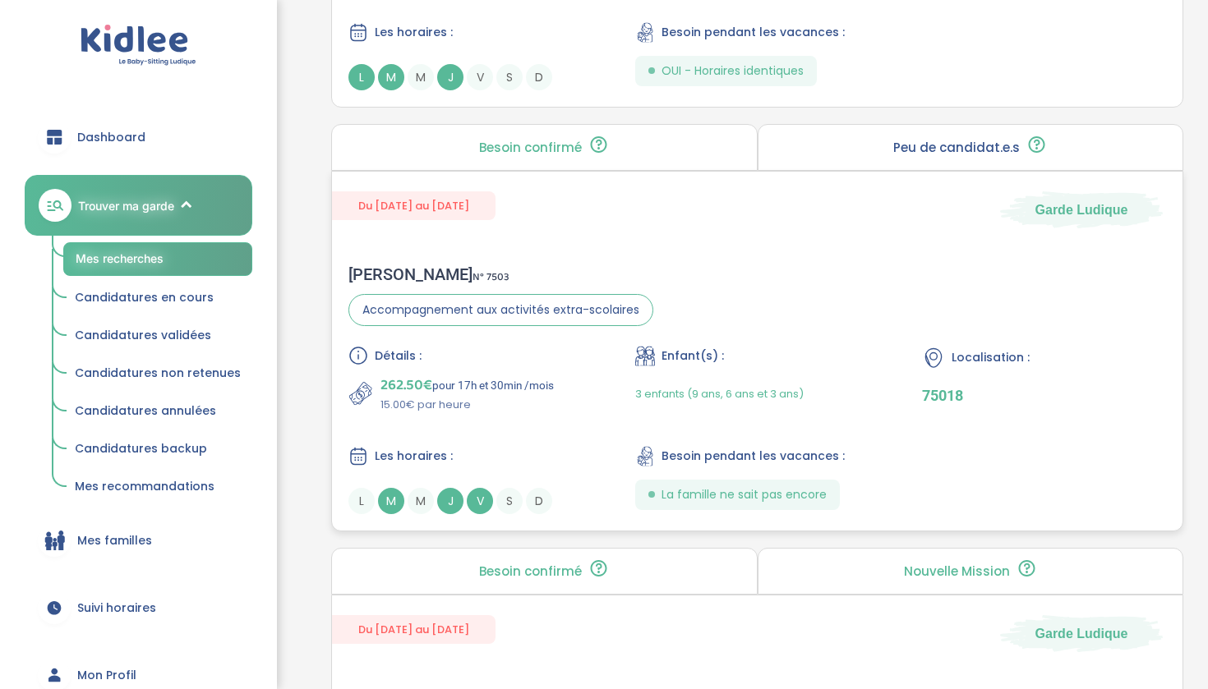
click at [526, 442] on div "Détails : 262.50€ pour 17h et 30min /mois 15.00€ par heure Enfant(s) : 3 enfant…" at bounding box center [756, 430] width 817 height 168
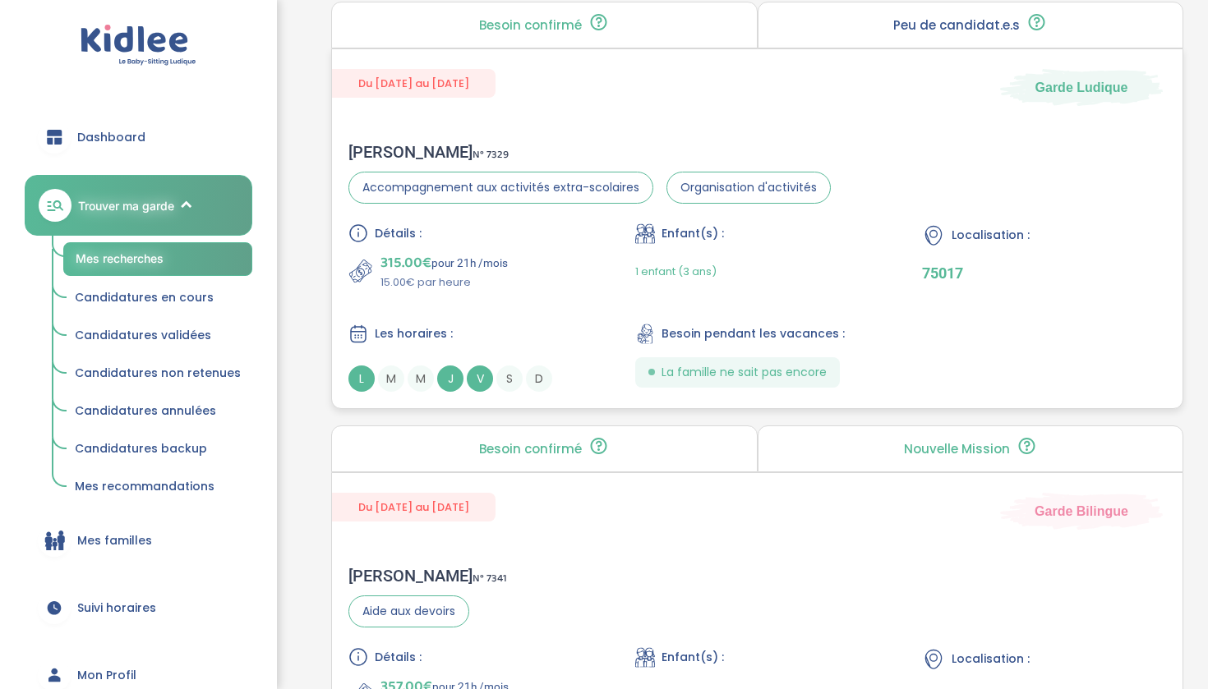
scroll to position [1999, 0]
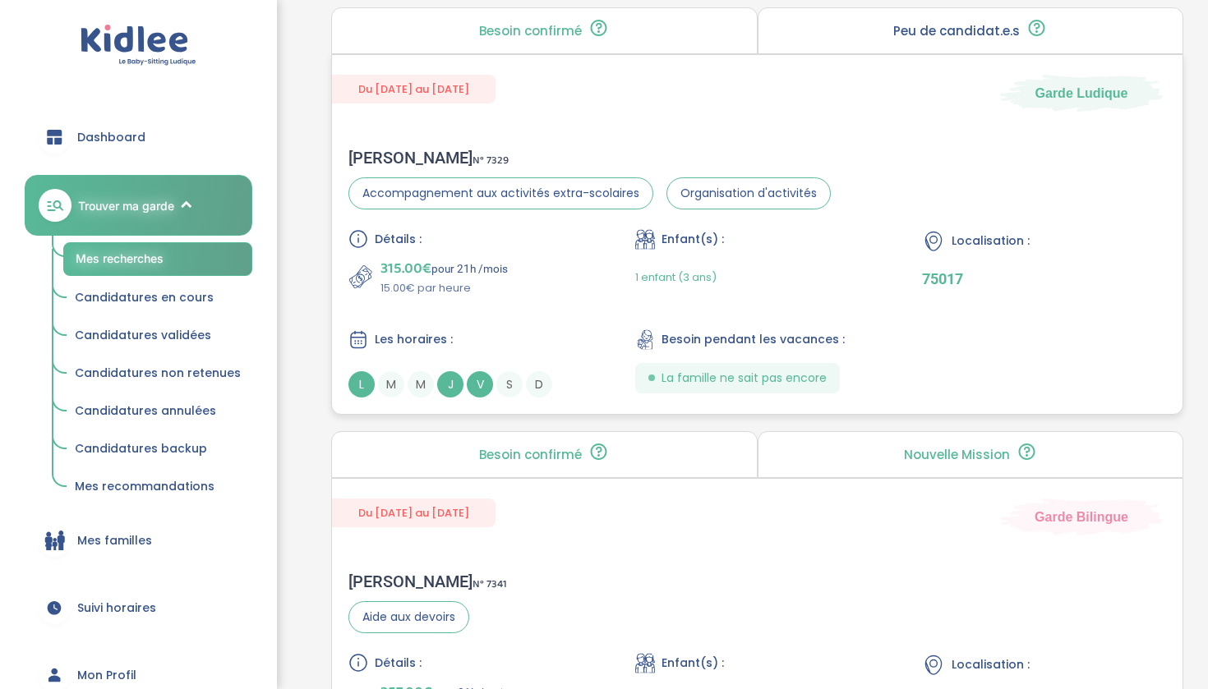
click at [470, 293] on p "15.00€ par heure" at bounding box center [443, 288] width 127 height 16
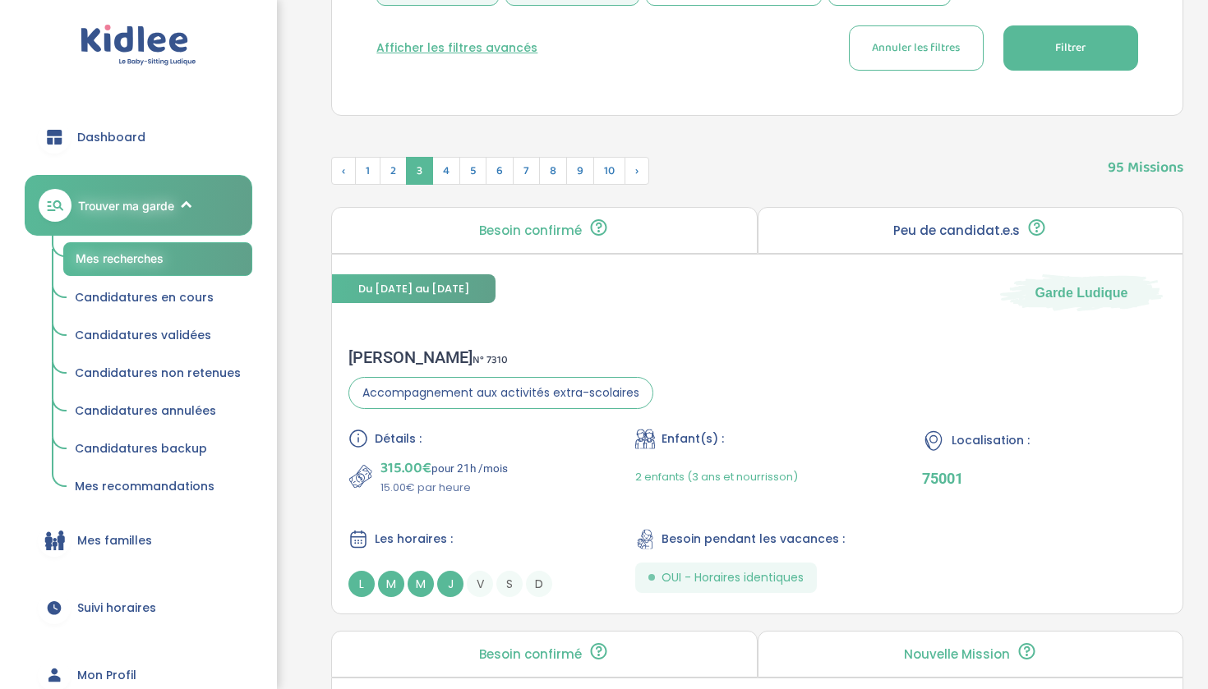
scroll to position [526, 0]
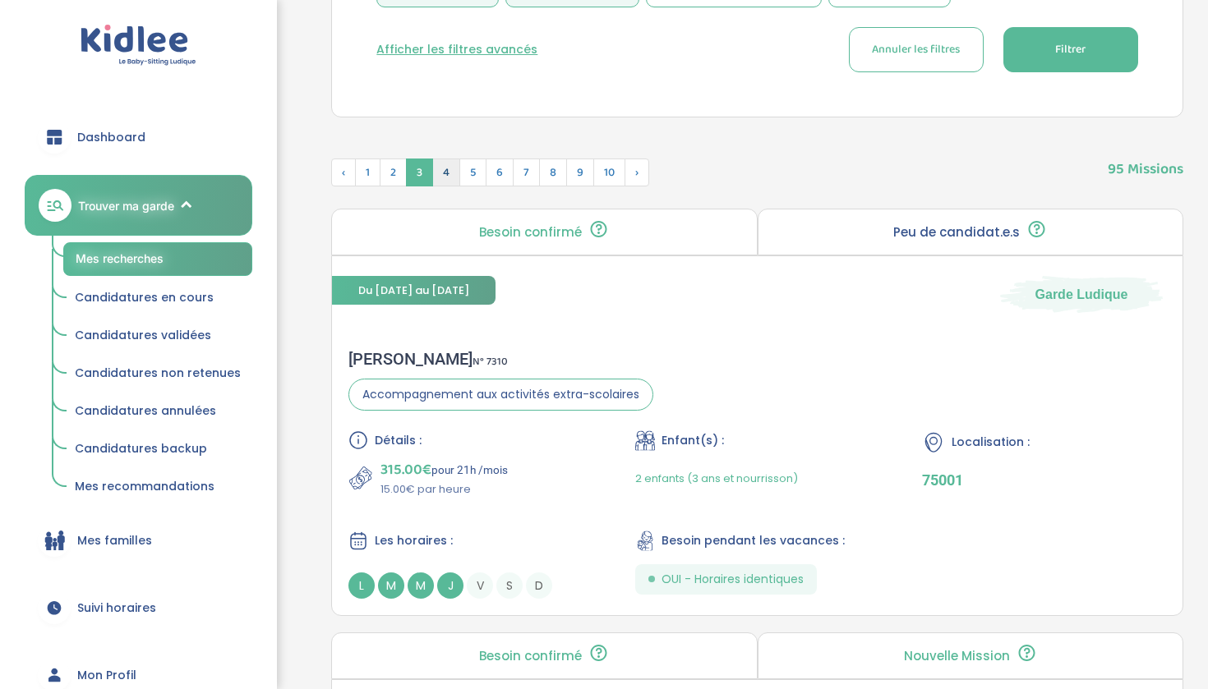
click at [451, 180] on span "4" at bounding box center [446, 173] width 28 height 28
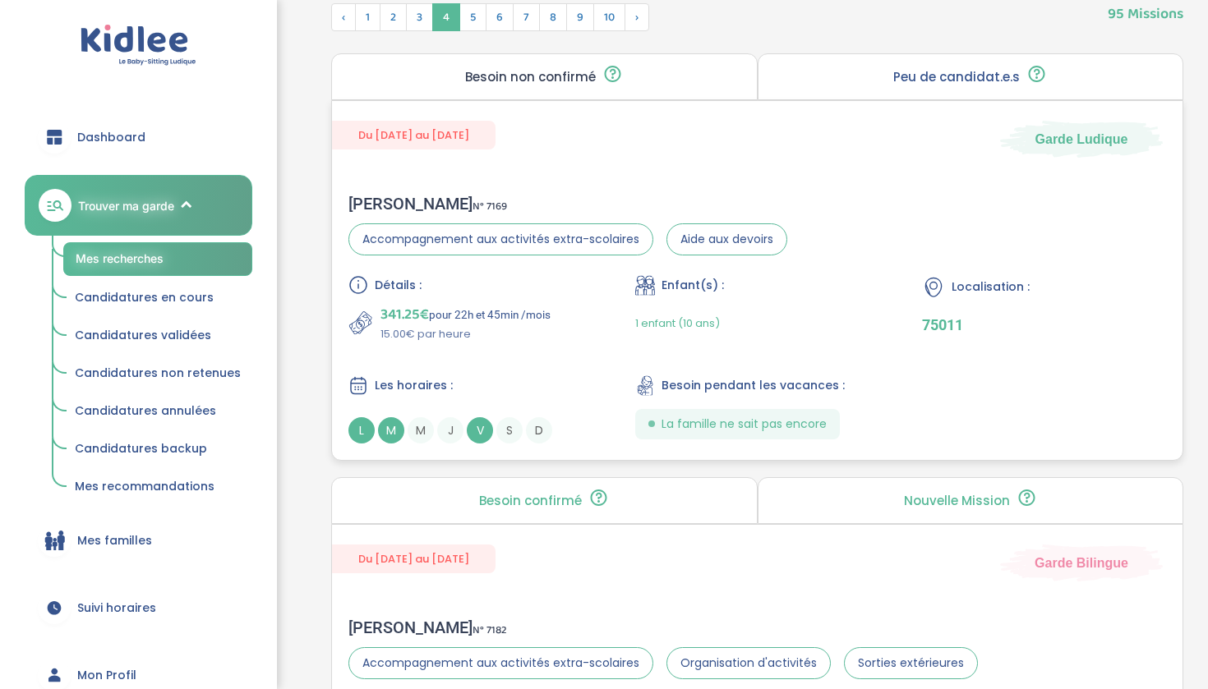
scroll to position [661, 0]
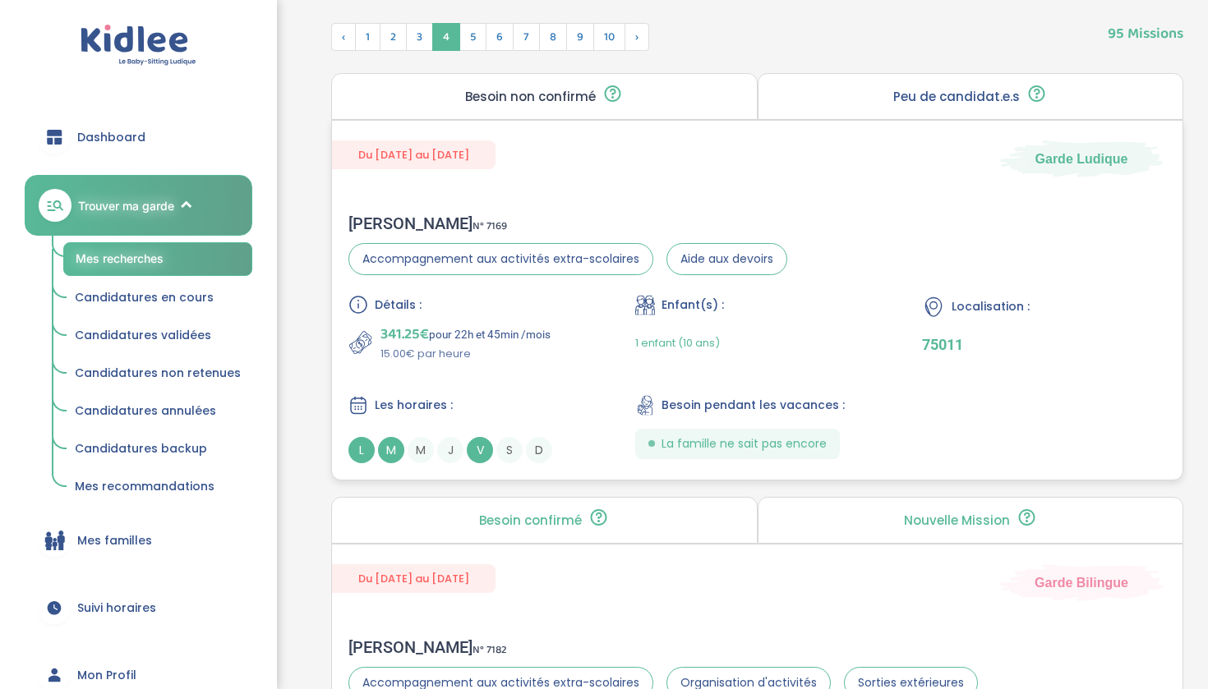
click at [462, 217] on div "Laura M . N° 7169" at bounding box center [567, 224] width 439 height 20
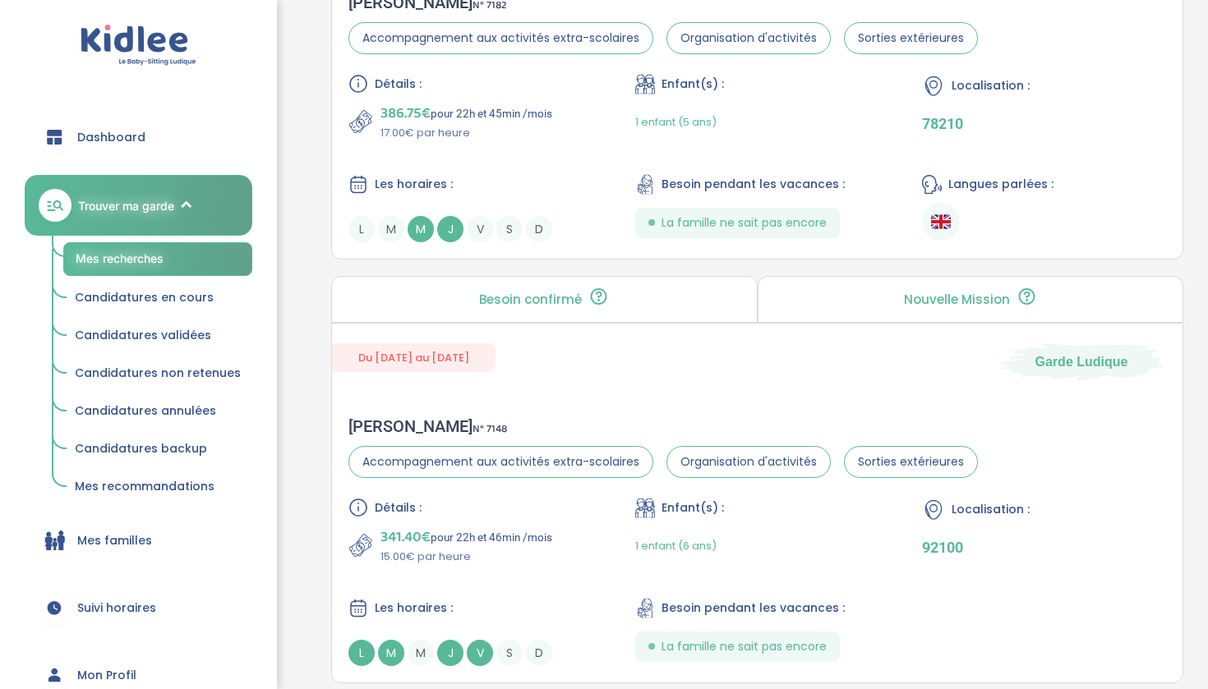
scroll to position [1314, 0]
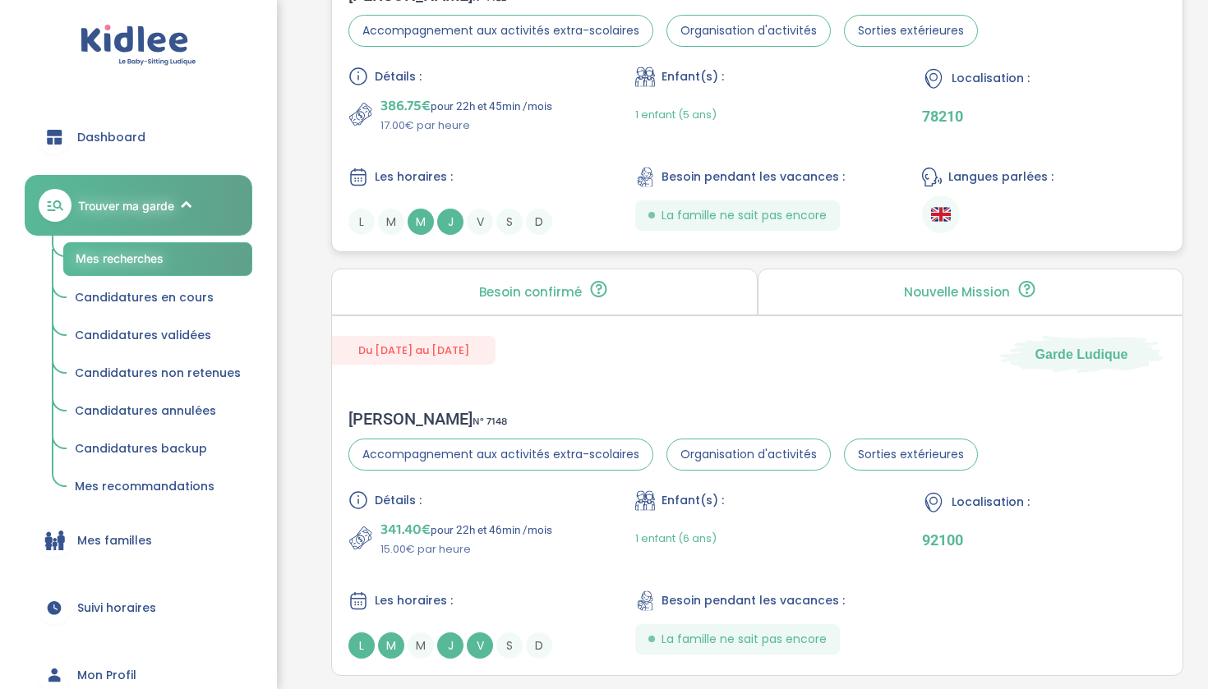
click at [483, 163] on div "Détails : 386.75€ pour 22h et 45min /mois 17.00€ par heure Enfant(s) : 1 enfant…" at bounding box center [756, 151] width 817 height 168
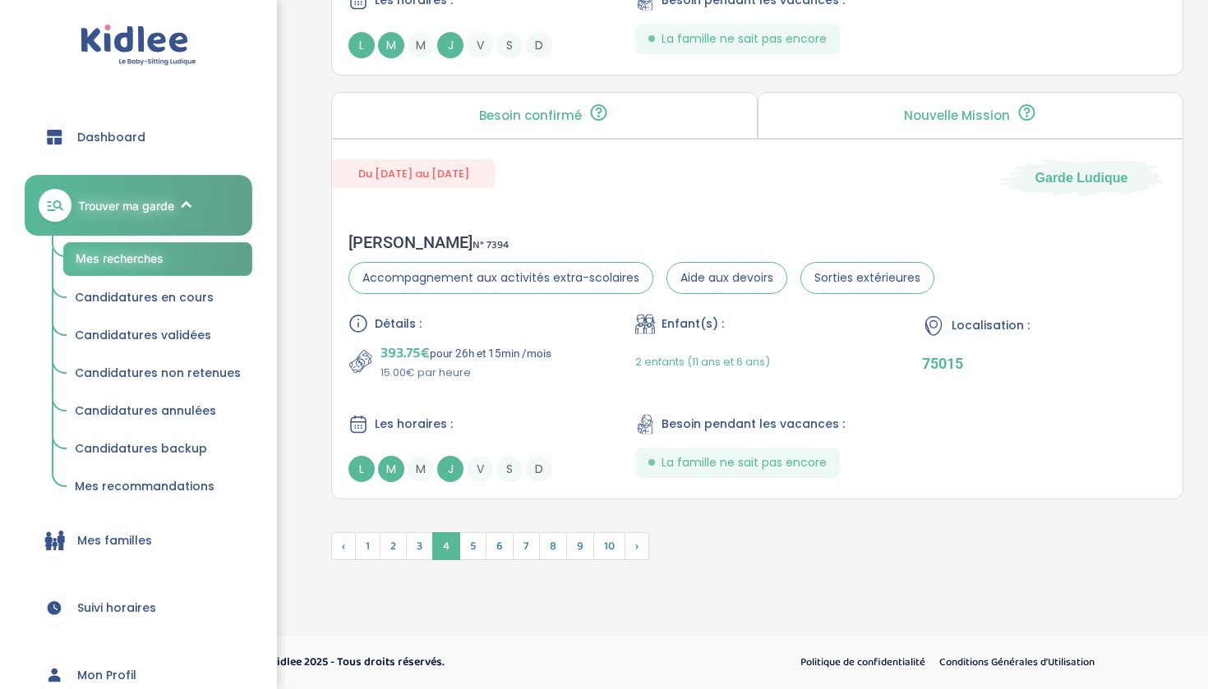
scroll to position [4503, 0]
click at [468, 551] on span "5" at bounding box center [472, 546] width 27 height 28
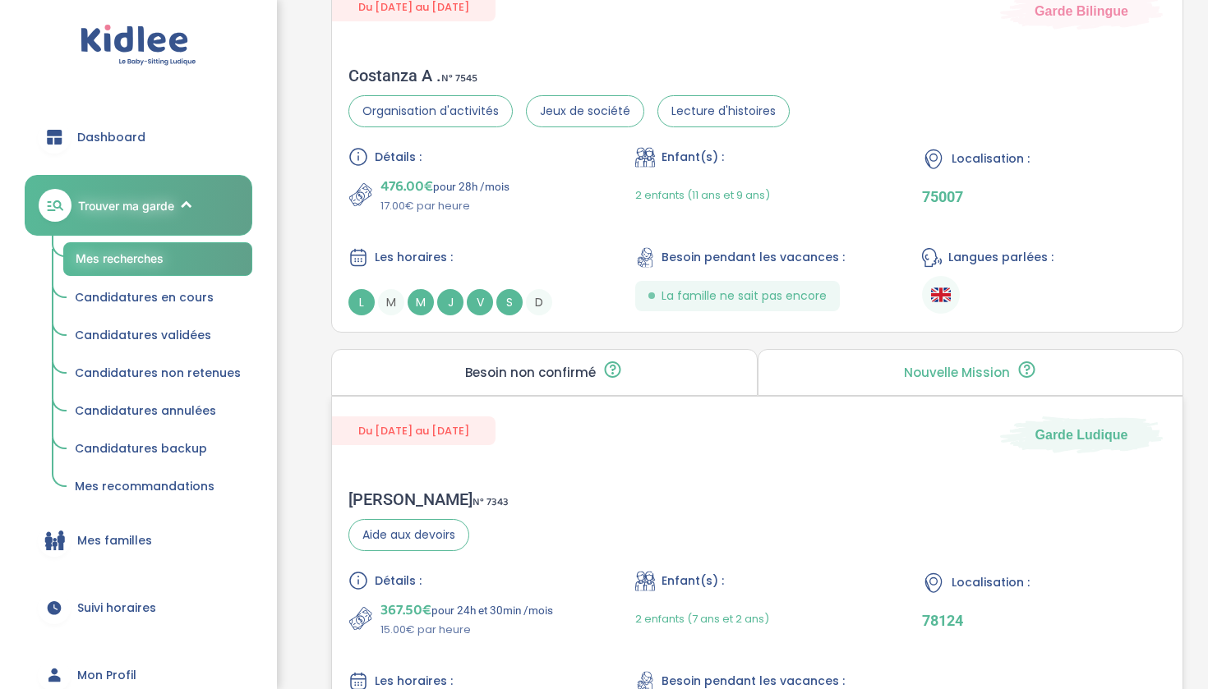
scroll to position [4158, 0]
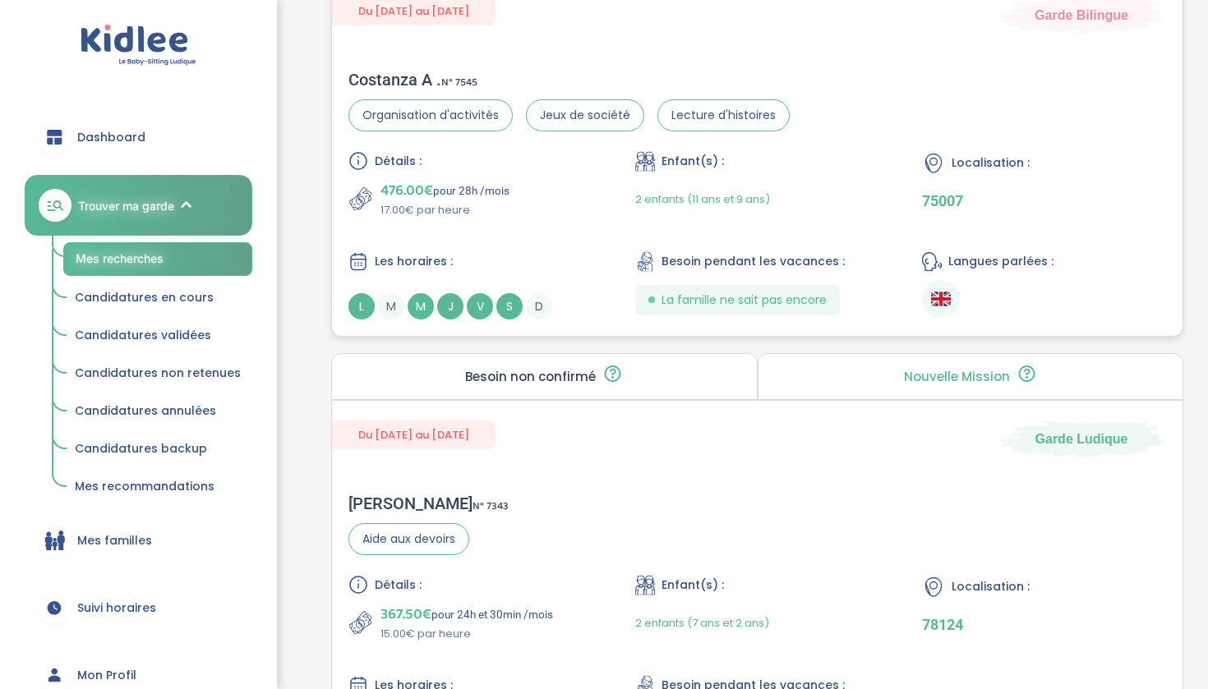
click at [464, 216] on p "17.00€ par heure" at bounding box center [444, 210] width 129 height 16
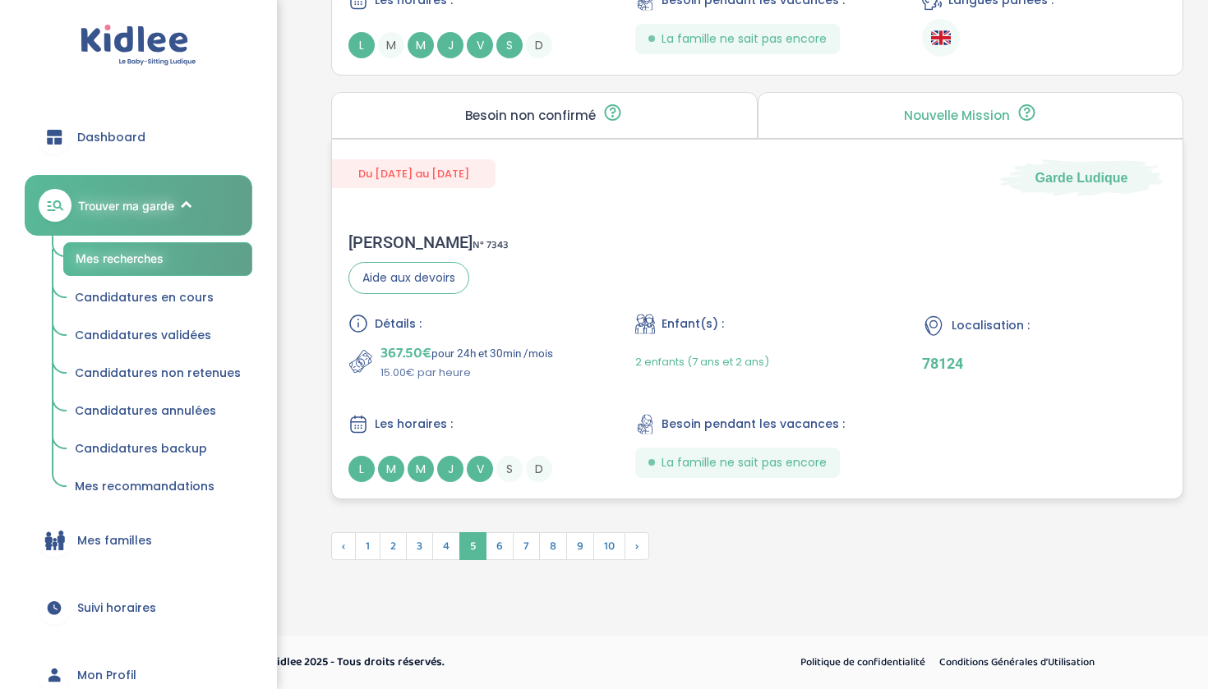
scroll to position [4419, 0]
click at [505, 537] on span "6" at bounding box center [500, 546] width 28 height 28
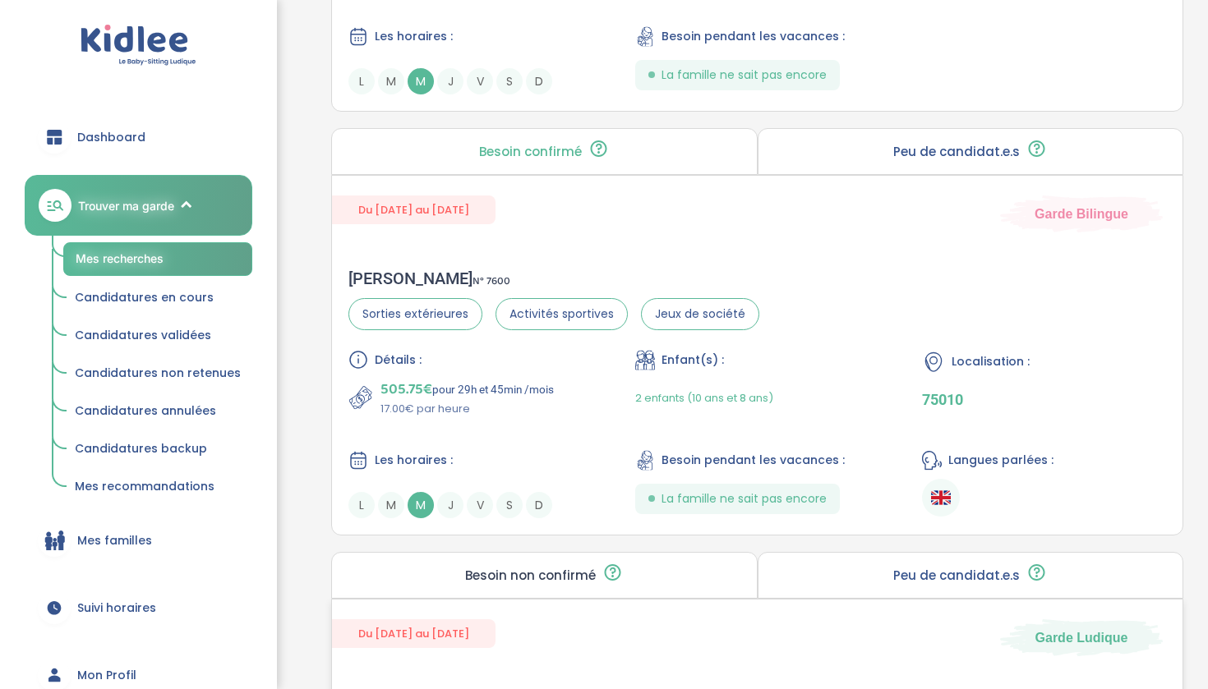
scroll to position [1876, 0]
click at [513, 405] on p "17.00€ par heure" at bounding box center [466, 411] width 173 height 16
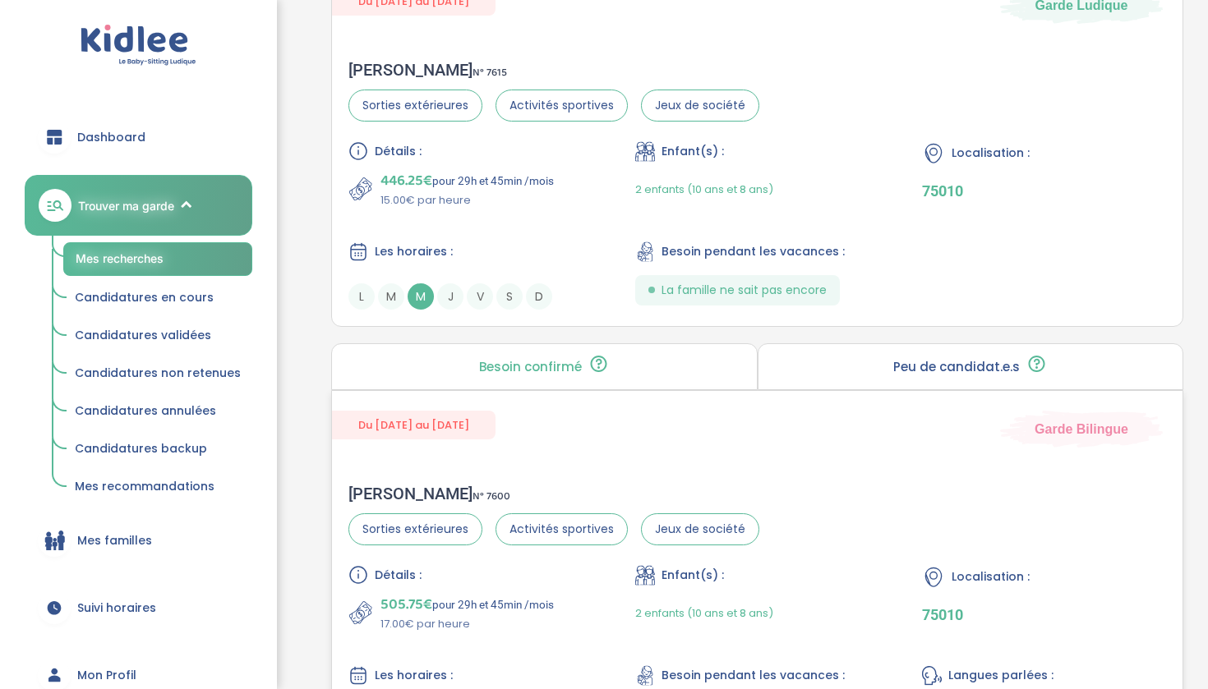
scroll to position [1661, 0]
click at [453, 212] on div "Détails : 446.25€ pour 29h et 45min /mois 15.00€ par heure Enfant(s) : 2 enfant…" at bounding box center [756, 227] width 817 height 168
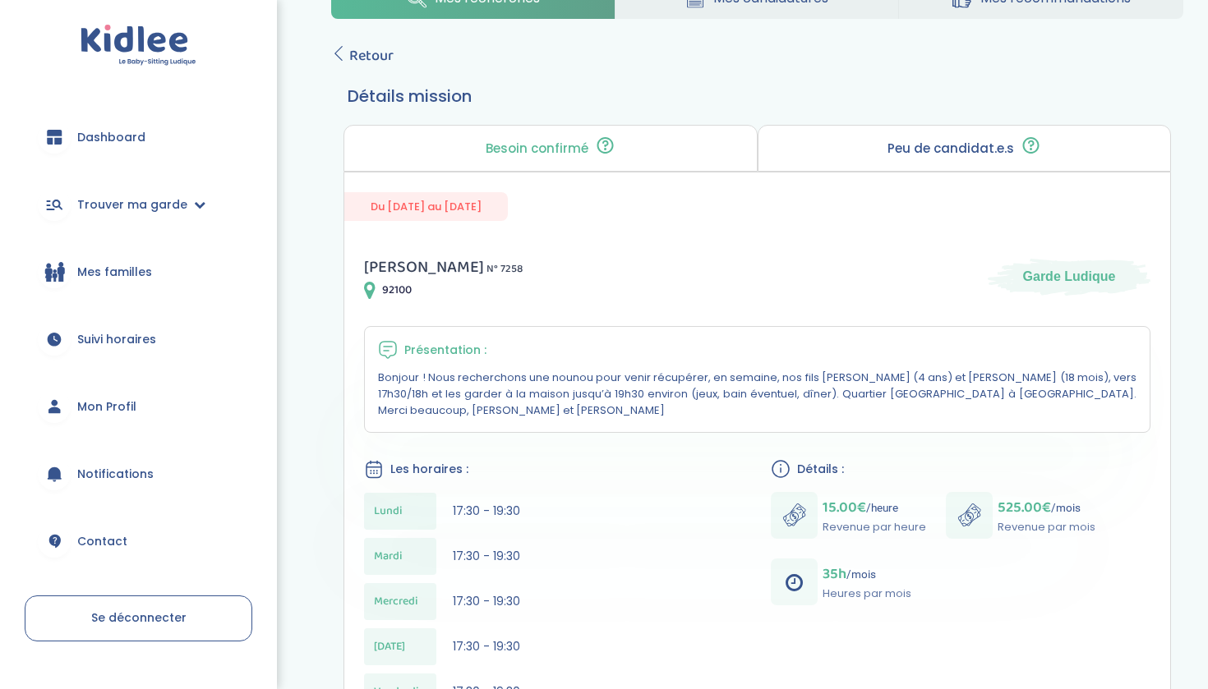
scroll to position [45, 0]
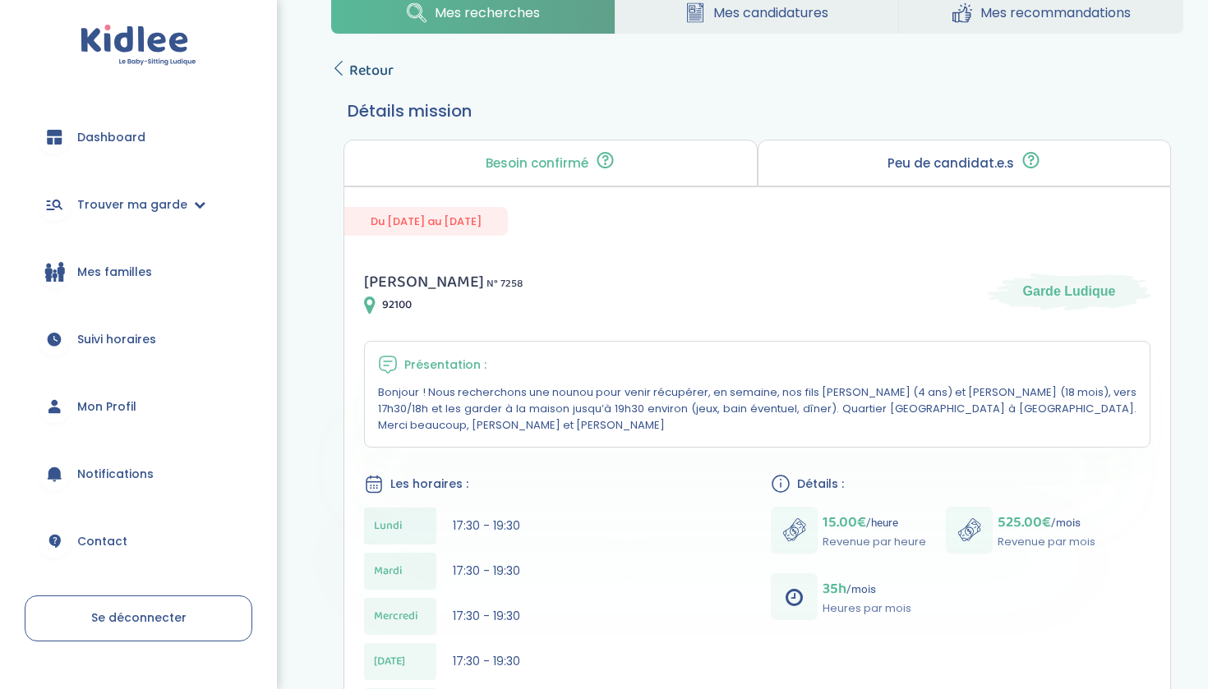
click at [367, 75] on span "Retour" at bounding box center [371, 70] width 44 height 23
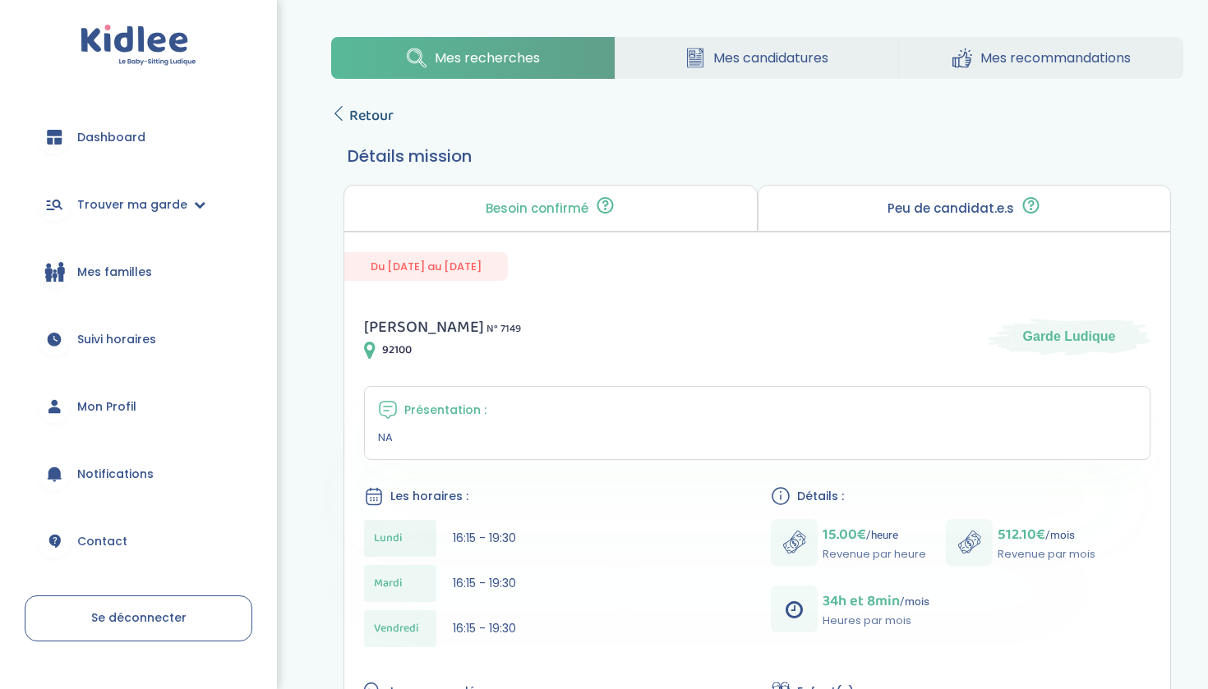
click at [362, 119] on span "Retour" at bounding box center [371, 115] width 44 height 23
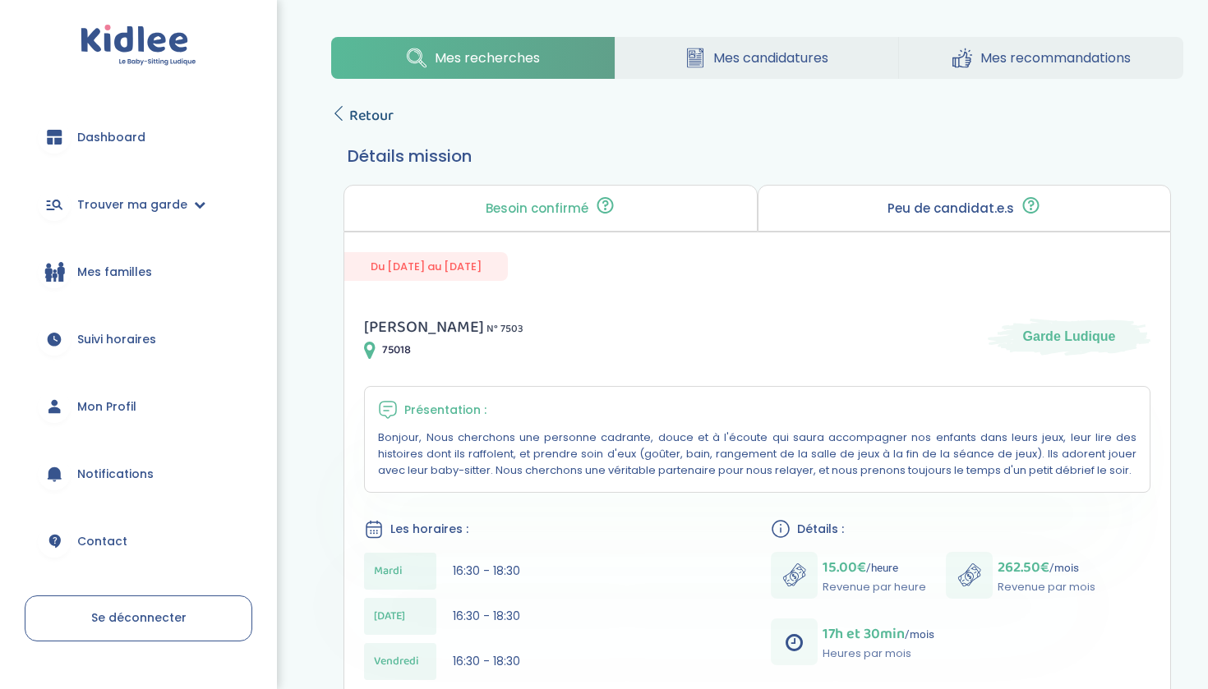
click at [375, 118] on span "Retour" at bounding box center [371, 115] width 44 height 23
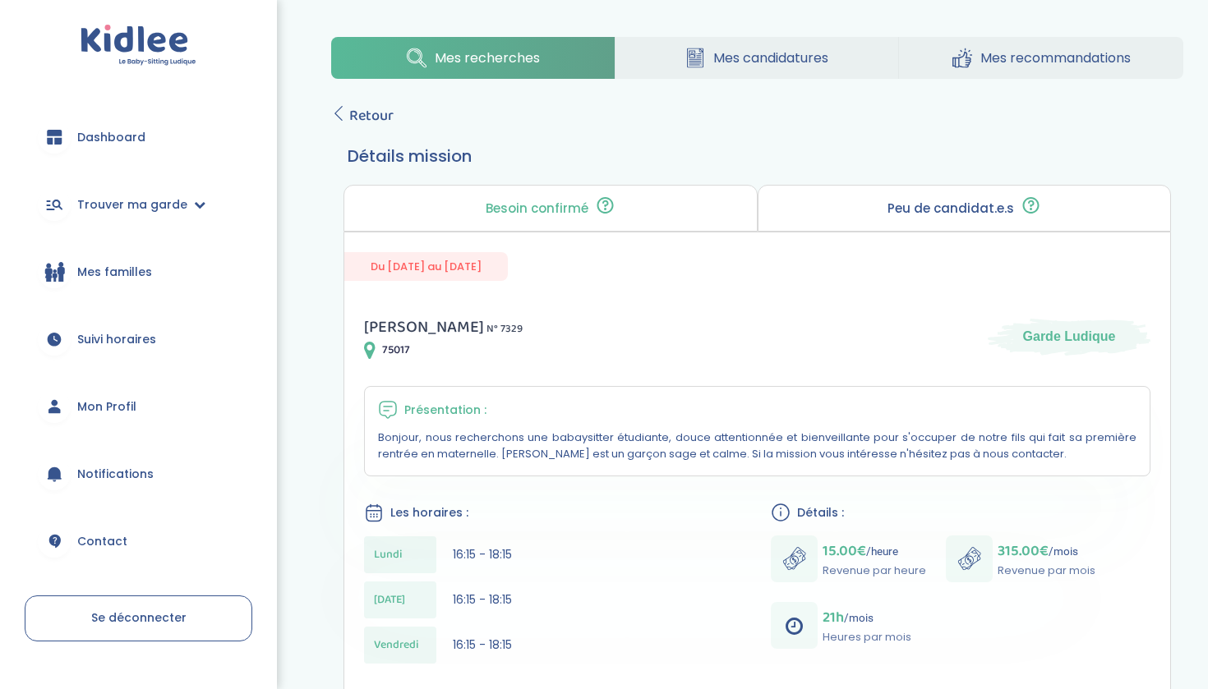
scroll to position [31, 0]
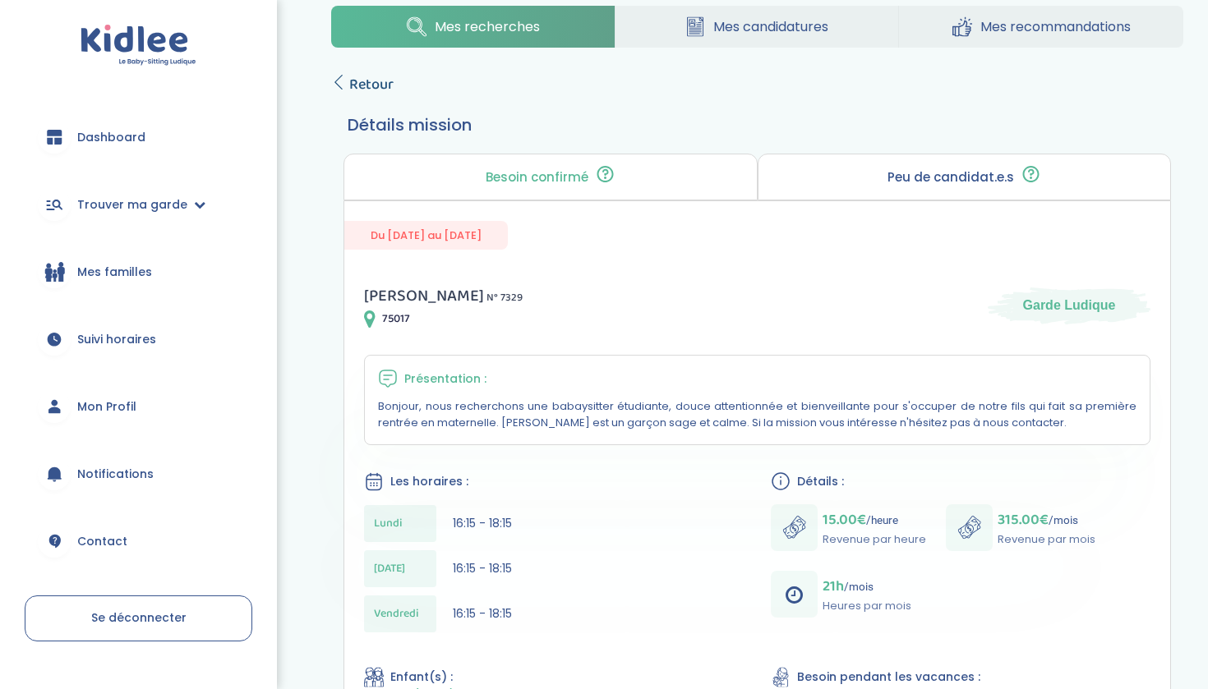
click at [366, 83] on span "Retour" at bounding box center [371, 84] width 44 height 23
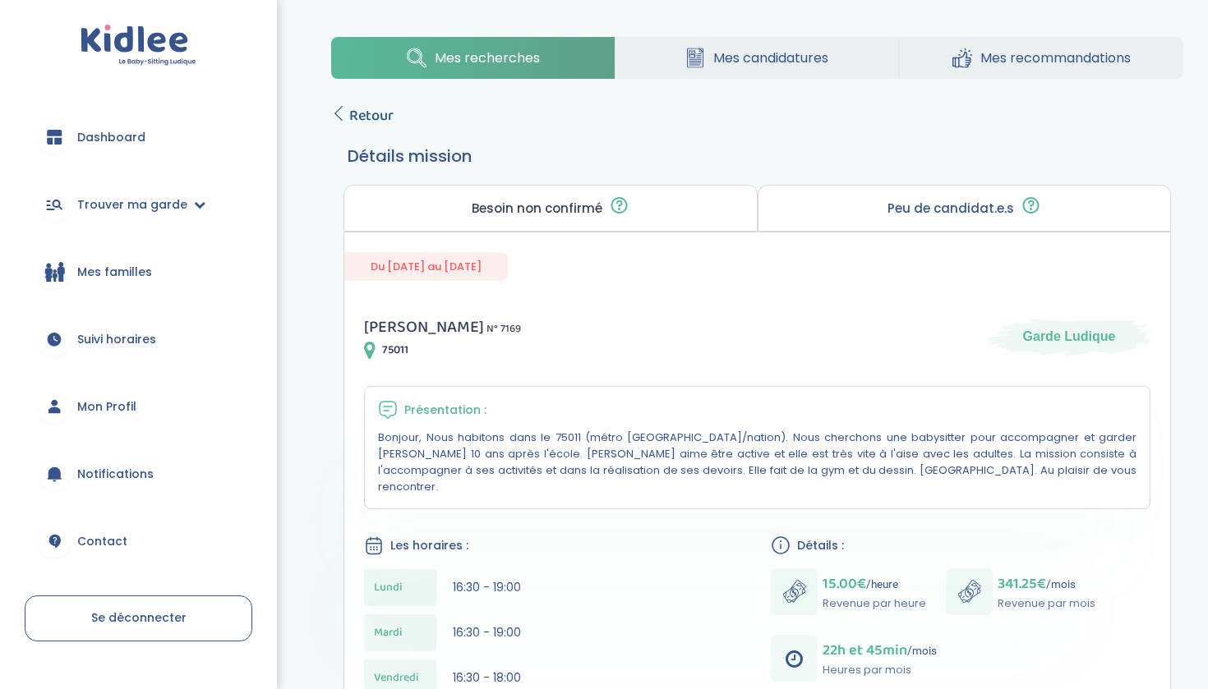
click at [380, 117] on span "Retour" at bounding box center [371, 115] width 44 height 23
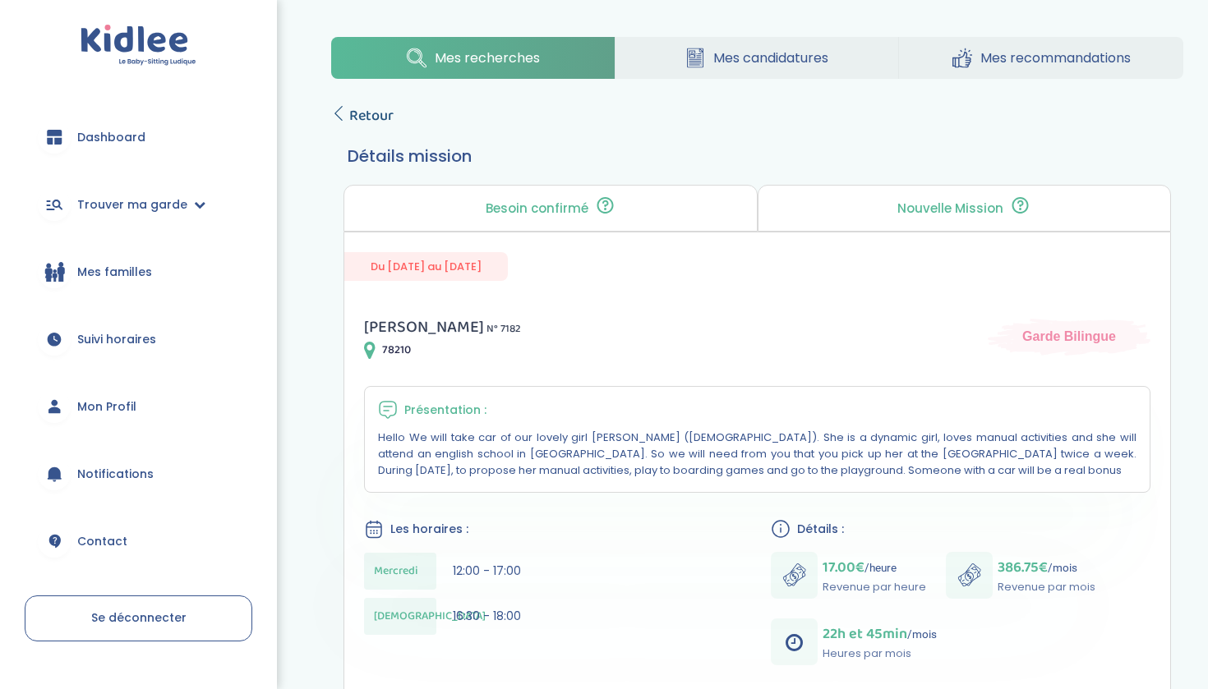
click at [368, 108] on span "Retour" at bounding box center [371, 115] width 44 height 23
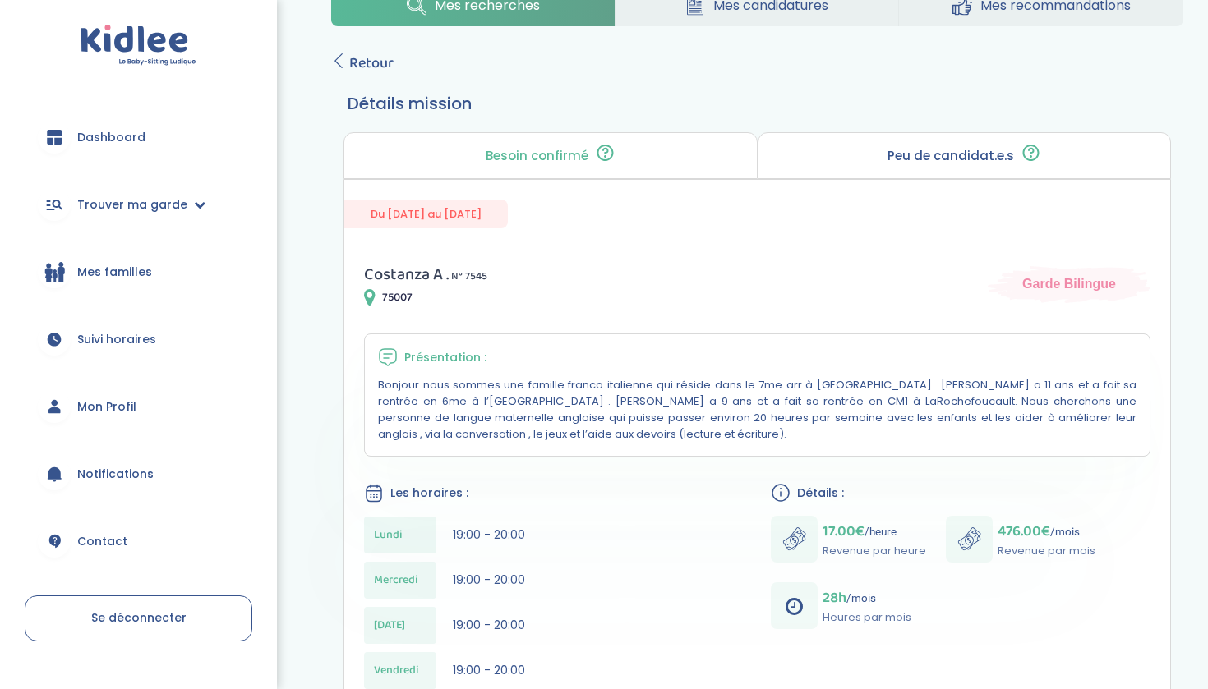
scroll to position [42, 0]
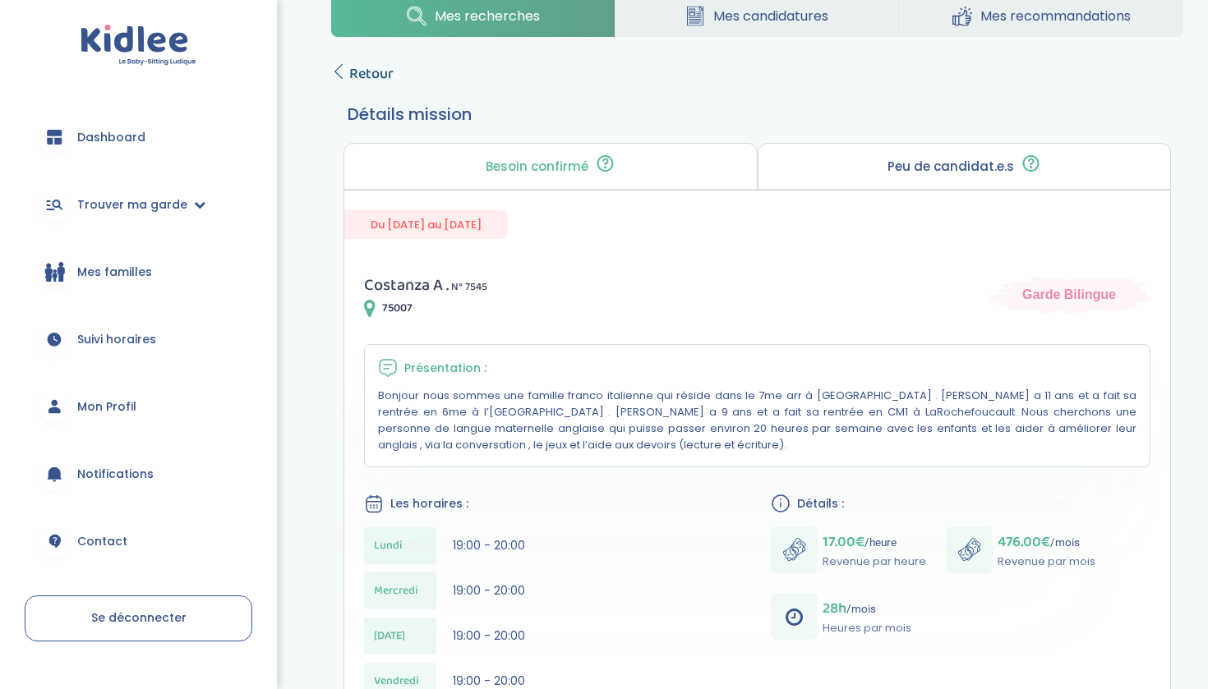
click at [366, 77] on span "Retour" at bounding box center [371, 73] width 44 height 23
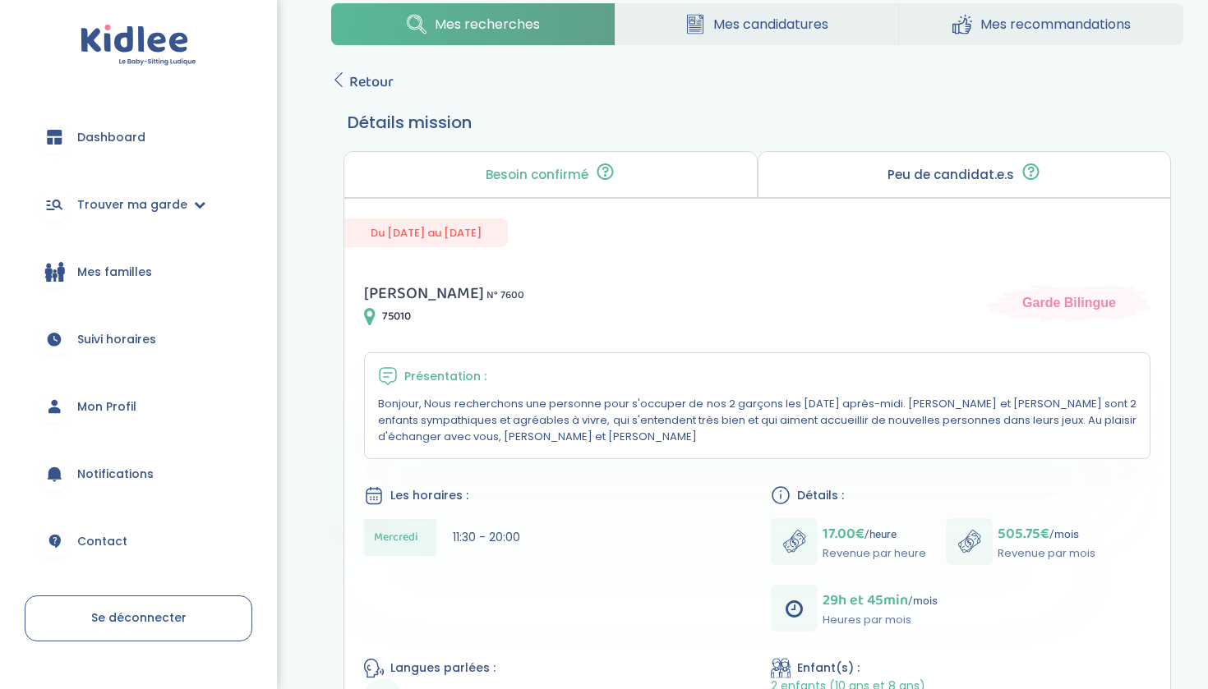
scroll to position [38, 0]
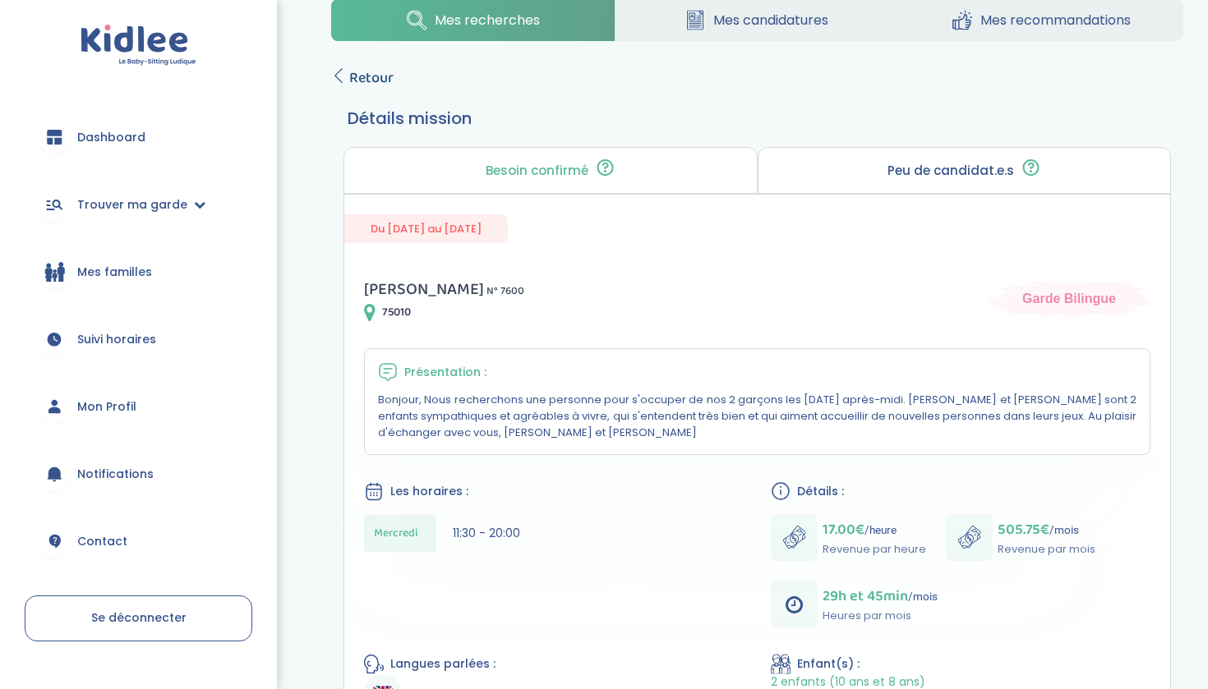
click at [367, 72] on span "Retour" at bounding box center [371, 78] width 44 height 23
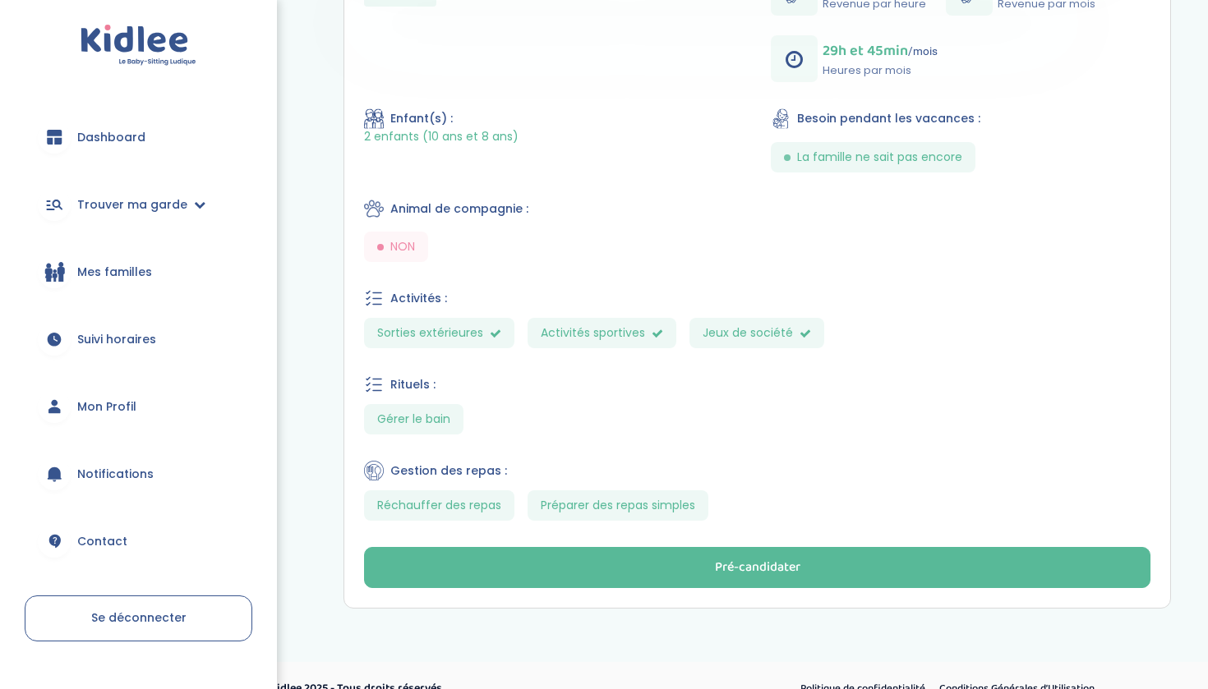
scroll to position [585, 0]
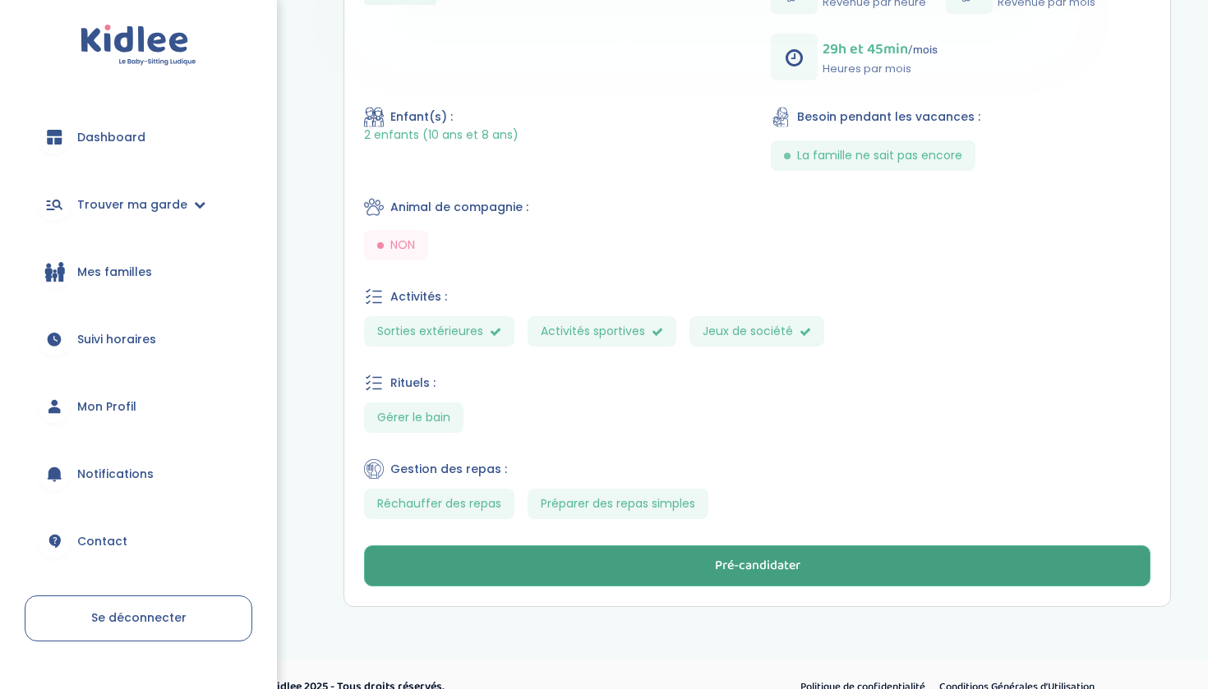
click at [520, 575] on button "Pré-candidater" at bounding box center [757, 566] width 786 height 41
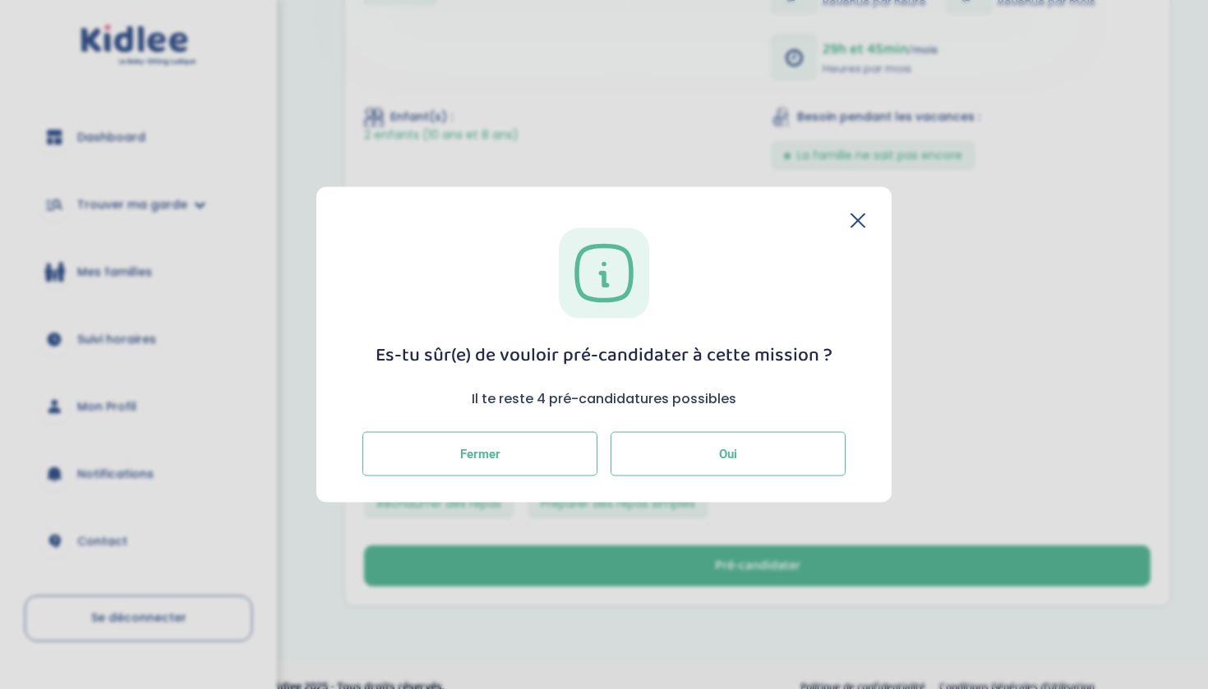
click at [665, 456] on button "Oui" at bounding box center [727, 454] width 235 height 44
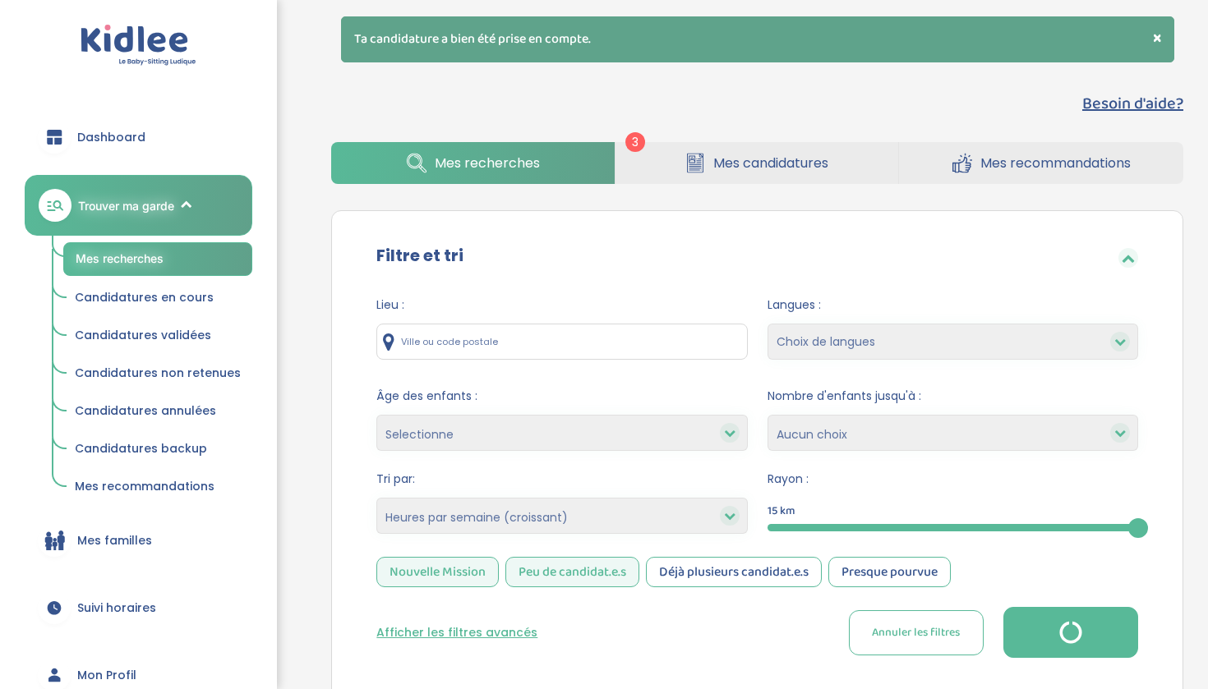
select select "hours_asc"
click at [219, 372] on span "Candidatures non retenues" at bounding box center [158, 373] width 166 height 16
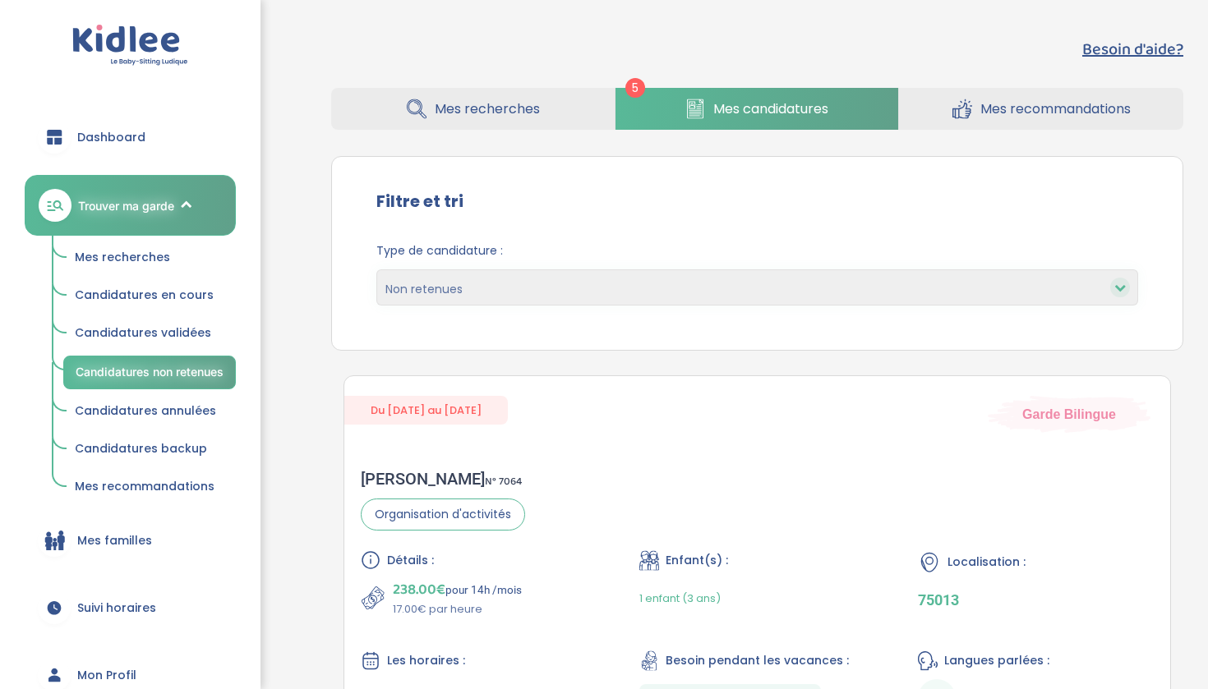
select select "declined"
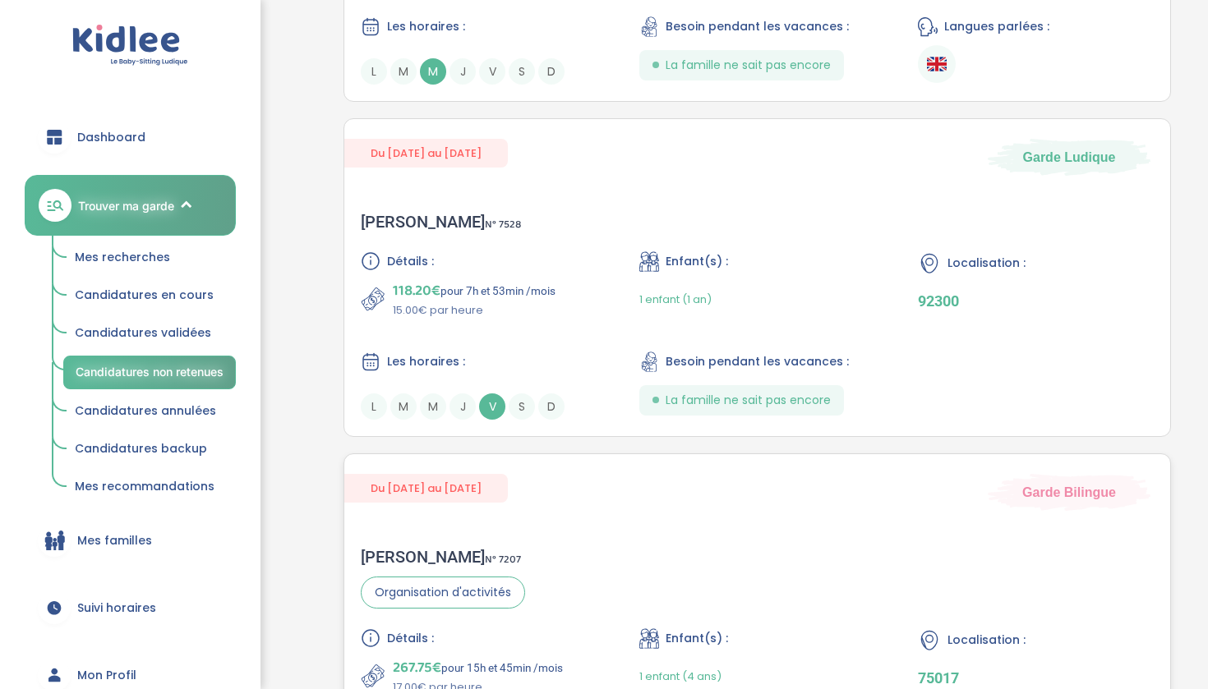
scroll to position [1387, 0]
click at [521, 247] on div "Jérôme G . N° 7528 Détails : 118.20€ pour 7h et 53min /mois 15.00€ par heure En…" at bounding box center [757, 317] width 826 height 241
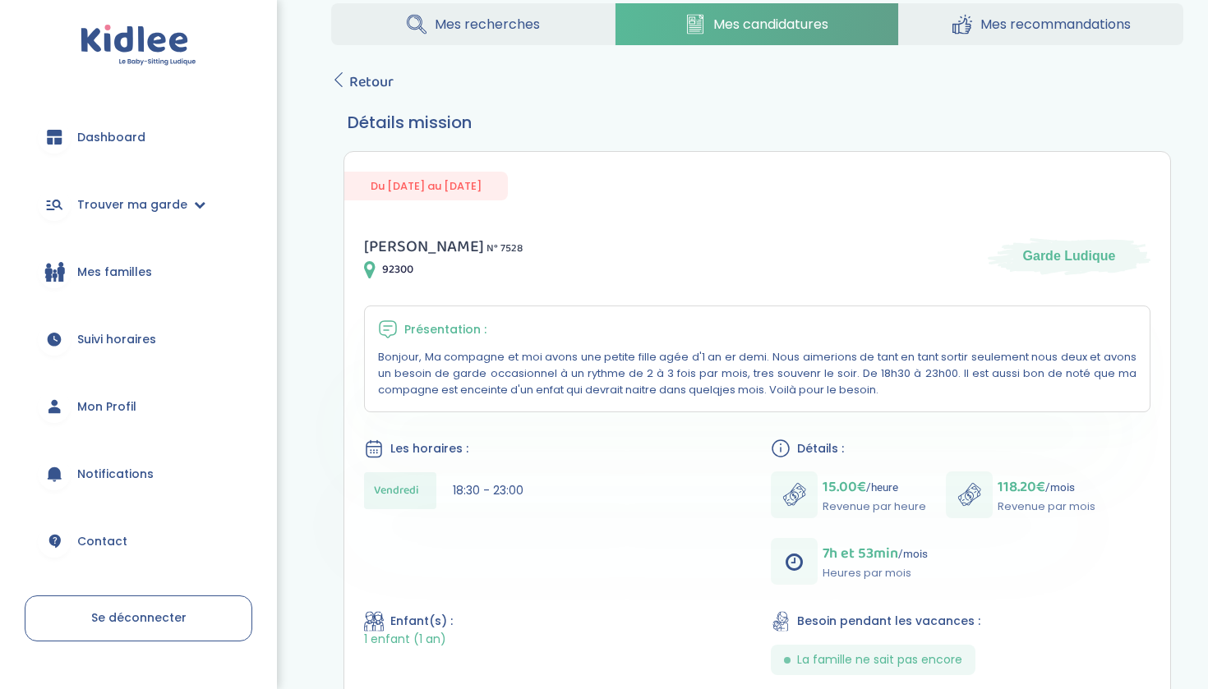
scroll to position [33, 0]
click at [120, 402] on span "Mon Profil" at bounding box center [106, 406] width 59 height 17
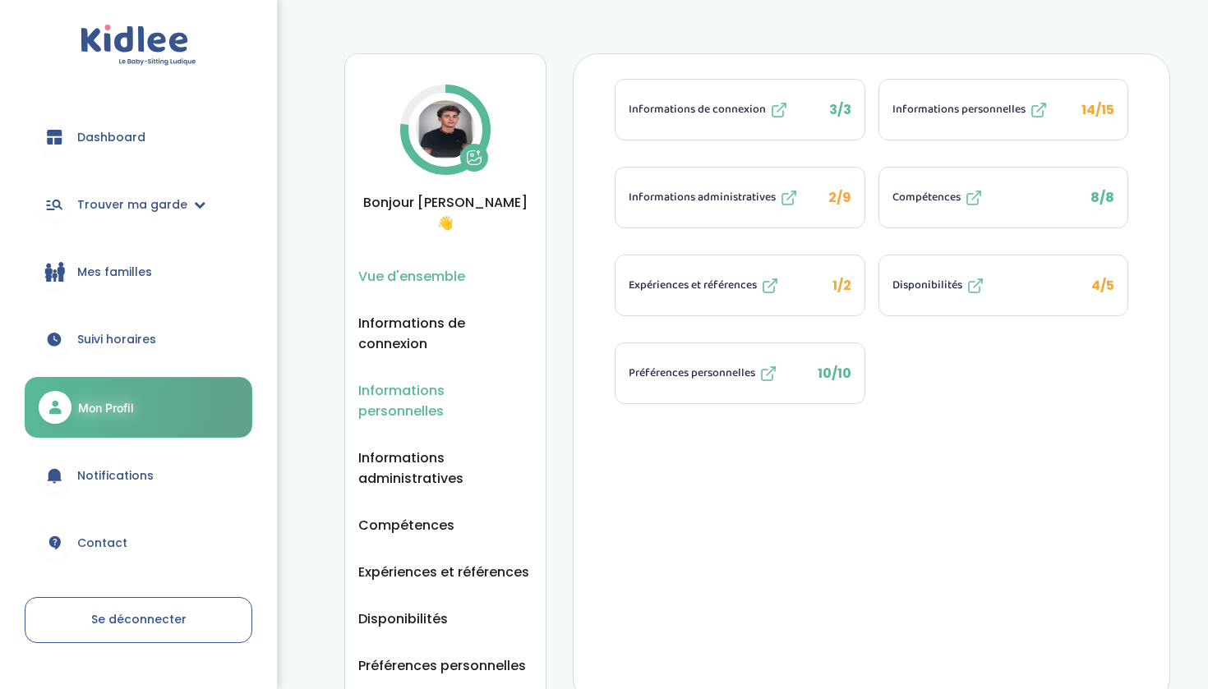
click at [451, 380] on span "Informations personnelles" at bounding box center [445, 400] width 174 height 41
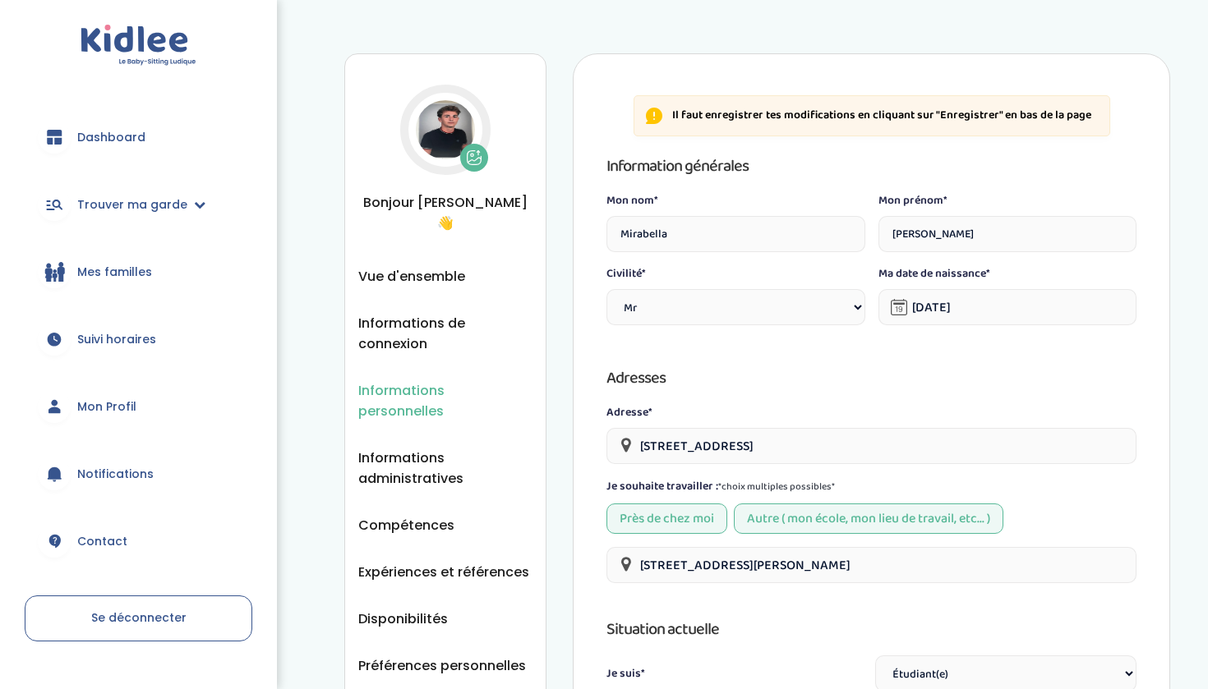
select select "0"
click at [162, 201] on span "Trouver ma garde" at bounding box center [132, 204] width 110 height 17
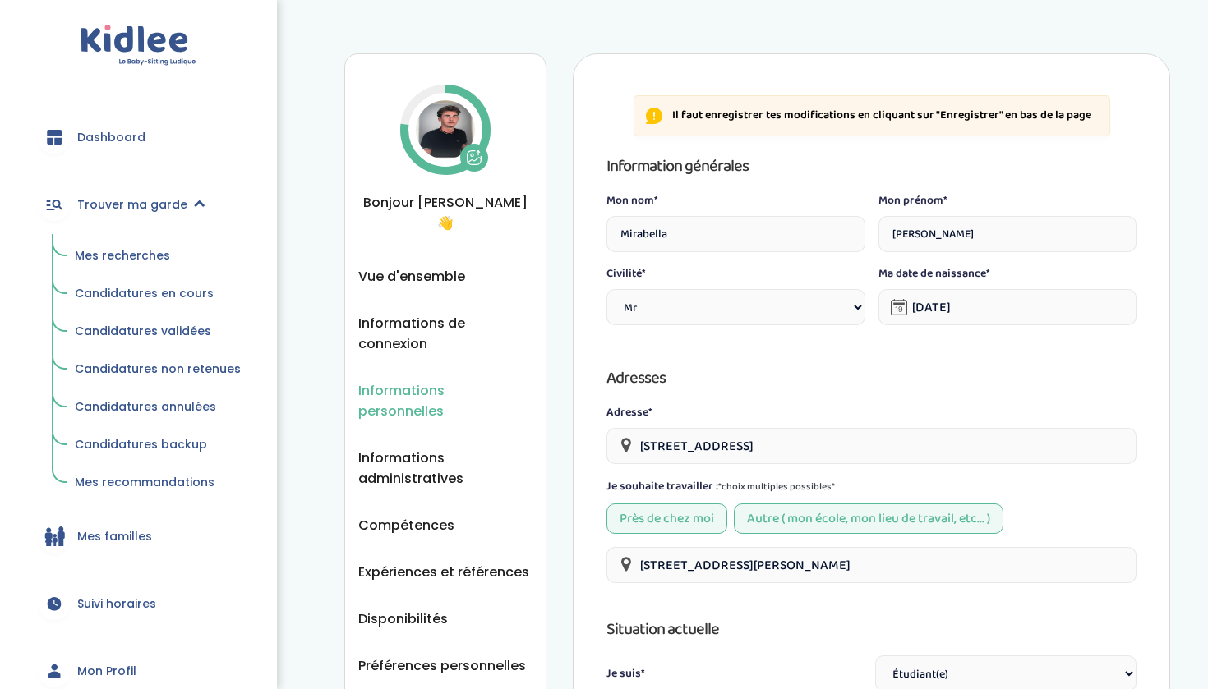
click at [165, 370] on span "Candidatures non retenues" at bounding box center [158, 369] width 166 height 16
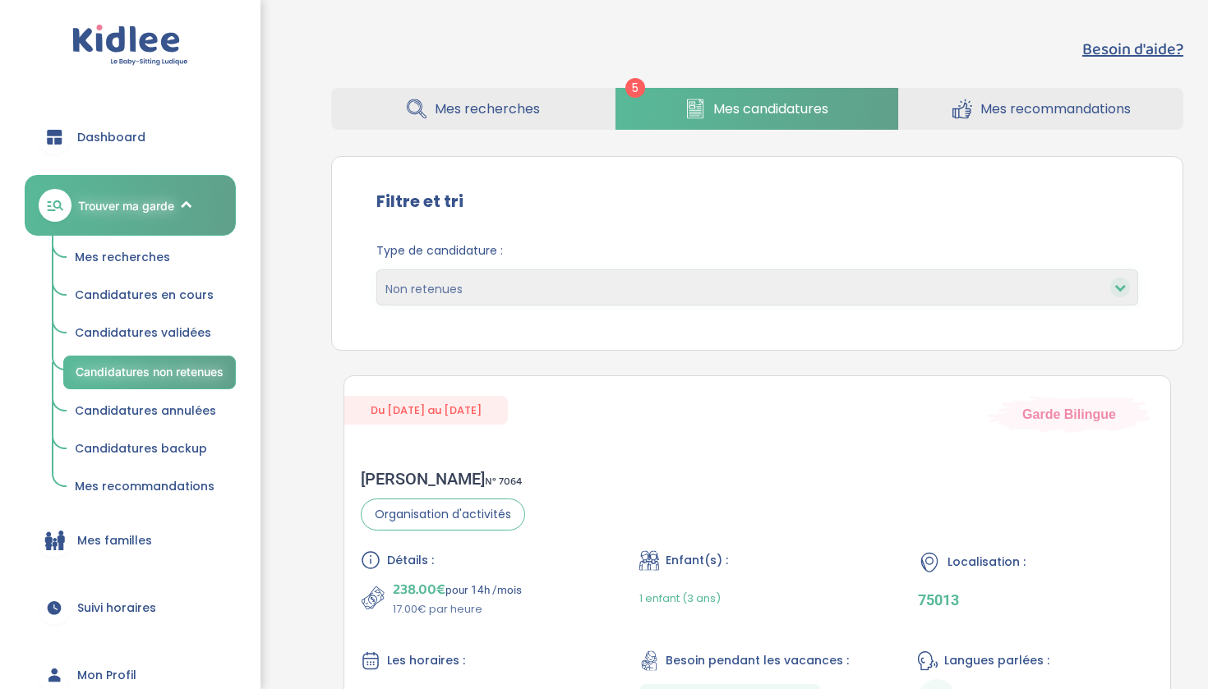
select select "declined"
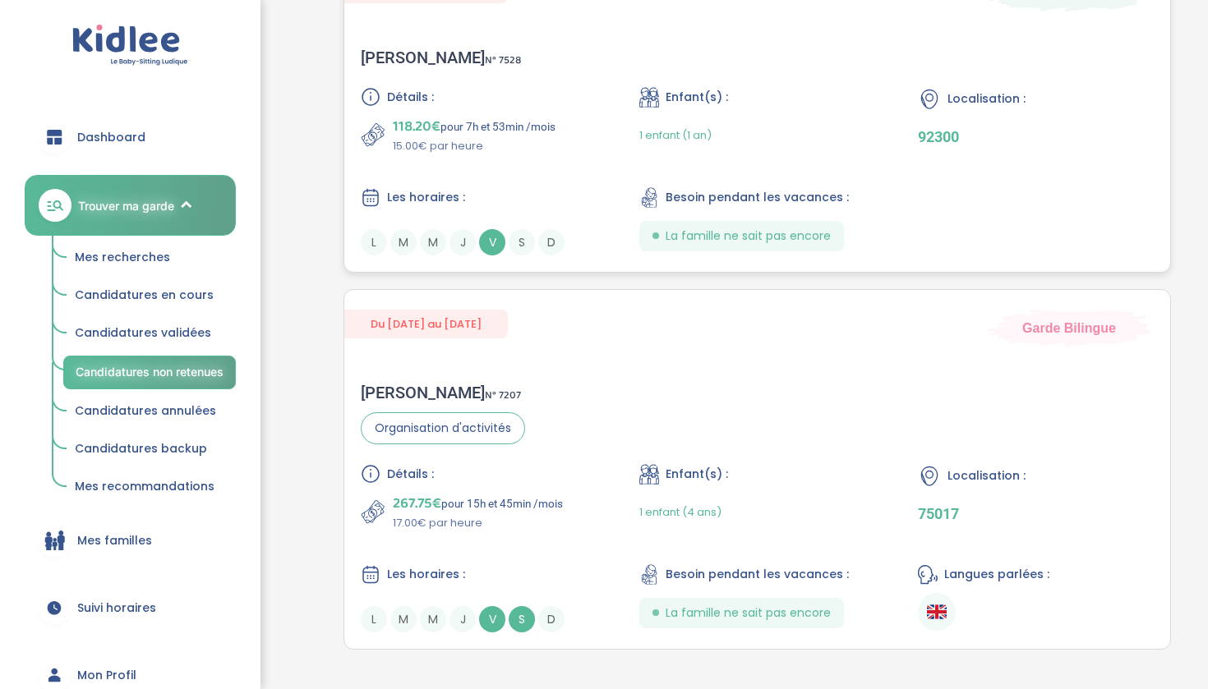
scroll to position [1501, 0]
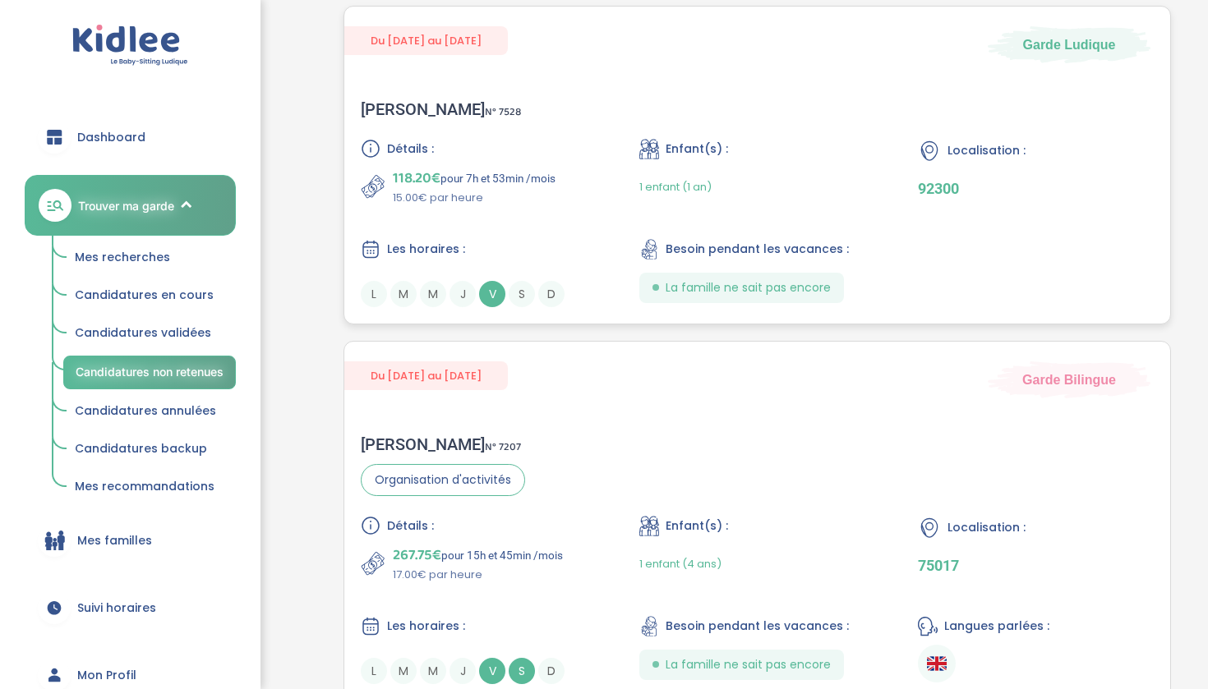
click at [557, 162] on div "Détails : 118.20€ pour 7h et 53min /mois 15.00€ par heure" at bounding box center [479, 172] width 236 height 67
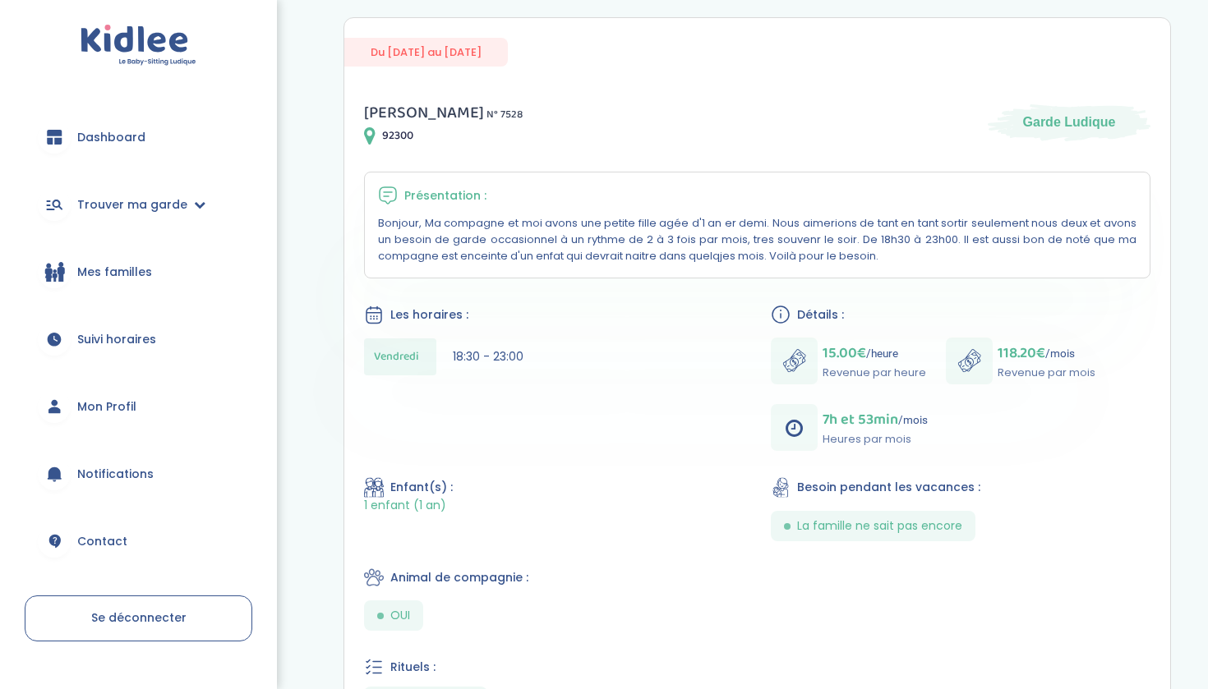
scroll to position [161, 0]
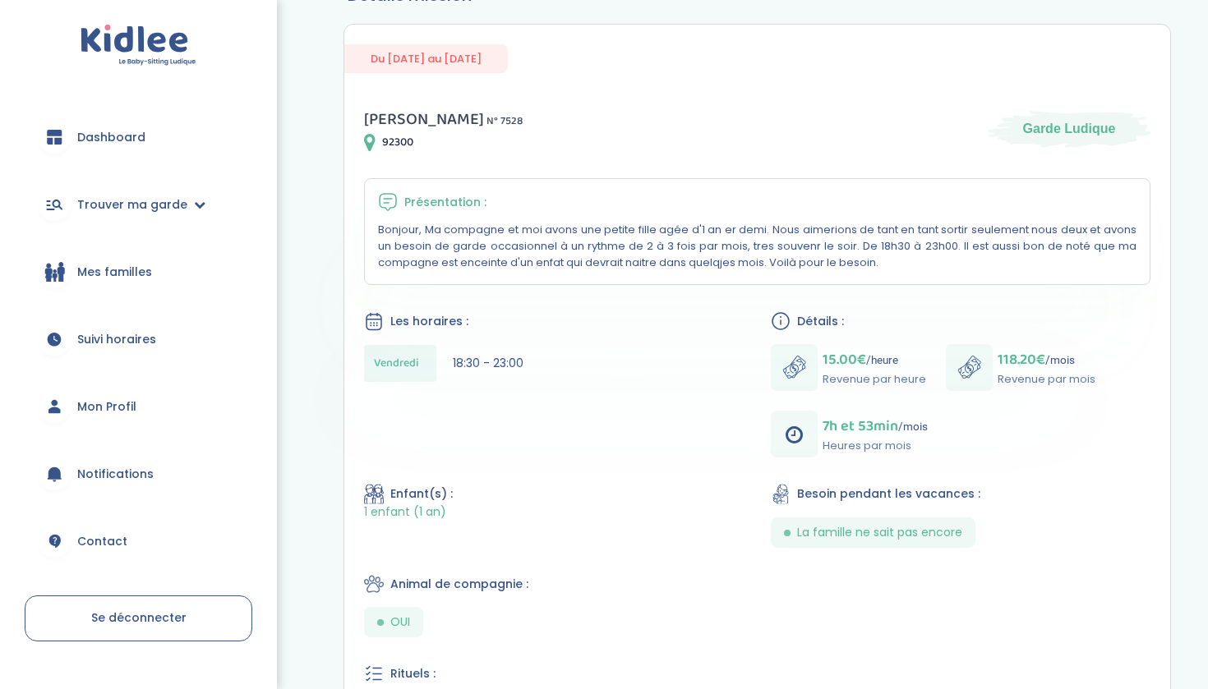
click at [113, 533] on span "Contact" at bounding box center [102, 541] width 50 height 17
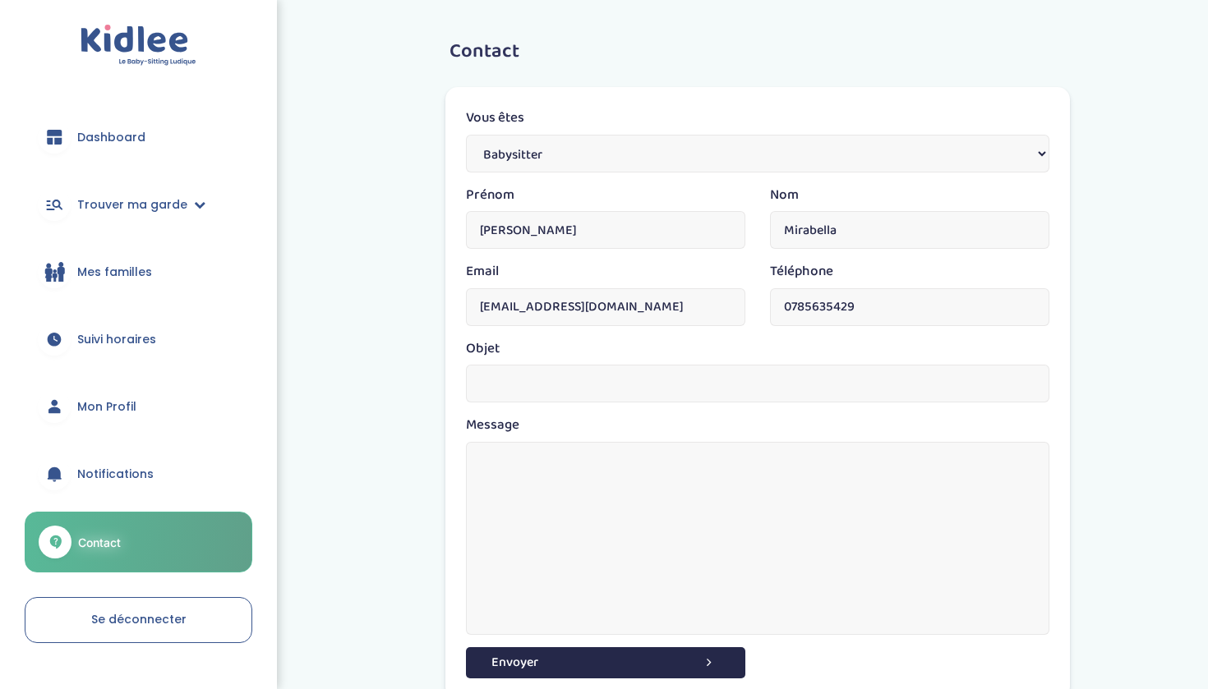
click at [511, 396] on input "text" at bounding box center [757, 384] width 583 height 38
click at [167, 211] on span "Trouver ma garde" at bounding box center [132, 204] width 110 height 17
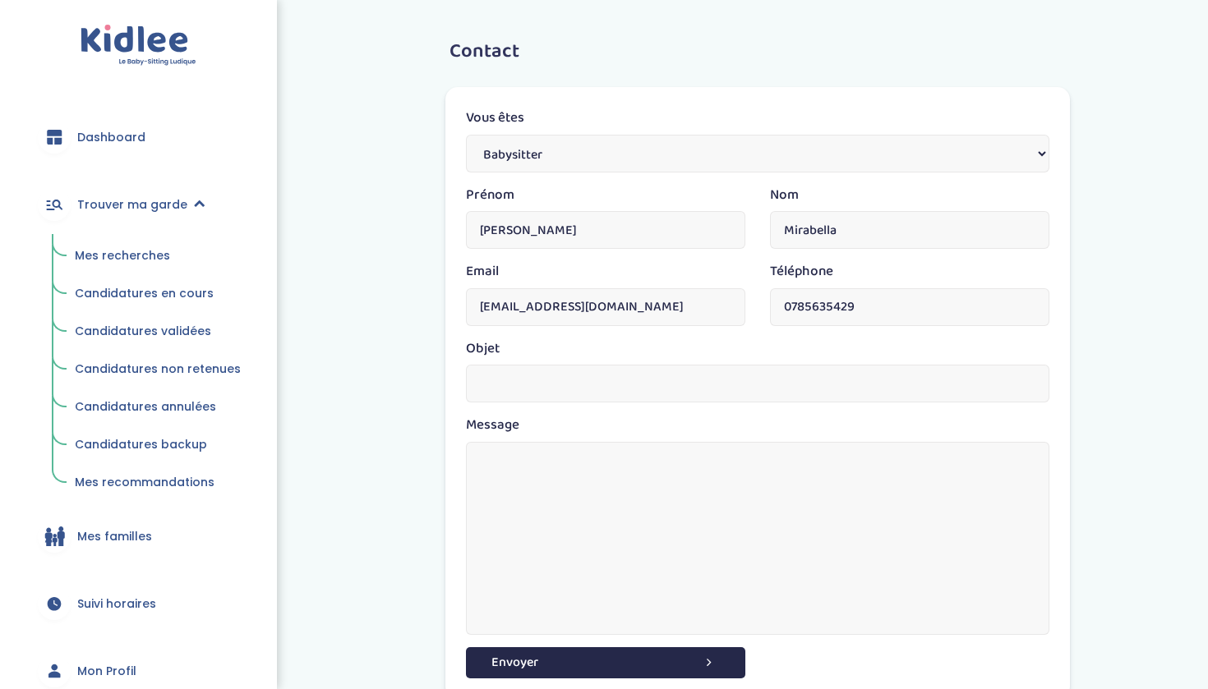
click at [171, 296] on span "Candidatures en cours" at bounding box center [144, 293] width 139 height 16
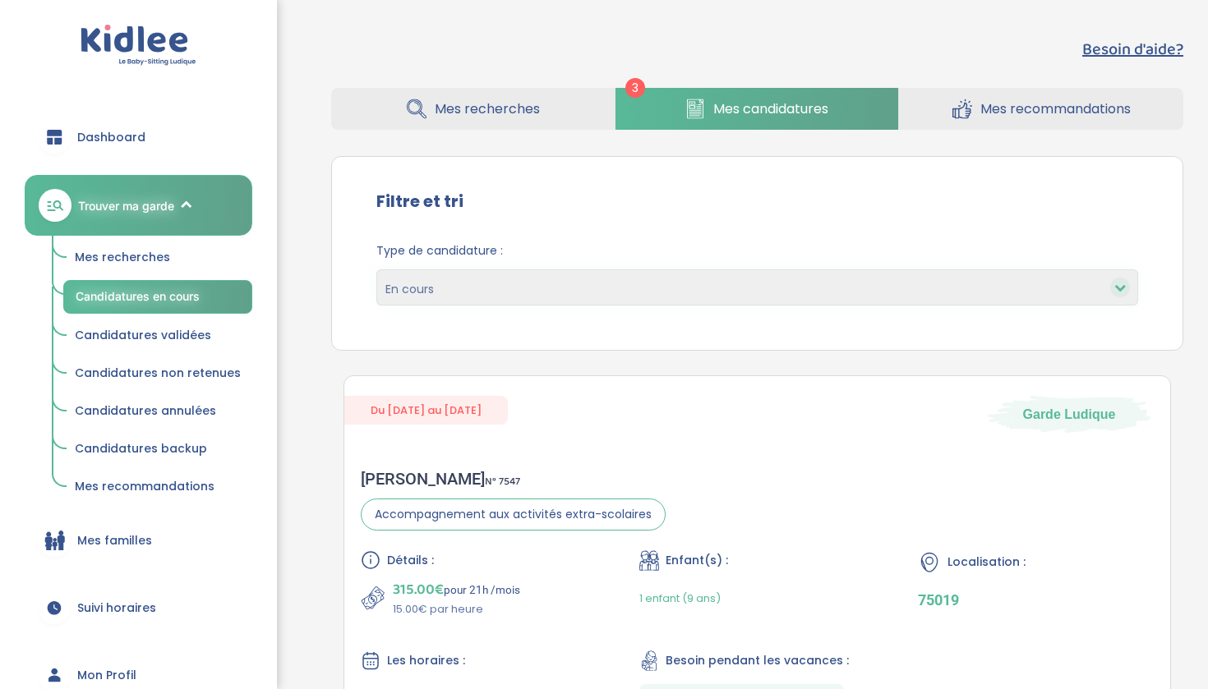
click at [204, 443] on link "Candidatures backup" at bounding box center [157, 449] width 189 height 31
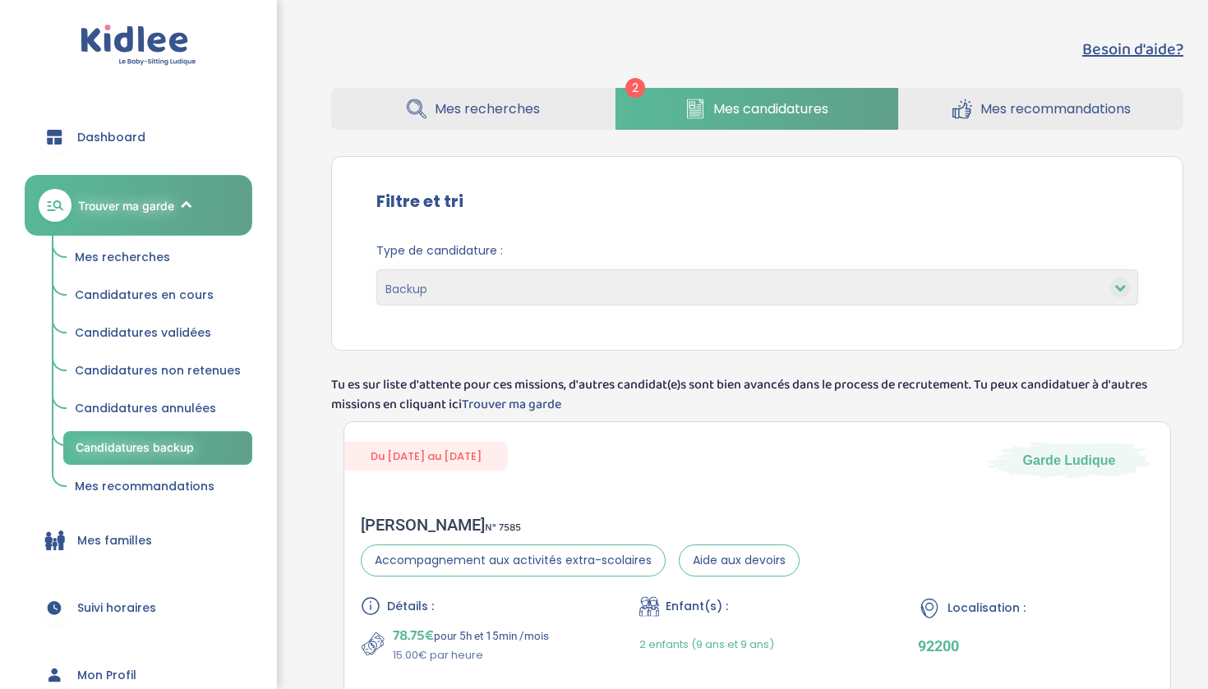
select select "backup"
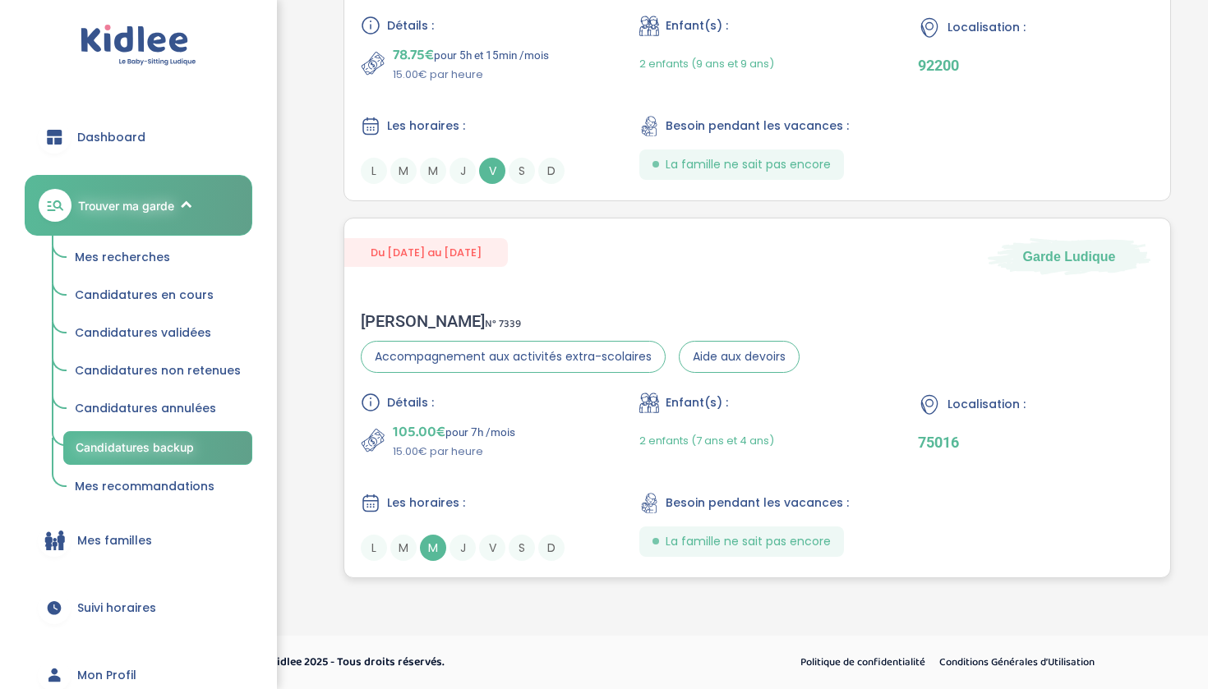
scroll to position [581, 0]
click at [189, 367] on span "Candidatures non retenues" at bounding box center [158, 370] width 166 height 16
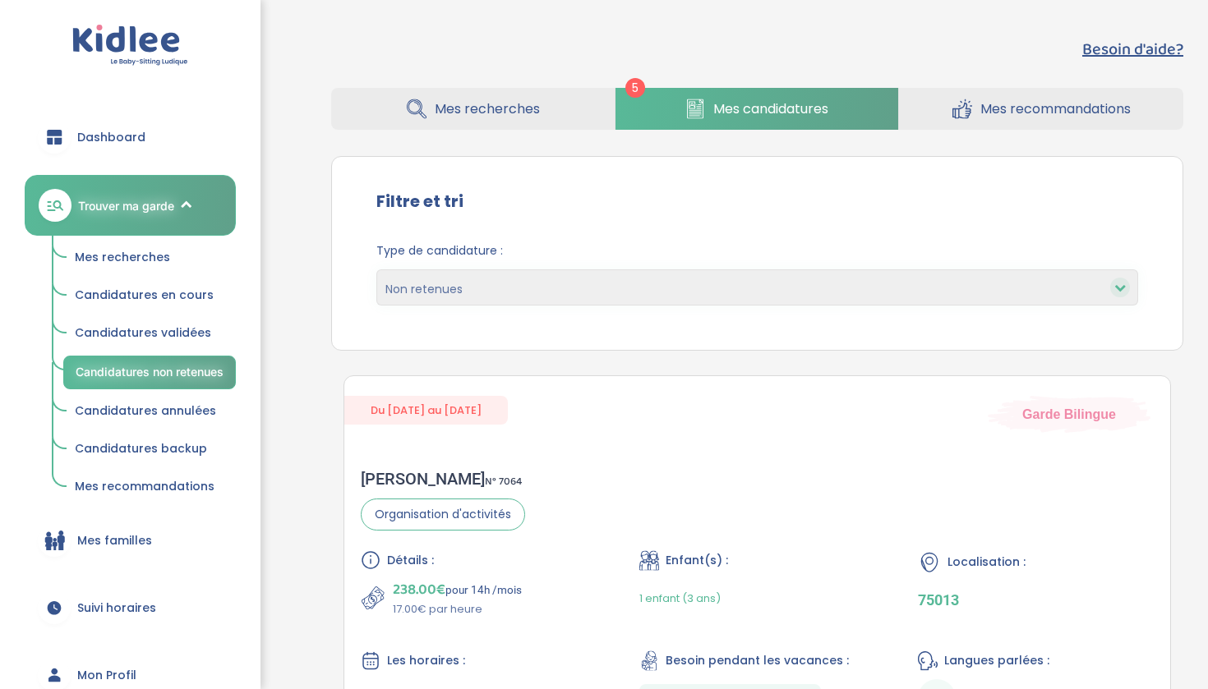
select select "declined"
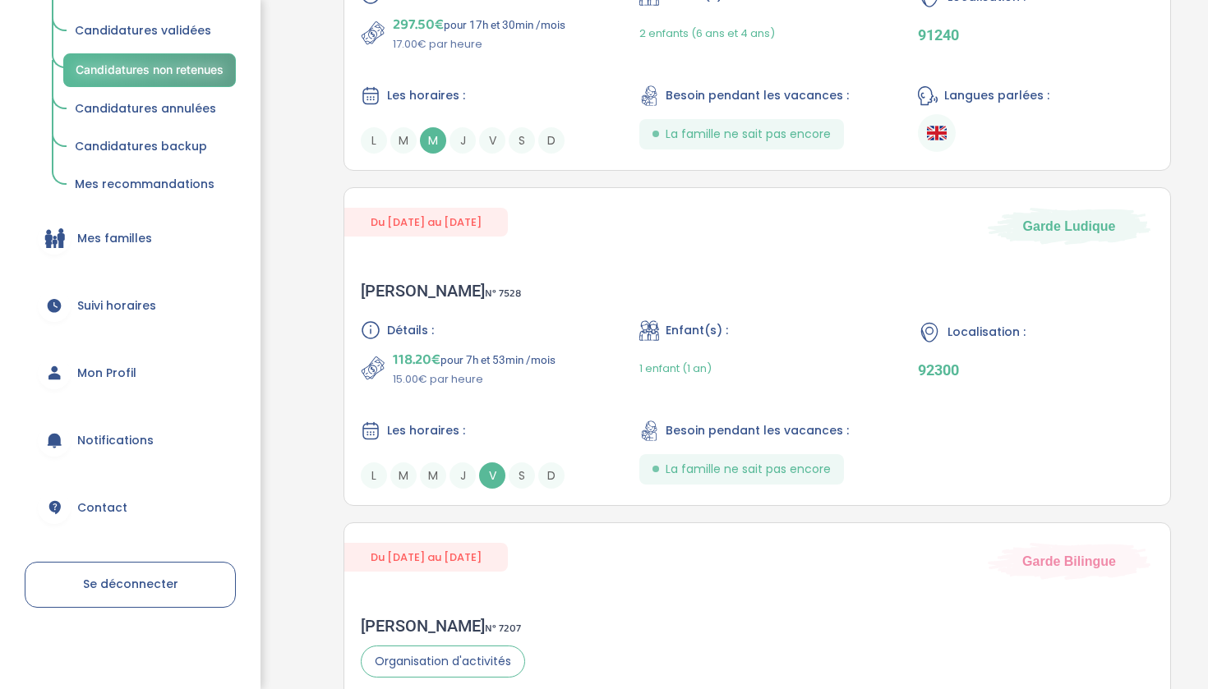
scroll to position [302, 0]
click at [497, 422] on div "Les horaires :" at bounding box center [479, 431] width 236 height 21
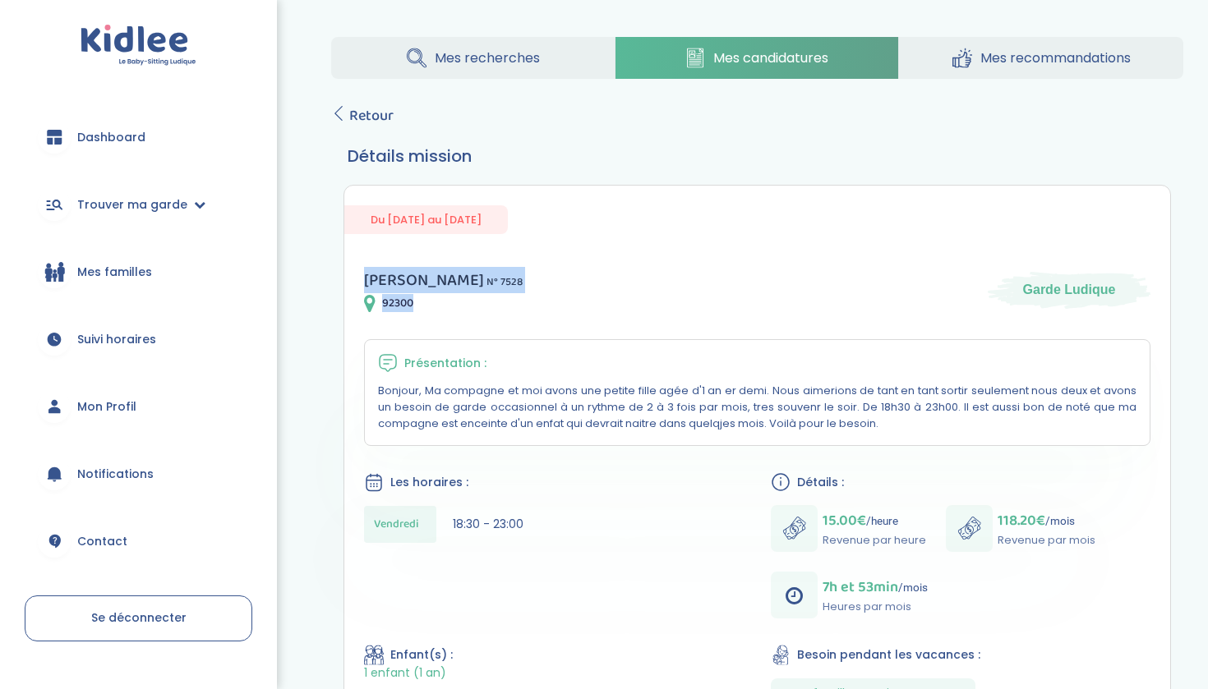
drag, startPoint x: 367, startPoint y: 279, endPoint x: 417, endPoint y: 298, distance: 53.6
click at [418, 298] on div "Jérôme G . N° 7528 92300" at bounding box center [443, 290] width 159 height 46
click at [454, 320] on div "Jérôme G . N° 7528 92300 Garde Ludique Présentation : Bonjour, Ma compagne et m…" at bounding box center [757, 657] width 826 height 820
click at [122, 548] on span "Contact" at bounding box center [102, 541] width 50 height 17
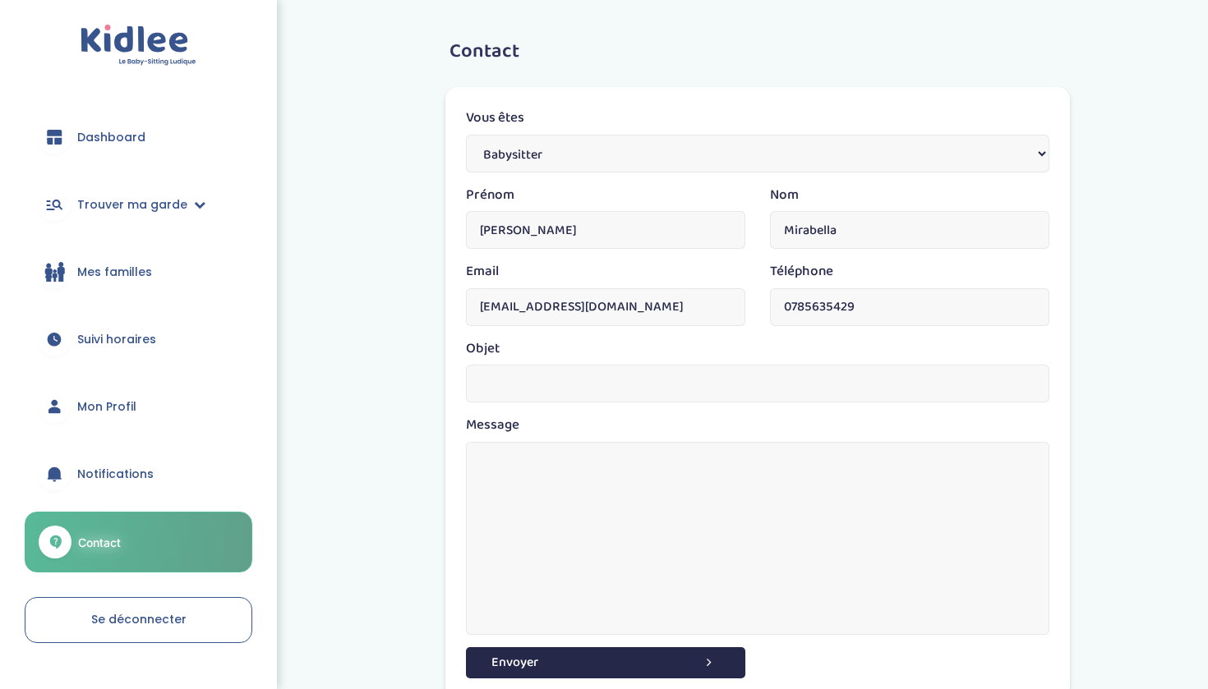
click at [521, 387] on input "text" at bounding box center [757, 384] width 583 height 38
click at [161, 218] on link "Trouver ma garde" at bounding box center [139, 204] width 228 height 59
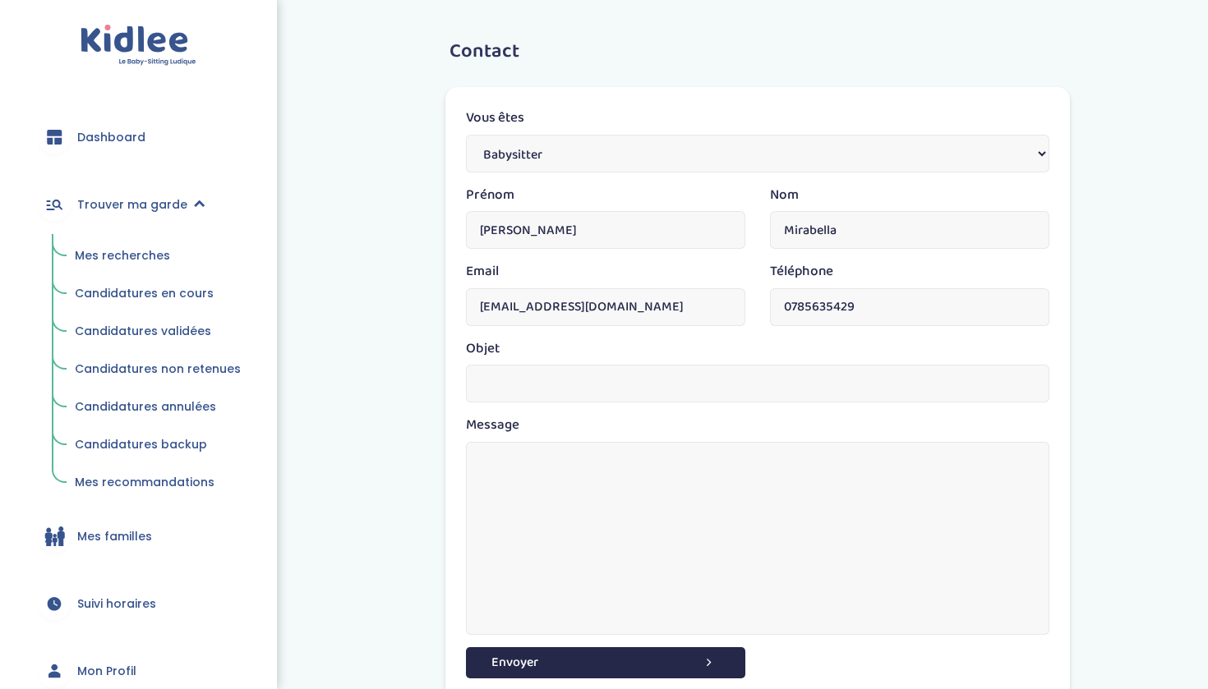
click at [160, 361] on span "Candidatures non retenues" at bounding box center [158, 369] width 166 height 16
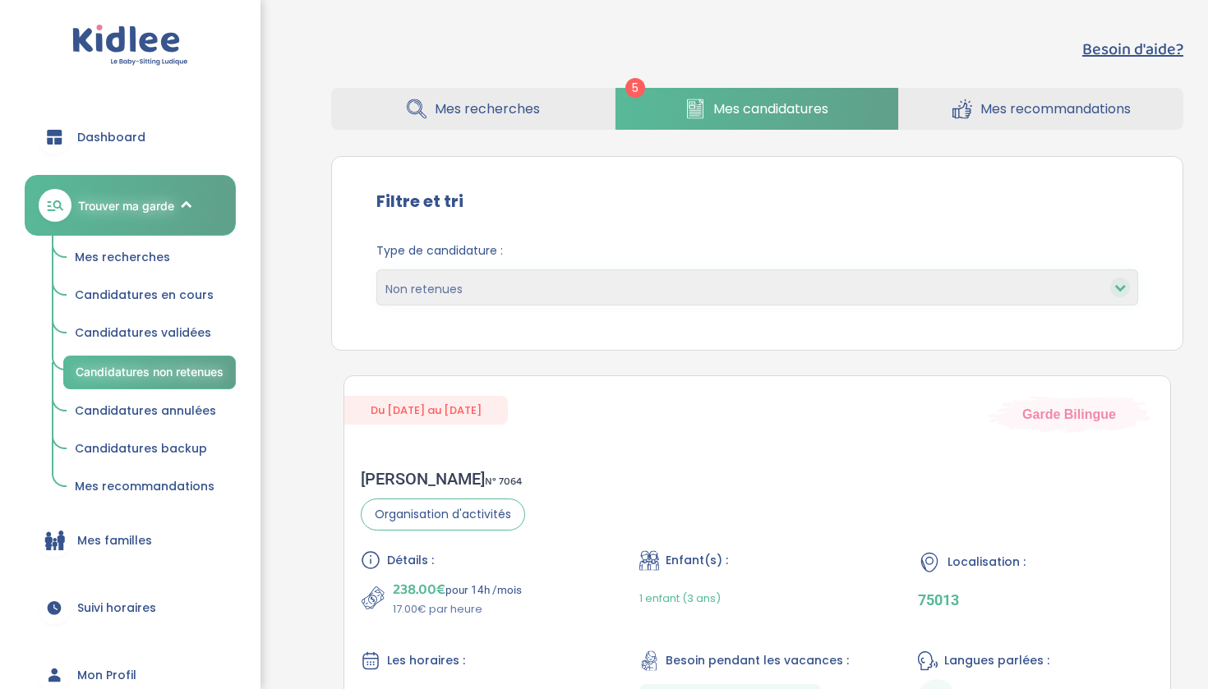
select select "declined"
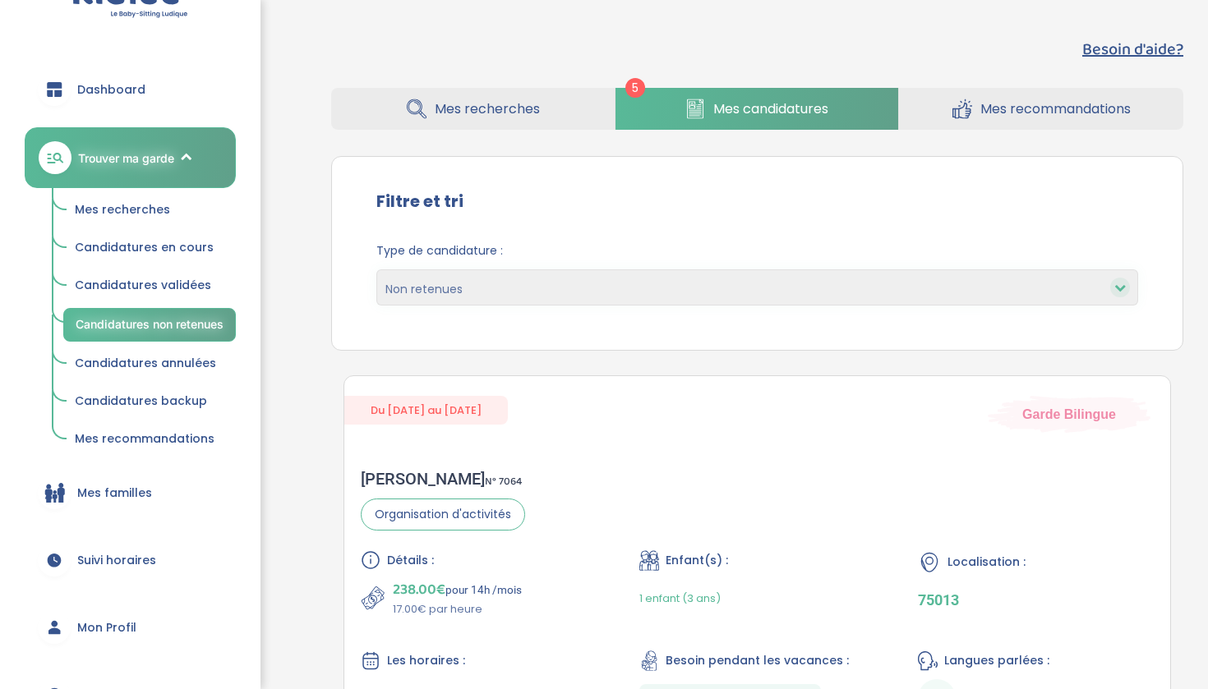
click at [180, 283] on span "Candidatures validées" at bounding box center [143, 285] width 136 height 16
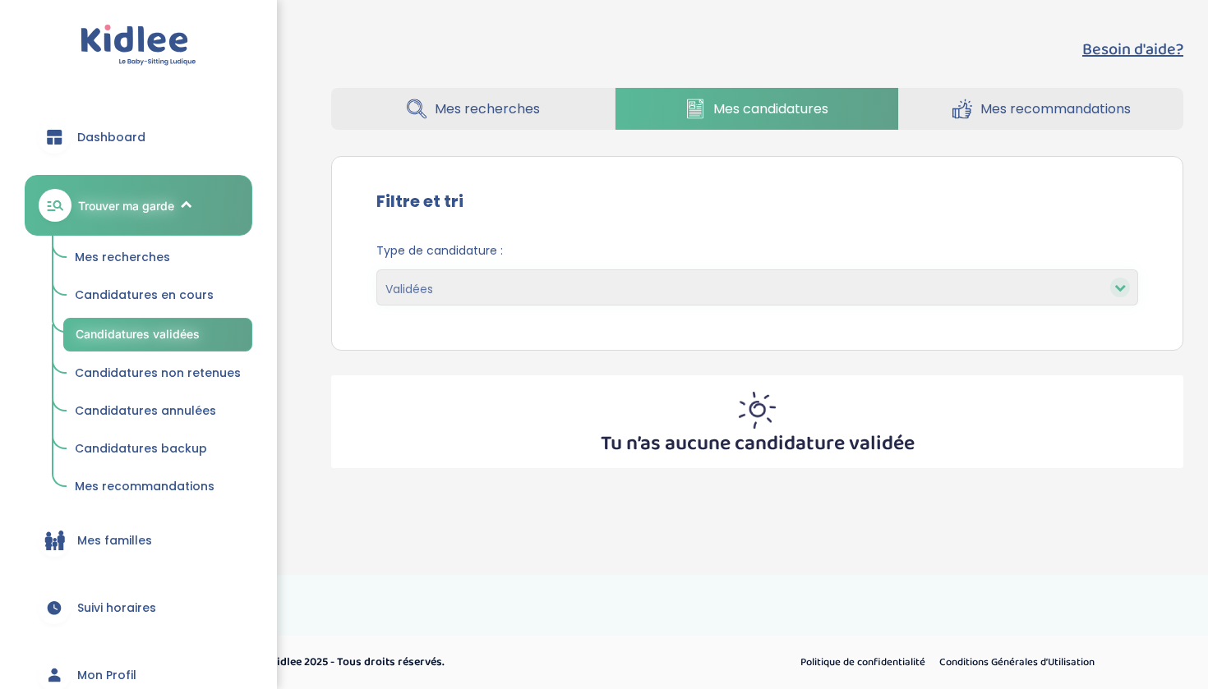
select select "accepted"
click at [142, 368] on span "Candidatures non retenues" at bounding box center [158, 373] width 166 height 16
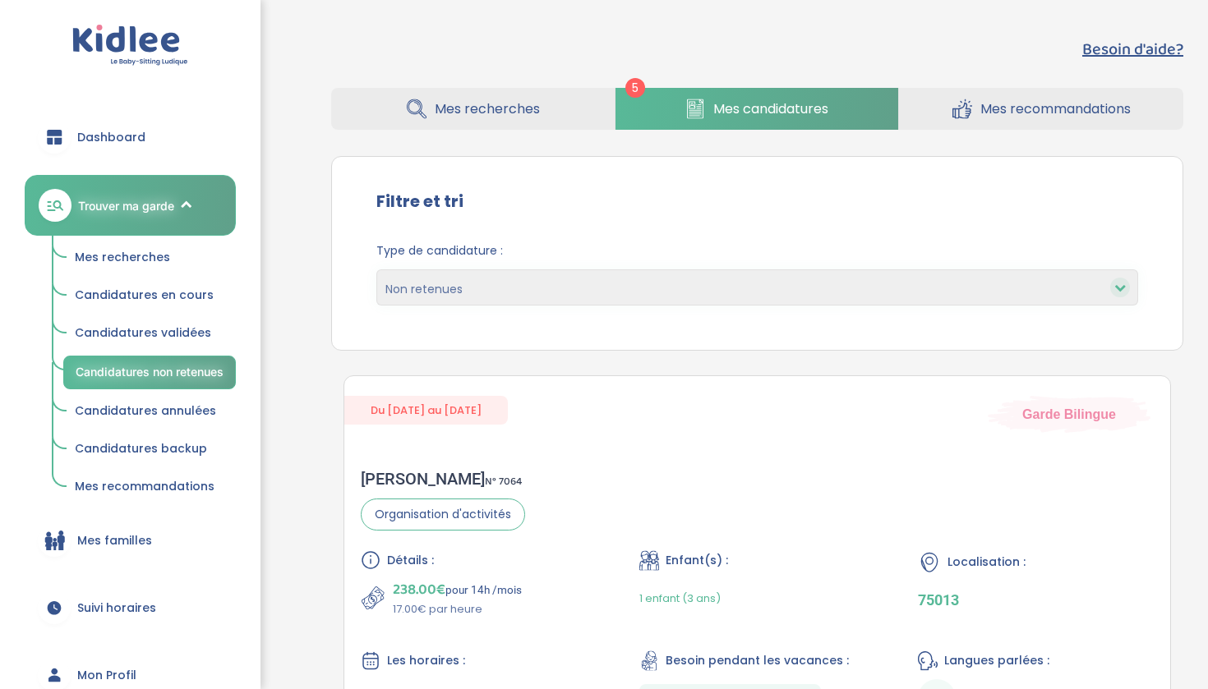
select select "declined"
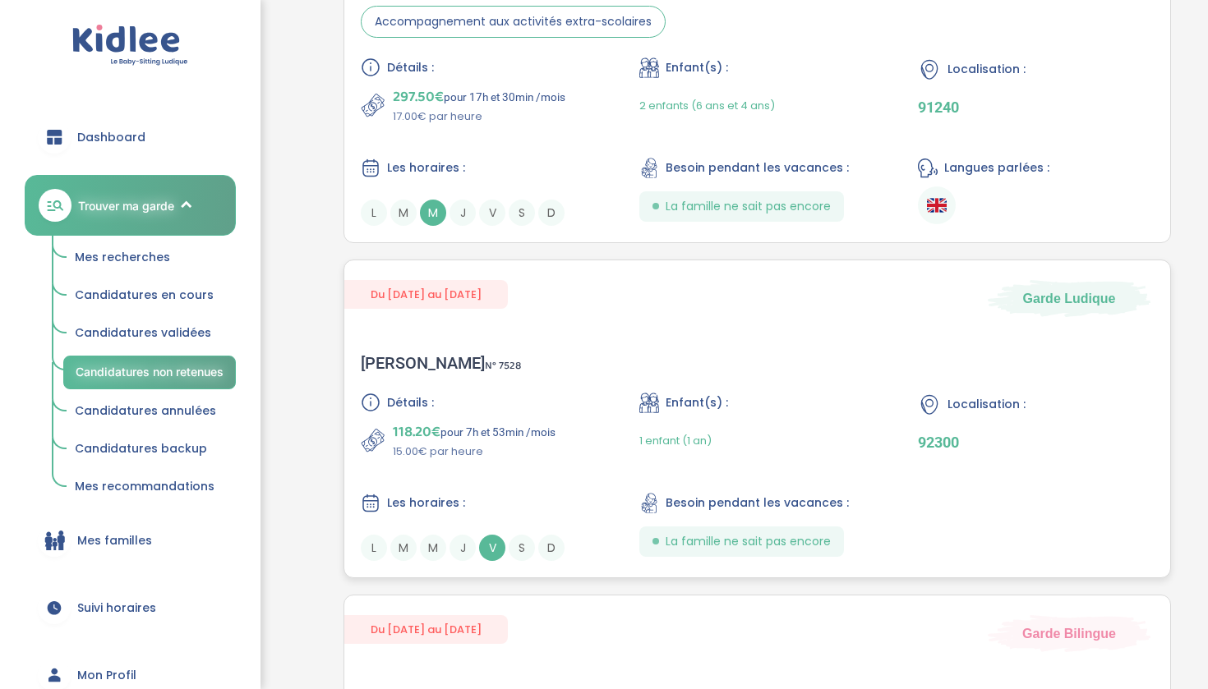
scroll to position [1247, 0]
click at [485, 373] on span "N° 7528" at bounding box center [503, 365] width 36 height 17
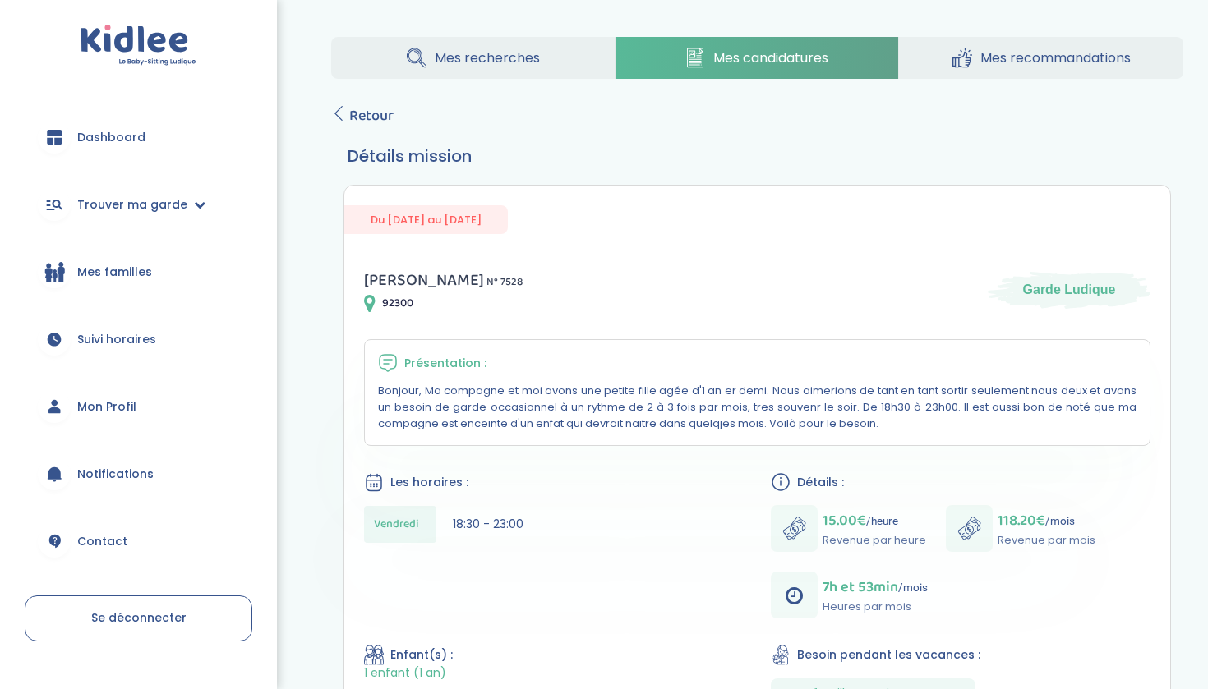
click at [113, 406] on span "Mon Profil" at bounding box center [106, 406] width 59 height 17
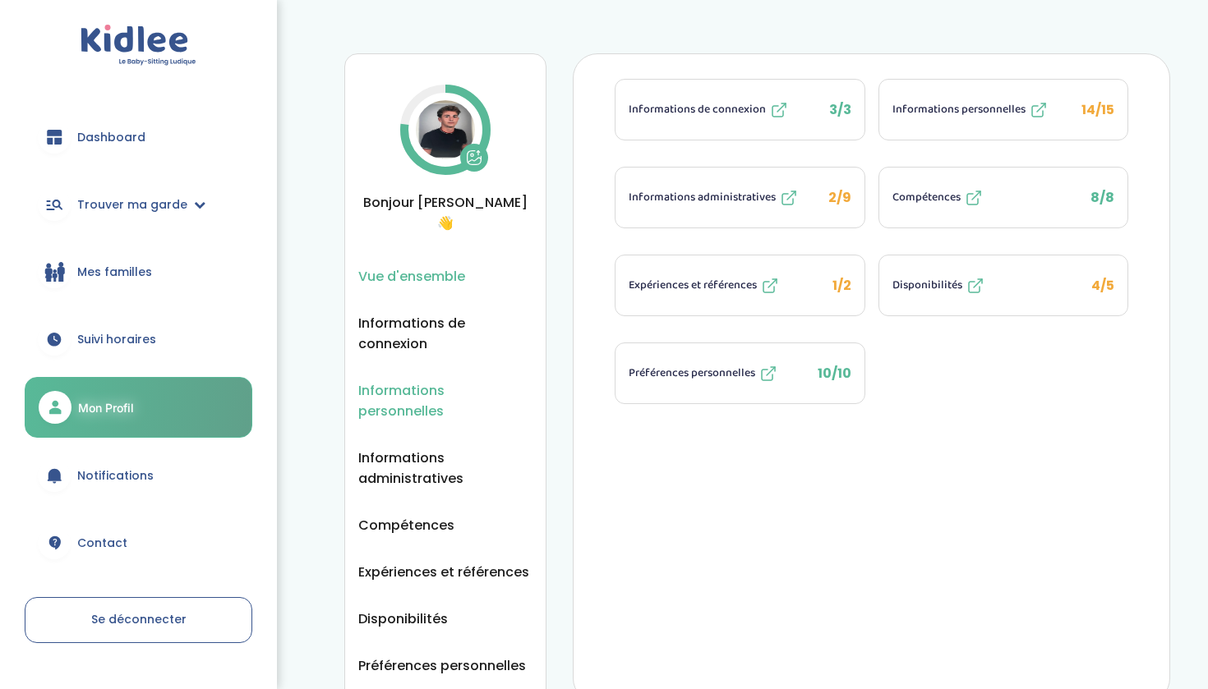
click at [417, 380] on span "Informations personnelles" at bounding box center [445, 400] width 174 height 41
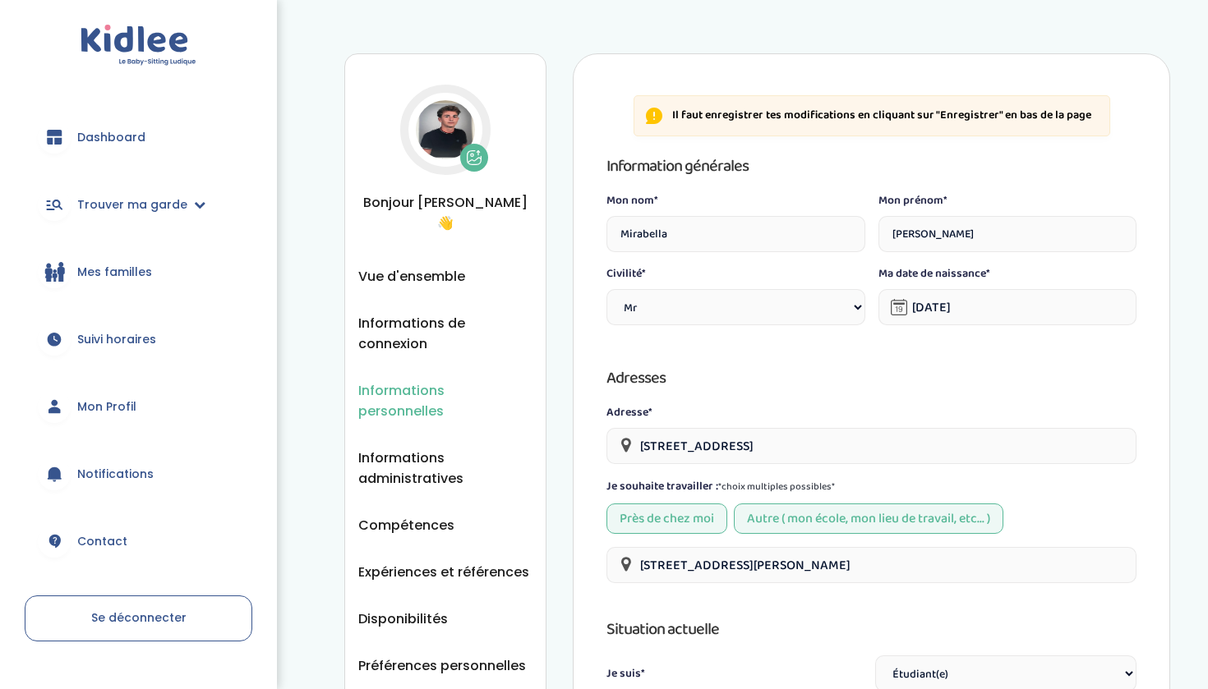
select select "0"
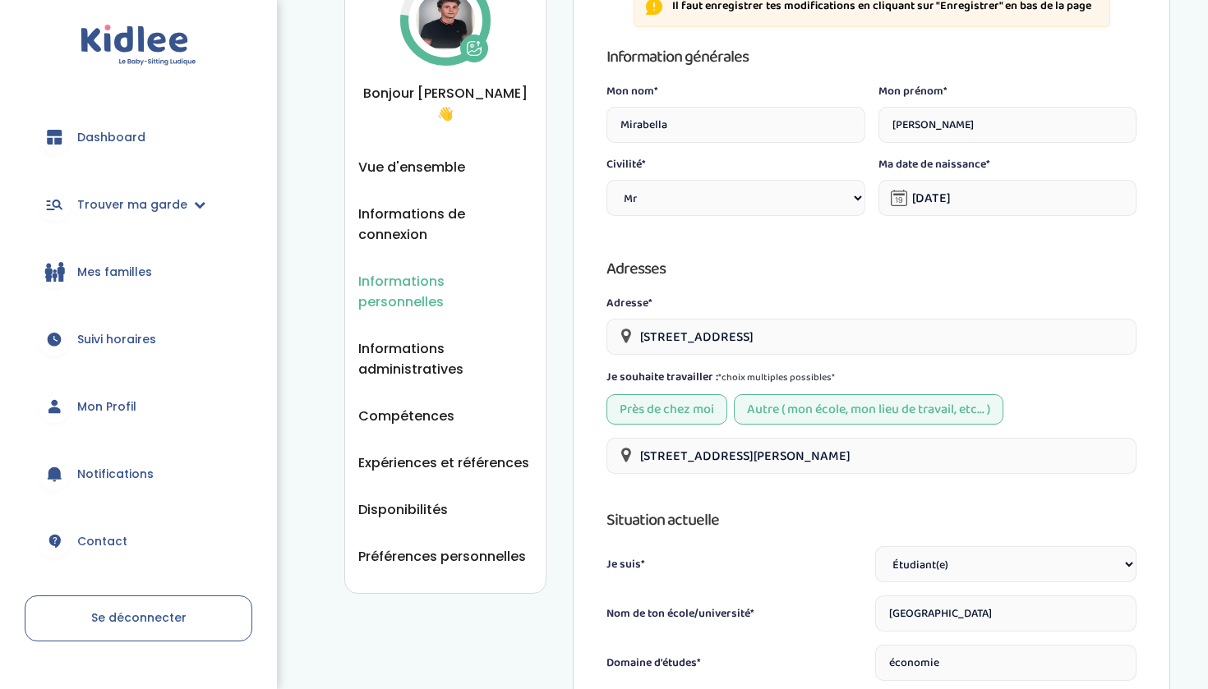
scroll to position [111, 0]
click at [101, 415] on span "Mon Profil" at bounding box center [106, 406] width 59 height 17
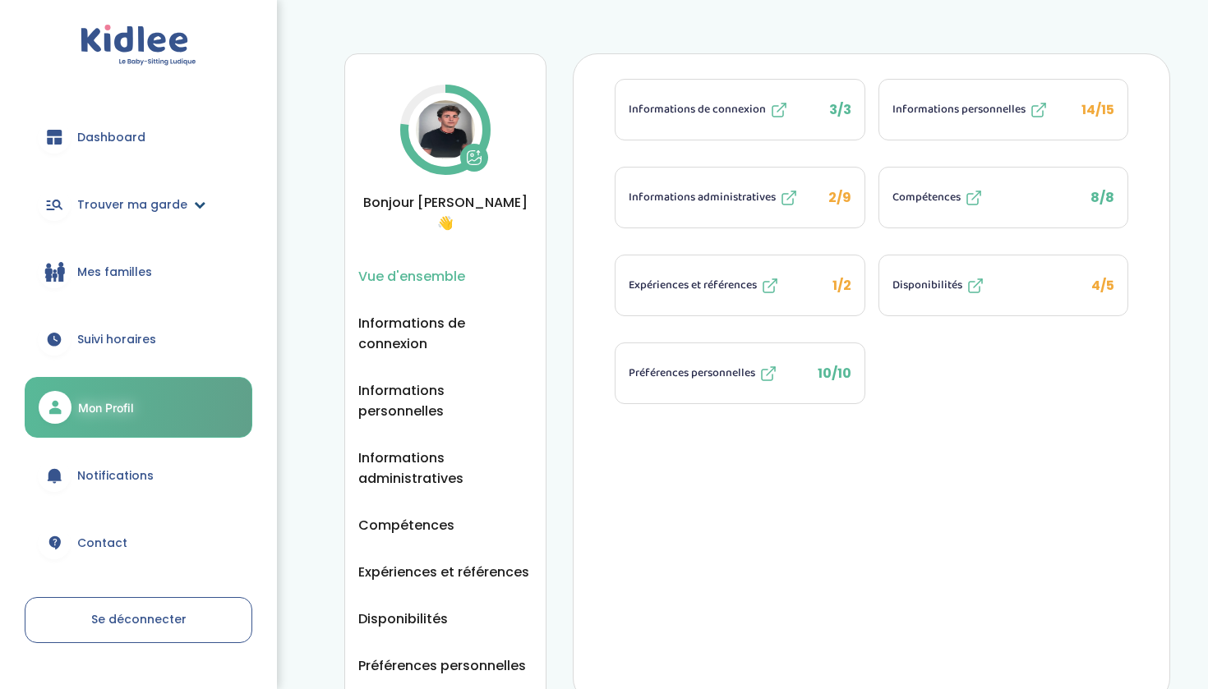
click at [160, 200] on span "Trouver ma garde" at bounding box center [132, 204] width 110 height 17
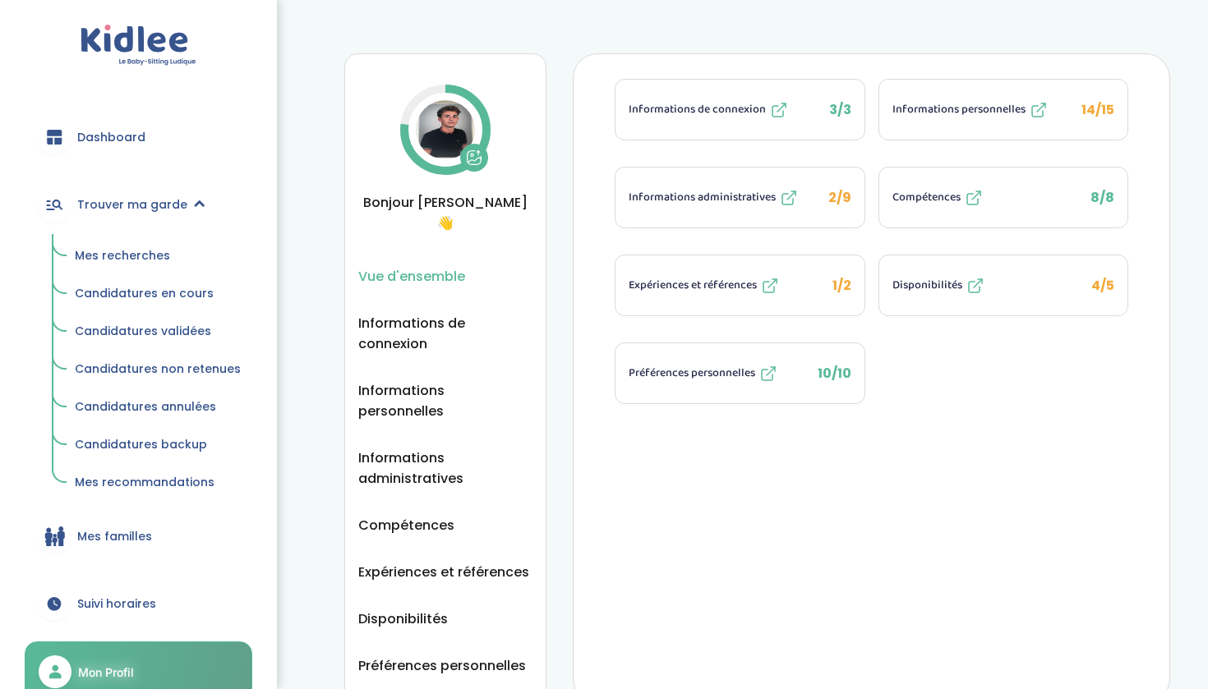
click at [159, 295] on span "Candidatures en cours" at bounding box center [144, 293] width 139 height 16
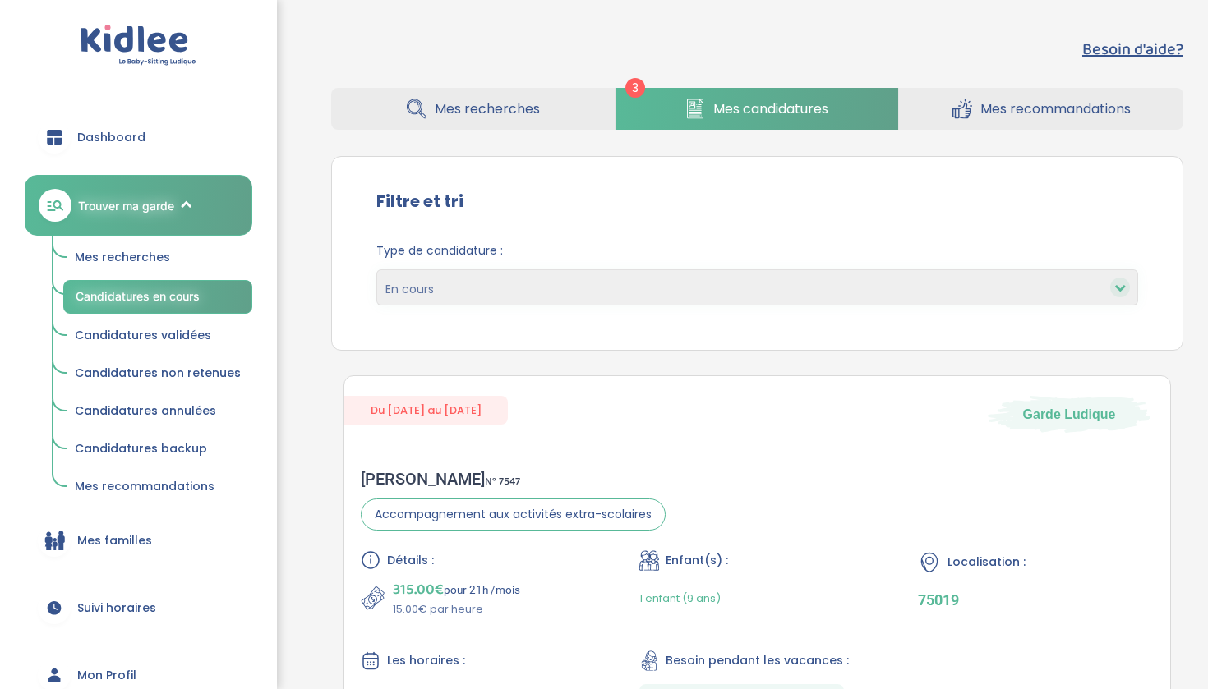
click at [168, 444] on span "Candidatures backup" at bounding box center [141, 448] width 132 height 16
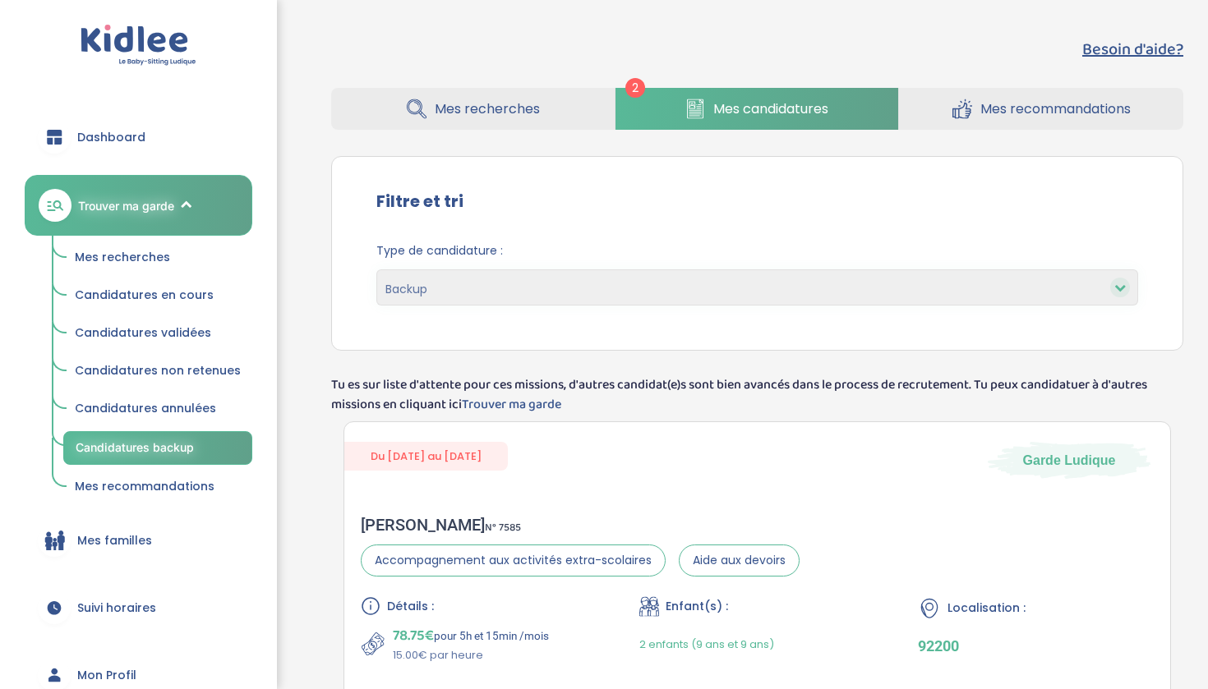
select select "backup"
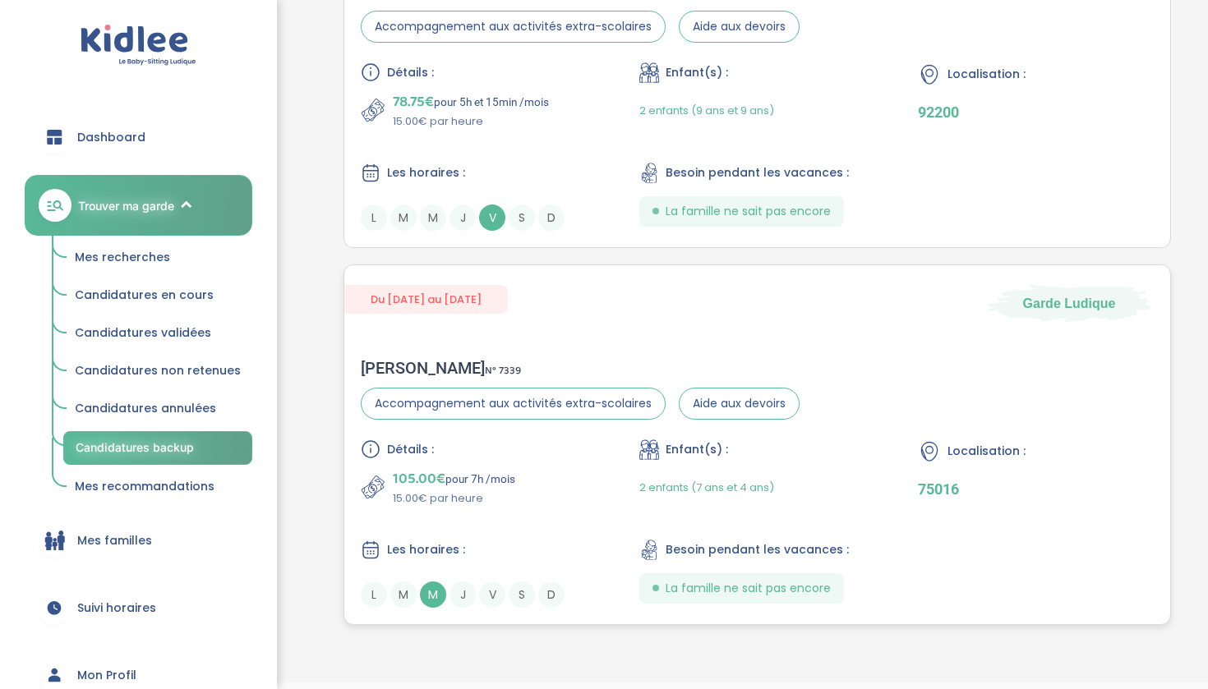
scroll to position [509, 0]
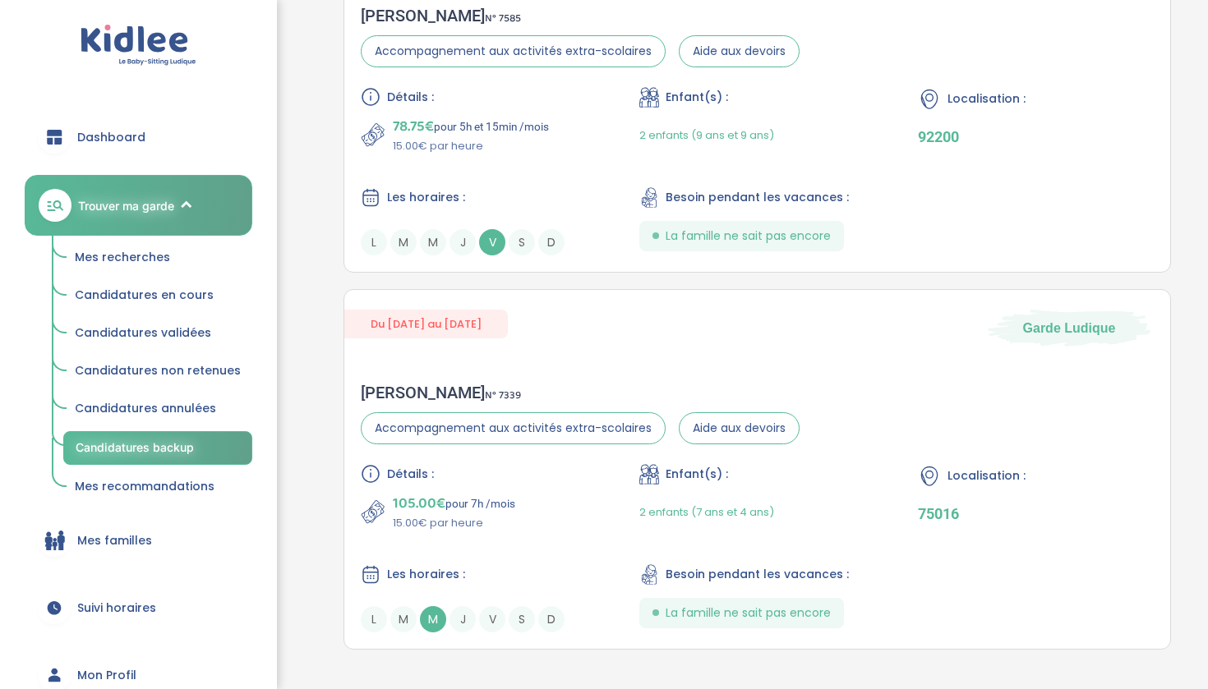
click at [215, 369] on span "Candidatures non retenues" at bounding box center [158, 370] width 166 height 16
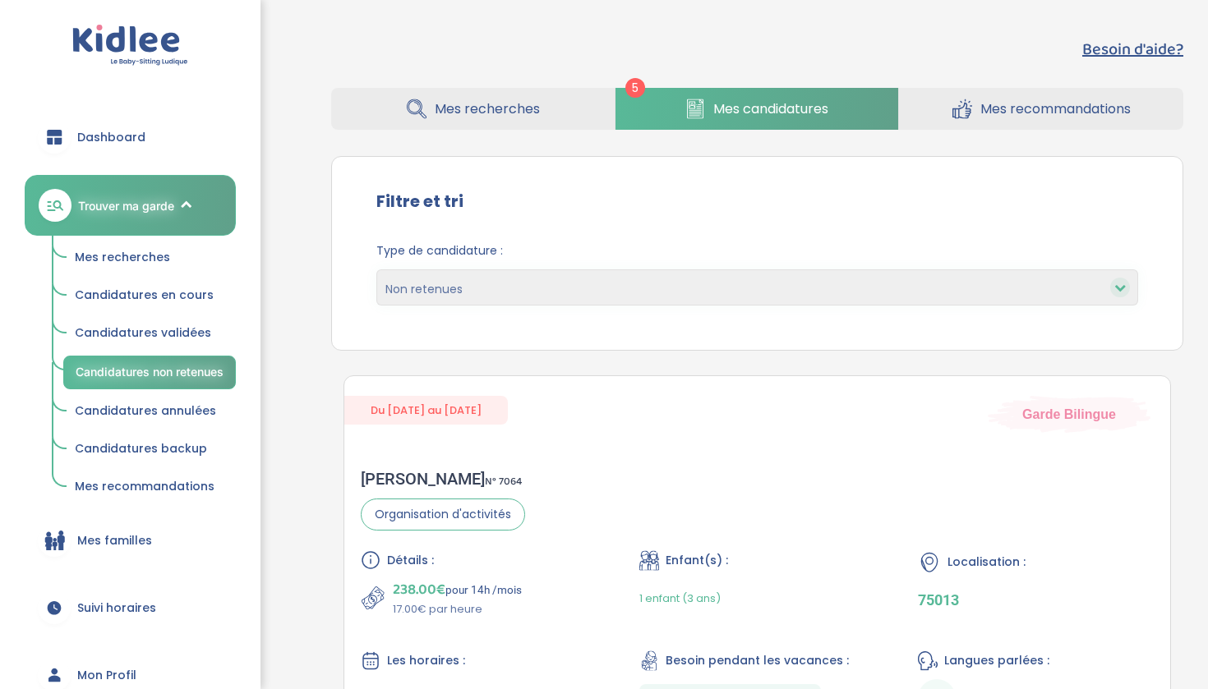
select select "declined"
click at [168, 332] on span "Candidatures validées" at bounding box center [143, 333] width 136 height 16
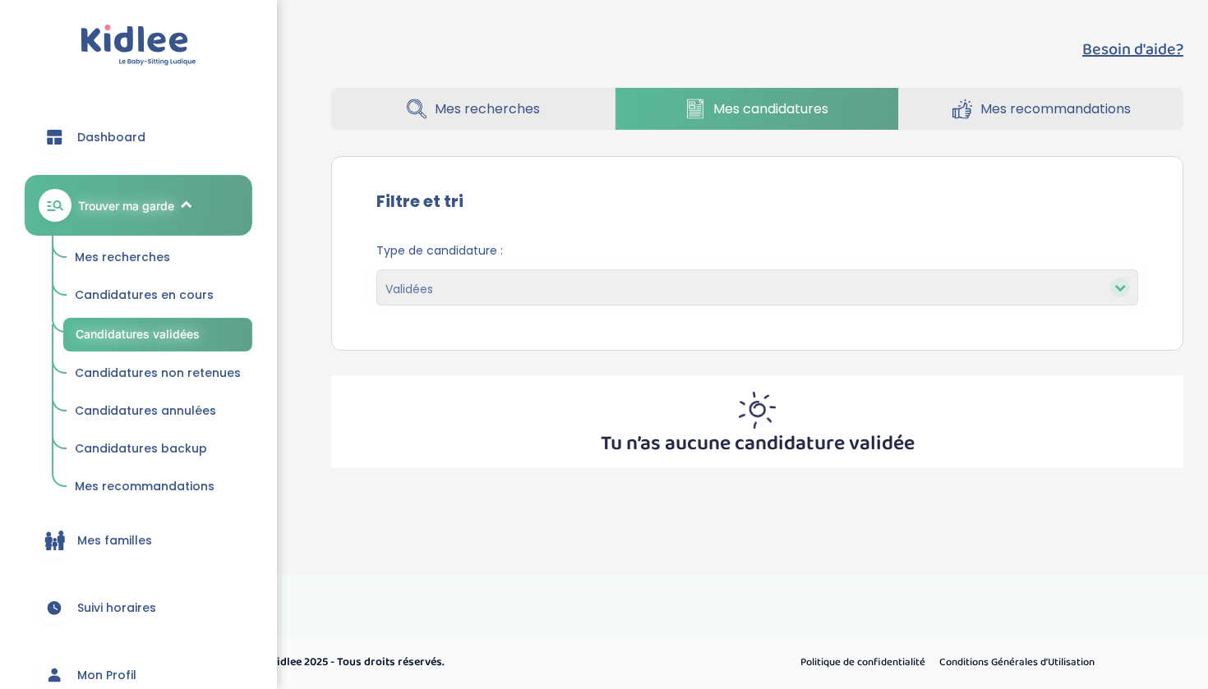
select select "accepted"
click at [180, 296] on span "Candidatures en cours" at bounding box center [144, 295] width 139 height 16
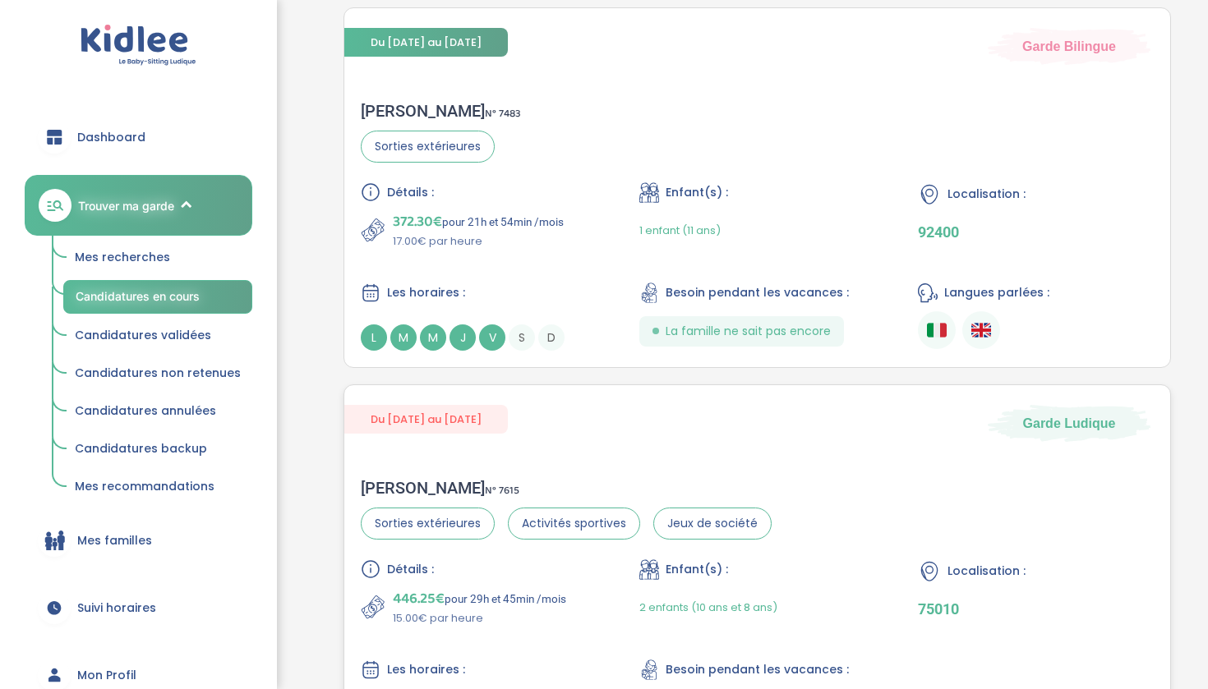
scroll to position [701, 0]
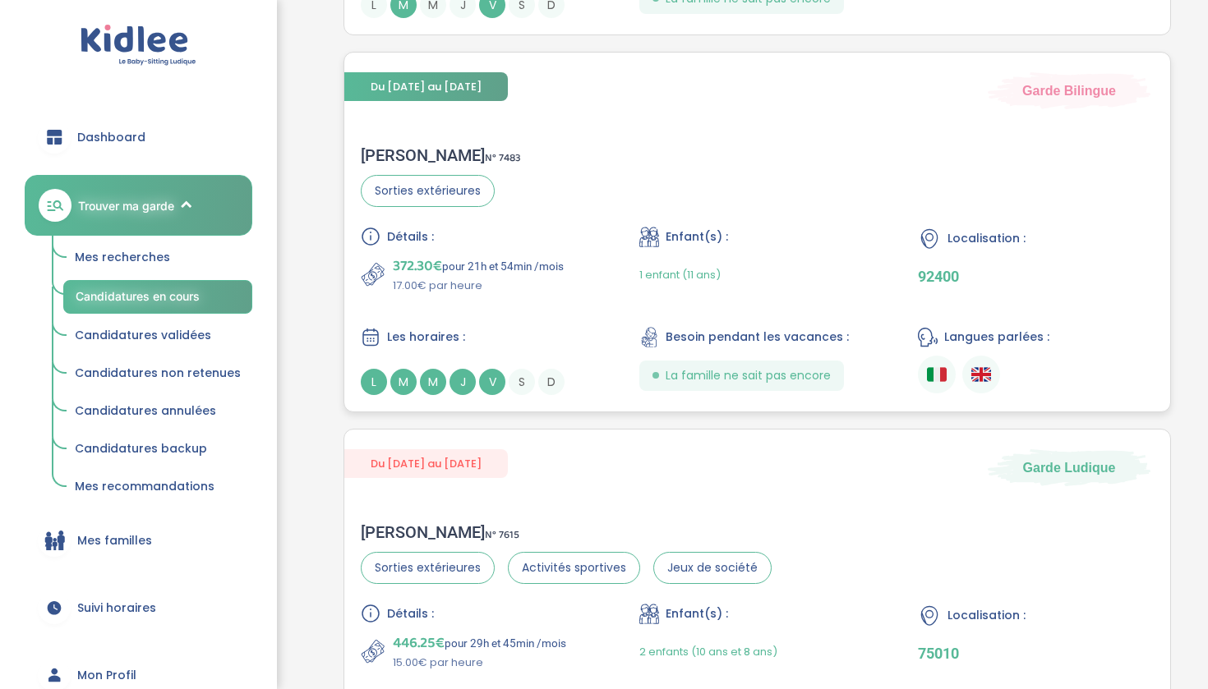
click at [559, 308] on div "Détails : 372.30€ pour 21h et 54min /mois 17.00€ par heure Enfant(s) : 1 enfant…" at bounding box center [757, 311] width 793 height 168
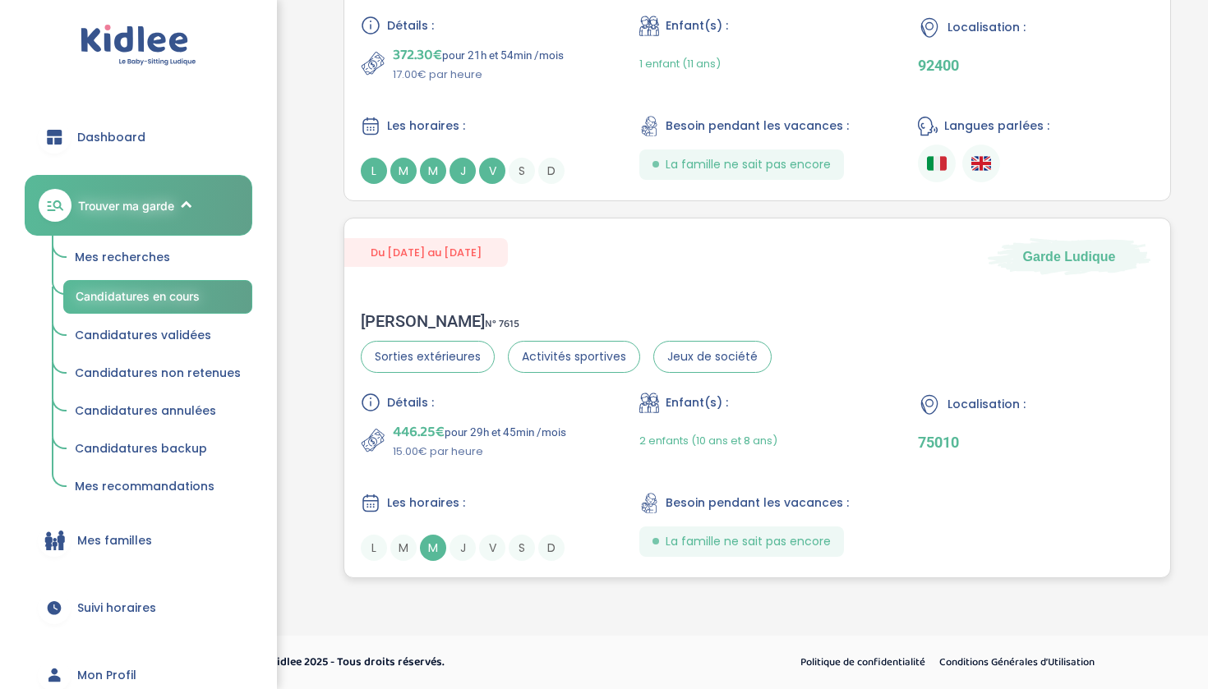
scroll to position [912, 0]
click at [532, 452] on p "15.00€ par heure" at bounding box center [479, 452] width 173 height 16
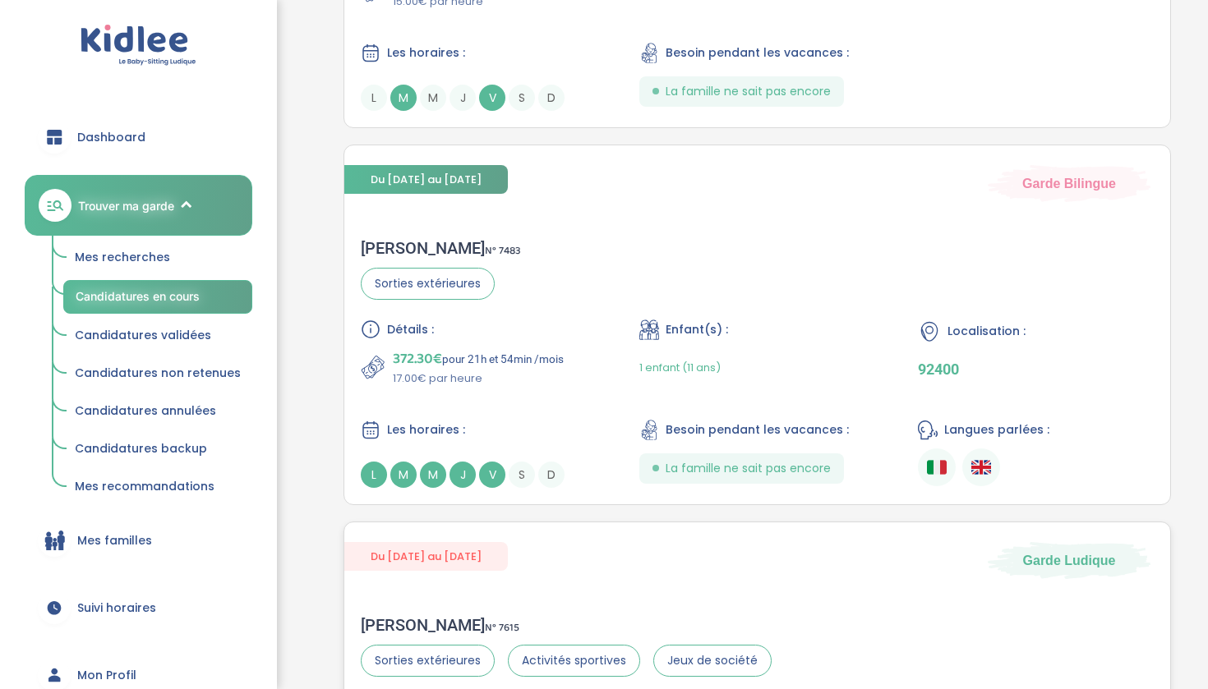
scroll to position [605, 0]
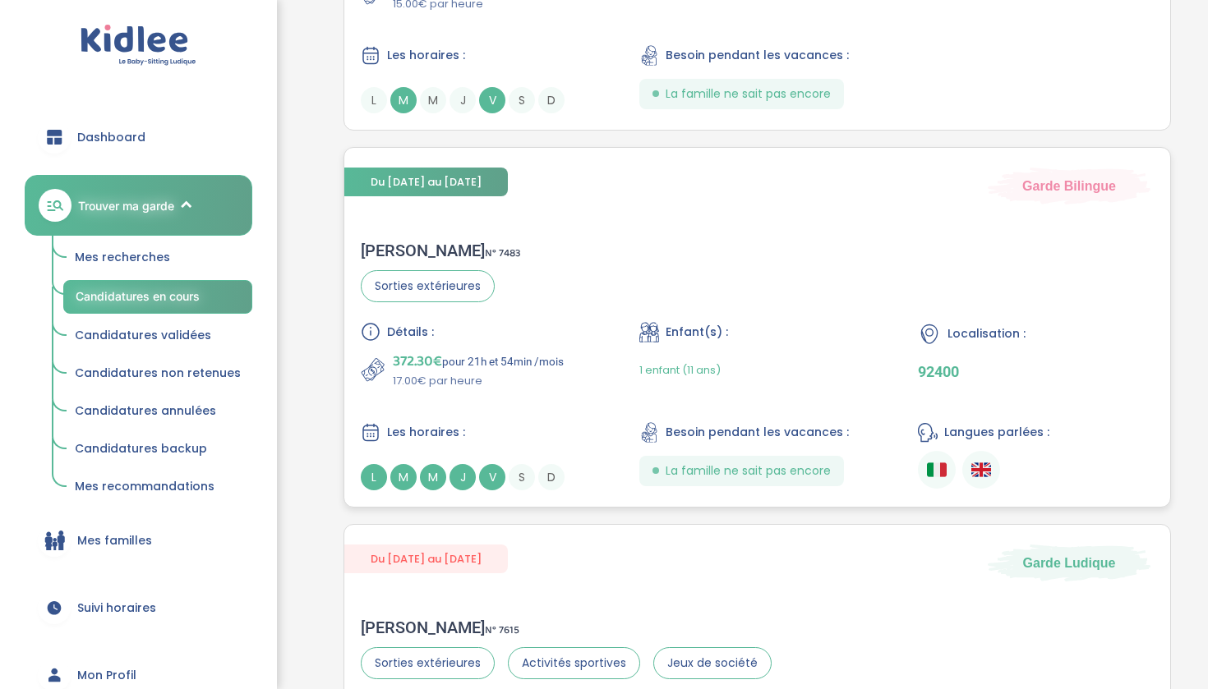
click at [526, 362] on p "372.30€ pour 21h et 54min /mois" at bounding box center [478, 361] width 171 height 23
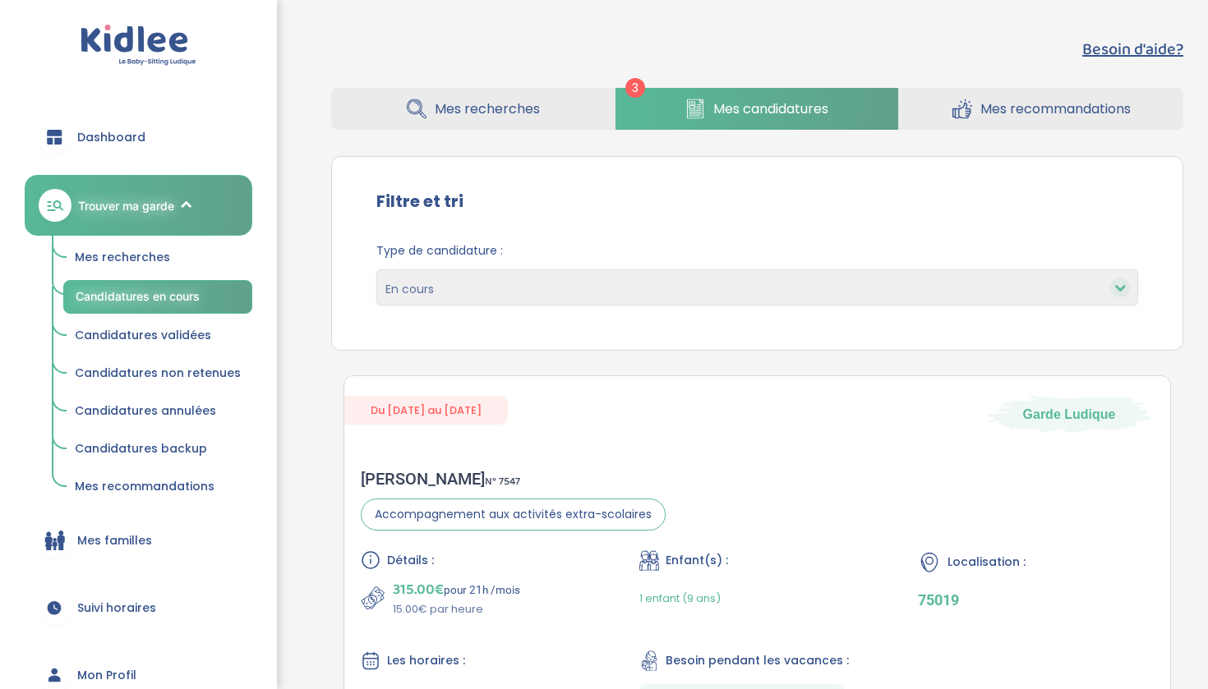
scroll to position [0, 0]
click at [442, 114] on span "Mes recherches" at bounding box center [487, 109] width 105 height 21
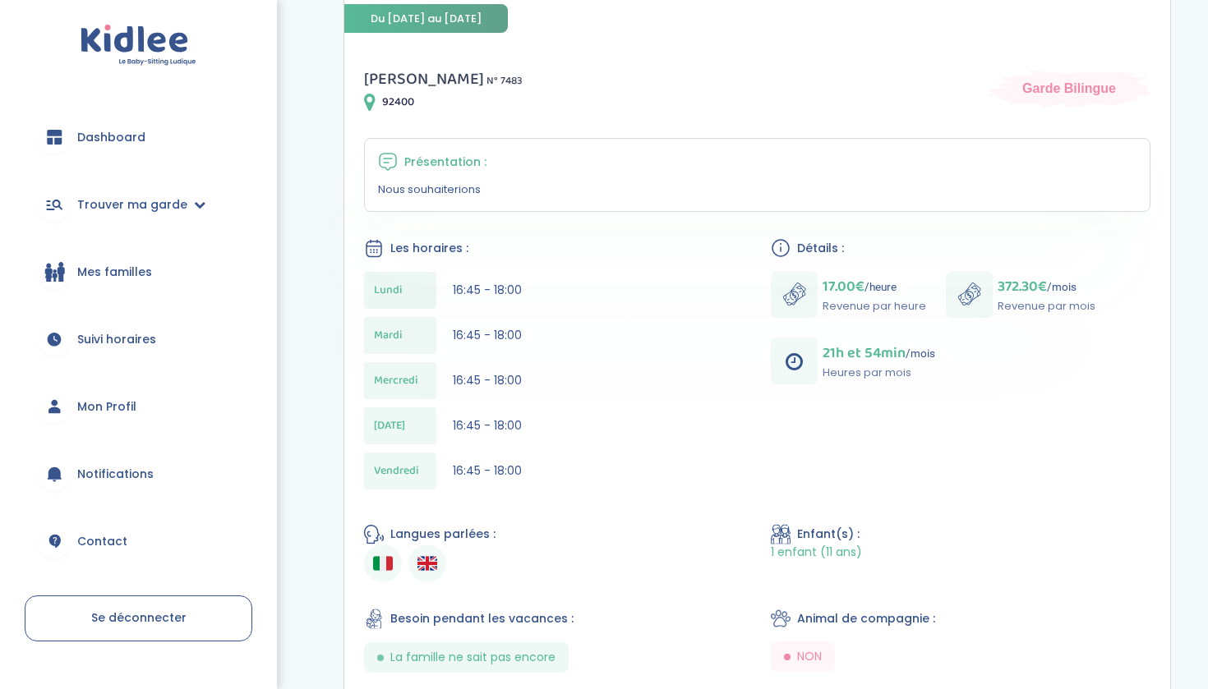
scroll to position [155, 0]
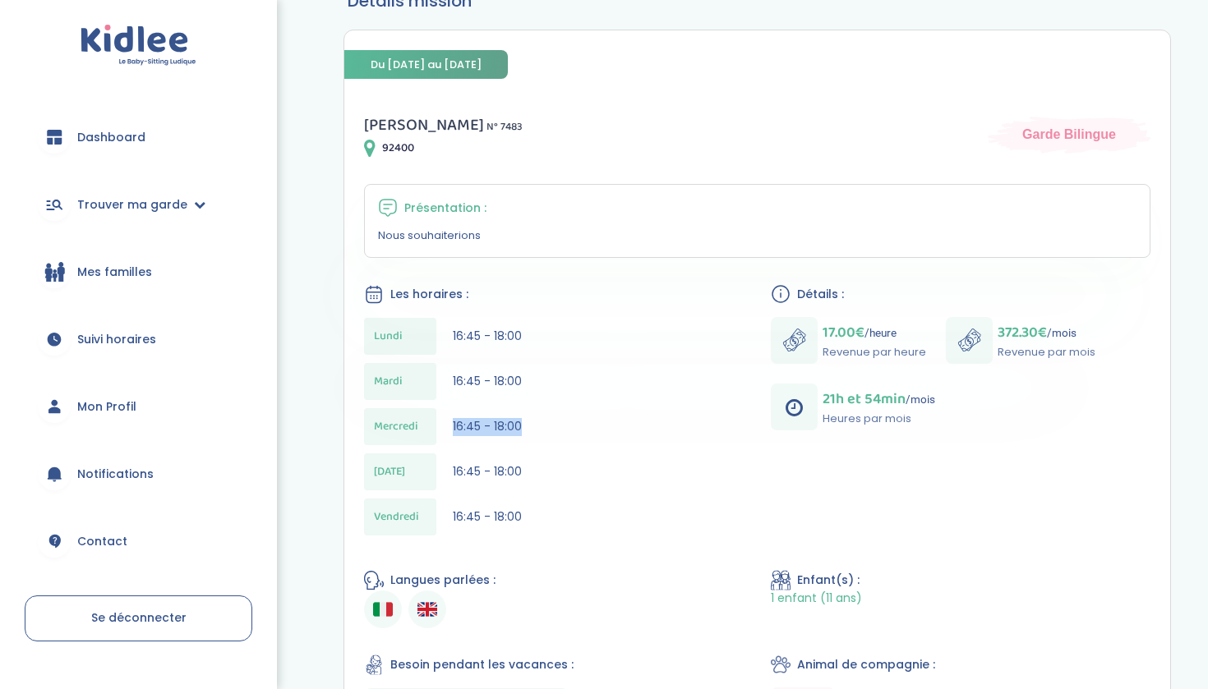
drag, startPoint x: 532, startPoint y: 426, endPoint x: 454, endPoint y: 429, distance: 78.1
click at [454, 429] on div "[DATE] 16:45 - 18:00" at bounding box center [554, 426] width 380 height 37
click at [520, 493] on div "[DATE] 16:45 - 18:00 [DATE] 16:45 - 18:00 [DATE] 16:45 - 18:00 [DATE] 16:45 - 1…" at bounding box center [554, 431] width 380 height 226
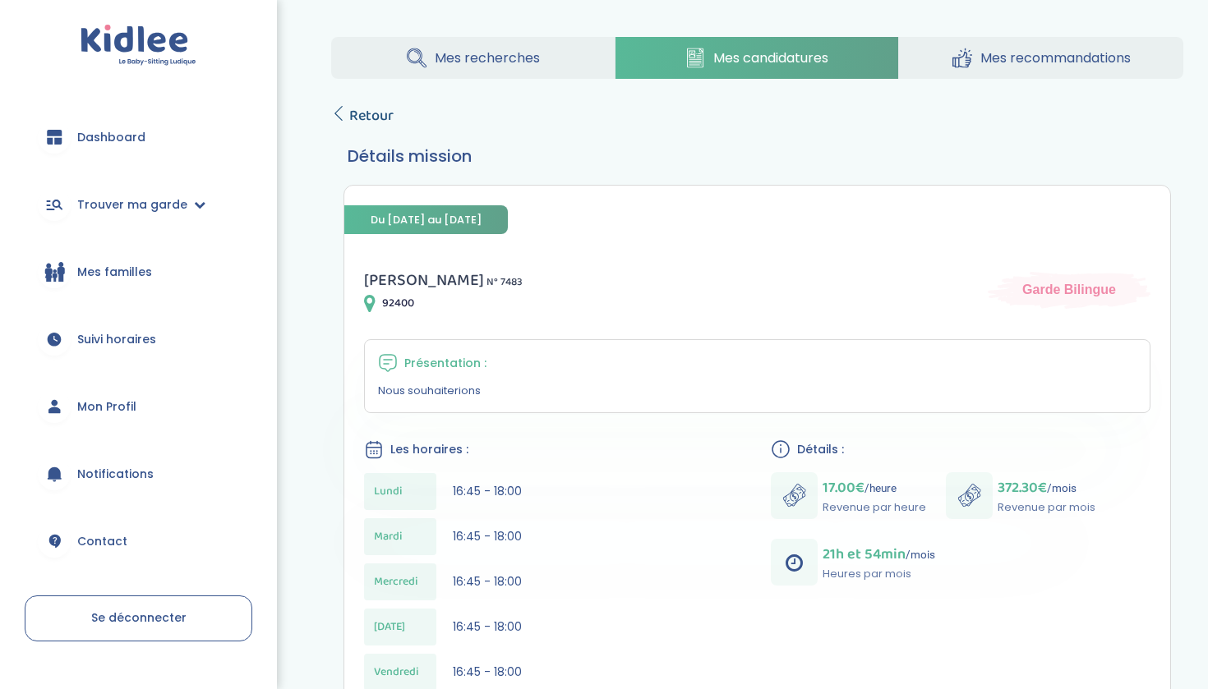
scroll to position [0, 0]
click at [358, 113] on span "Retour" at bounding box center [371, 115] width 44 height 23
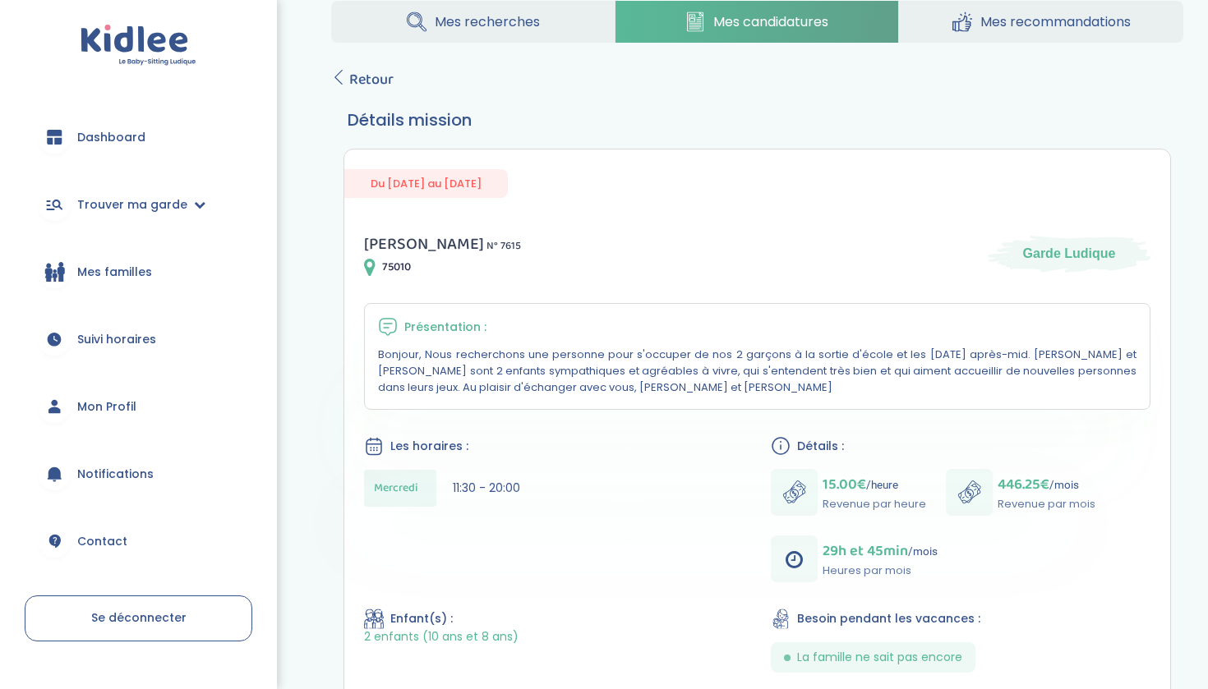
scroll to position [35, 0]
click at [371, 85] on span "Retour" at bounding box center [371, 81] width 44 height 23
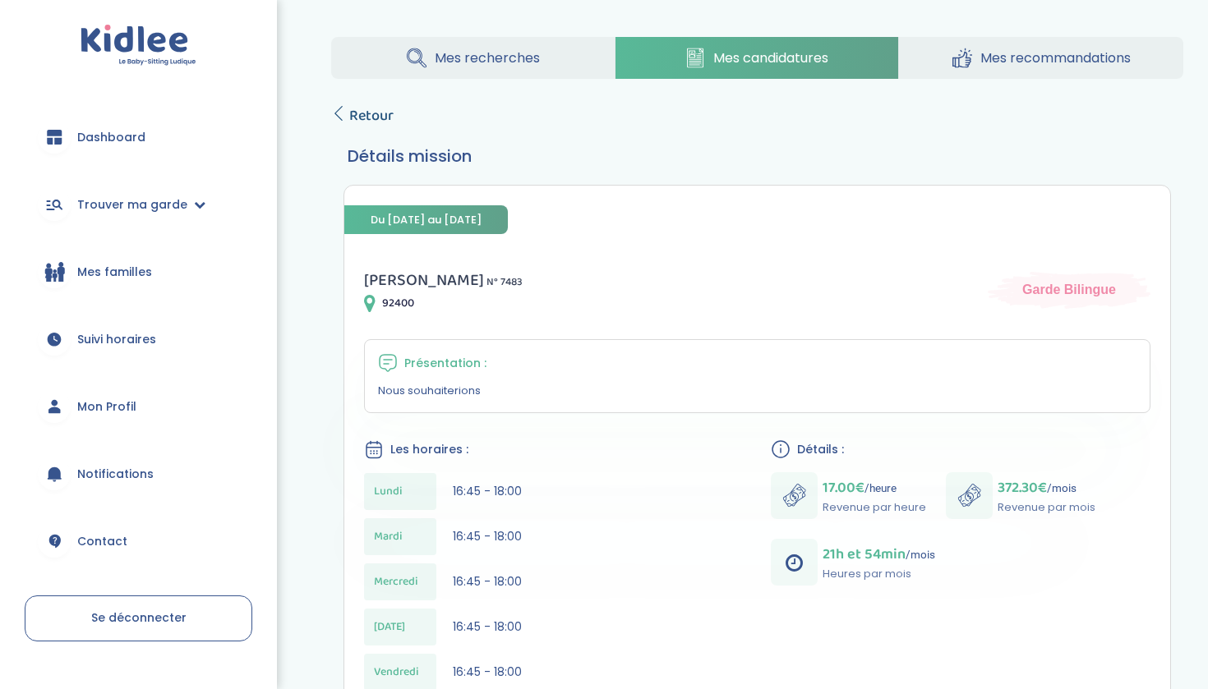
click at [366, 117] on span "Retour" at bounding box center [371, 115] width 44 height 23
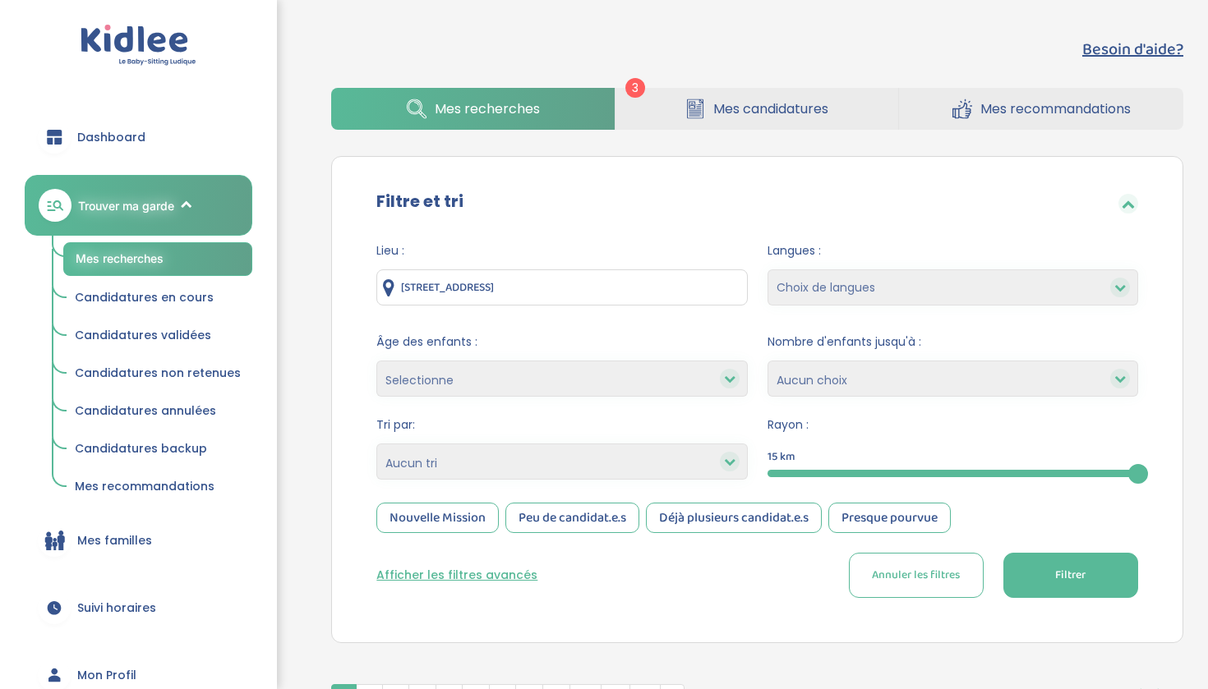
click at [676, 99] on link "Mes candidatures" at bounding box center [756, 109] width 283 height 42
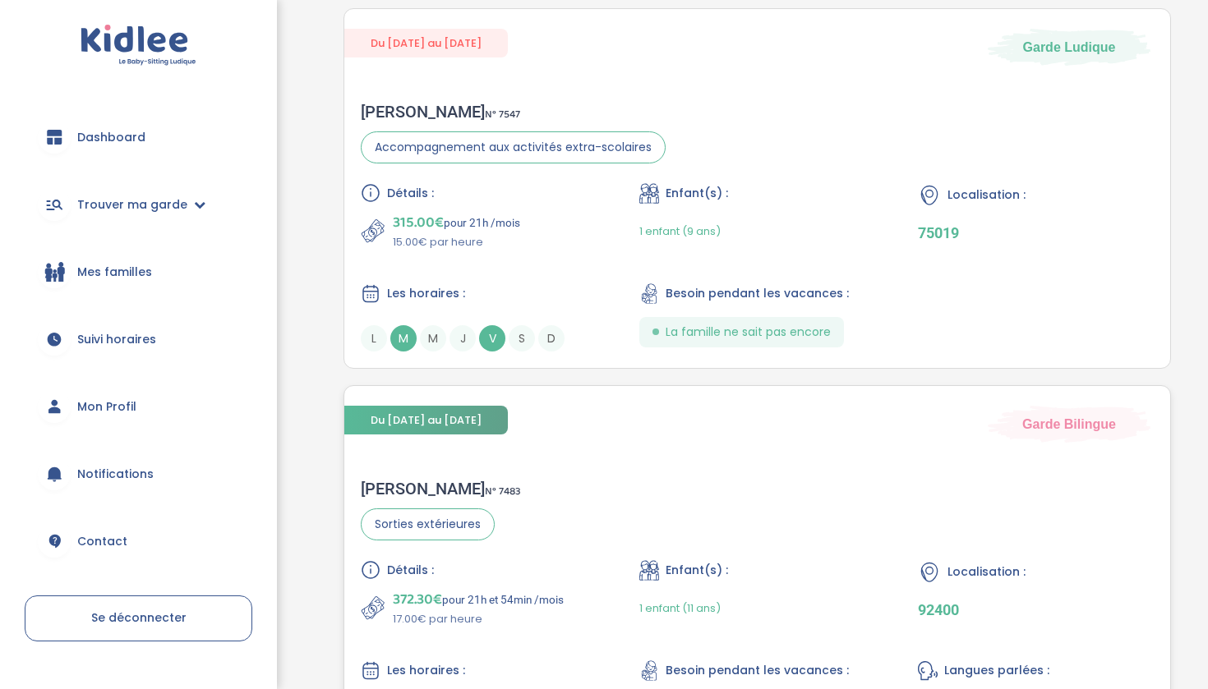
scroll to position [340, 0]
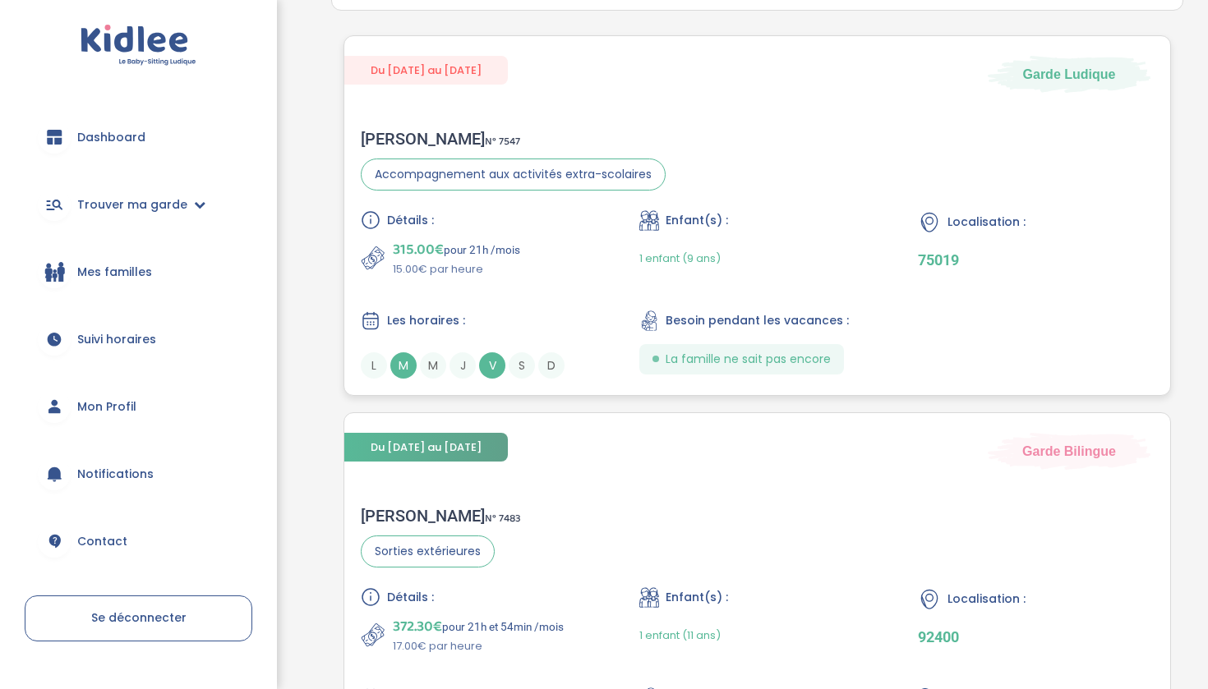
click at [539, 285] on div "Détails : 315.00€ pour 21h /mois 15.00€ par heure Enfant(s) : 1 enfant (9 ans) …" at bounding box center [757, 294] width 793 height 168
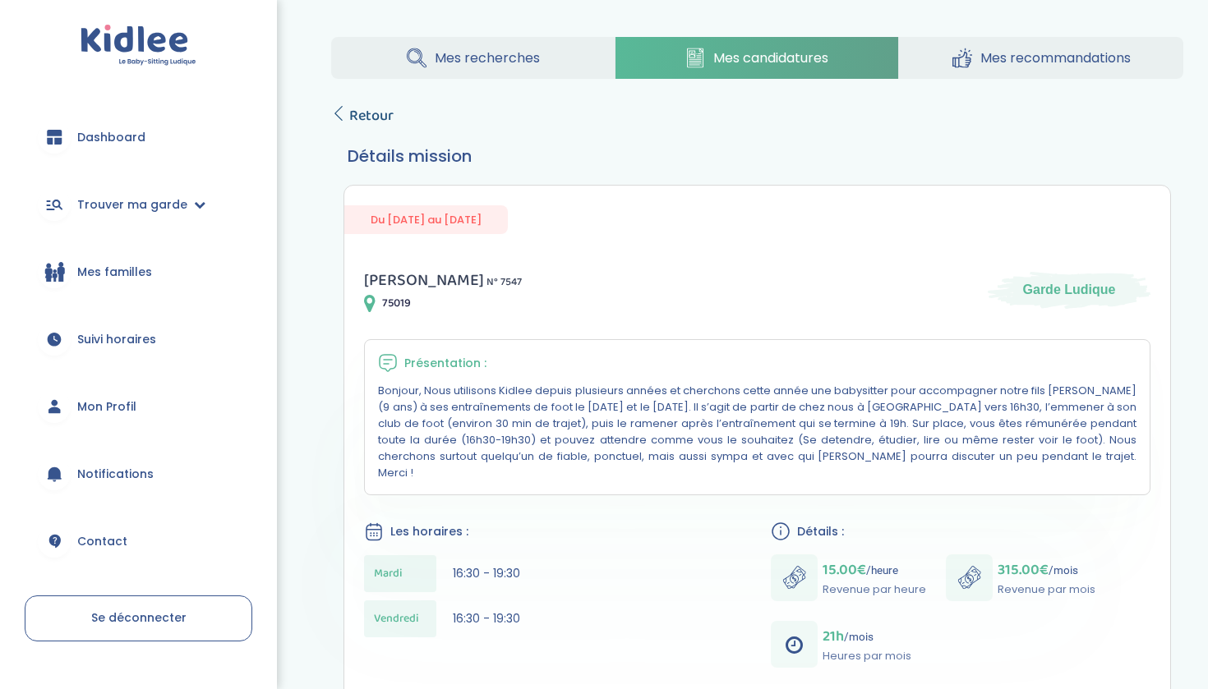
click at [348, 109] on link "Retour" at bounding box center [362, 115] width 62 height 23
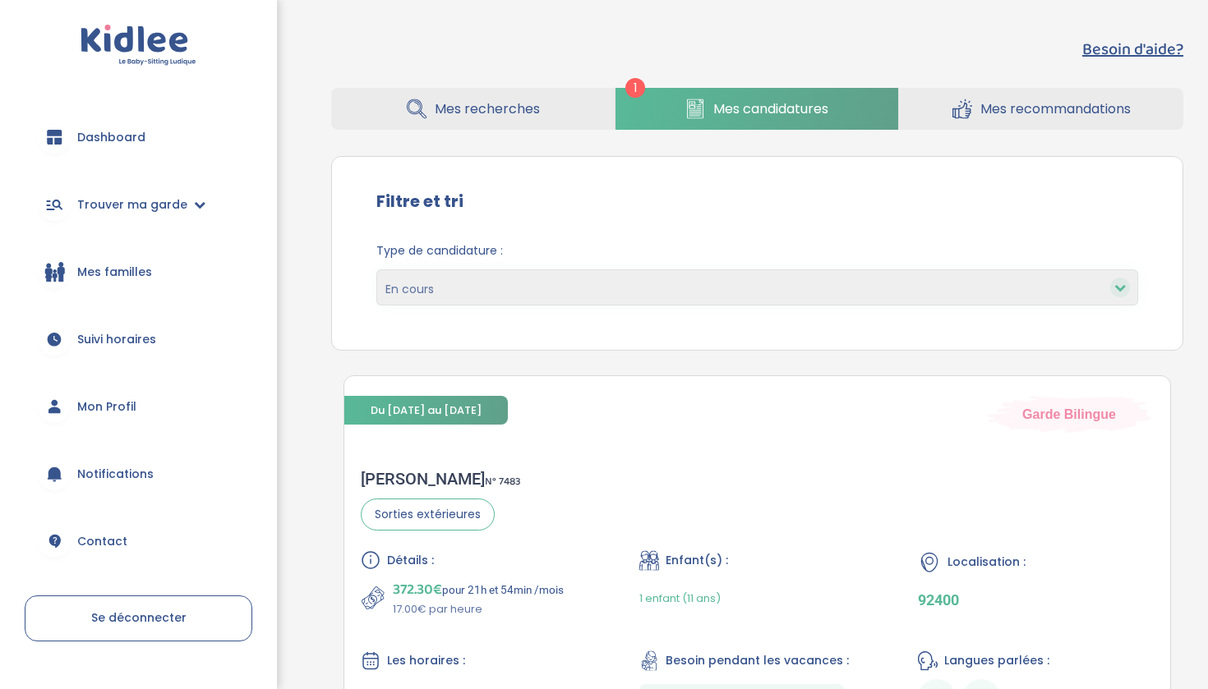
scroll to position [158, 0]
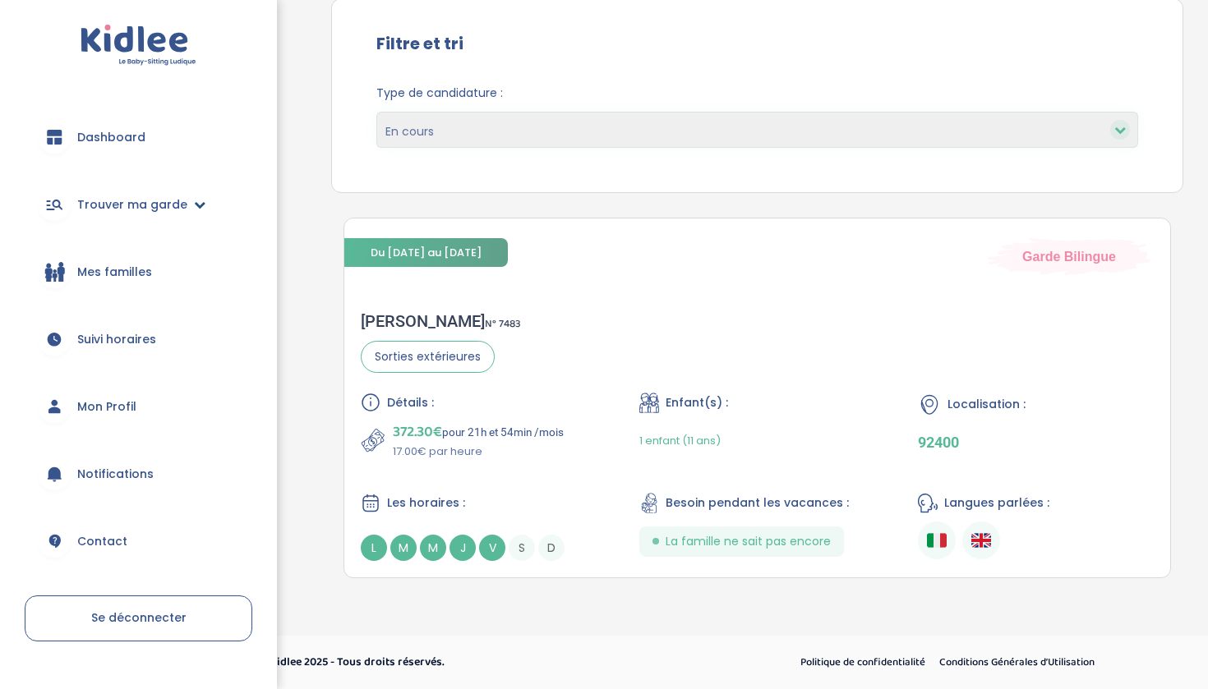
click at [144, 209] on span "Trouver ma garde" at bounding box center [132, 204] width 110 height 17
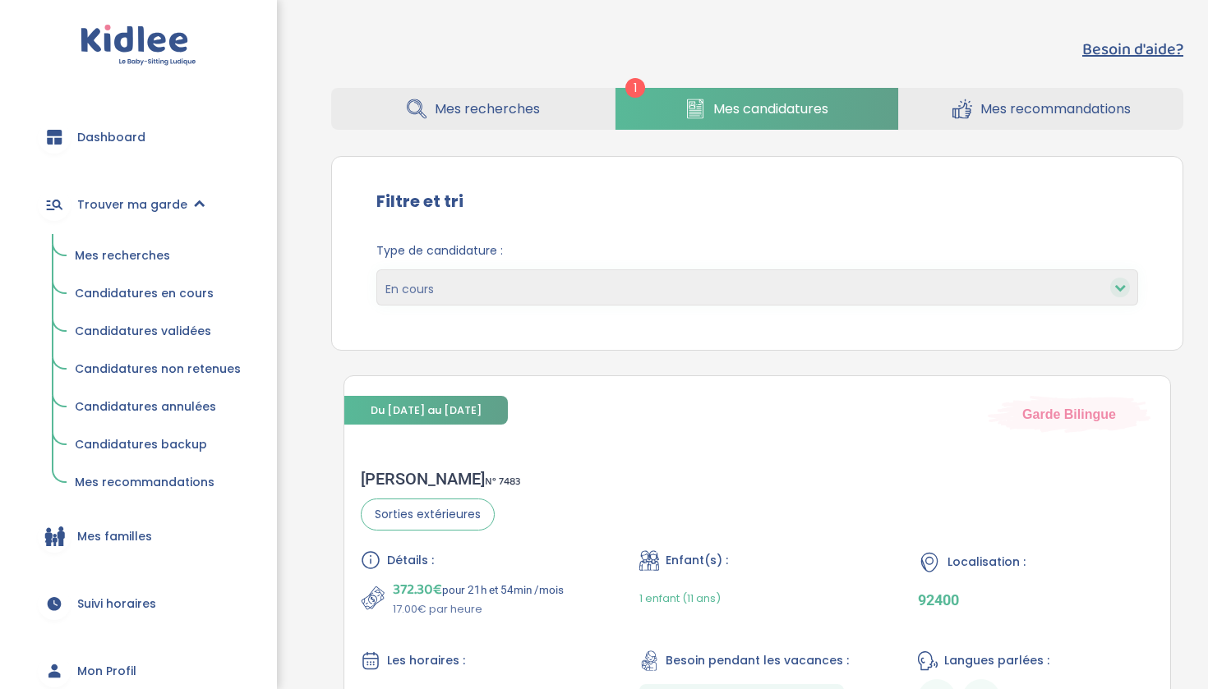
click at [146, 371] on span "Candidatures non retenues" at bounding box center [158, 369] width 166 height 16
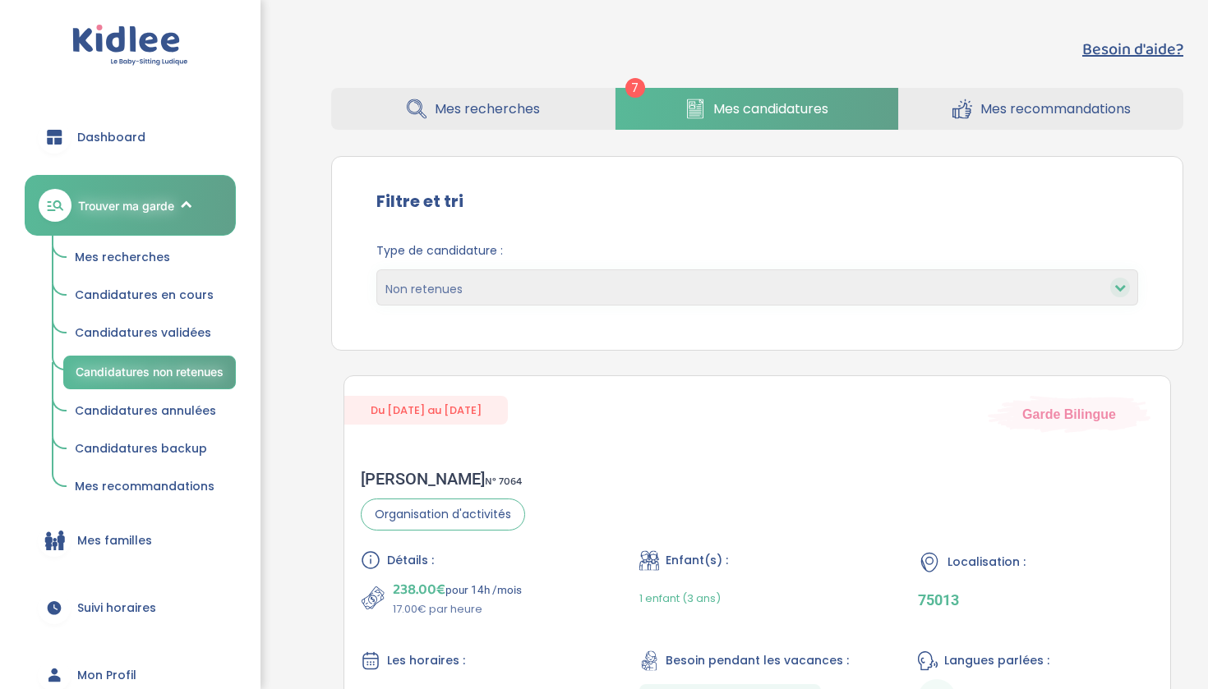
select select "declined"
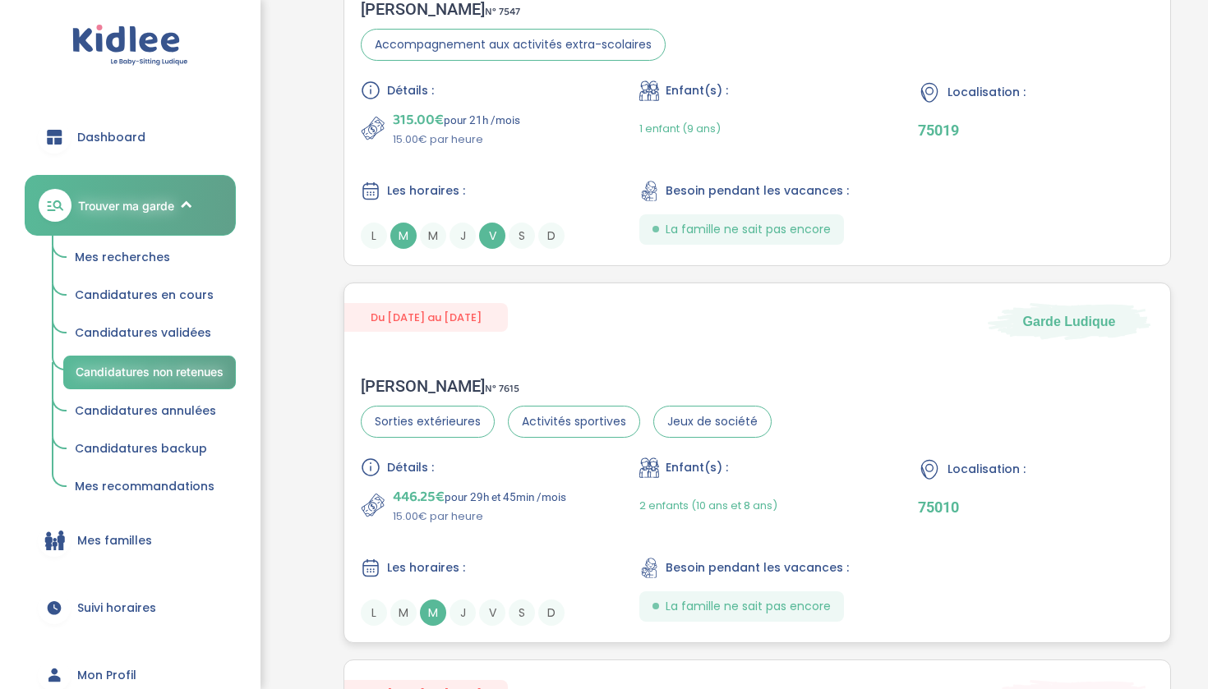
scroll to position [870, 0]
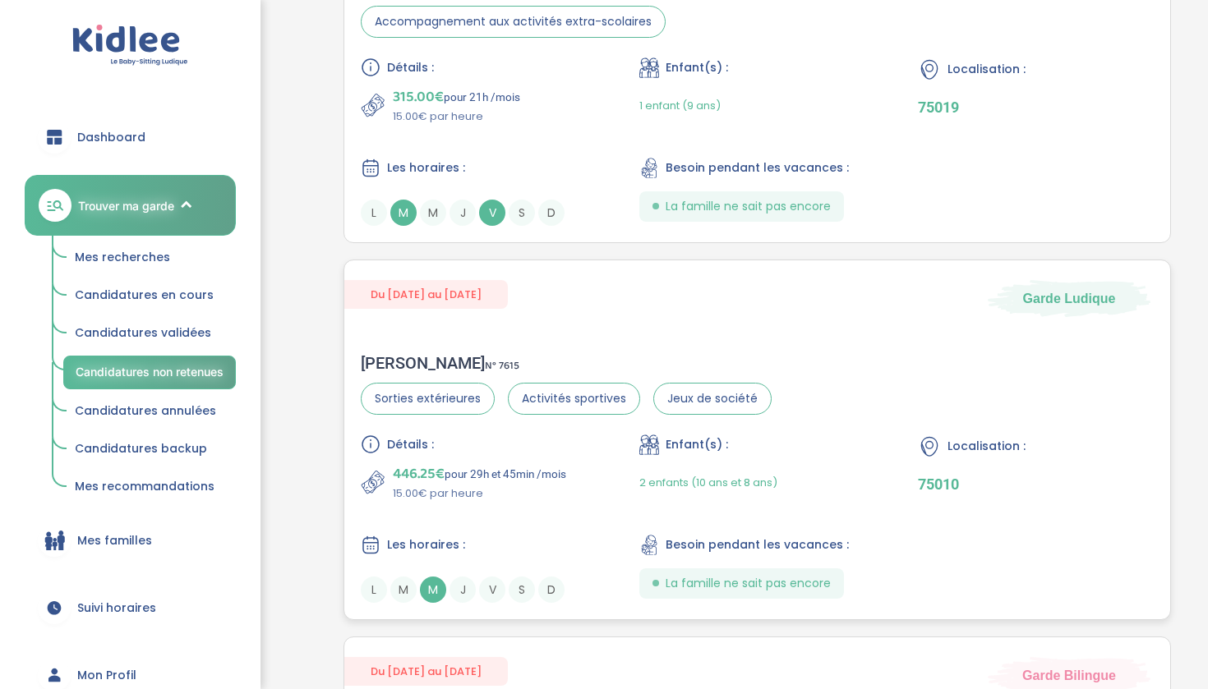
click at [448, 471] on p "446.25€ pour 29h et 45min /mois" at bounding box center [479, 474] width 173 height 23
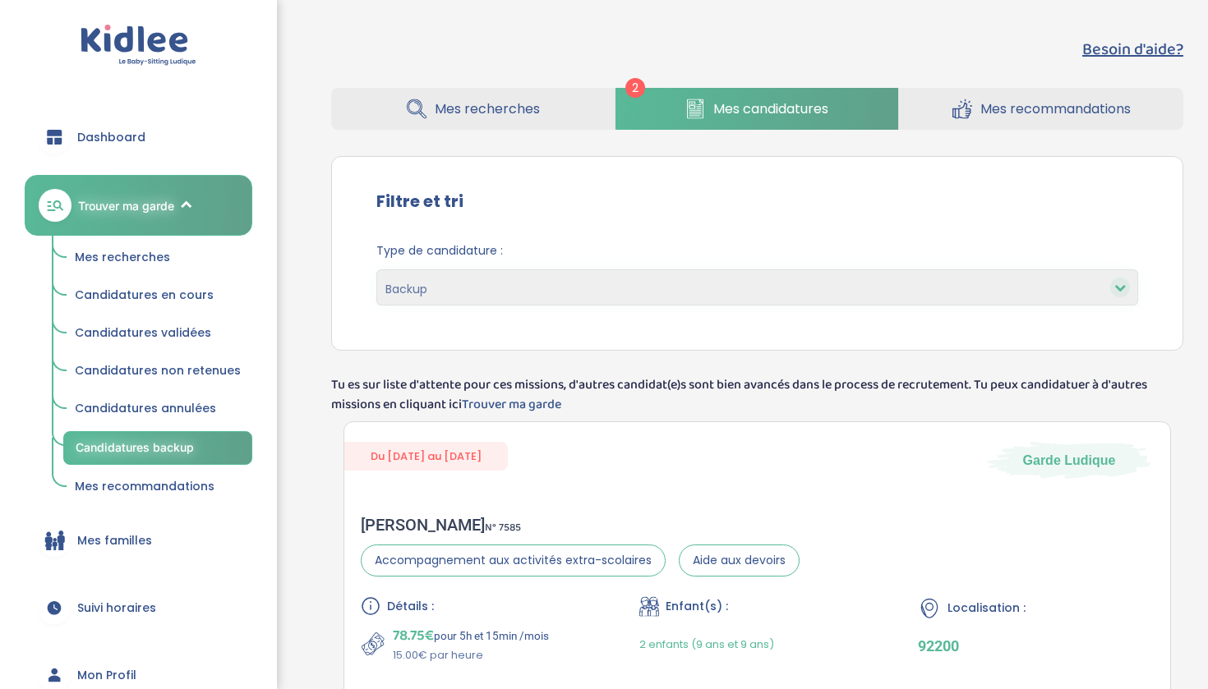
select select "backup"
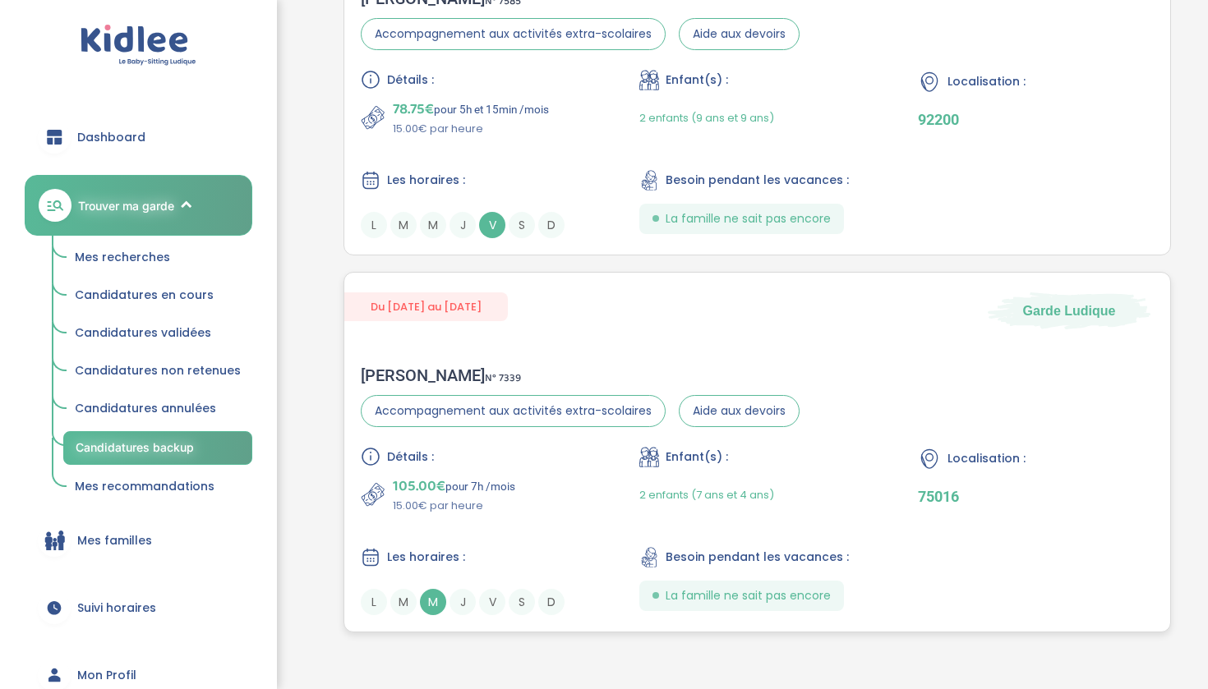
scroll to position [527, 0]
click at [150, 259] on span "Mes recherches" at bounding box center [122, 257] width 95 height 16
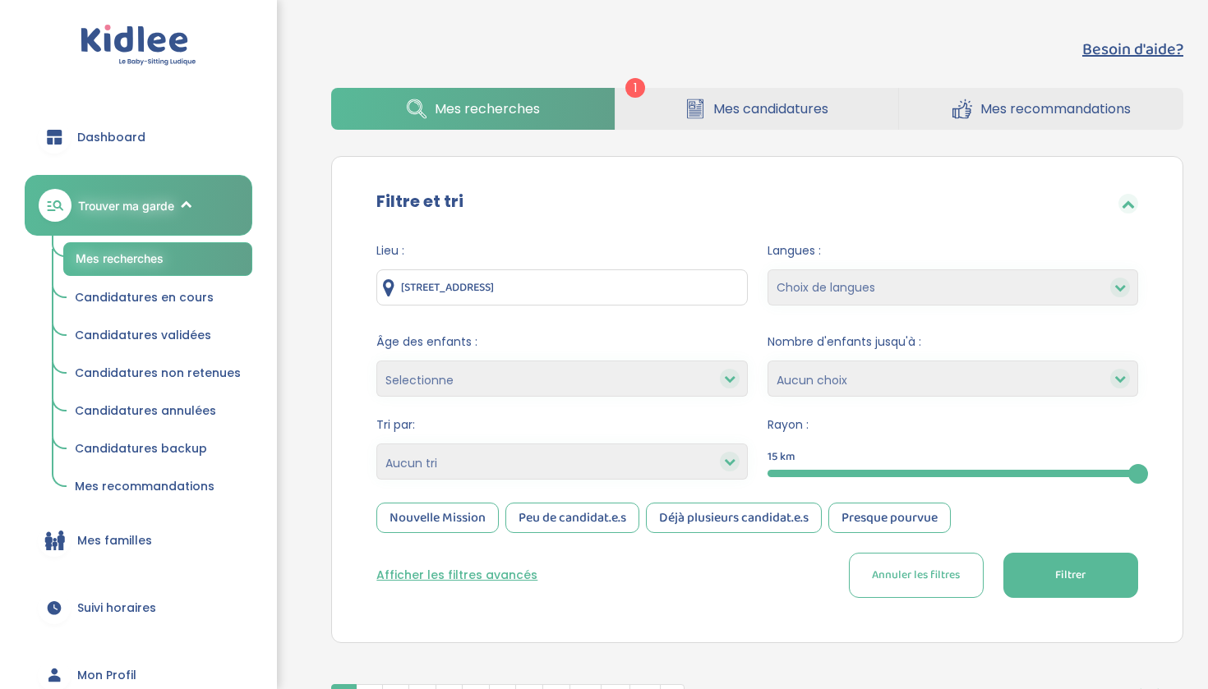
click at [1044, 572] on button "Filtrer" at bounding box center [1070, 575] width 135 height 45
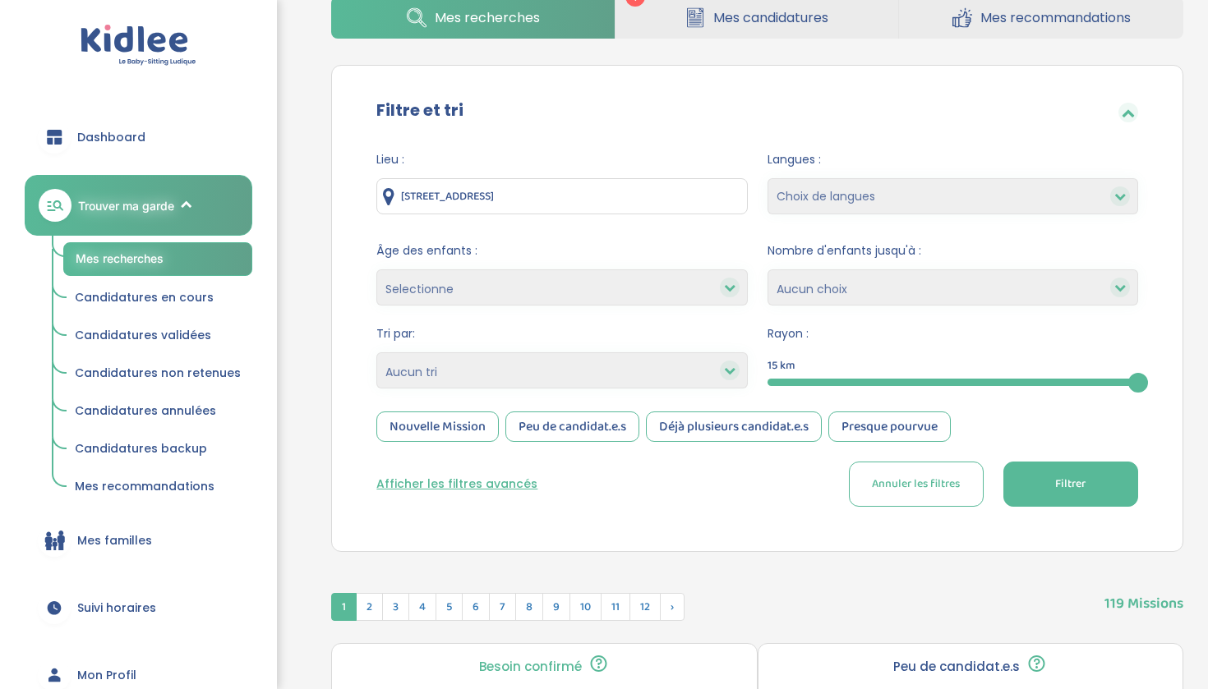
scroll to position [81, 0]
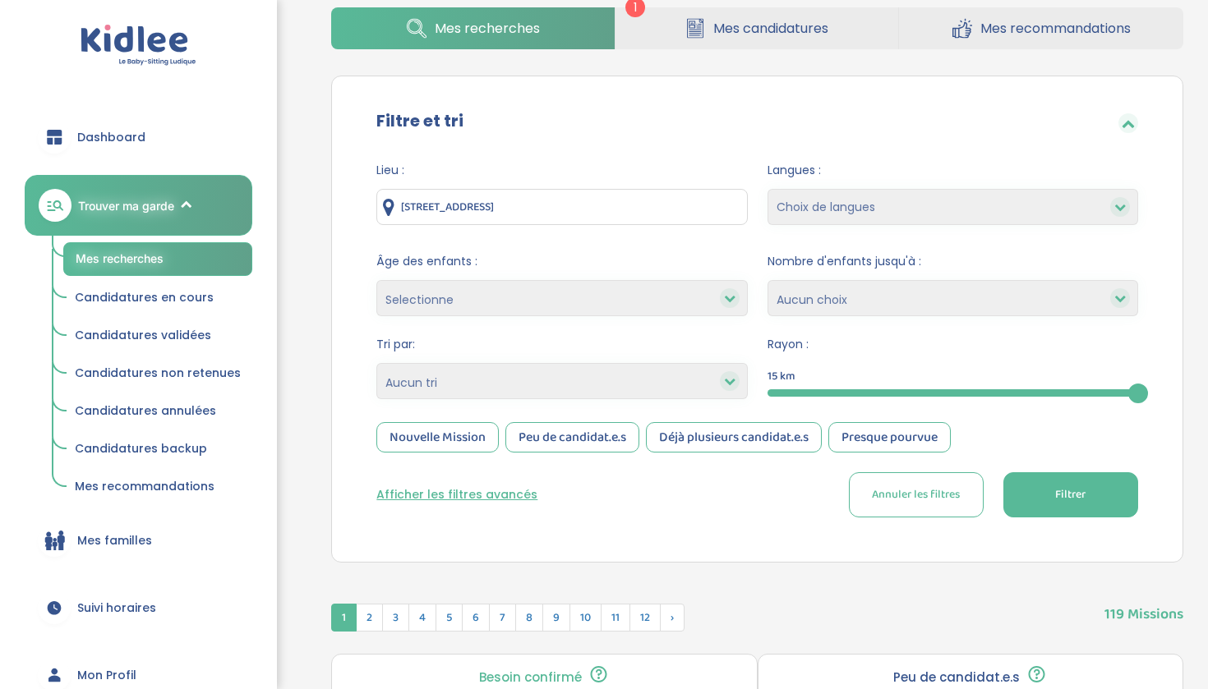
click at [474, 499] on button "Afficher les filtres avancés" at bounding box center [456, 494] width 161 height 17
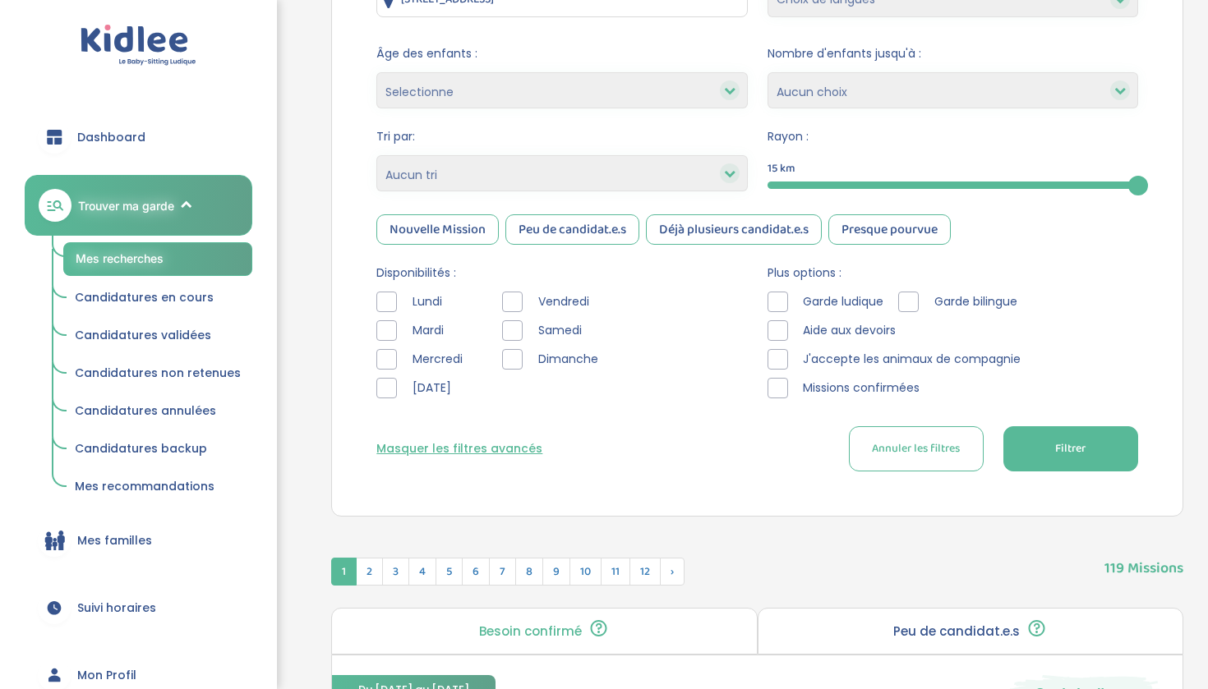
scroll to position [291, 0]
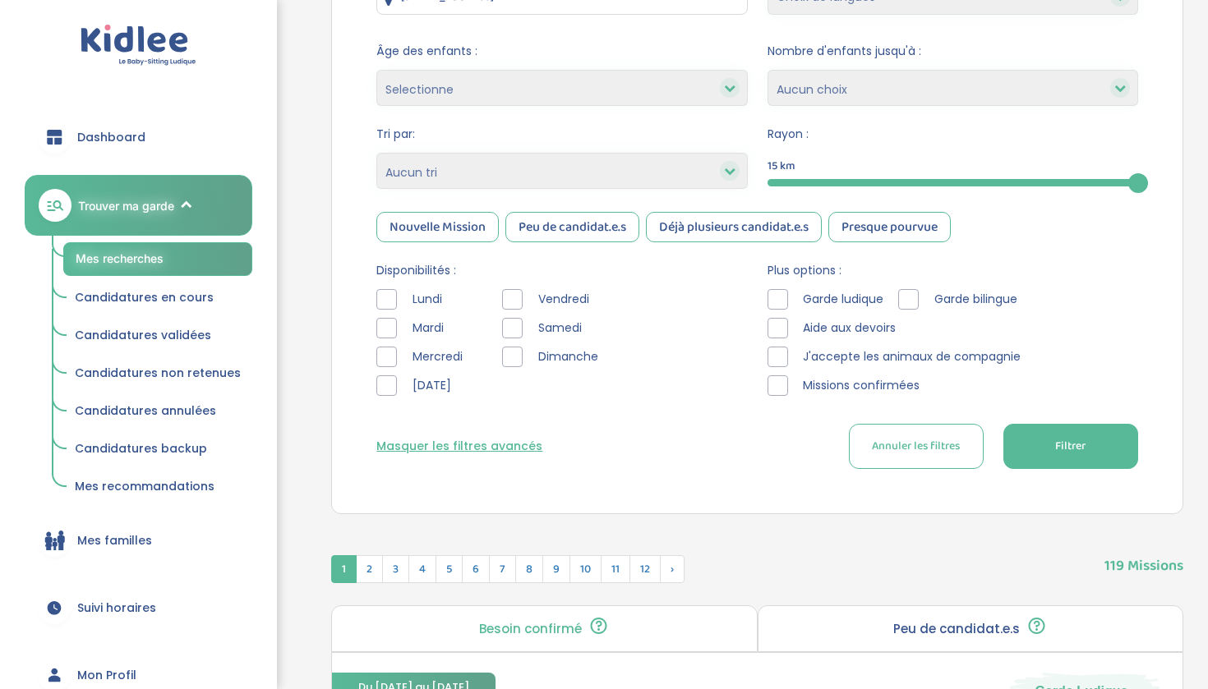
click at [391, 356] on div at bounding box center [386, 357] width 21 height 21
click at [519, 301] on div at bounding box center [512, 299] width 21 height 21
click at [519, 323] on div at bounding box center [512, 328] width 21 height 21
click at [519, 347] on div at bounding box center [512, 357] width 21 height 21
click at [1015, 450] on button "Filtrer" at bounding box center [1070, 446] width 135 height 45
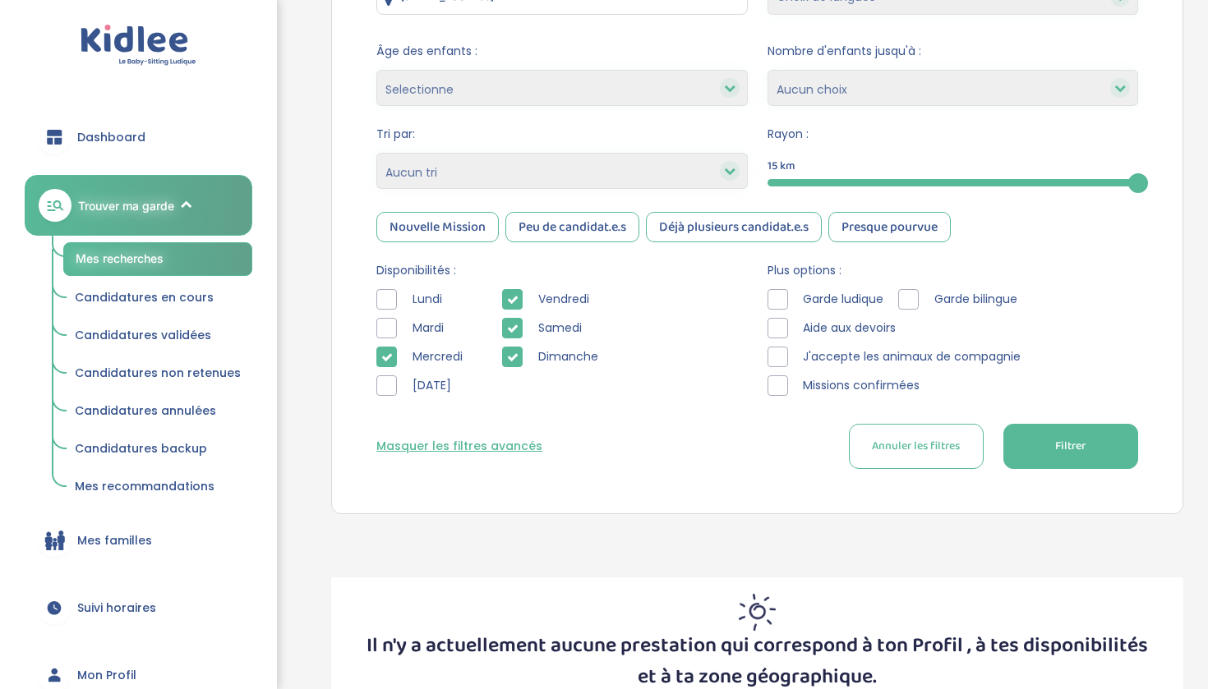
click at [516, 332] on icon at bounding box center [513, 329] width 12 height 12
click at [516, 352] on icon at bounding box center [513, 358] width 12 height 12
click at [1032, 449] on button "Filtrer" at bounding box center [1070, 446] width 135 height 45
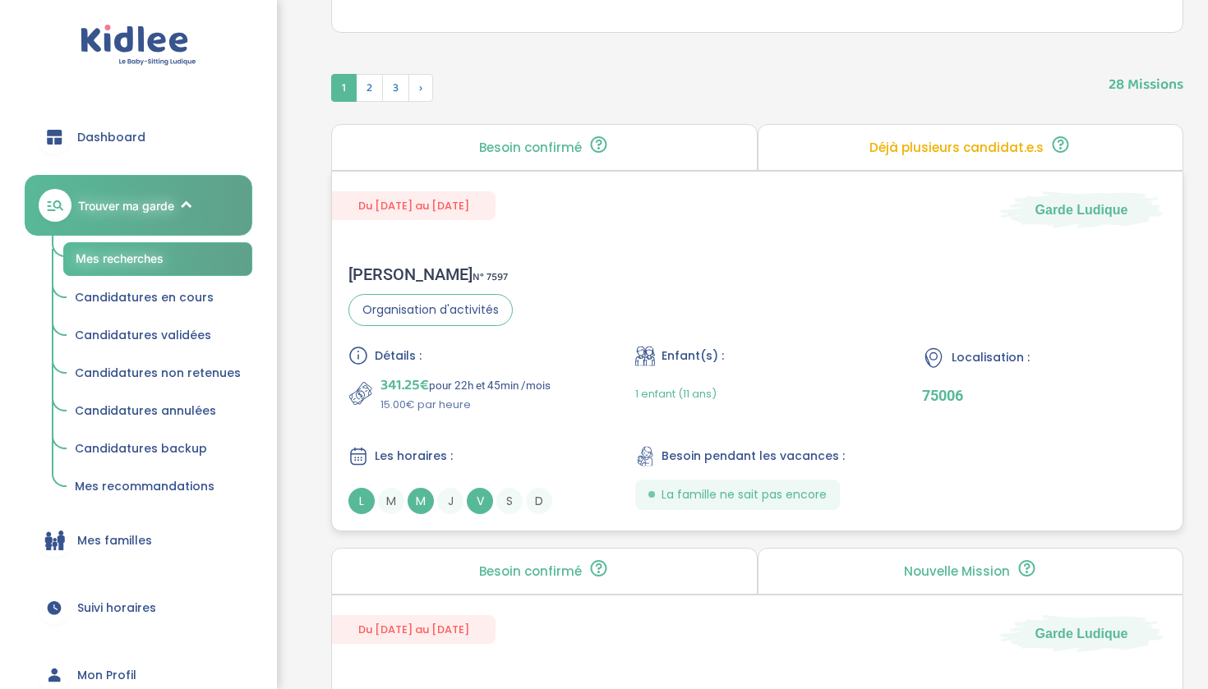
scroll to position [770, 0]
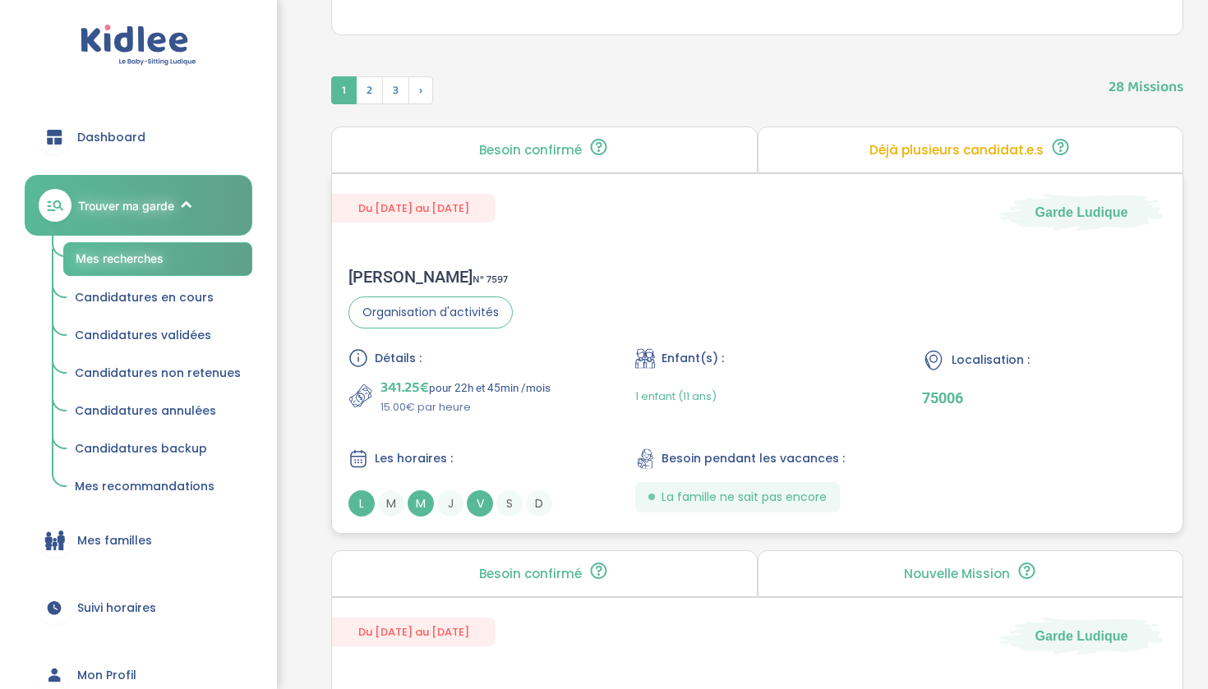
click at [587, 417] on div "Détails : 341.25€ pour 22h et 45min /mois 15.00€ par heure Enfant(s) : 1 enfant…" at bounding box center [756, 432] width 817 height 168
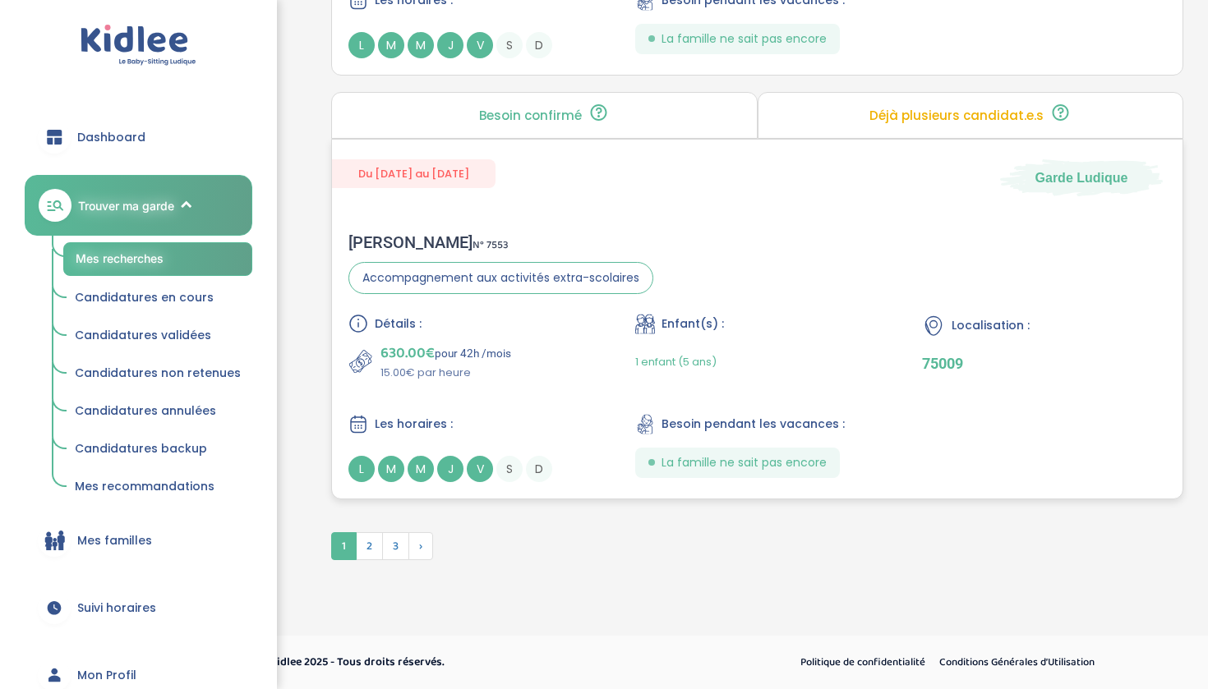
scroll to position [4620, 0]
click at [430, 420] on span "Les horaires :" at bounding box center [414, 424] width 78 height 17
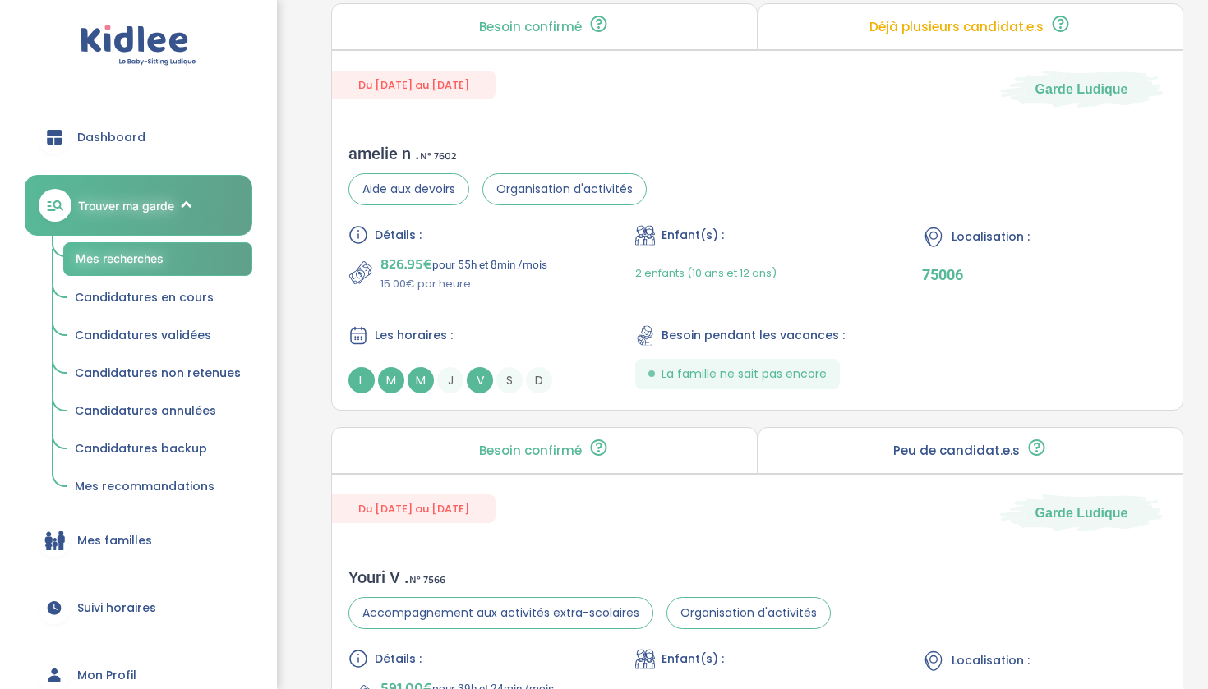
scroll to position [1977, 0]
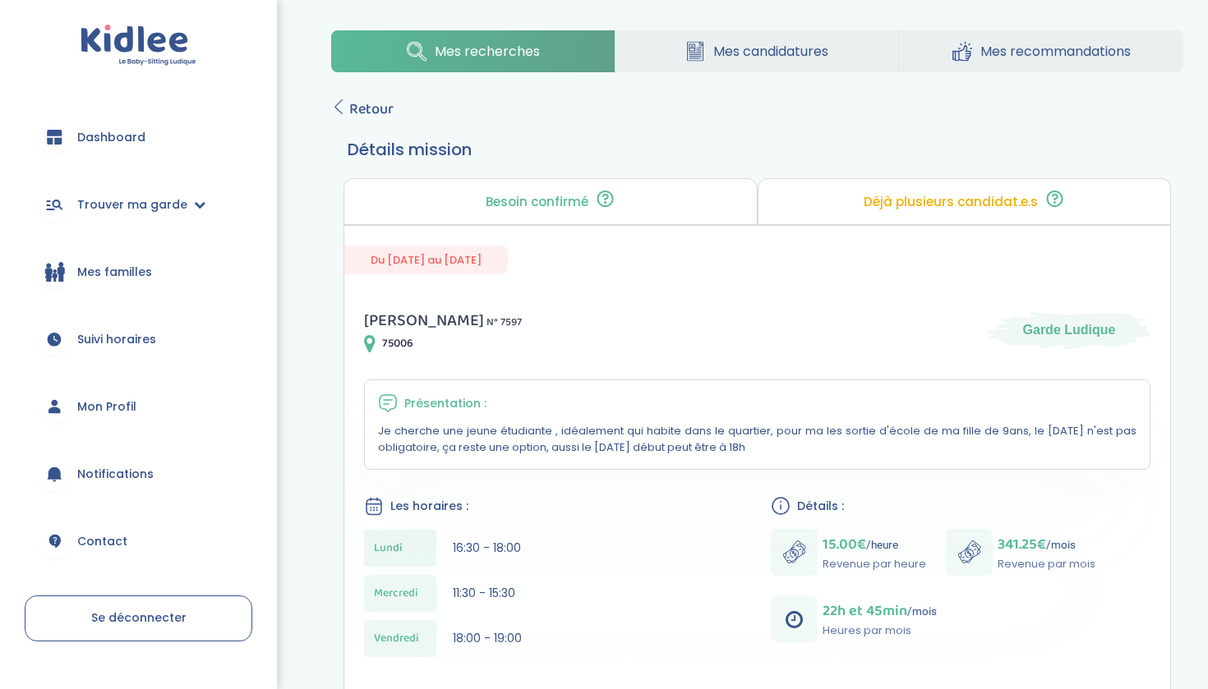
scroll to position [8, 0]
click at [359, 113] on span "Retour" at bounding box center [371, 107] width 44 height 23
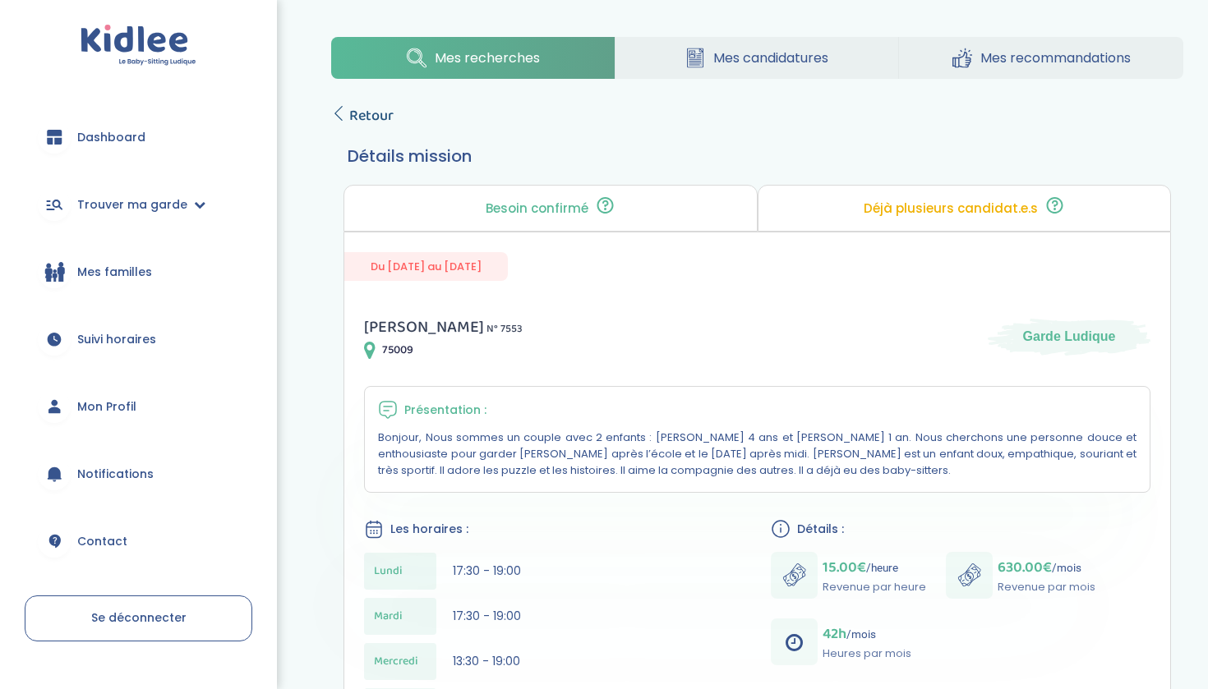
click at [368, 117] on span "Retour" at bounding box center [371, 115] width 44 height 23
